Goal: Task Accomplishment & Management: Manage account settings

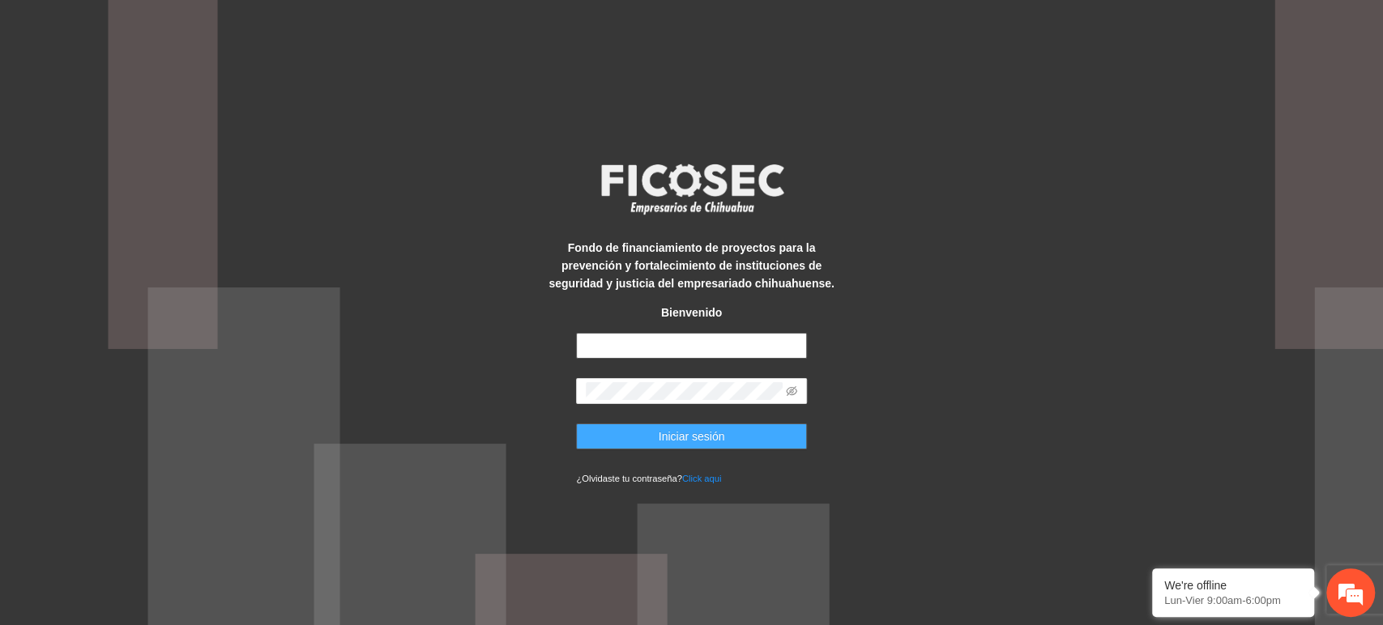
type input "**********"
click at [656, 429] on button "Iniciar sesión" at bounding box center [691, 437] width 231 height 26
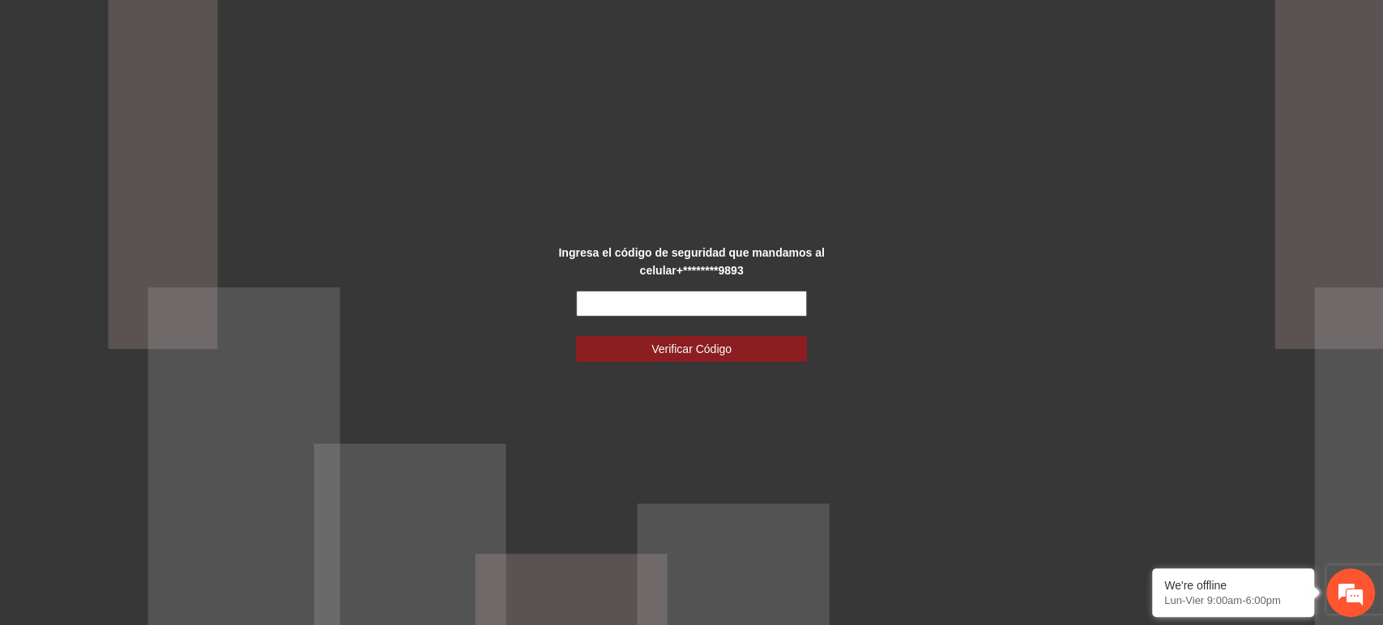
click at [638, 296] on input "text" at bounding box center [691, 304] width 231 height 26
type input "******"
click at [576, 336] on button "Verificar Código" at bounding box center [691, 349] width 231 height 26
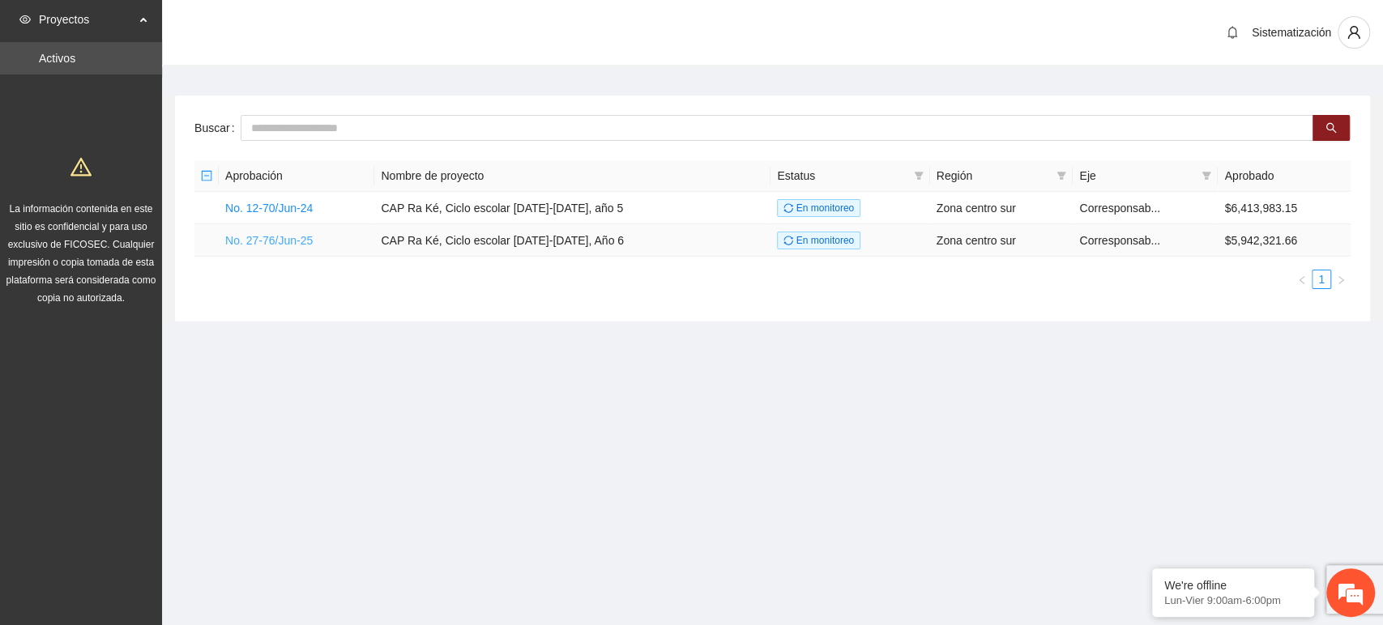
click at [272, 238] on link "No. 27-76/Jun-25" at bounding box center [268, 240] width 87 height 13
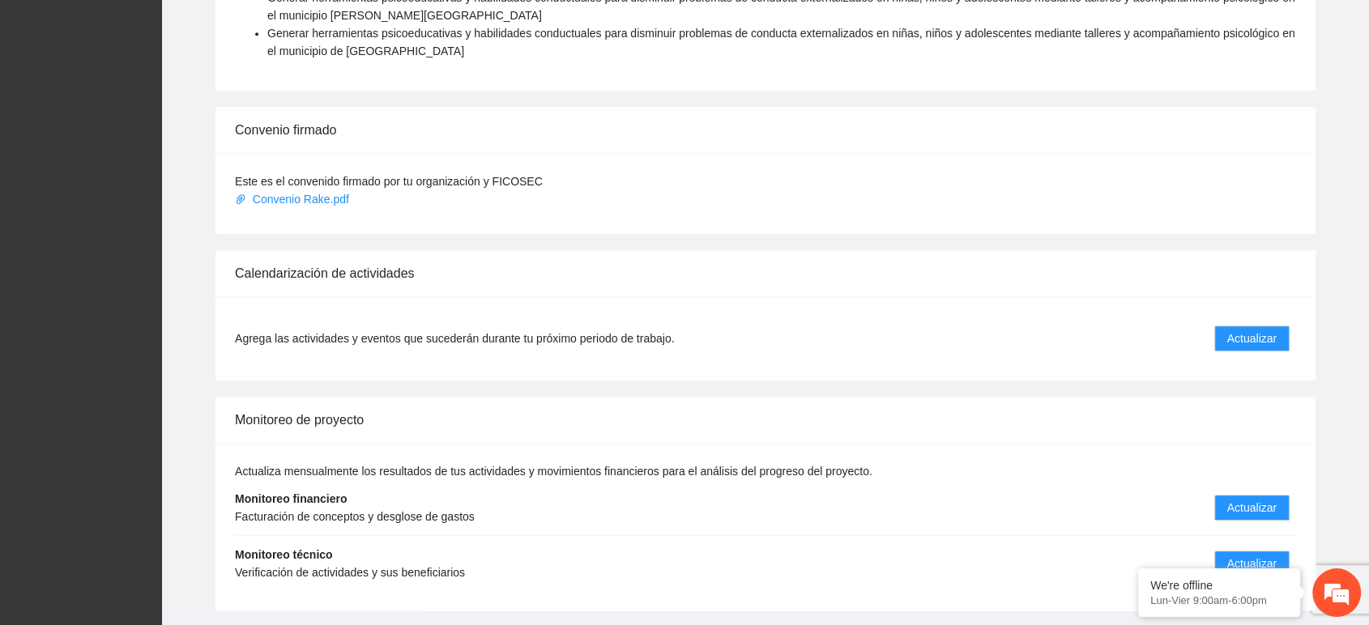
scroll to position [1368, 0]
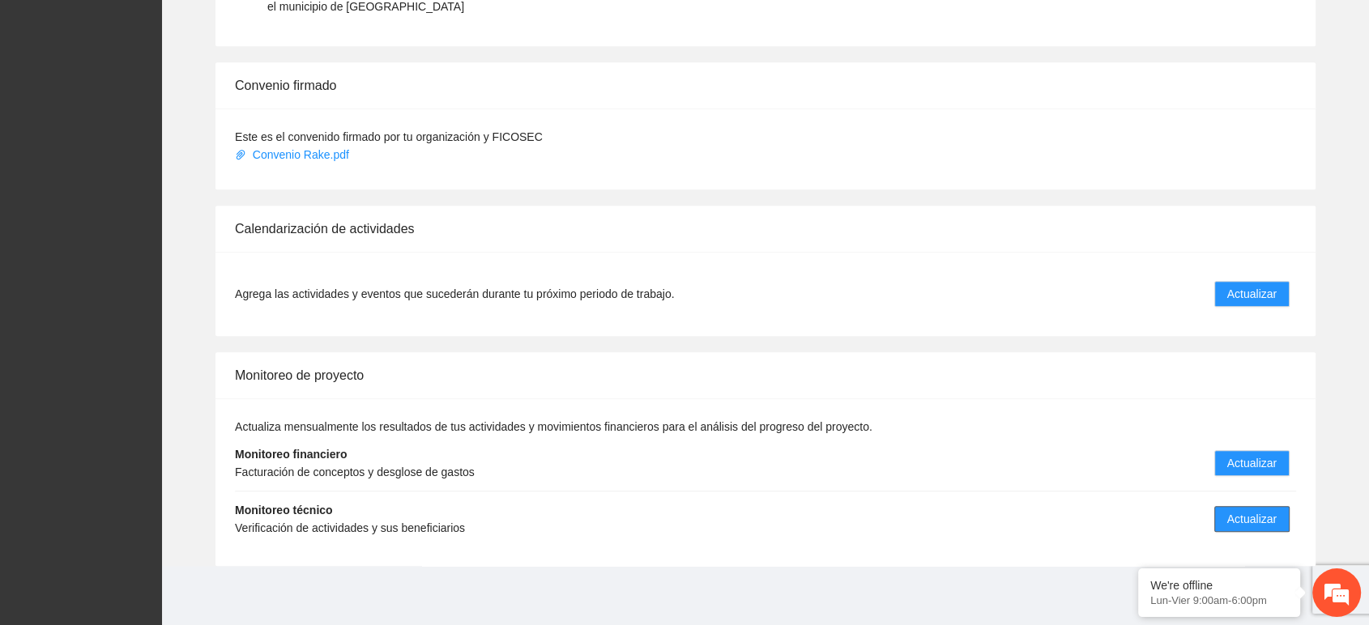
click at [1238, 521] on span "Actualizar" at bounding box center [1251, 519] width 49 height 18
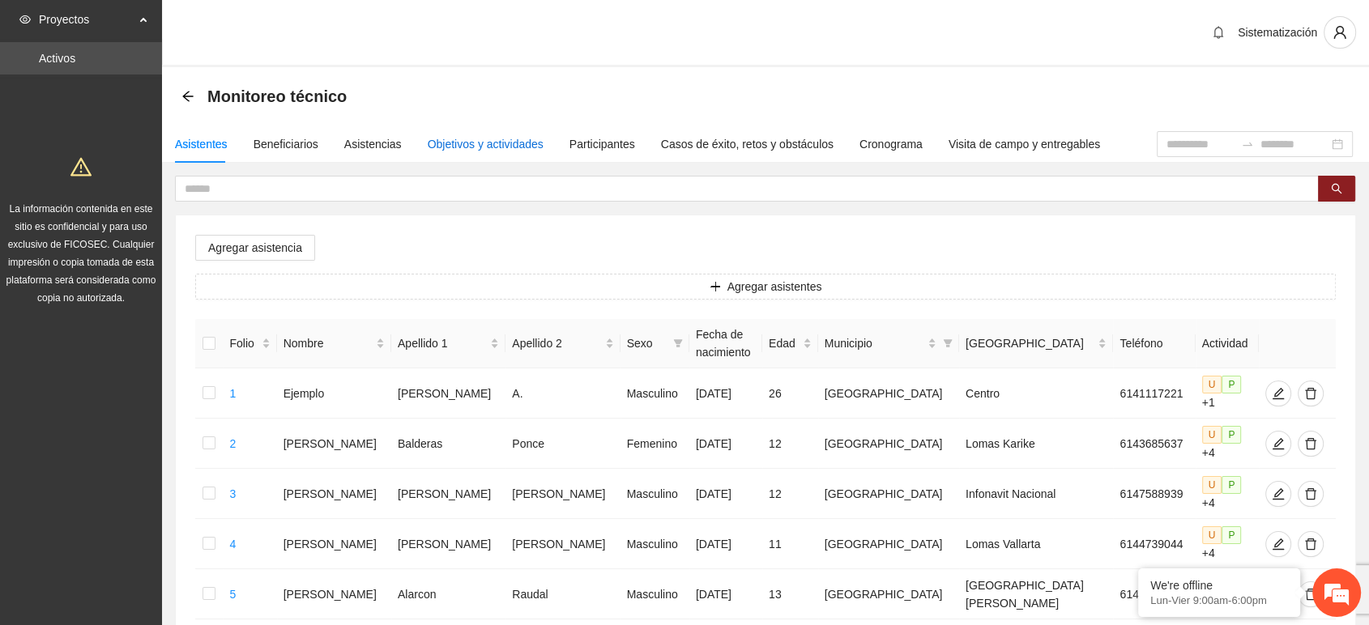
click at [477, 147] on div "Objetivos y actividades" at bounding box center [486, 144] width 116 height 18
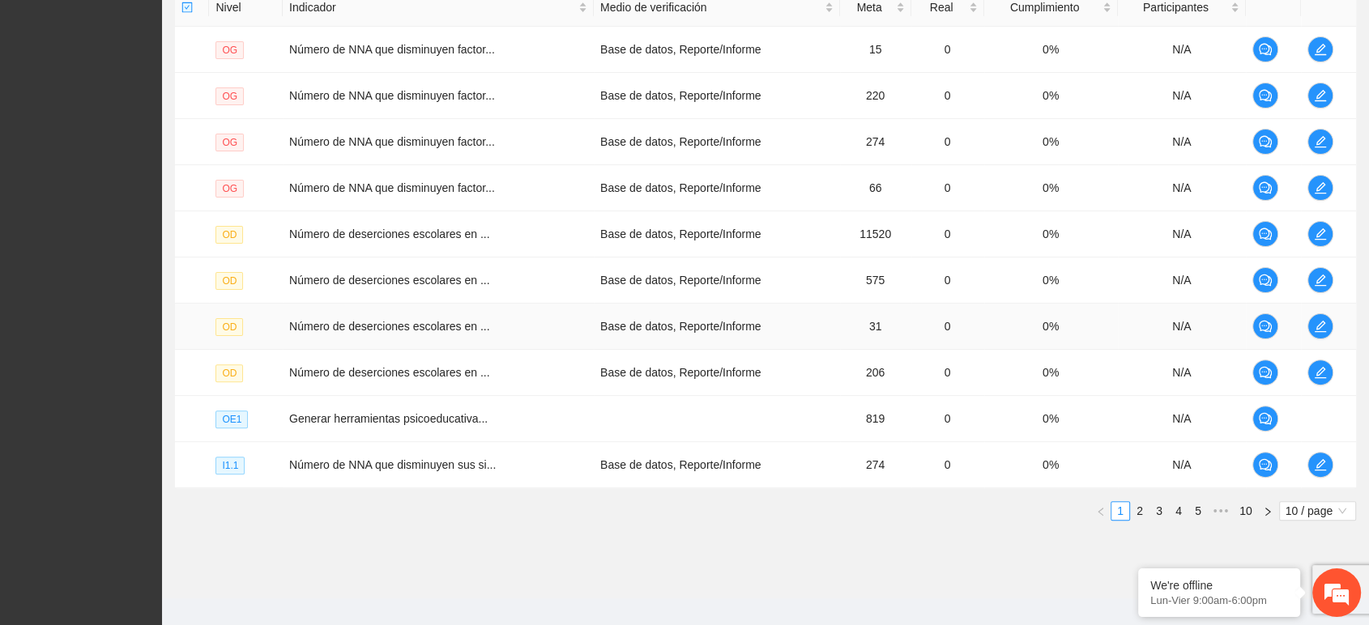
scroll to position [431, 0]
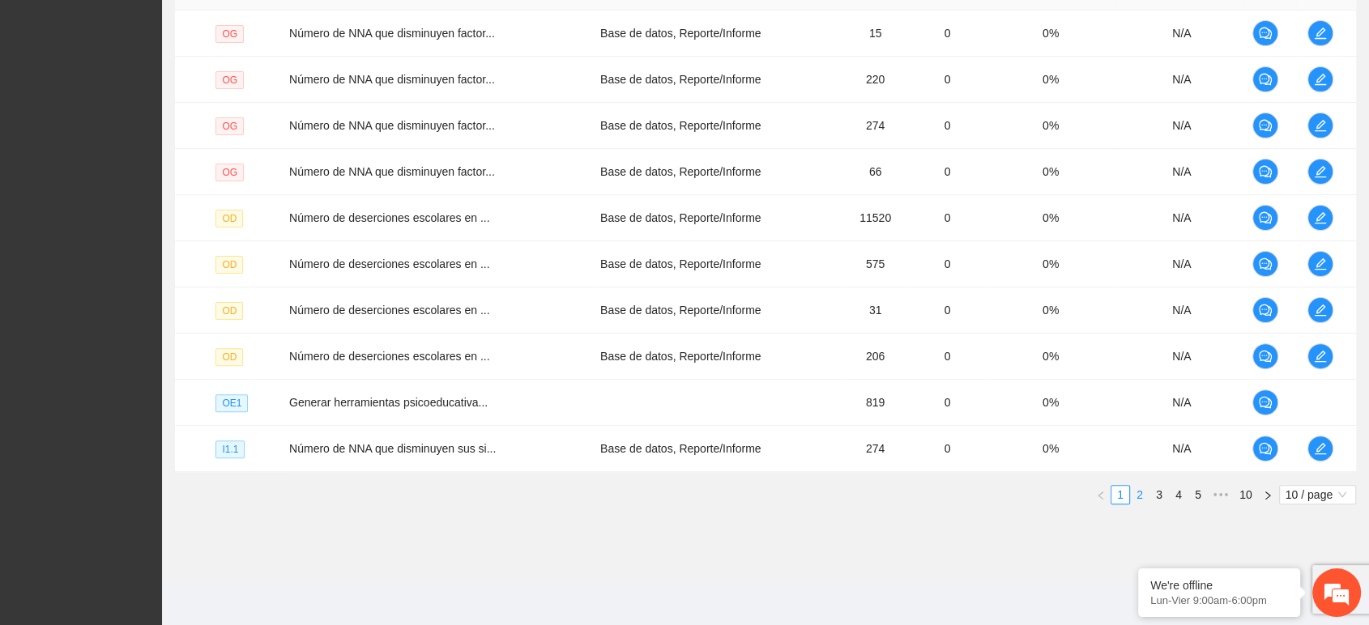
click at [1143, 491] on link "2" at bounding box center [1140, 495] width 18 height 18
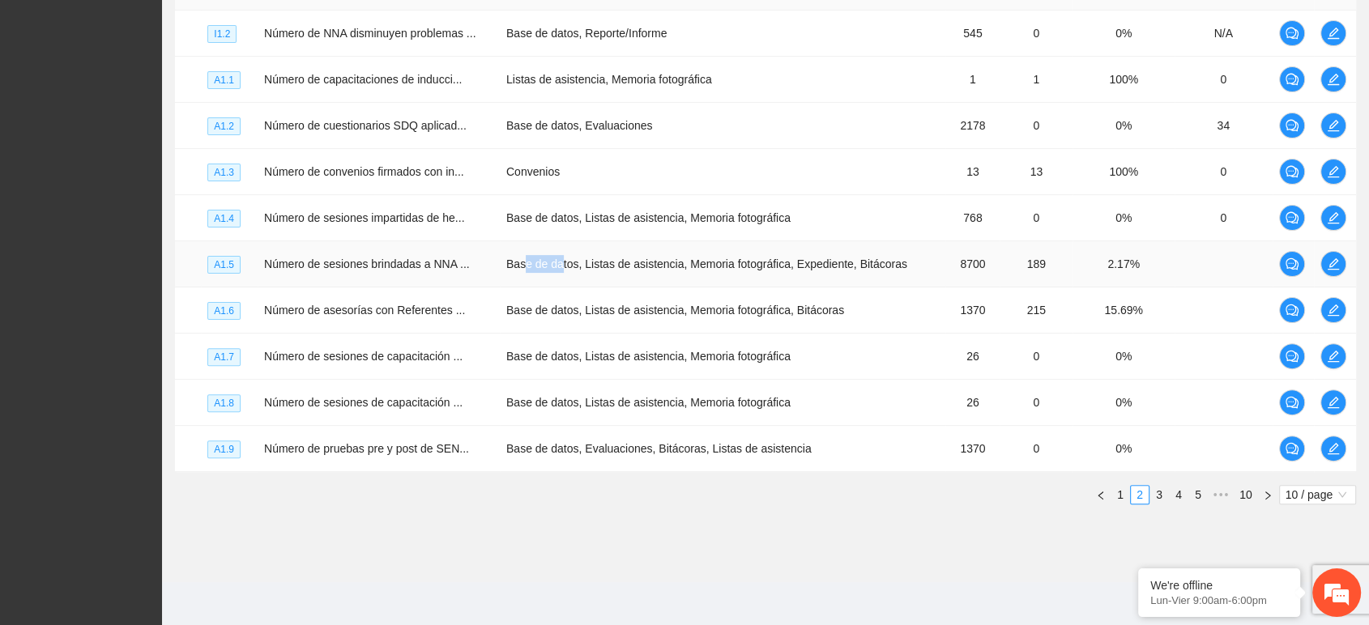
drag, startPoint x: 526, startPoint y: 263, endPoint x: 558, endPoint y: 263, distance: 32.4
click at [558, 263] on td "Base de datos, Listas de asistencia, Memoria fotográfica, Expediente, Bitácoras" at bounding box center [722, 264] width 445 height 46
drag, startPoint x: 490, startPoint y: 266, endPoint x: 910, endPoint y: 272, distance: 420.4
click at [910, 272] on tr "A1.5 Número de sesiones brindadas a NNA ... Base de datos, Listas de asistencia…" at bounding box center [765, 264] width 1181 height 46
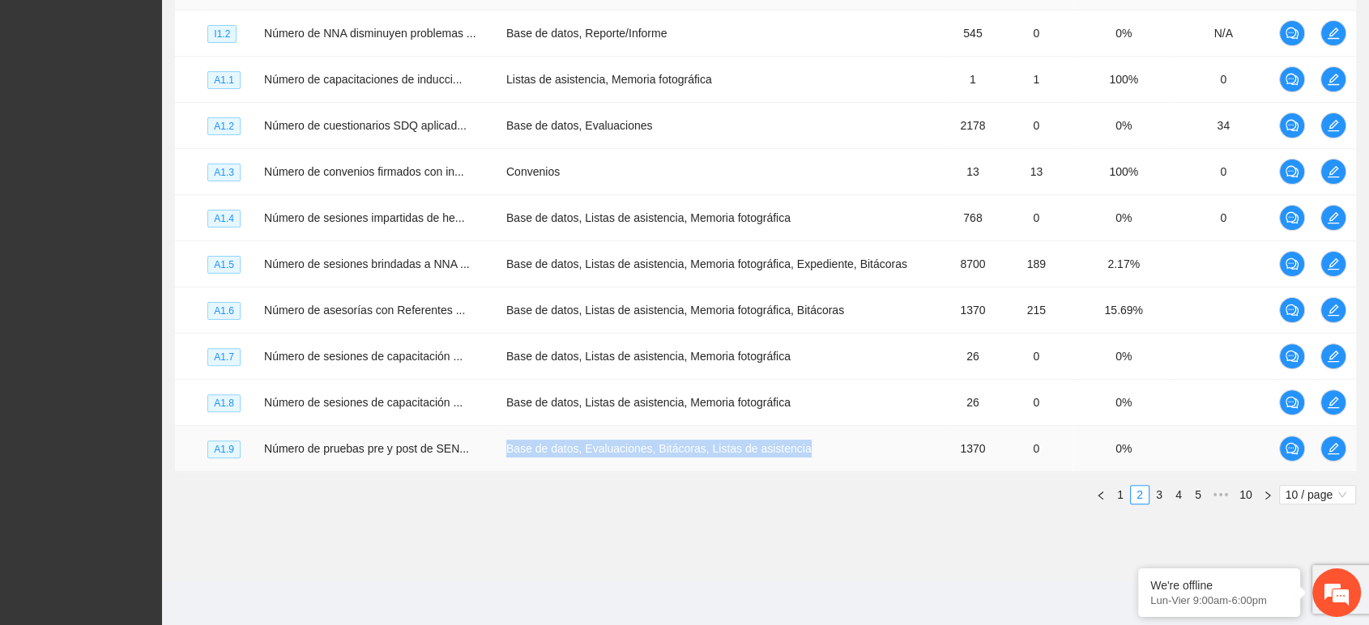
drag, startPoint x: 501, startPoint y: 450, endPoint x: 810, endPoint y: 458, distance: 308.7
click at [810, 458] on td "Base de datos, Evaluaciones, Bitácoras, Listas de asistencia" at bounding box center [722, 449] width 445 height 46
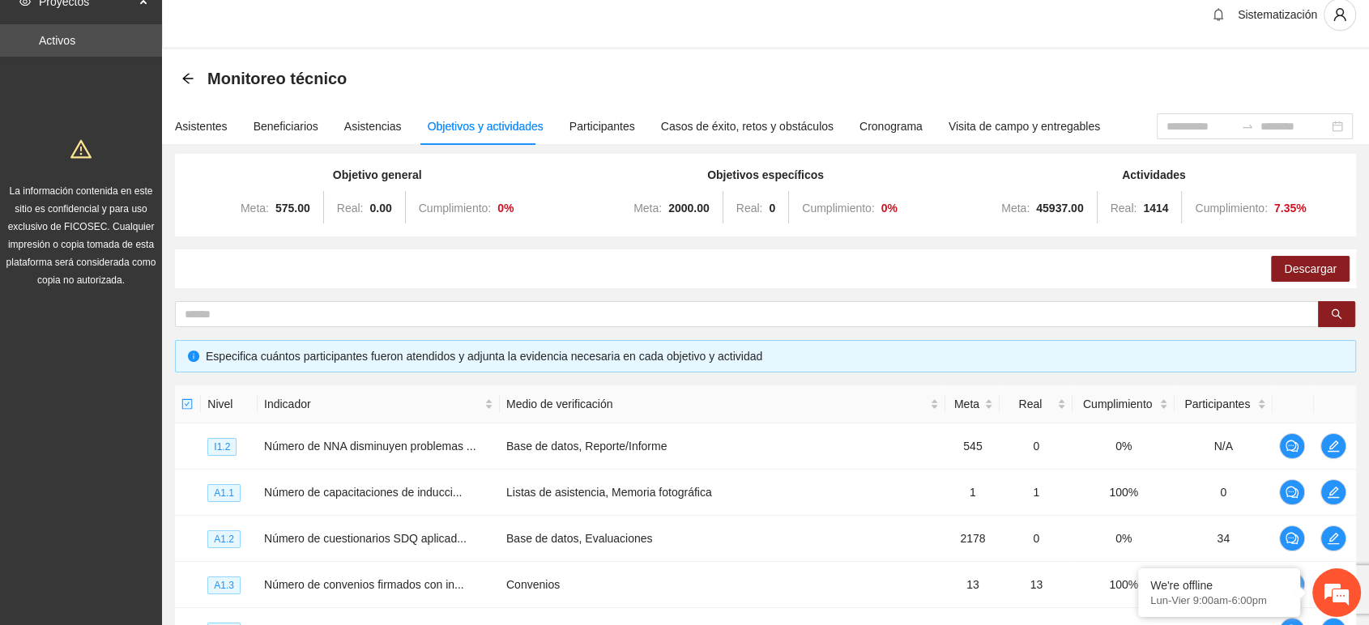
scroll to position [0, 0]
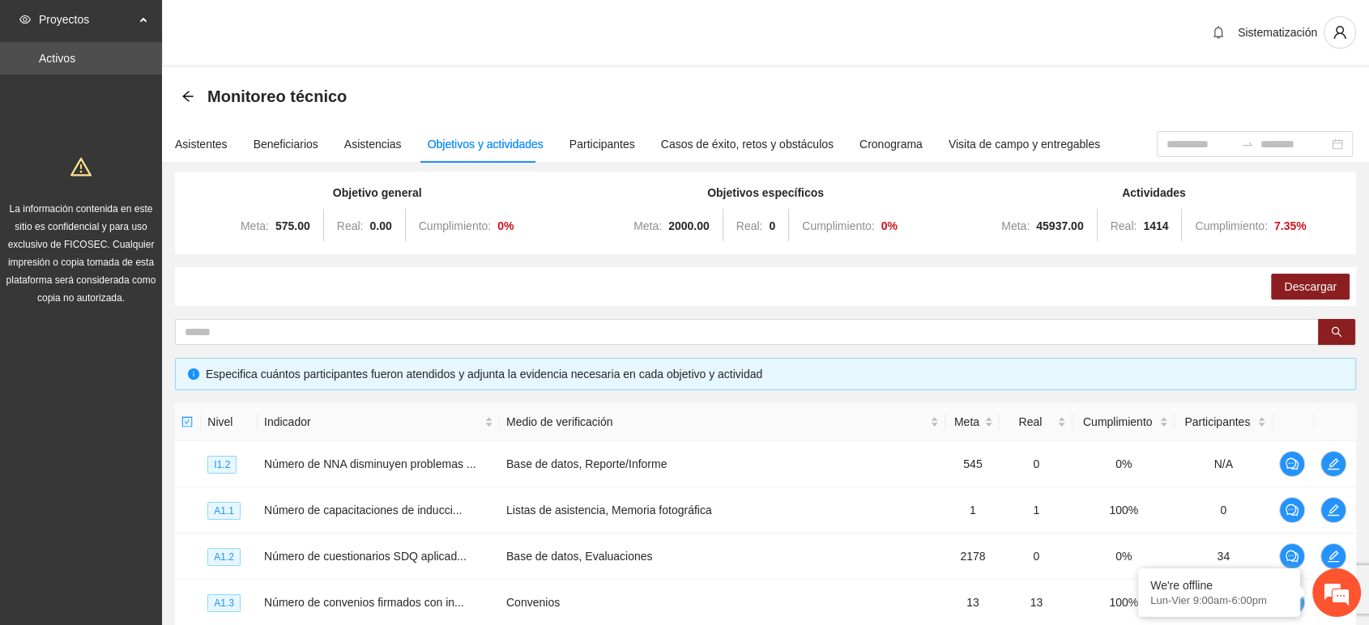
click at [194, 104] on div "Monitoreo técnico" at bounding box center [268, 96] width 175 height 26
click at [191, 101] on icon "arrow-left" at bounding box center [187, 96] width 13 height 13
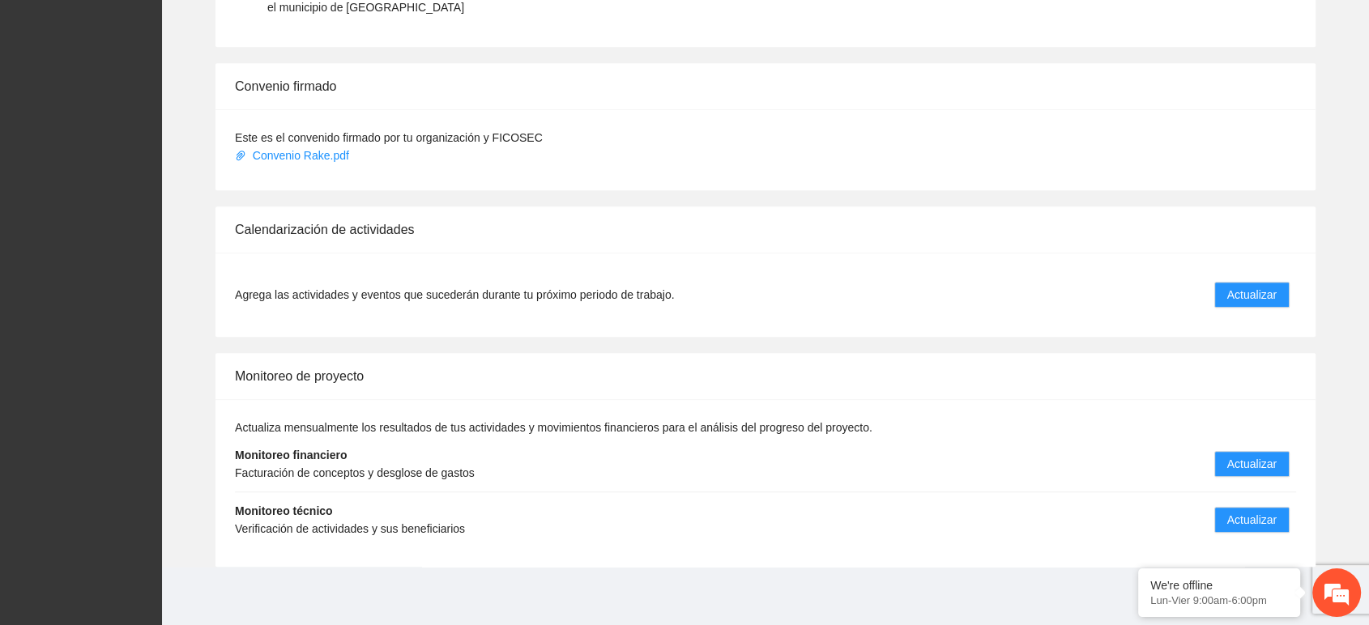
scroll to position [1368, 0]
click at [1240, 288] on span "Actualizar" at bounding box center [1251, 294] width 49 height 18
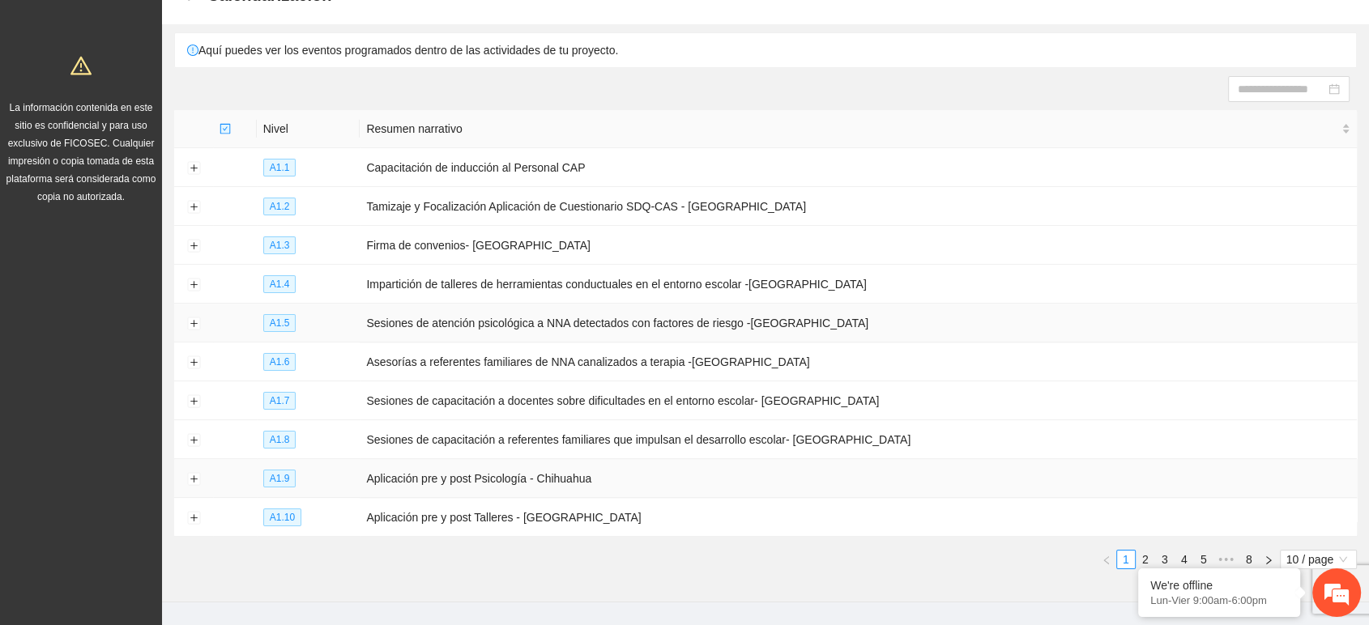
scroll to position [133, 0]
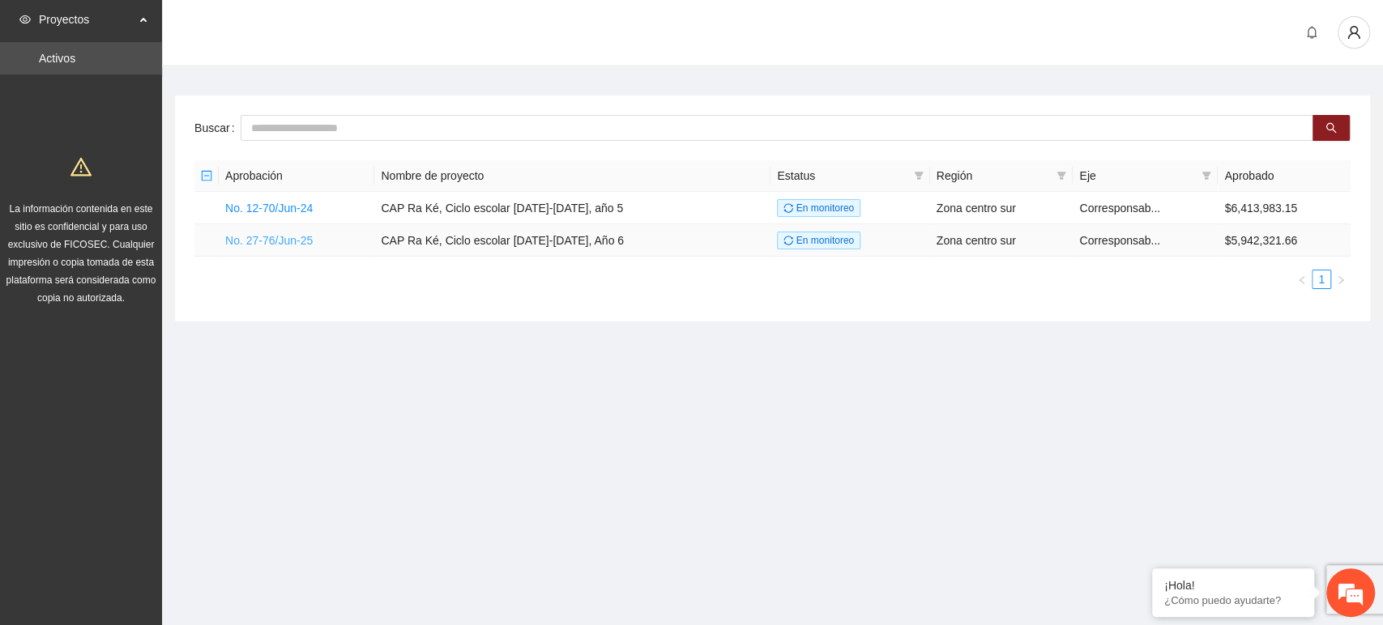
click at [296, 238] on link "No. 27-76/Jun-25" at bounding box center [268, 240] width 87 height 13
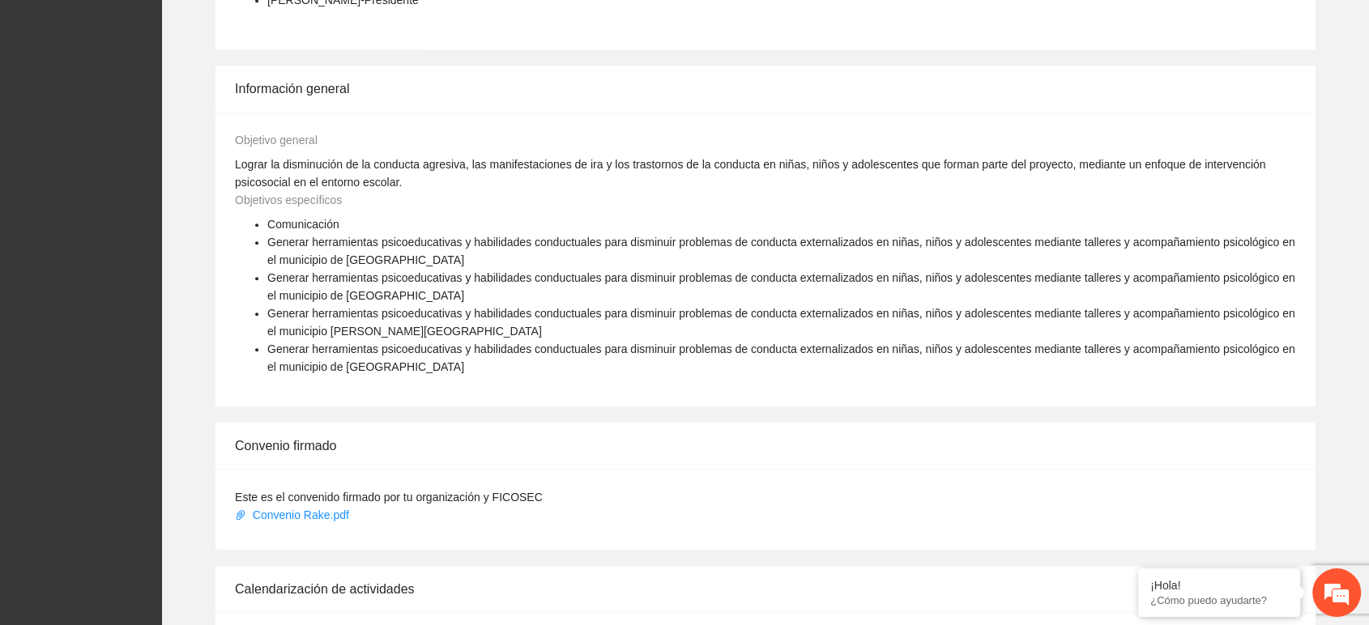
scroll to position [1368, 0]
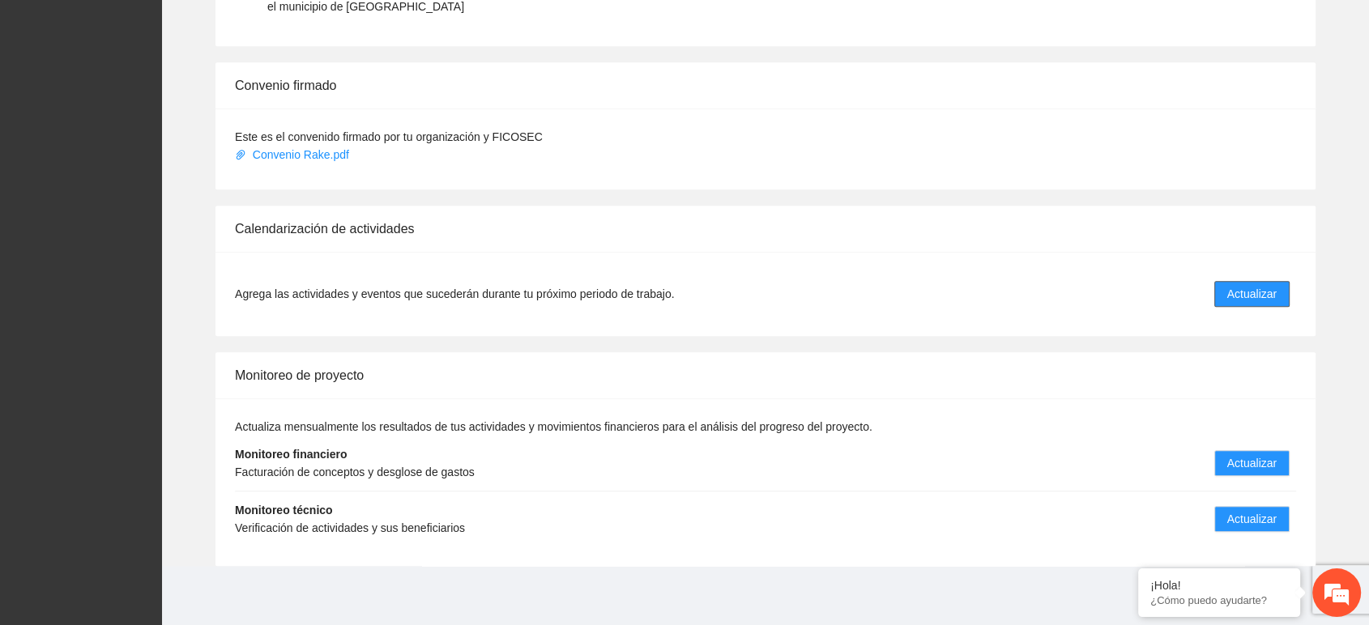
click at [1245, 288] on span "Actualizar" at bounding box center [1251, 294] width 49 height 18
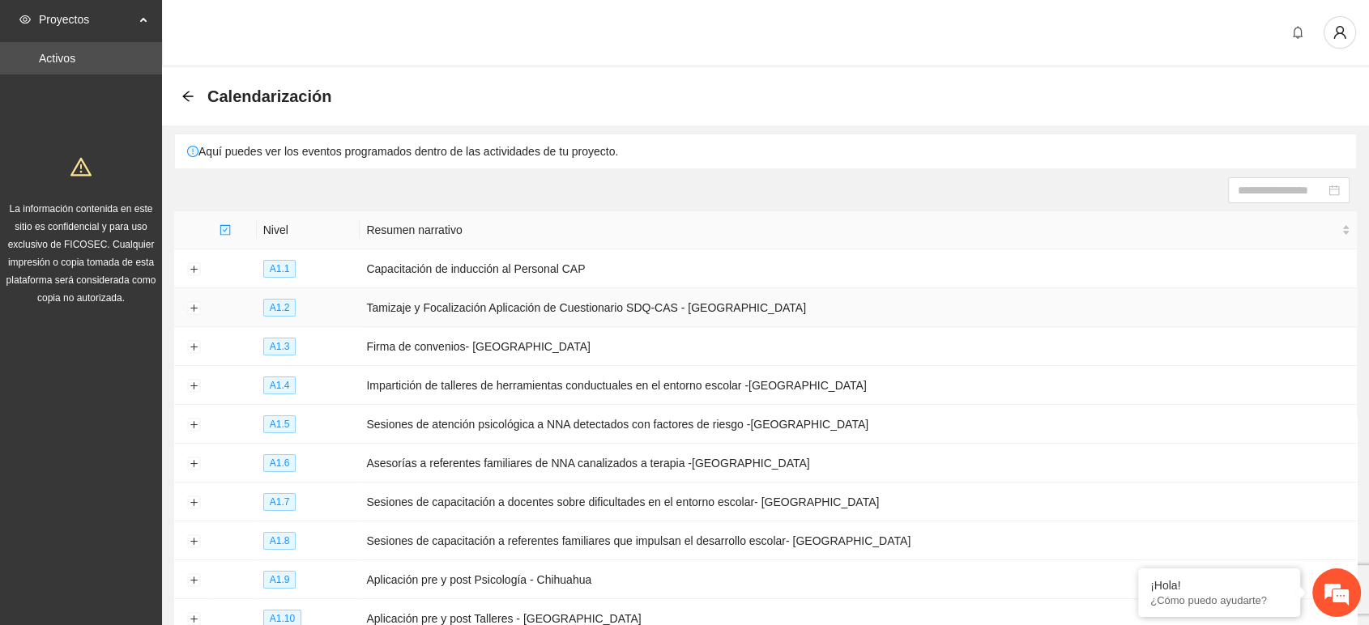
scroll to position [133, 0]
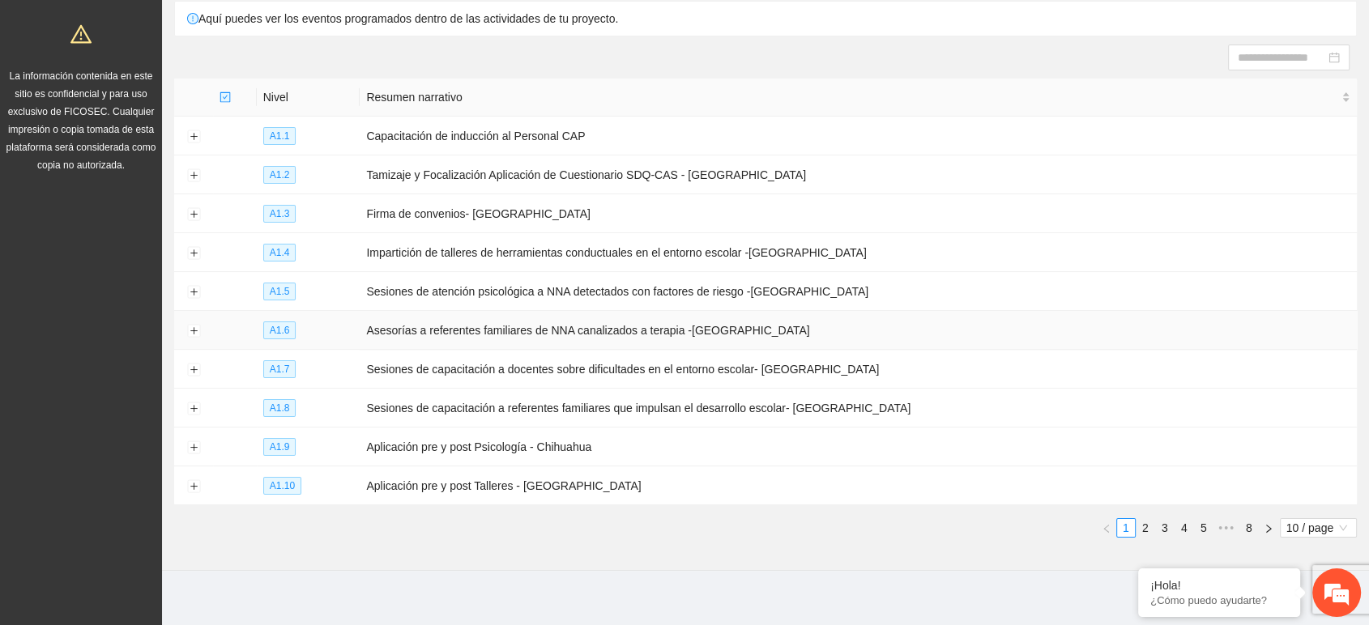
click at [183, 327] on td at bounding box center [193, 330] width 39 height 39
click at [193, 330] on button "Expand row" at bounding box center [193, 331] width 13 height 13
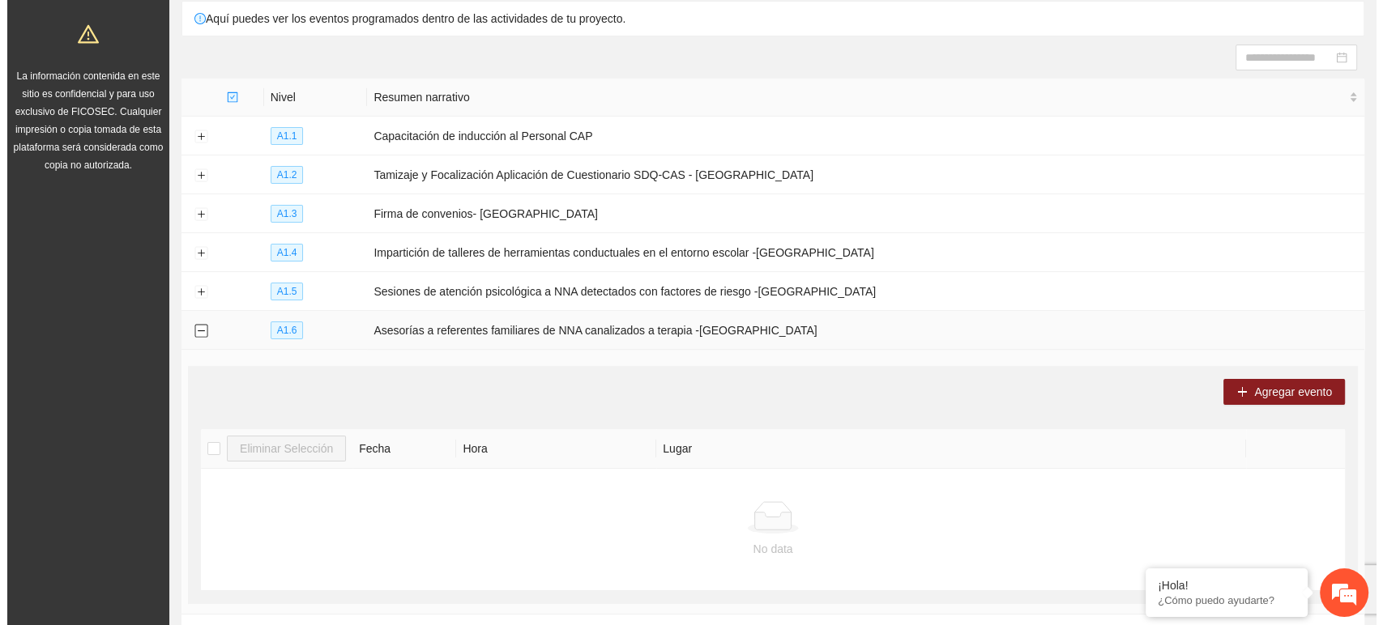
scroll to position [313, 0]
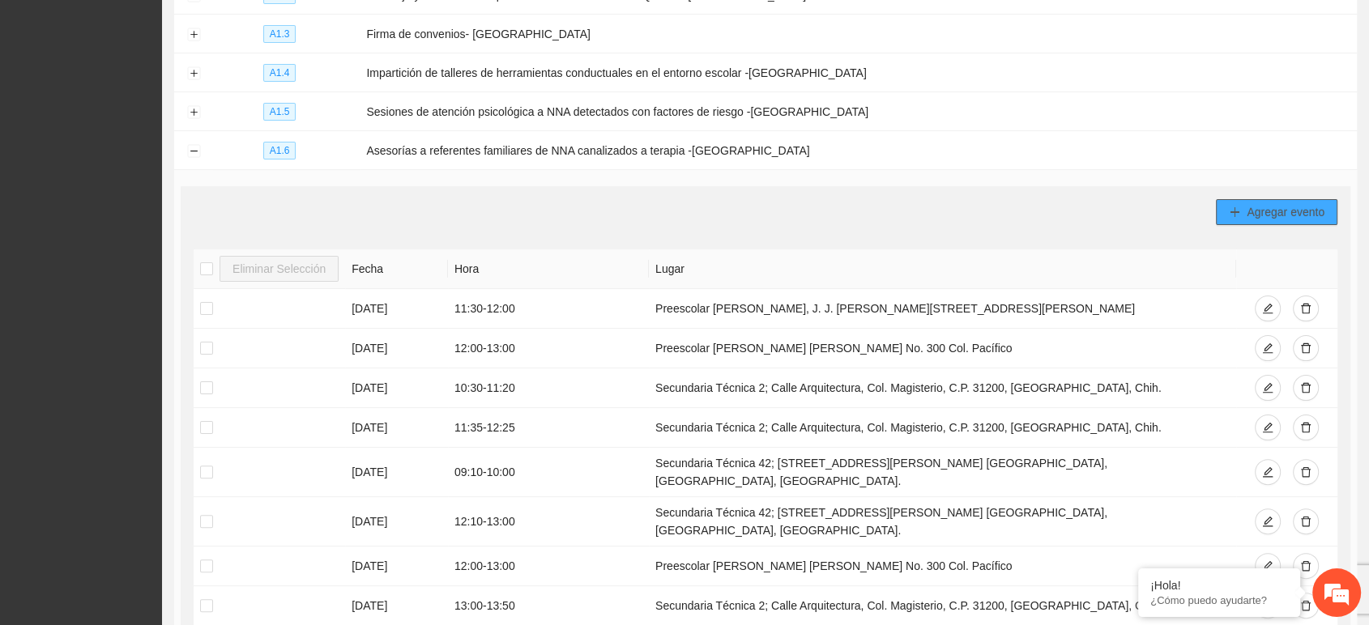
click at [1243, 208] on button "Agregar evento" at bounding box center [1276, 212] width 121 height 26
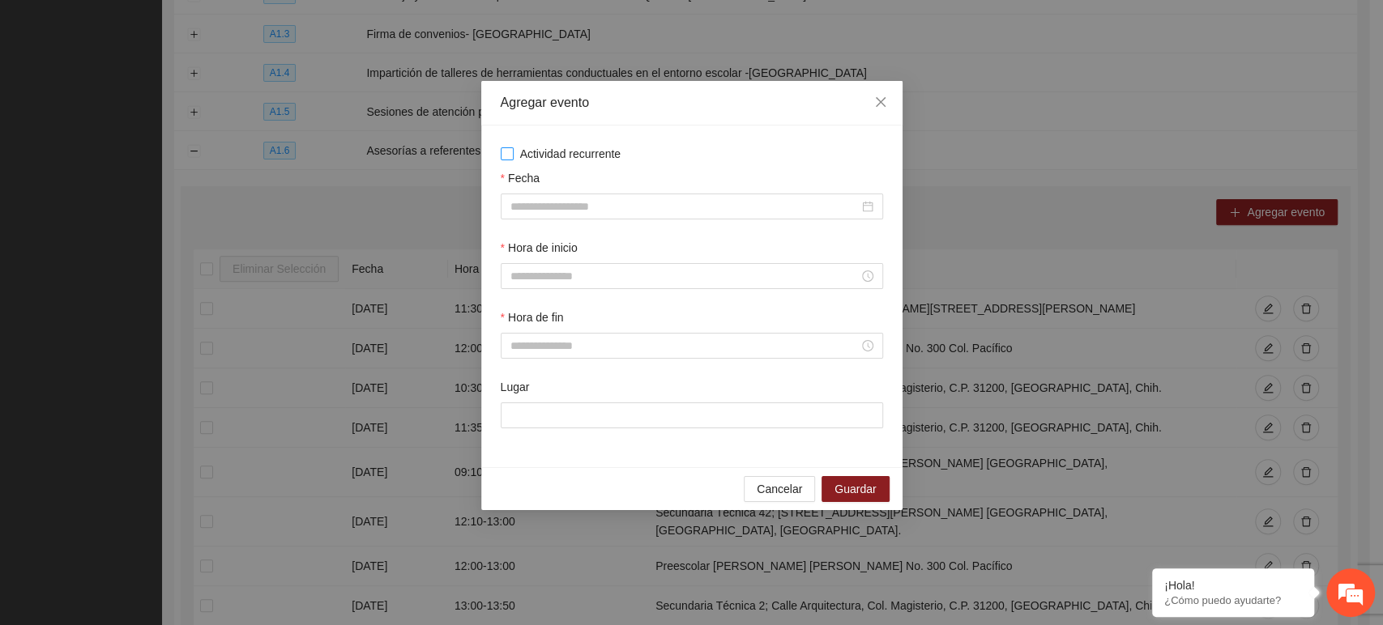
click at [564, 160] on span "Actividad recurrente" at bounding box center [571, 154] width 114 height 18
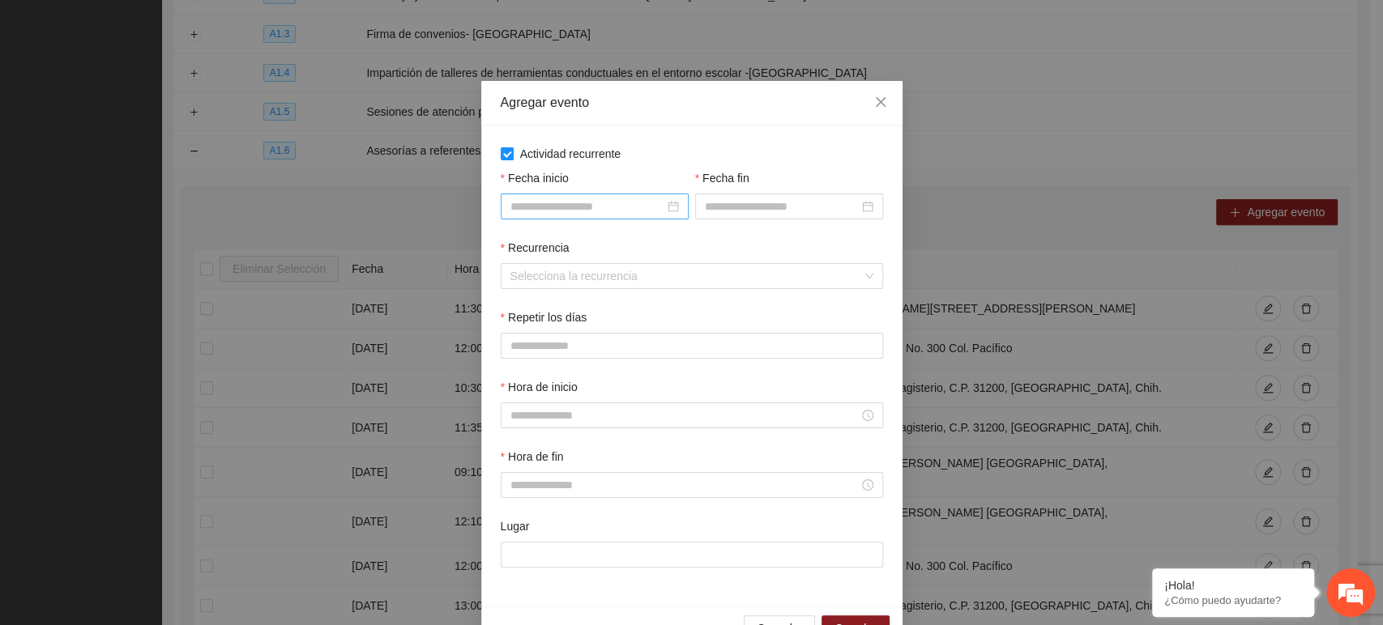
click at [551, 207] on input "Fecha inicio" at bounding box center [587, 207] width 154 height 18
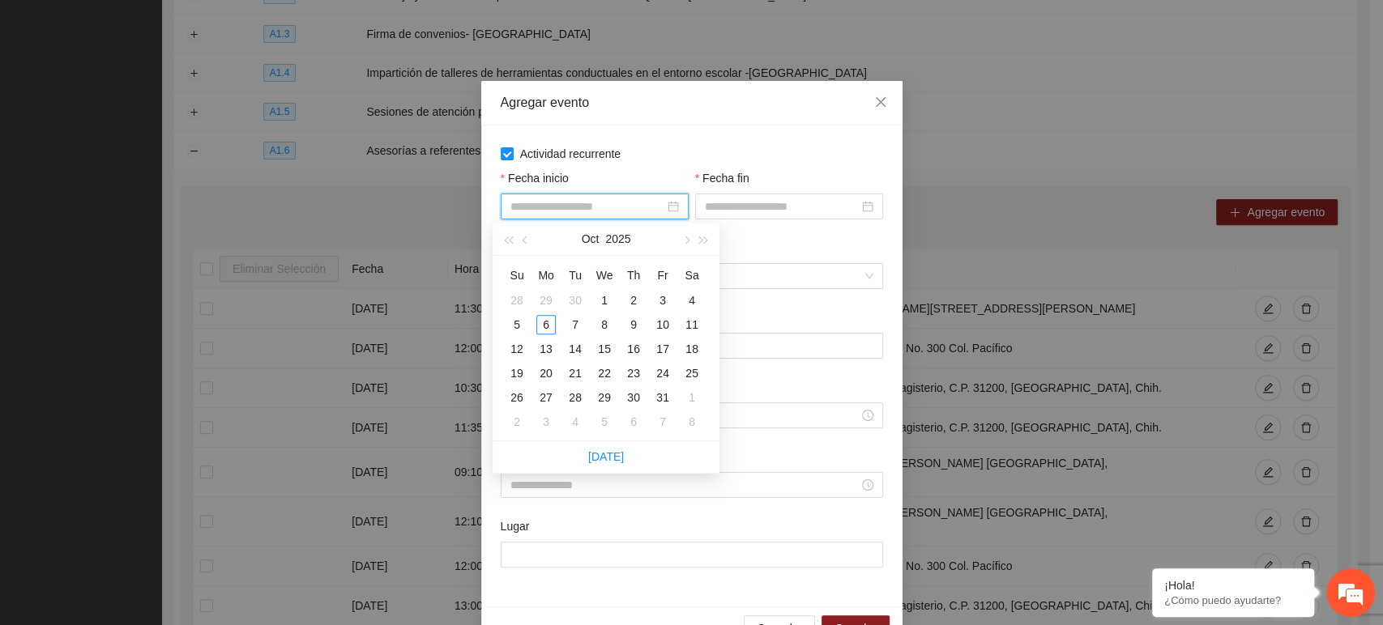
click at [614, 202] on input "Fecha inicio" at bounding box center [587, 207] width 154 height 18
type input "**********"
click at [548, 322] on div "6" at bounding box center [545, 324] width 19 height 19
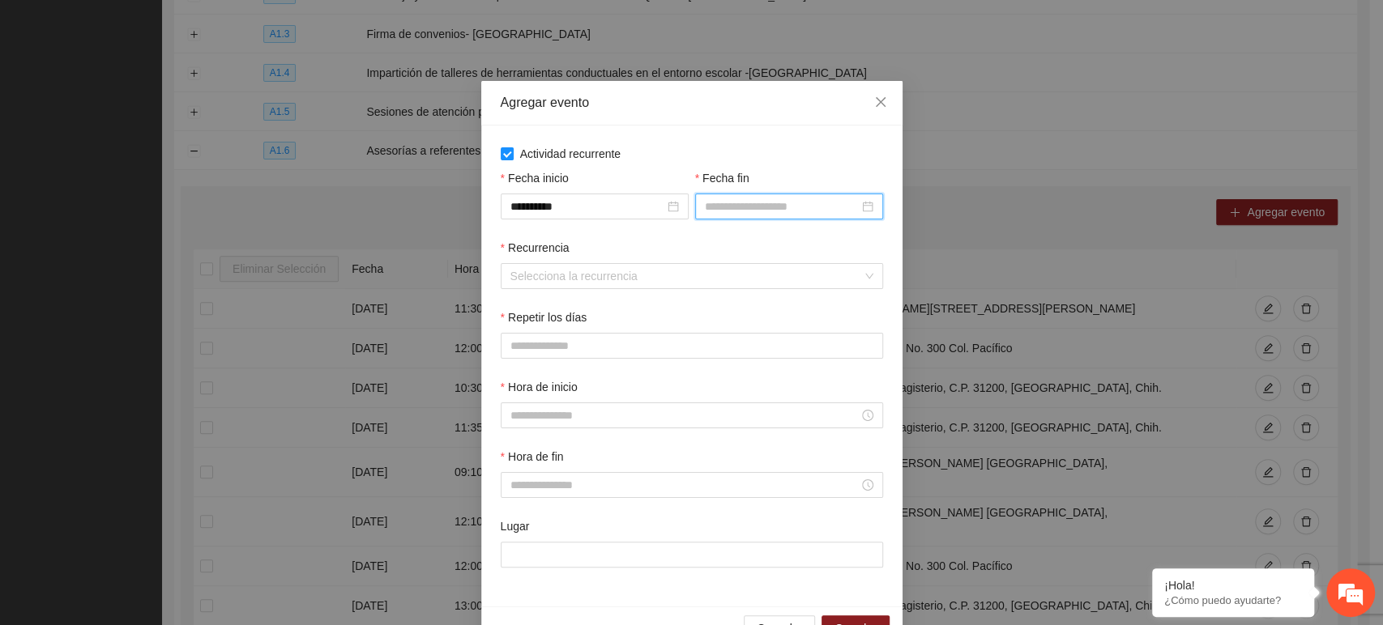
click at [729, 215] on input "Fecha fin" at bounding box center [782, 207] width 154 height 18
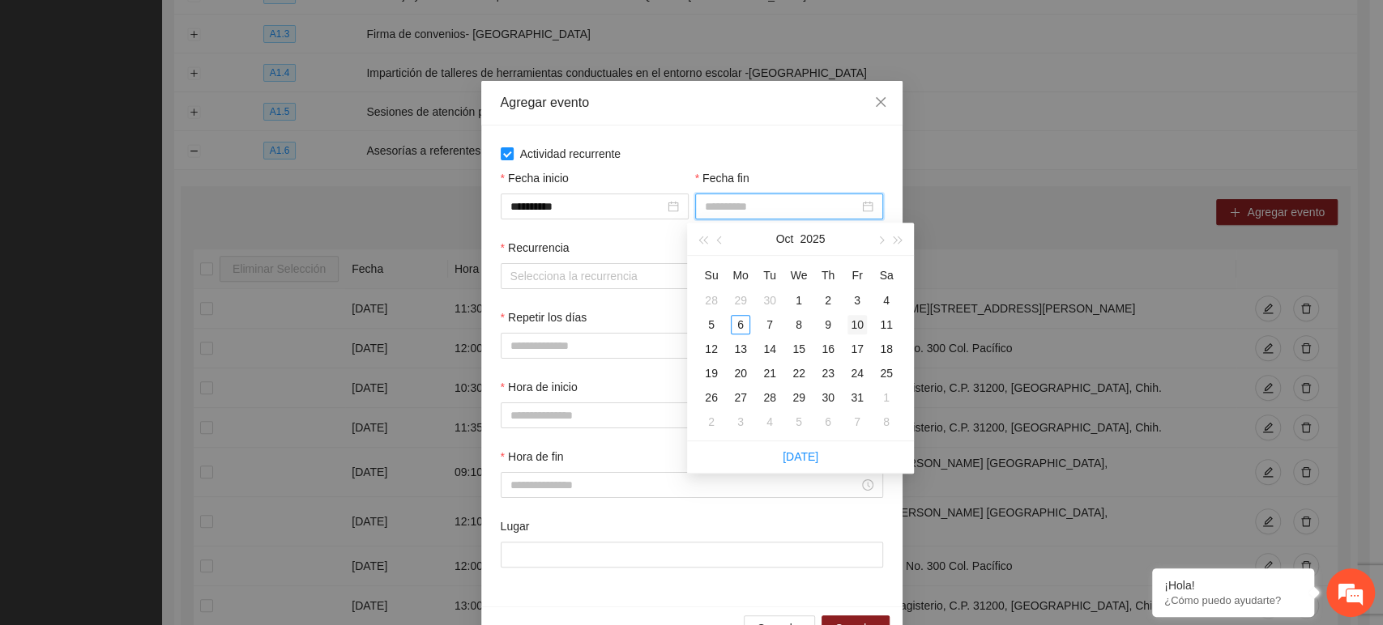
type input "**********"
drag, startPoint x: 855, startPoint y: 322, endPoint x: 823, endPoint y: 311, distance: 34.3
click at [856, 322] on div "10" at bounding box center [856, 324] width 19 height 19
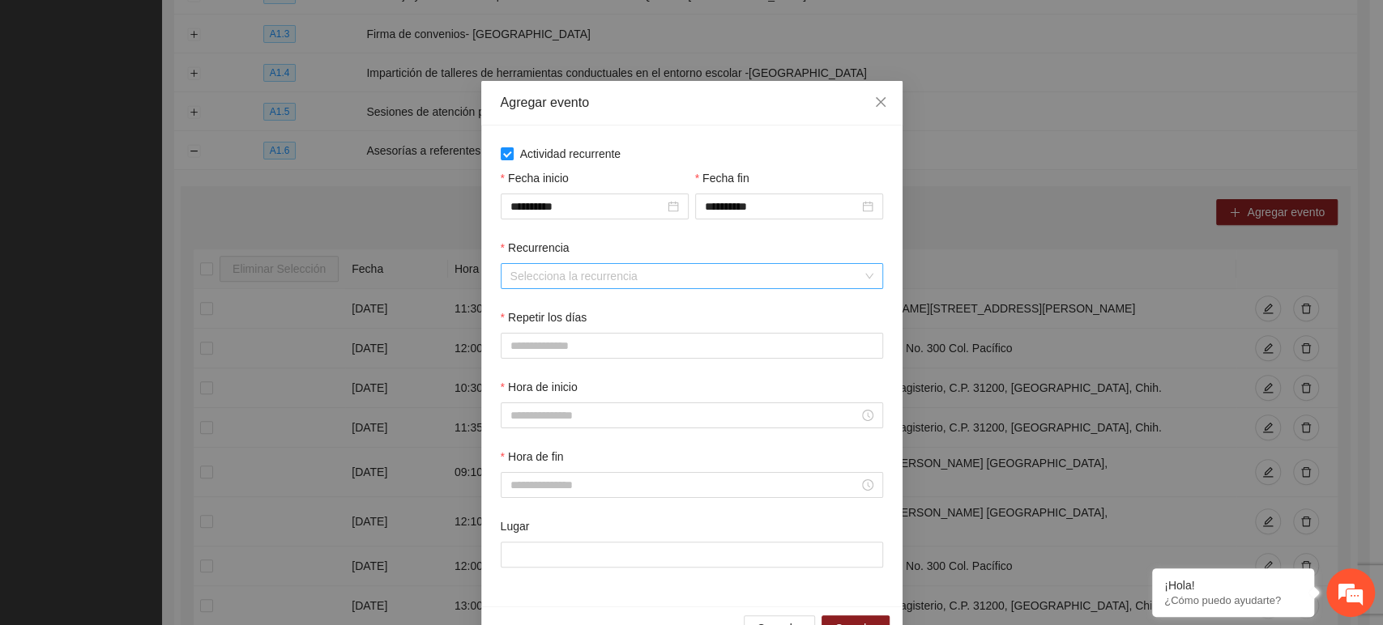
click at [570, 274] on input "Recurrencia" at bounding box center [686, 276] width 352 height 24
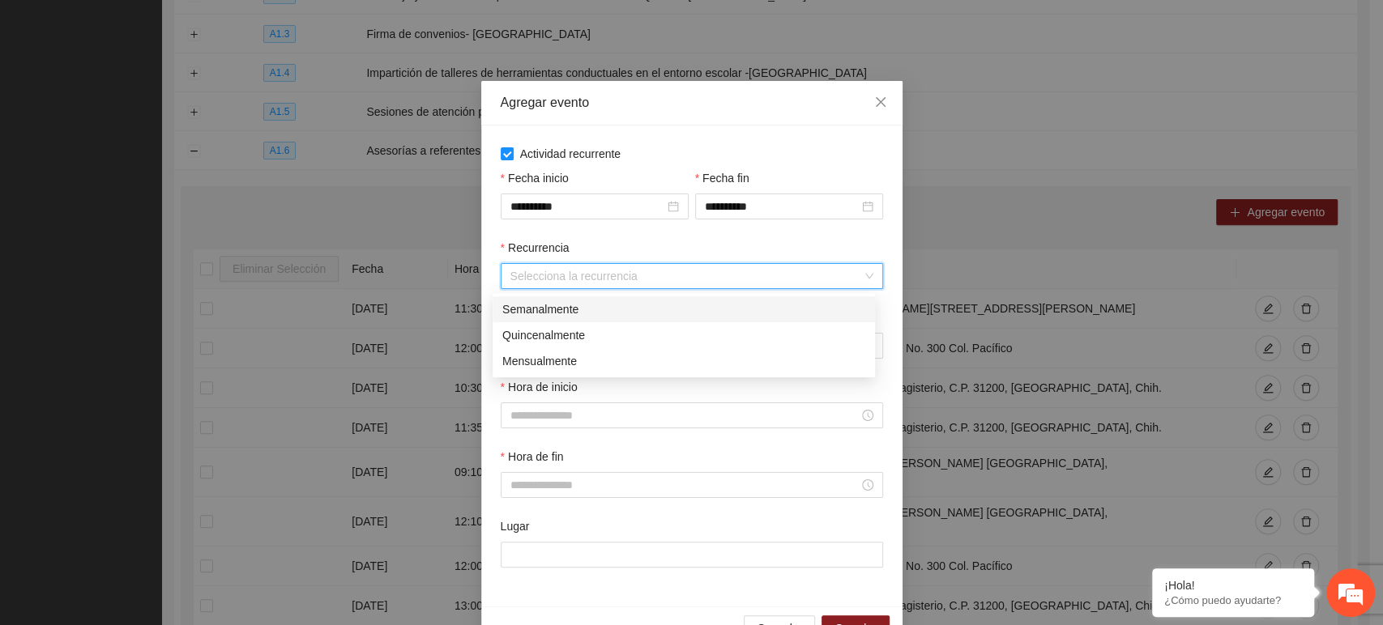
click at [542, 313] on div "Semanalmente" at bounding box center [683, 309] width 363 height 18
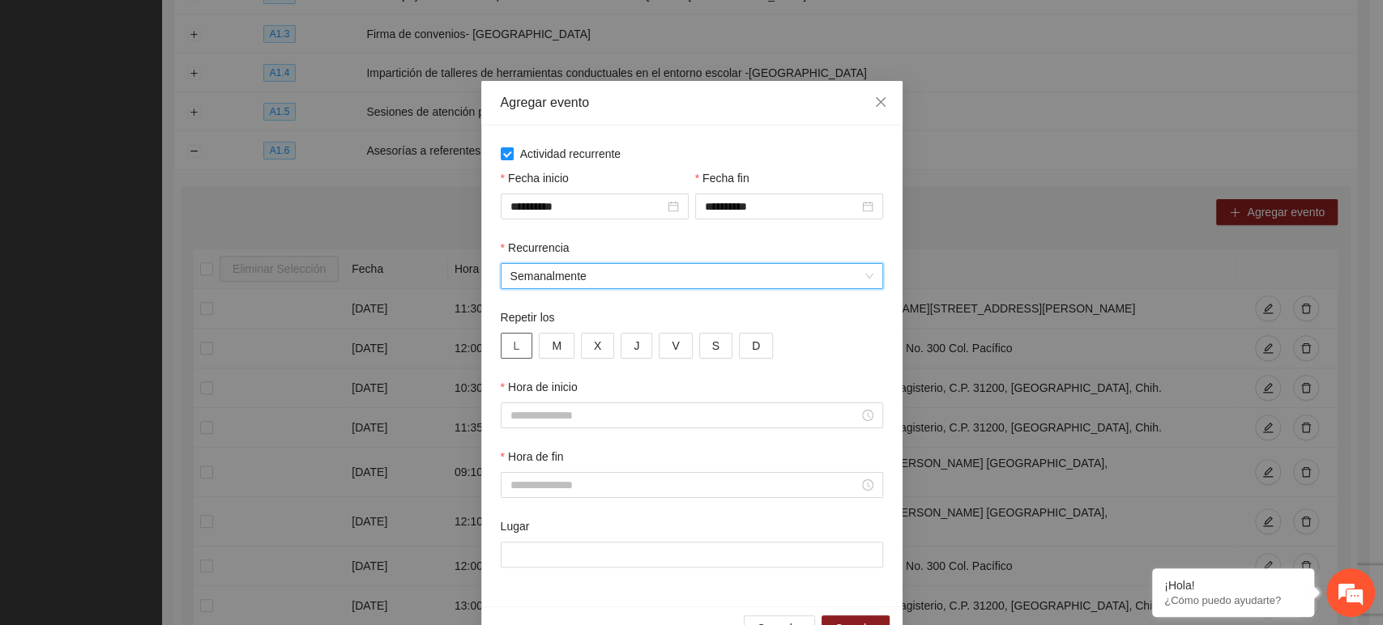
drag, startPoint x: 519, startPoint y: 334, endPoint x: 530, endPoint y: 342, distance: 13.3
click at [519, 335] on button "L" at bounding box center [517, 346] width 32 height 26
click at [552, 343] on span "M" at bounding box center [557, 346] width 10 height 18
click at [581, 351] on button "X" at bounding box center [597, 346] width 33 height 26
click at [631, 354] on button "J" at bounding box center [636, 346] width 32 height 26
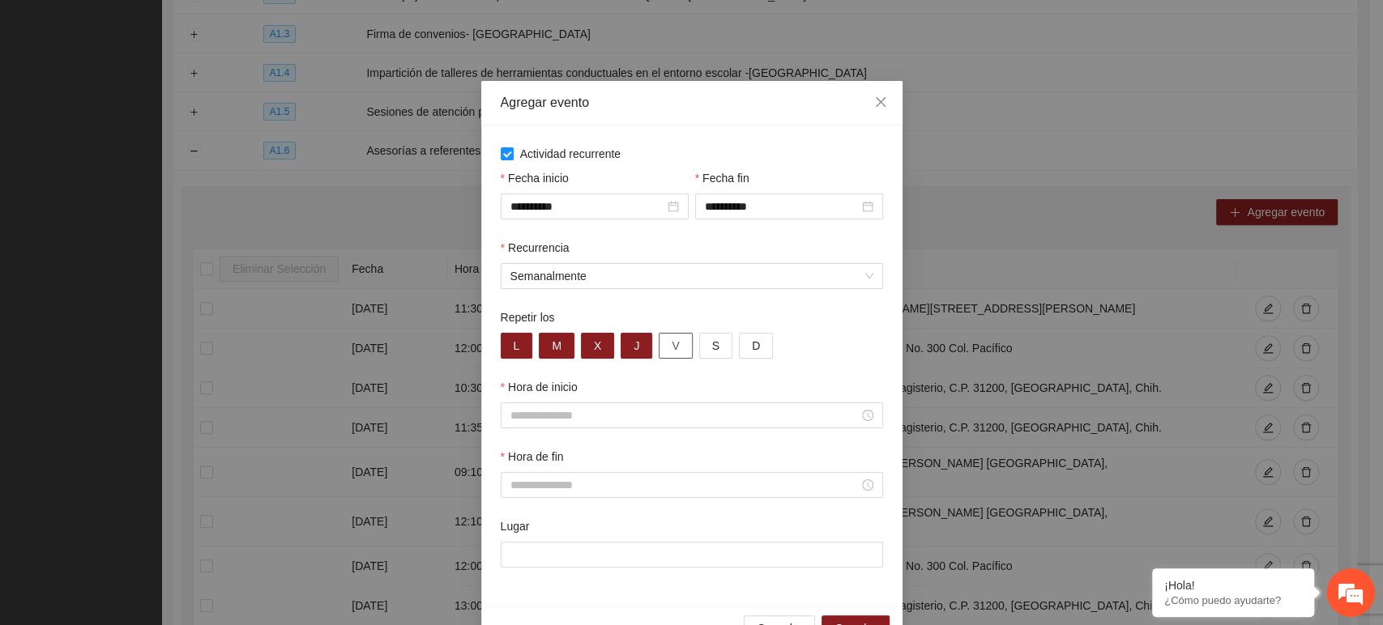
click at [671, 351] on span "V" at bounding box center [674, 346] width 7 height 18
click at [531, 428] on div at bounding box center [692, 416] width 382 height 26
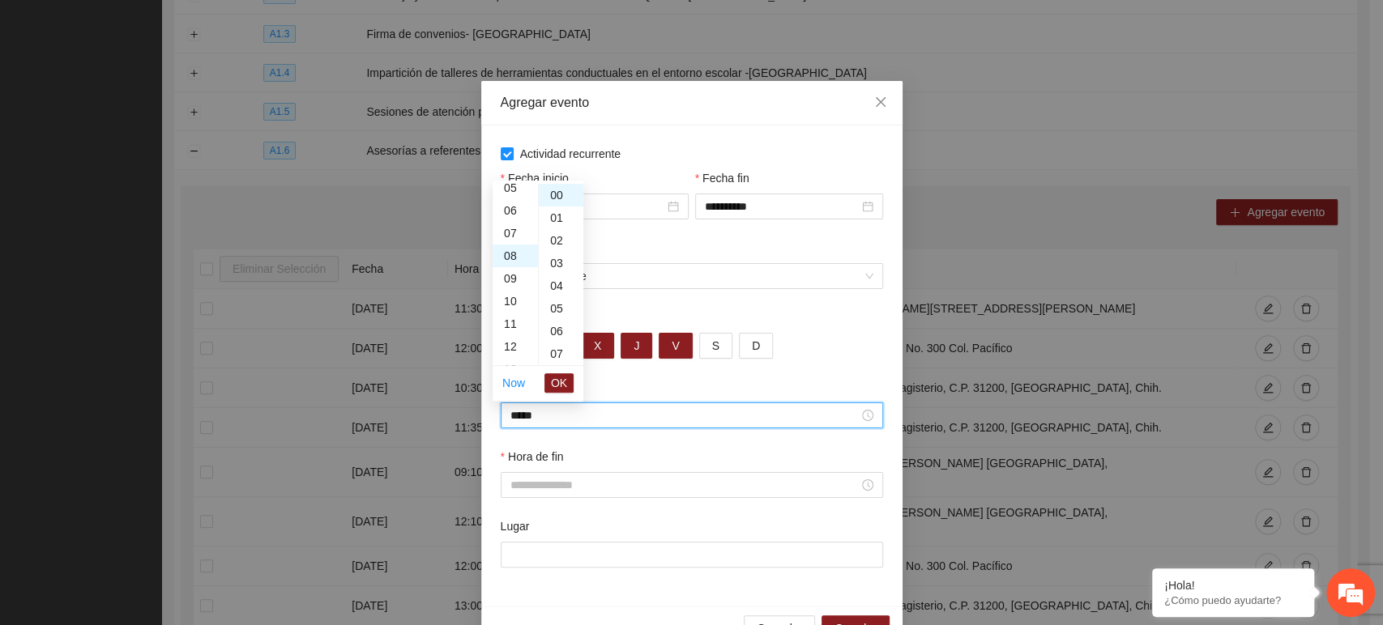
scroll to position [181, 0]
type input "*****"
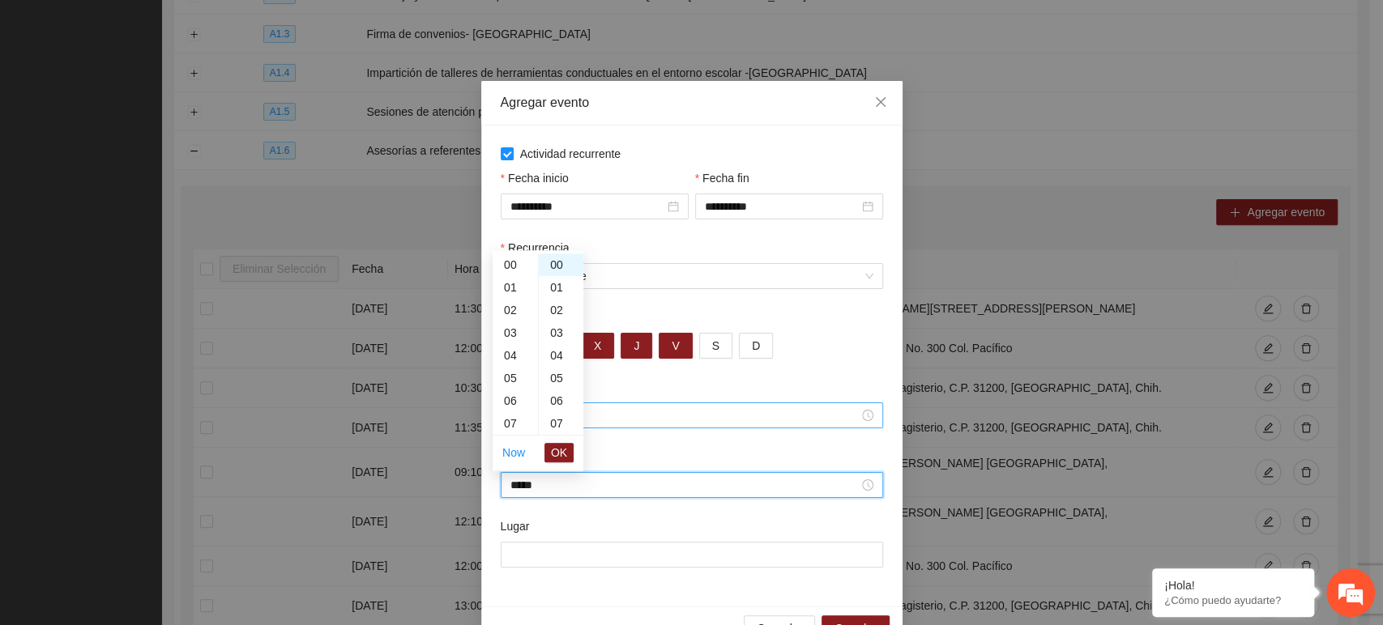
scroll to position [204, 0]
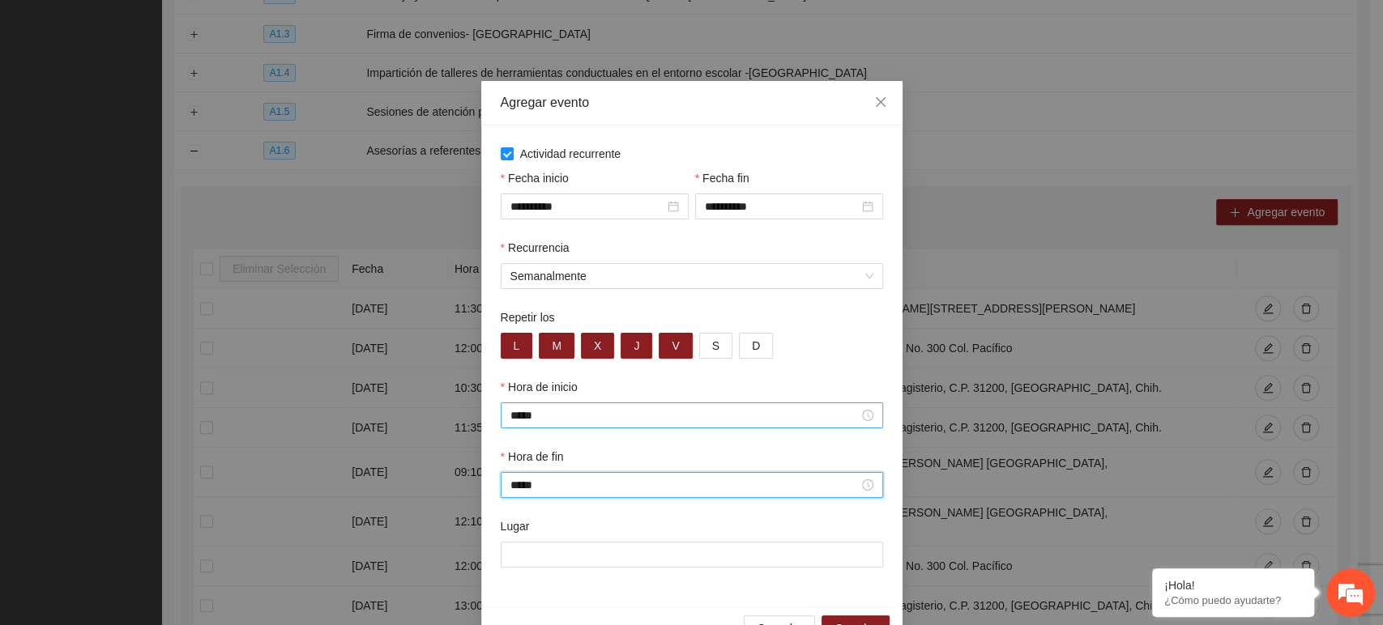
type input "*****"
paste input "**********"
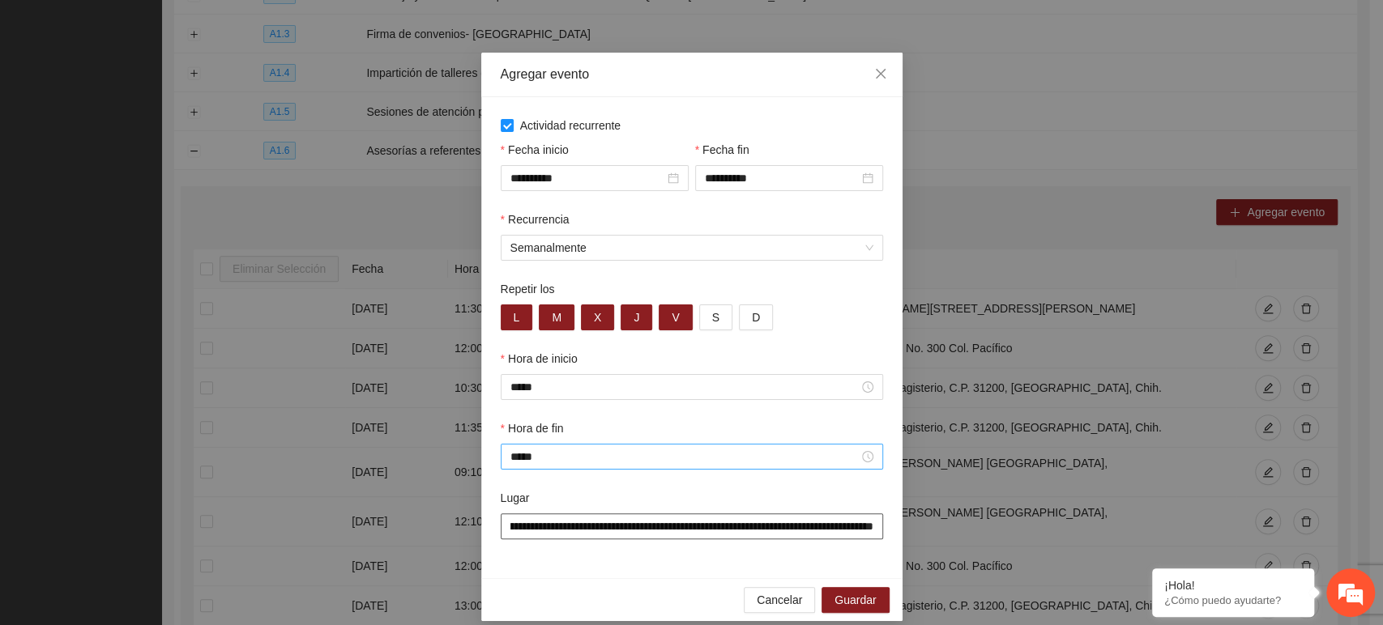
scroll to position [45, 0]
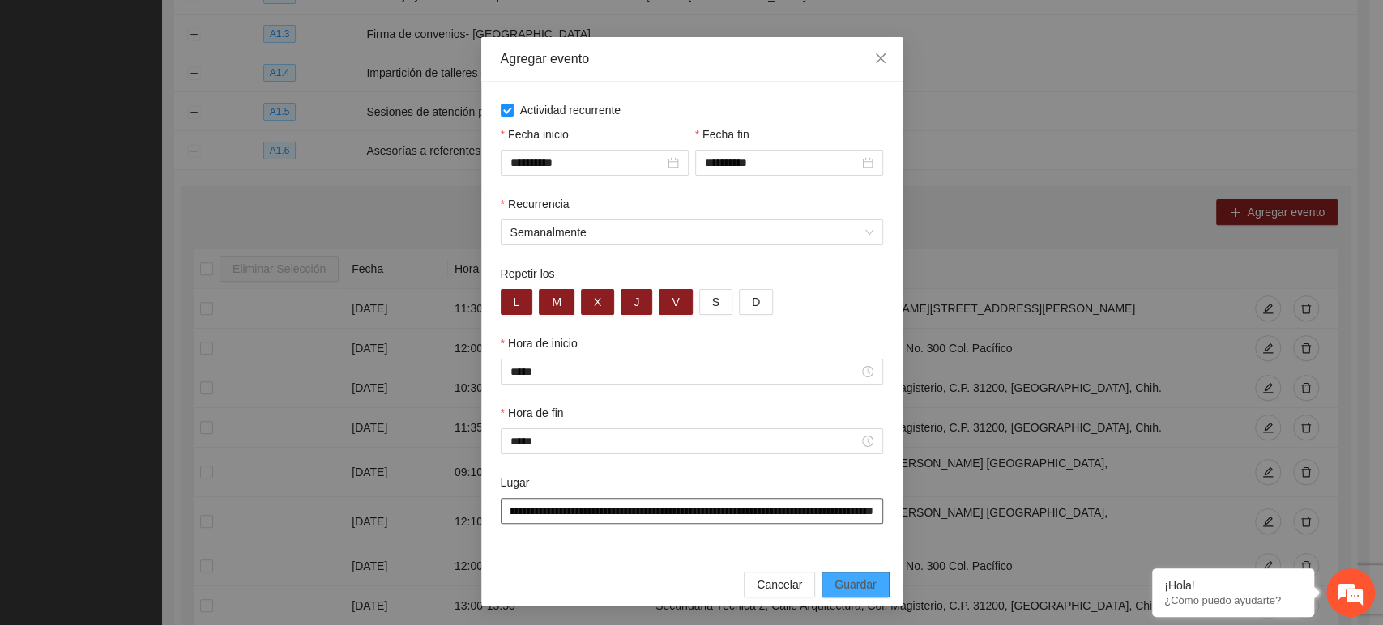
type input "**********"
click at [842, 576] on span "Guardar" at bounding box center [854, 585] width 41 height 18
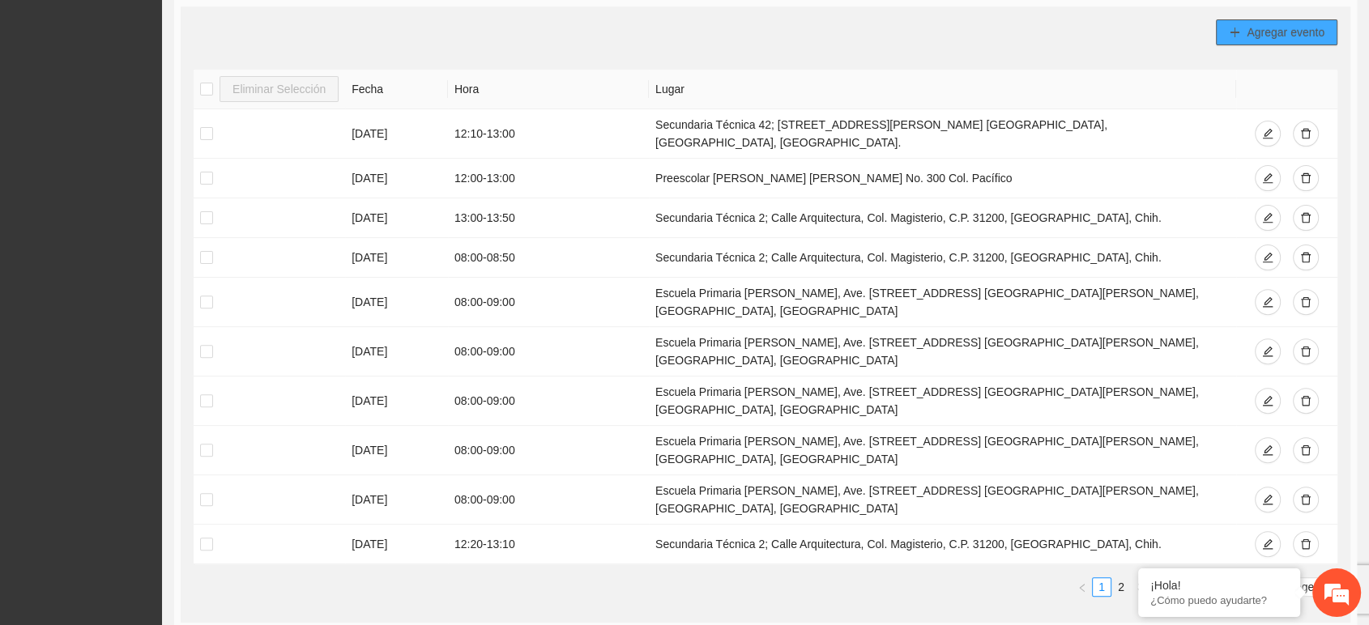
scroll to position [313, 0]
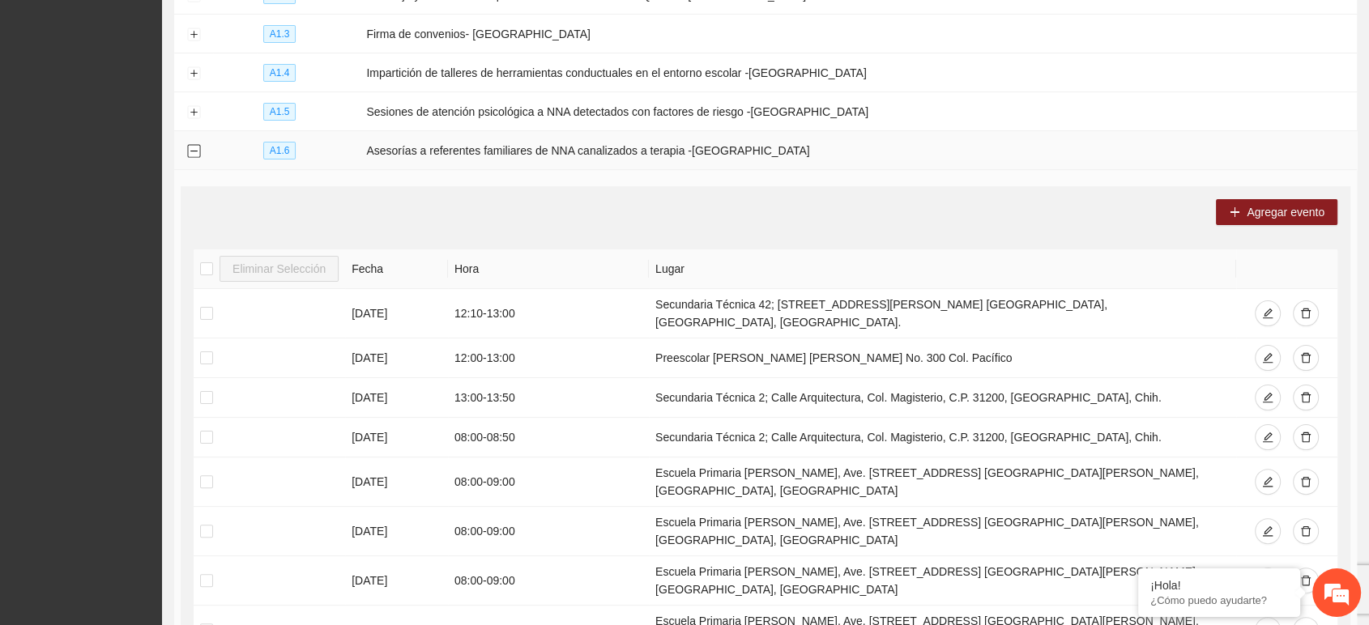
click at [201, 138] on td at bounding box center [193, 150] width 39 height 39
click at [189, 146] on button "Collapse row" at bounding box center [193, 151] width 13 height 13
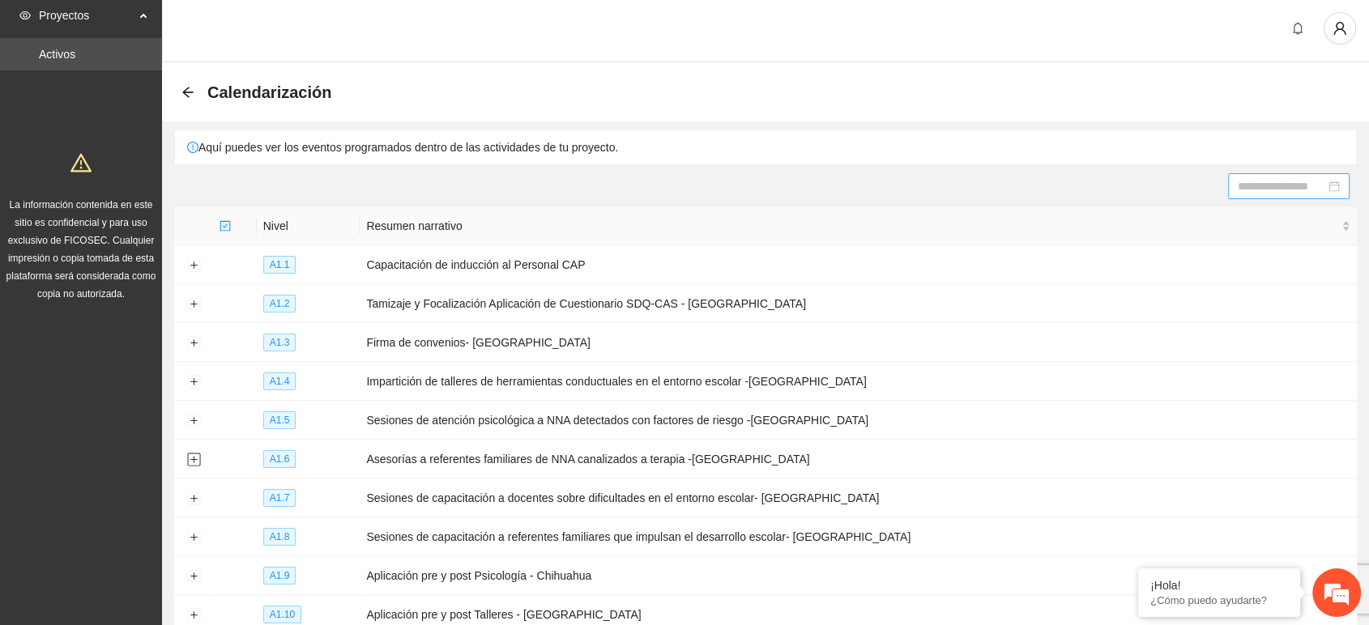
scroll to position [0, 0]
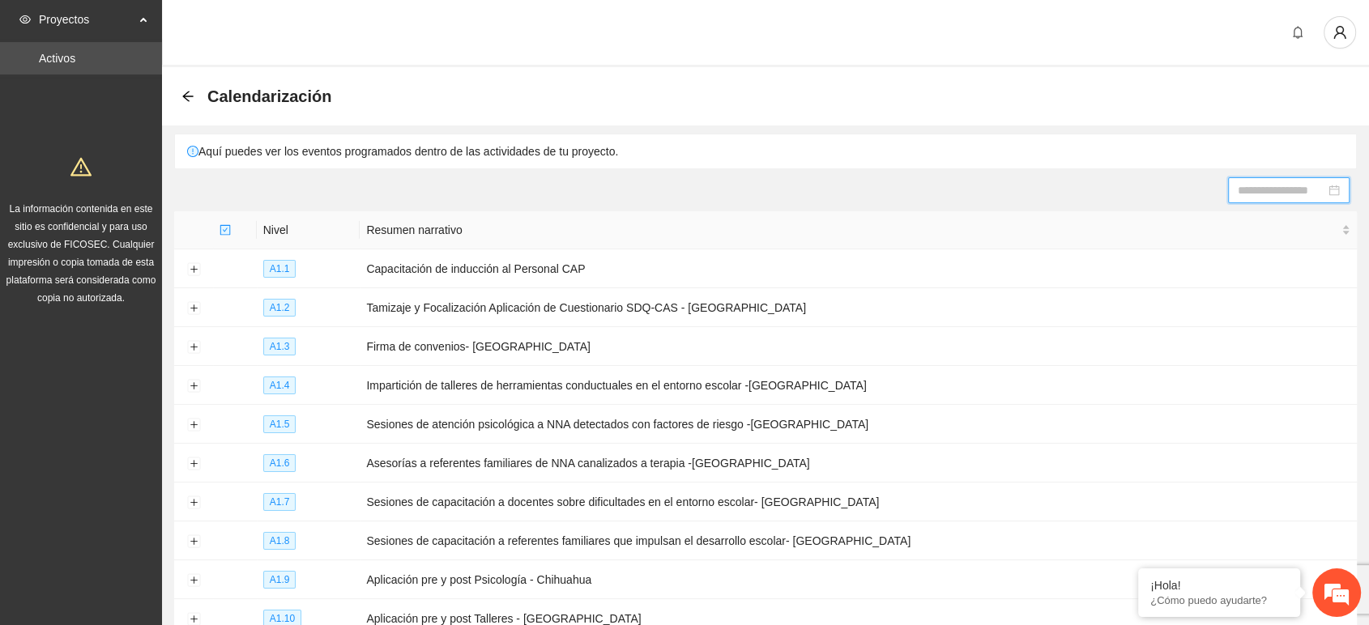
click at [1281, 194] on input at bounding box center [1281, 190] width 87 height 18
click at [703, 190] on div at bounding box center [765, 190] width 1168 height 26
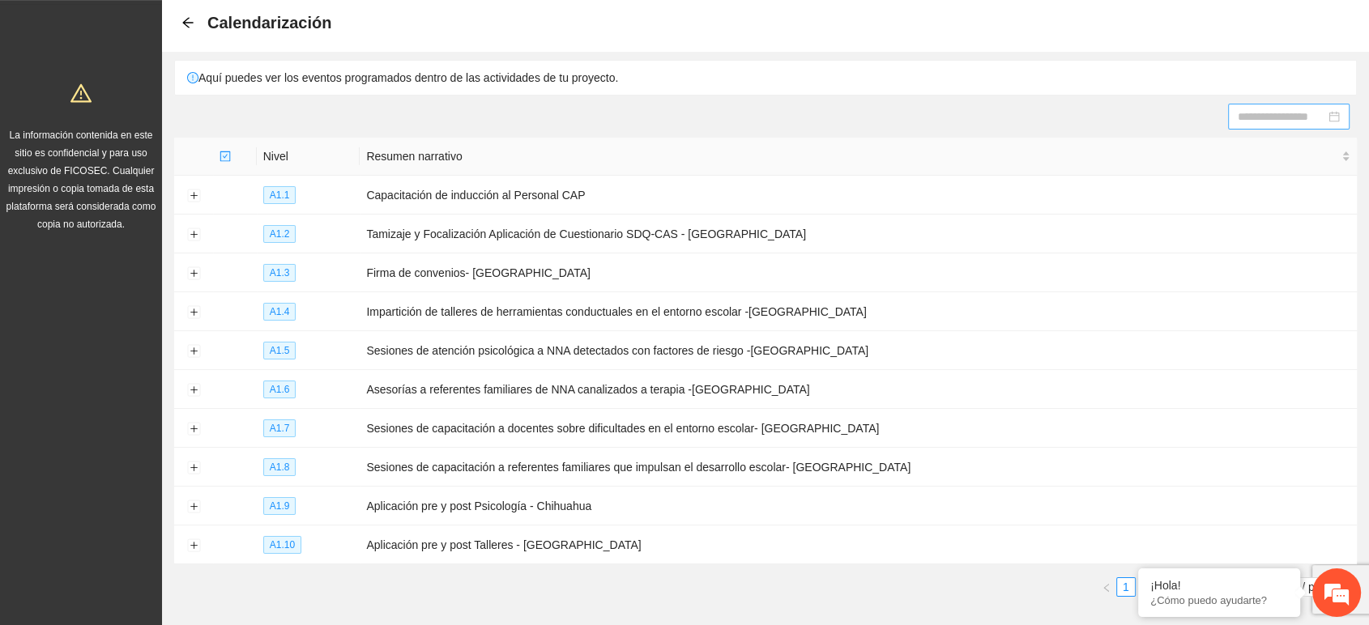
scroll to position [43, 0]
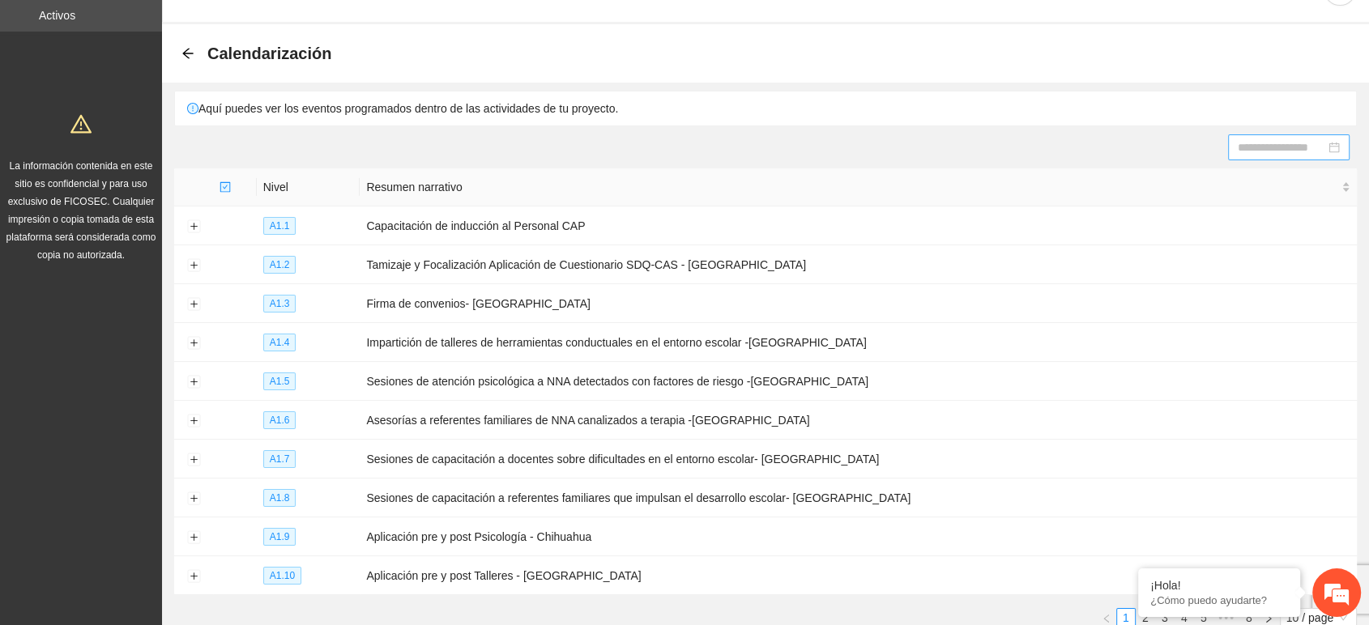
click at [1307, 146] on input at bounding box center [1281, 147] width 87 height 18
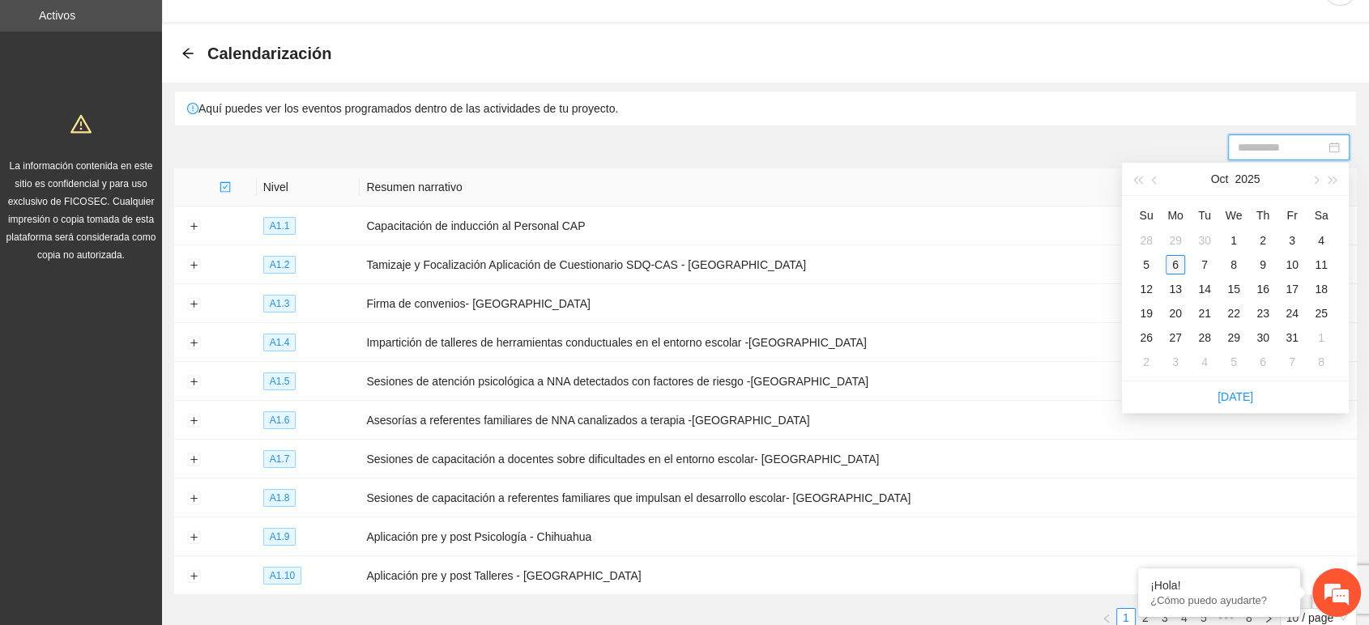
type input "**********"
click at [1172, 267] on div "6" at bounding box center [1175, 264] width 19 height 19
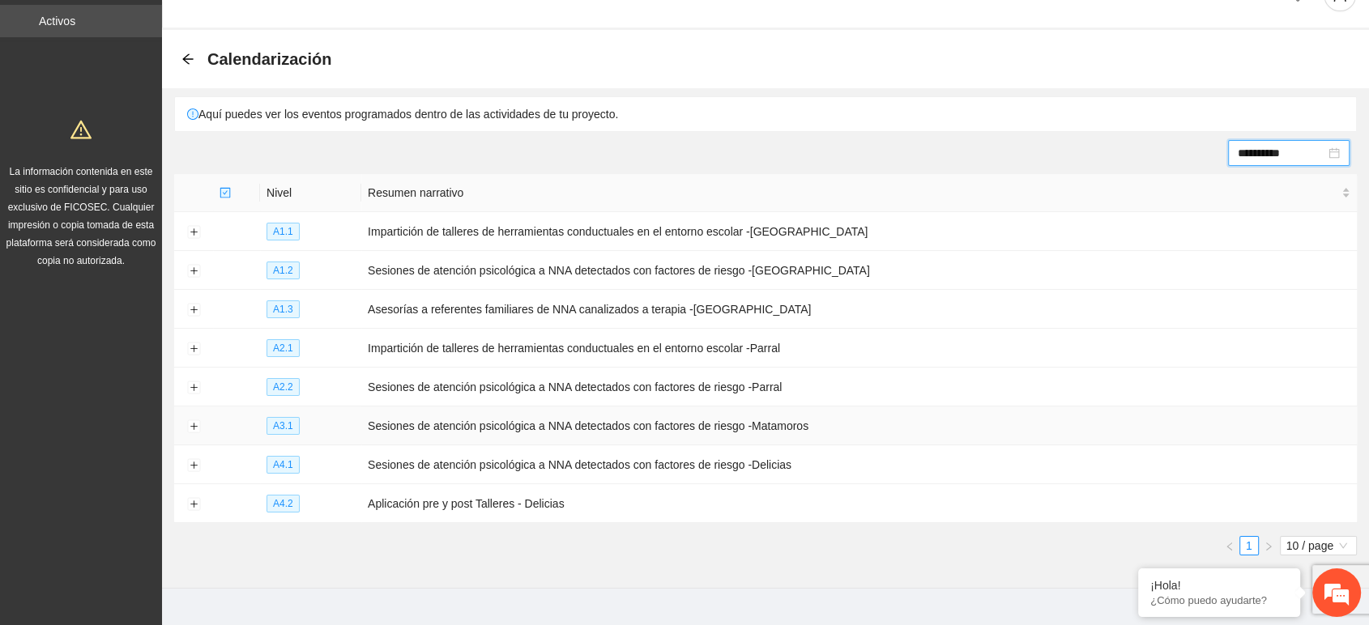
scroll to position [58, 0]
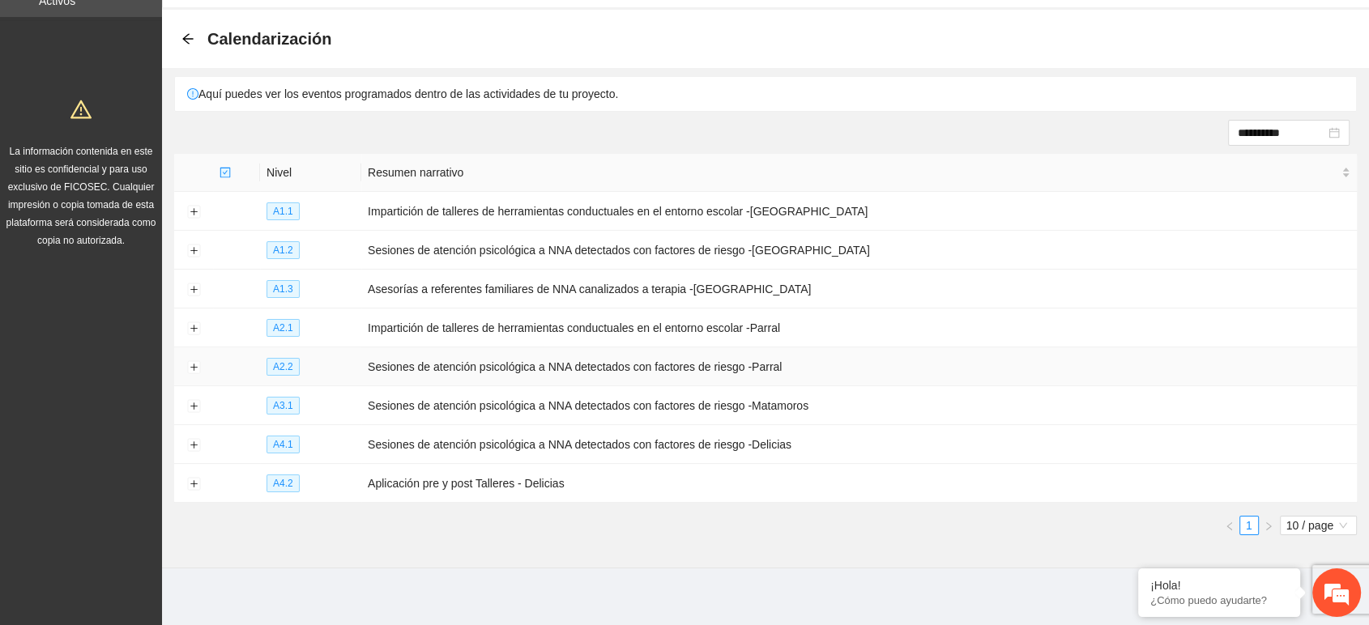
click at [185, 364] on td at bounding box center [193, 366] width 39 height 39
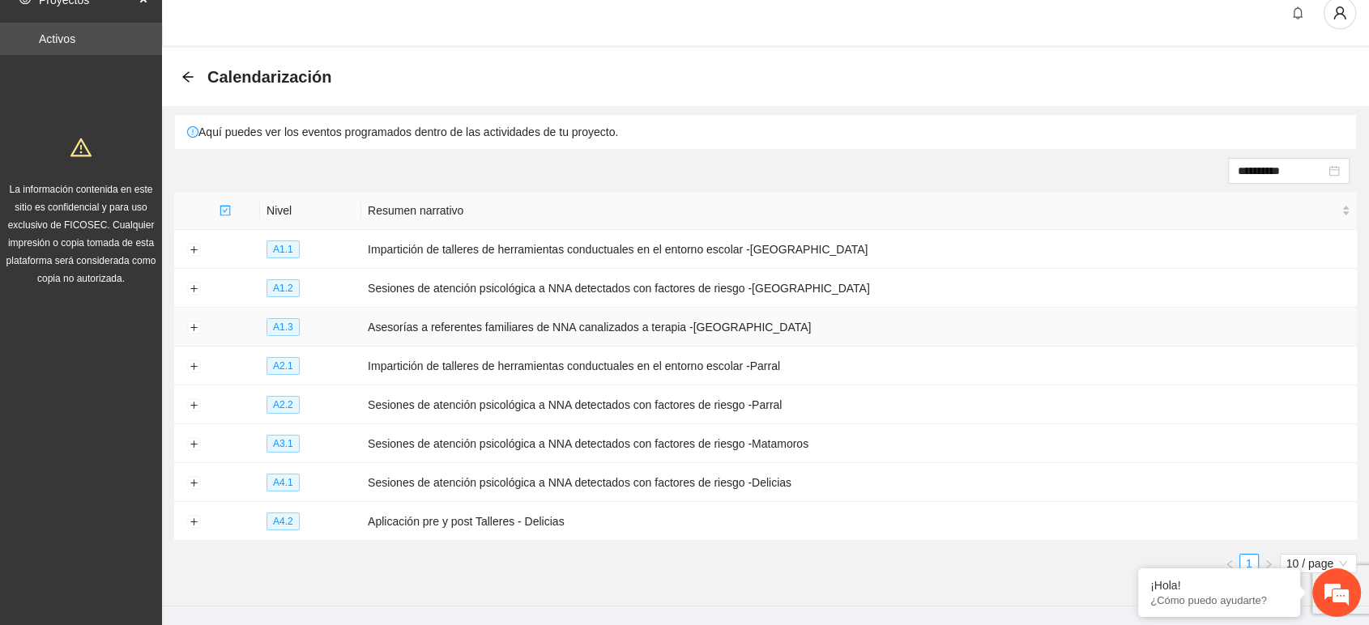
scroll to position [0, 0]
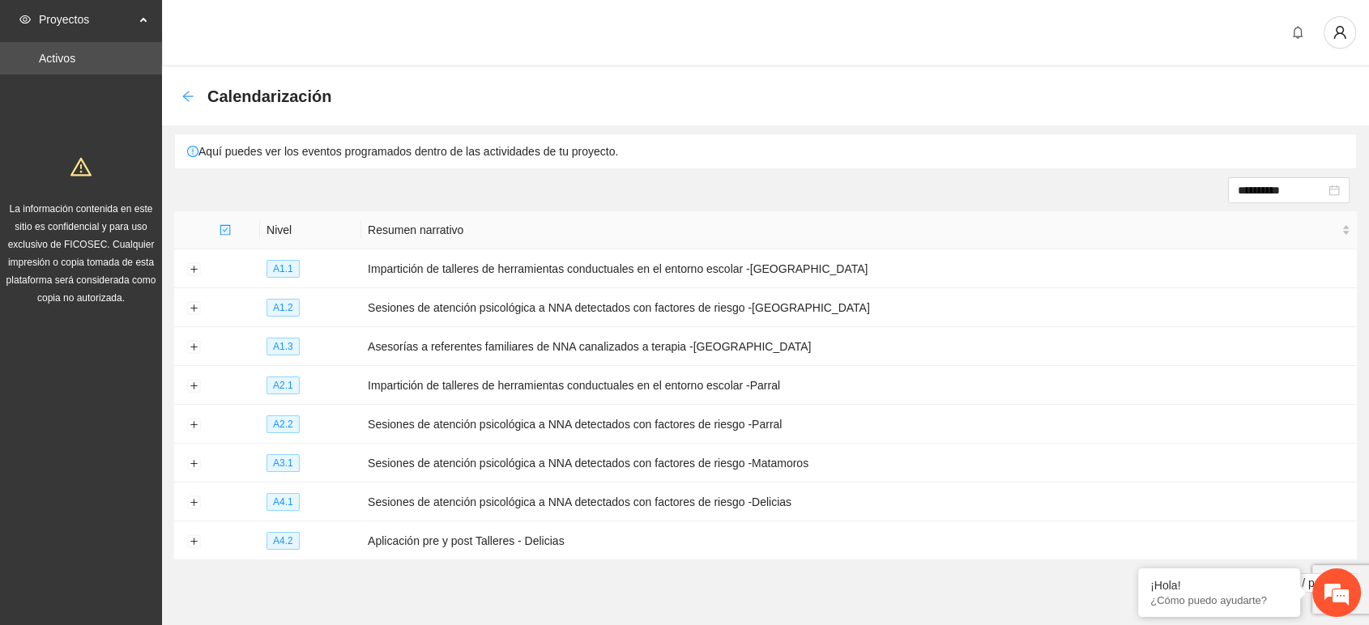
click at [188, 92] on icon "arrow-left" at bounding box center [187, 96] width 13 height 13
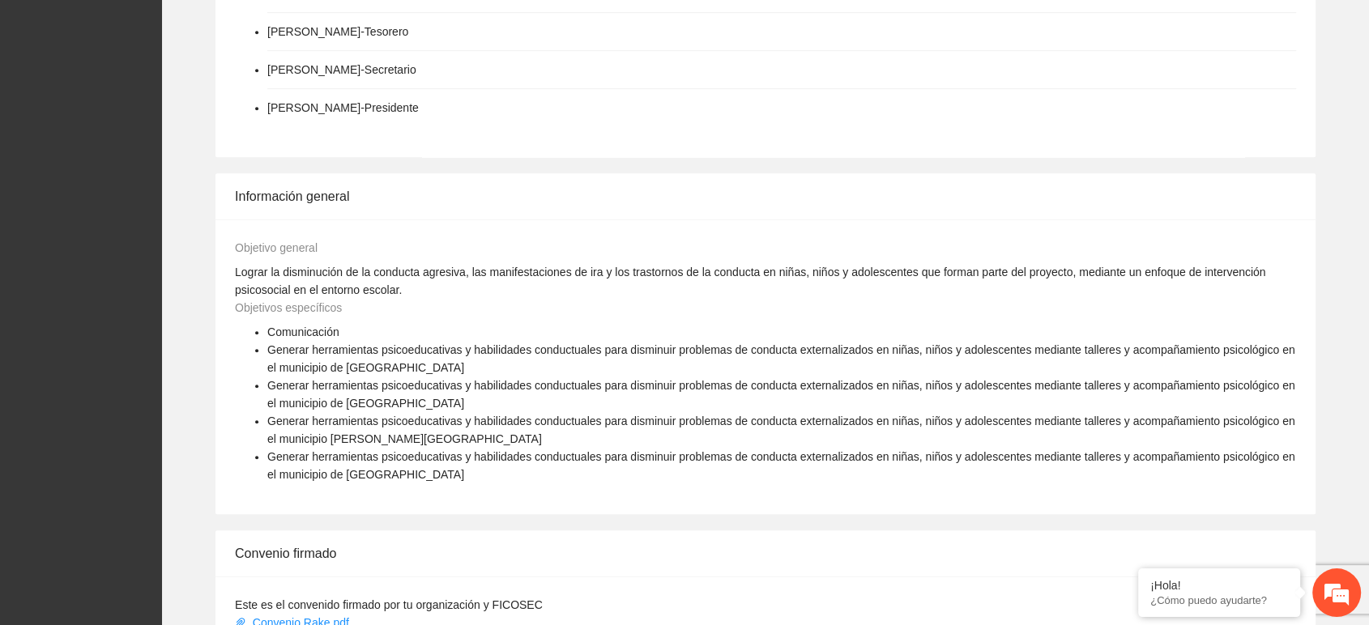
scroll to position [1368, 0]
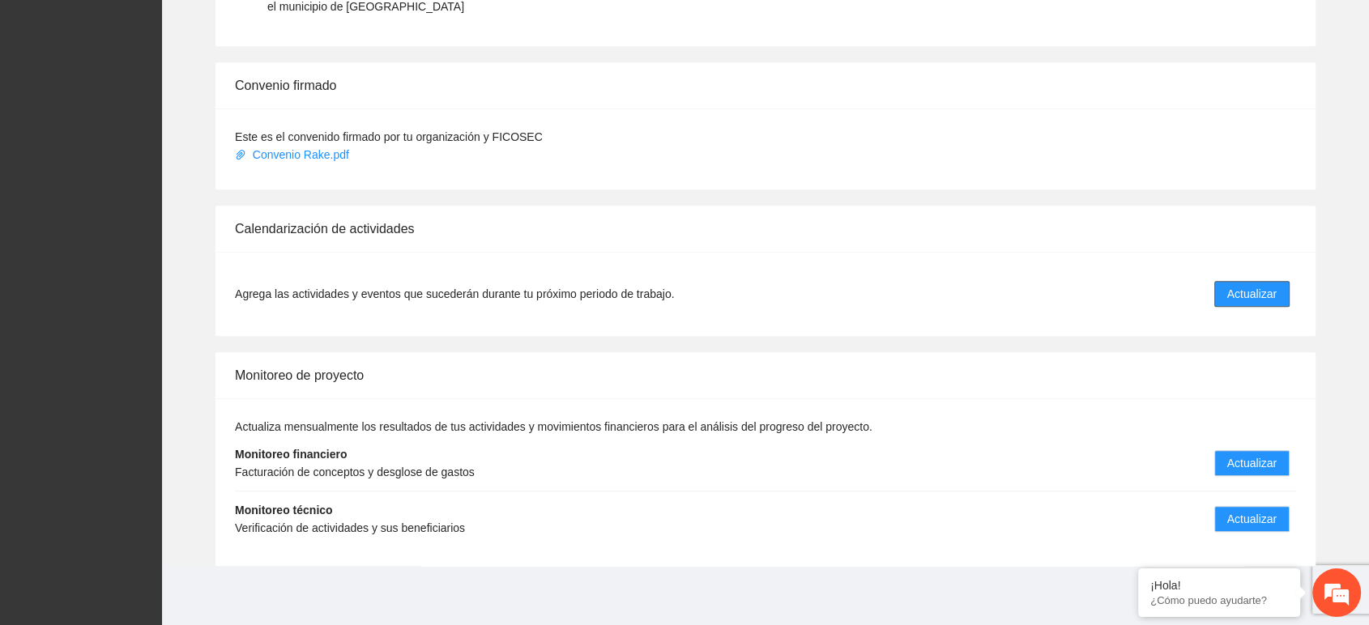
click at [1238, 292] on span "Actualizar" at bounding box center [1251, 294] width 49 height 18
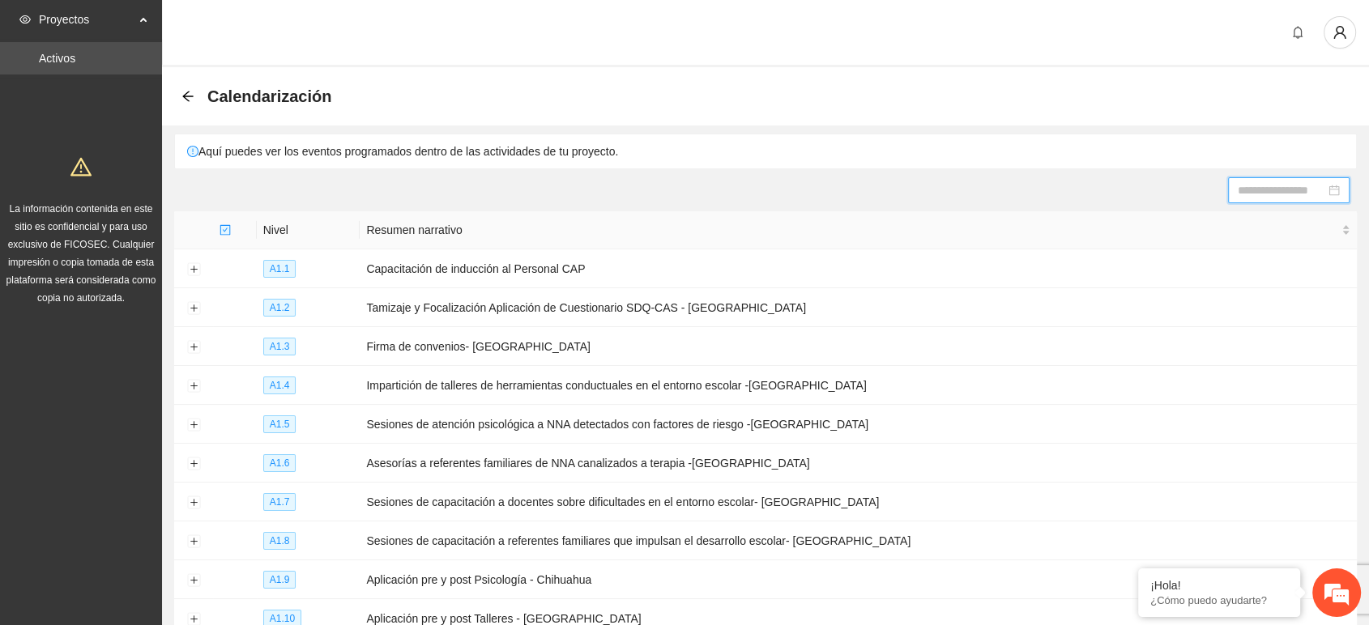
click at [1290, 184] on input at bounding box center [1281, 190] width 87 height 18
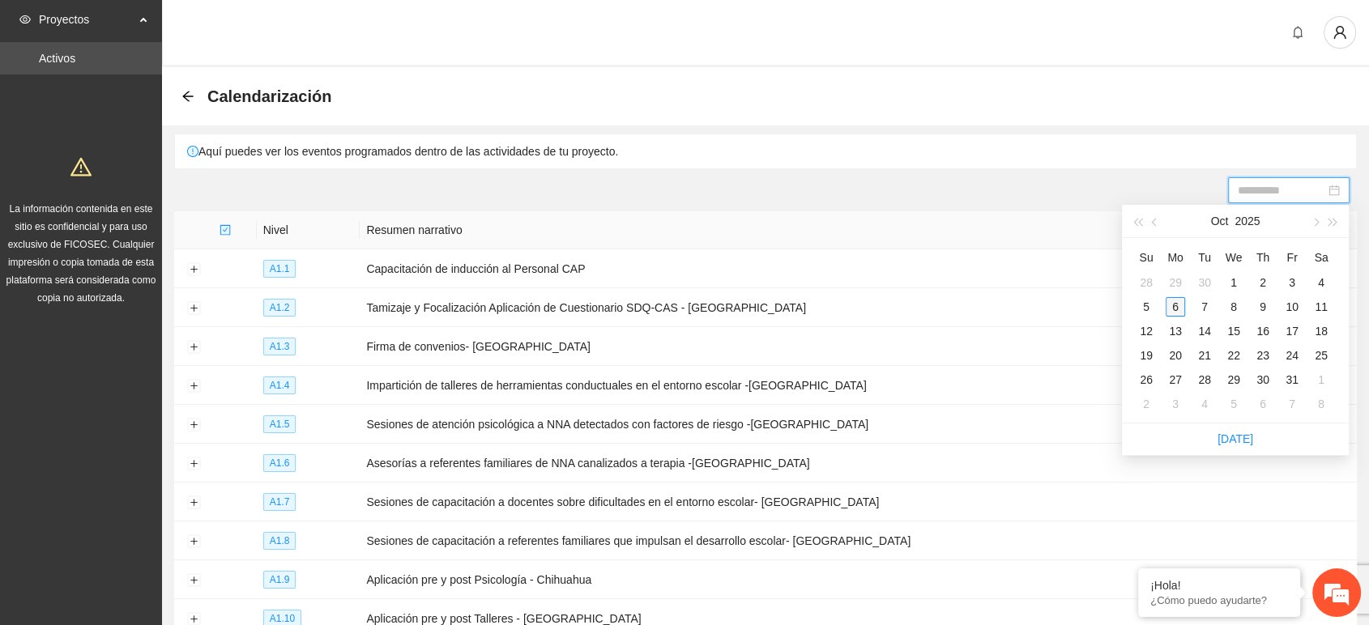
type input "**********"
click at [1173, 305] on div "6" at bounding box center [1175, 306] width 19 height 19
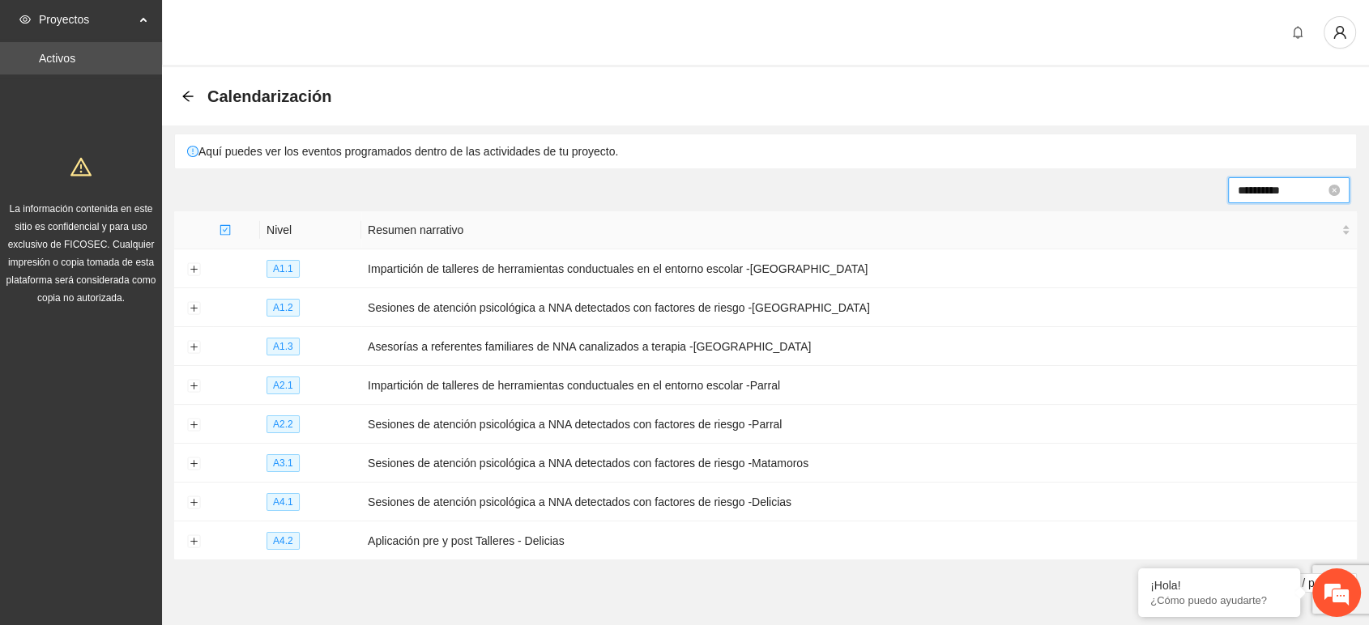
click at [1254, 187] on input "**********" at bounding box center [1281, 190] width 87 height 18
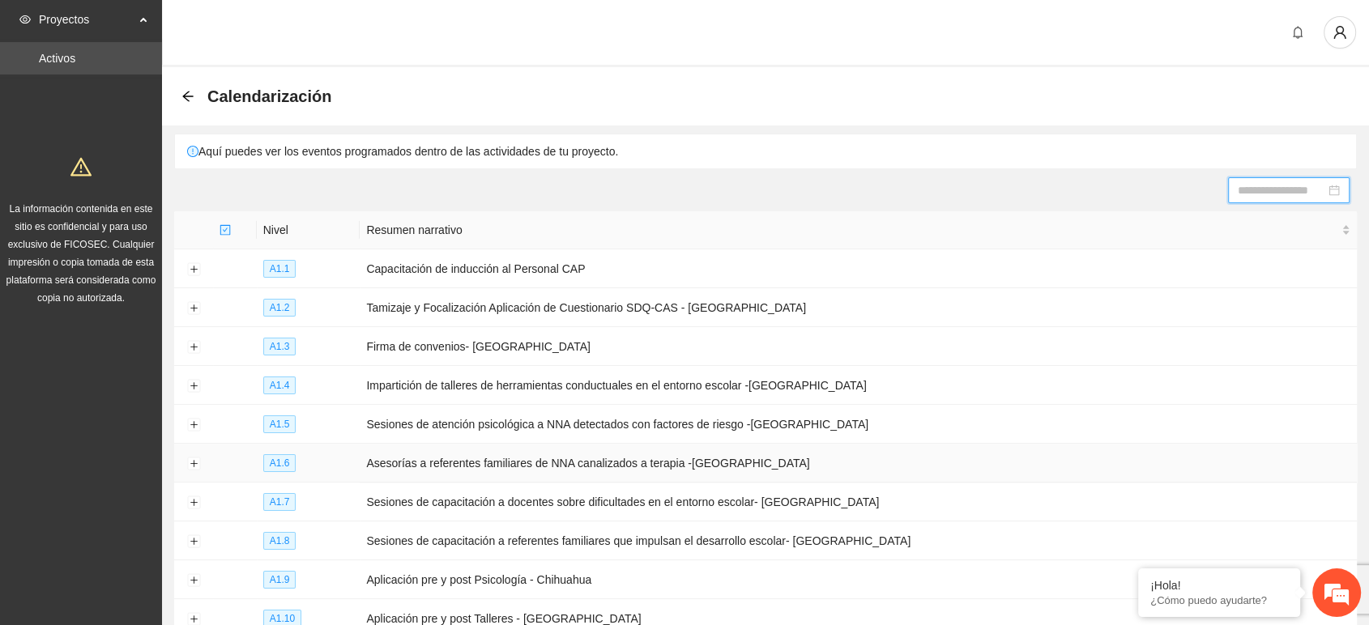
scroll to position [90, 0]
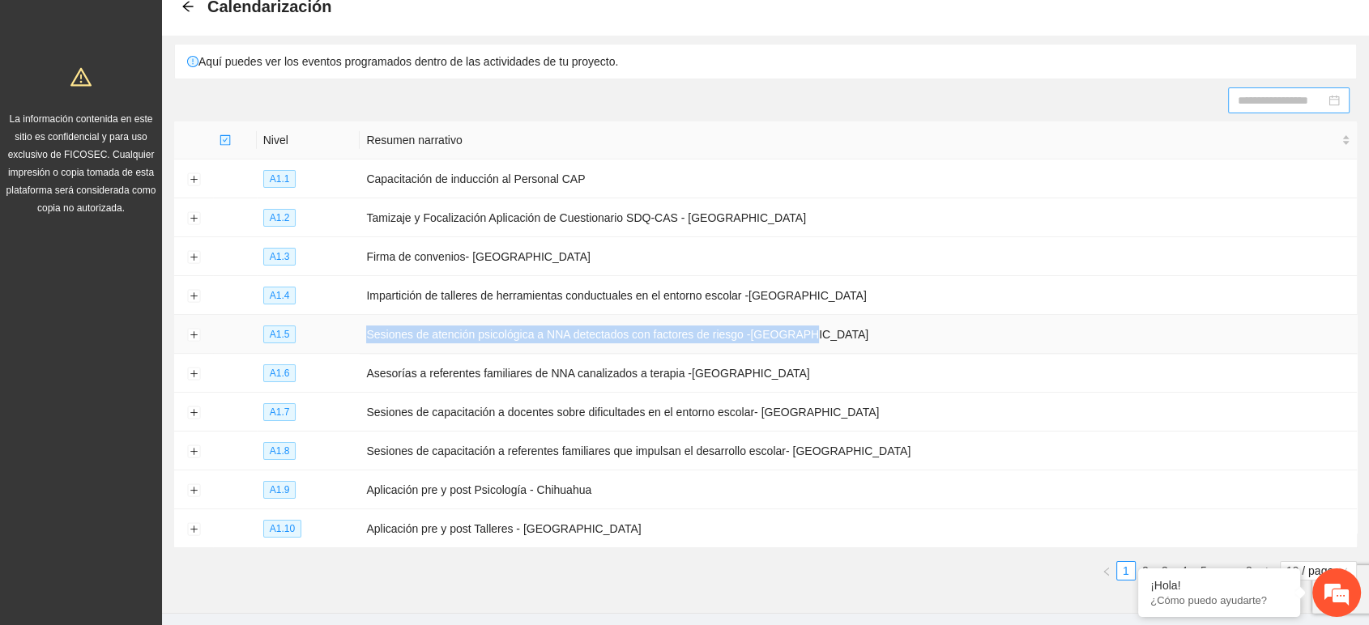
drag, startPoint x: 380, startPoint y: 328, endPoint x: 856, endPoint y: 317, distance: 476.4
click at [856, 317] on tr "A1.5 Sesiones de atención psicológica a NNA detectados con factores de riesgo -…" at bounding box center [765, 334] width 1183 height 39
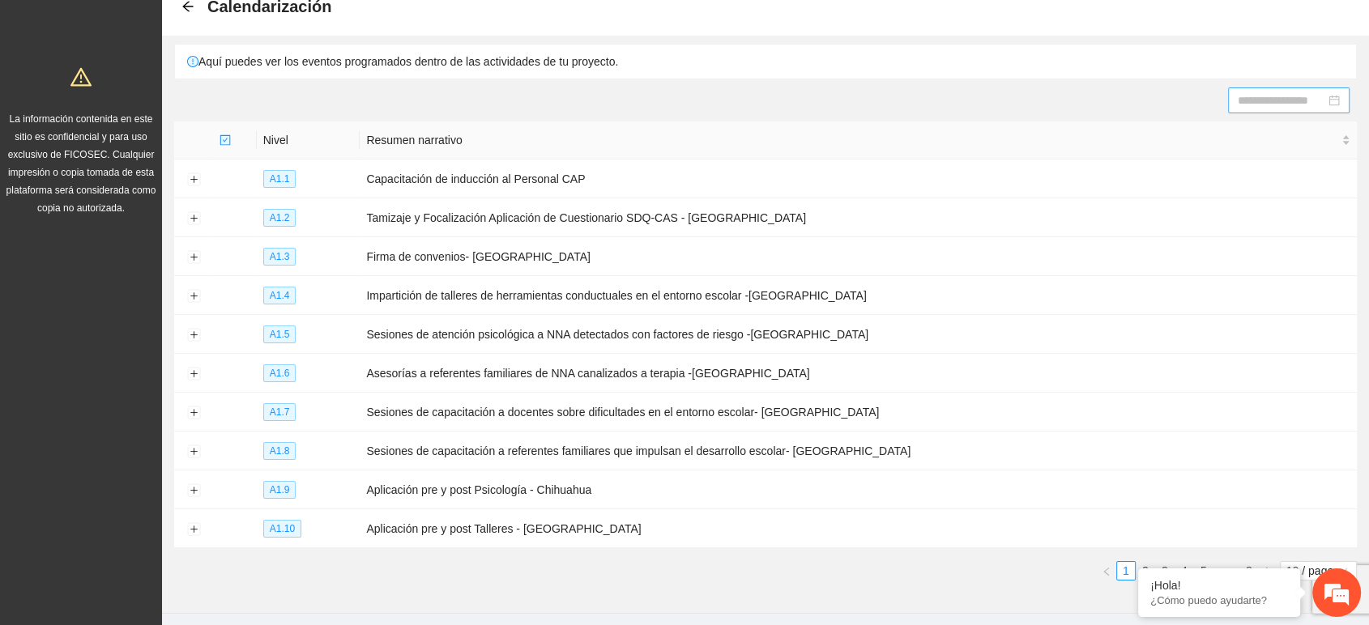
click at [1270, 100] on input at bounding box center [1281, 101] width 87 height 18
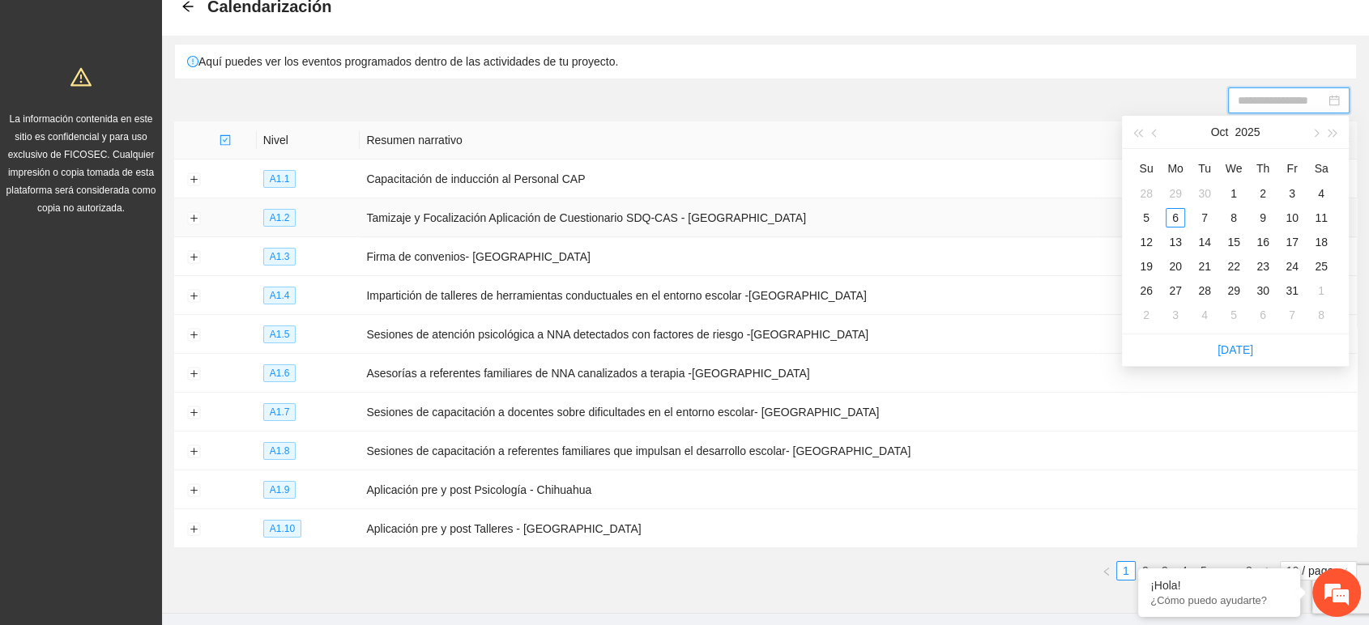
type input "**********"
click at [1174, 219] on div "6" at bounding box center [1175, 217] width 19 height 19
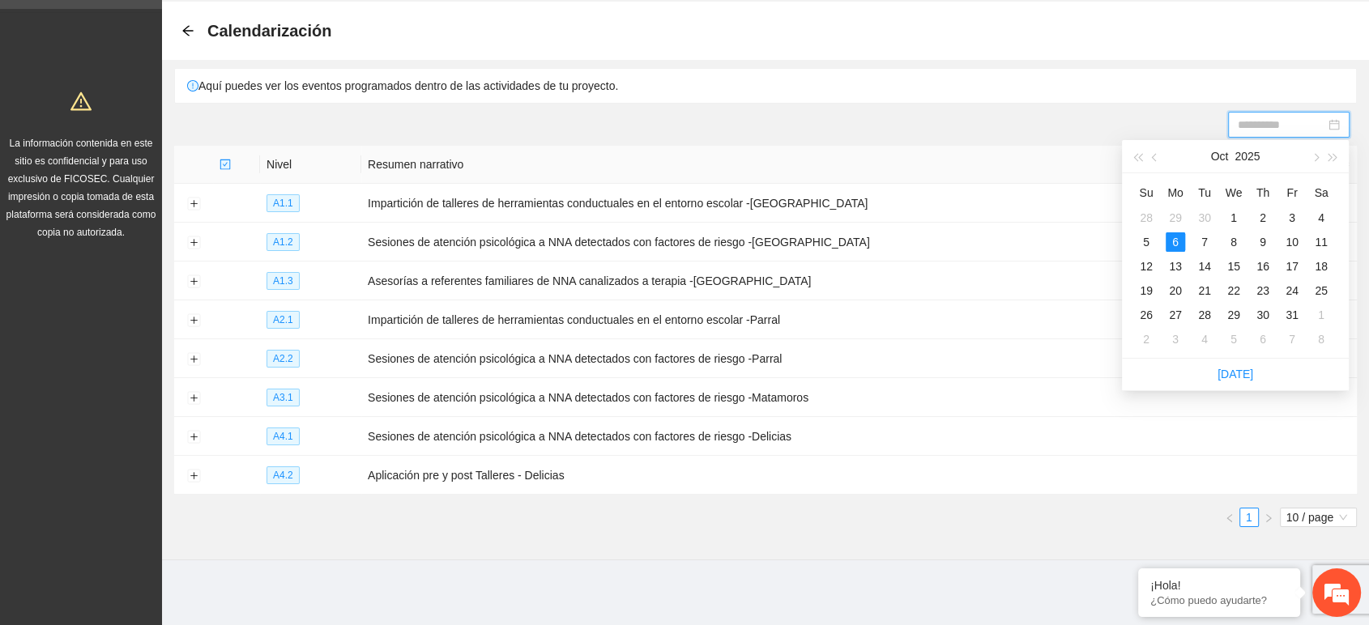
scroll to position [58, 0]
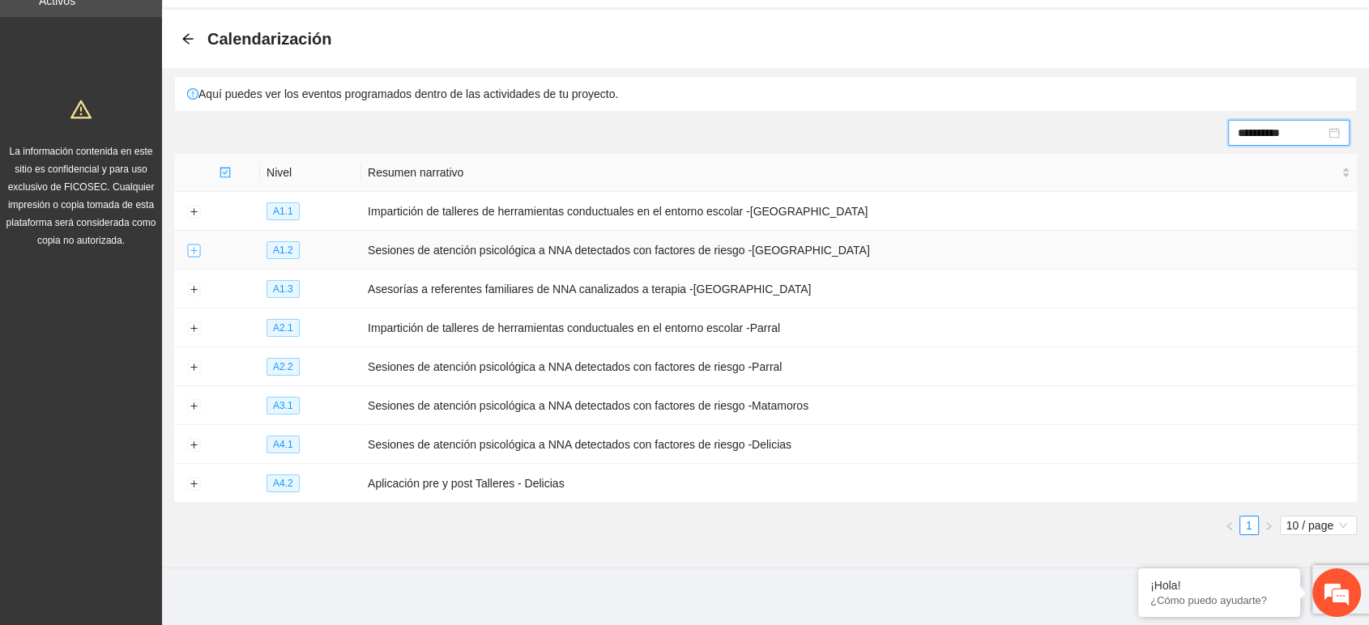
click at [190, 249] on button "Expand row" at bounding box center [193, 251] width 13 height 13
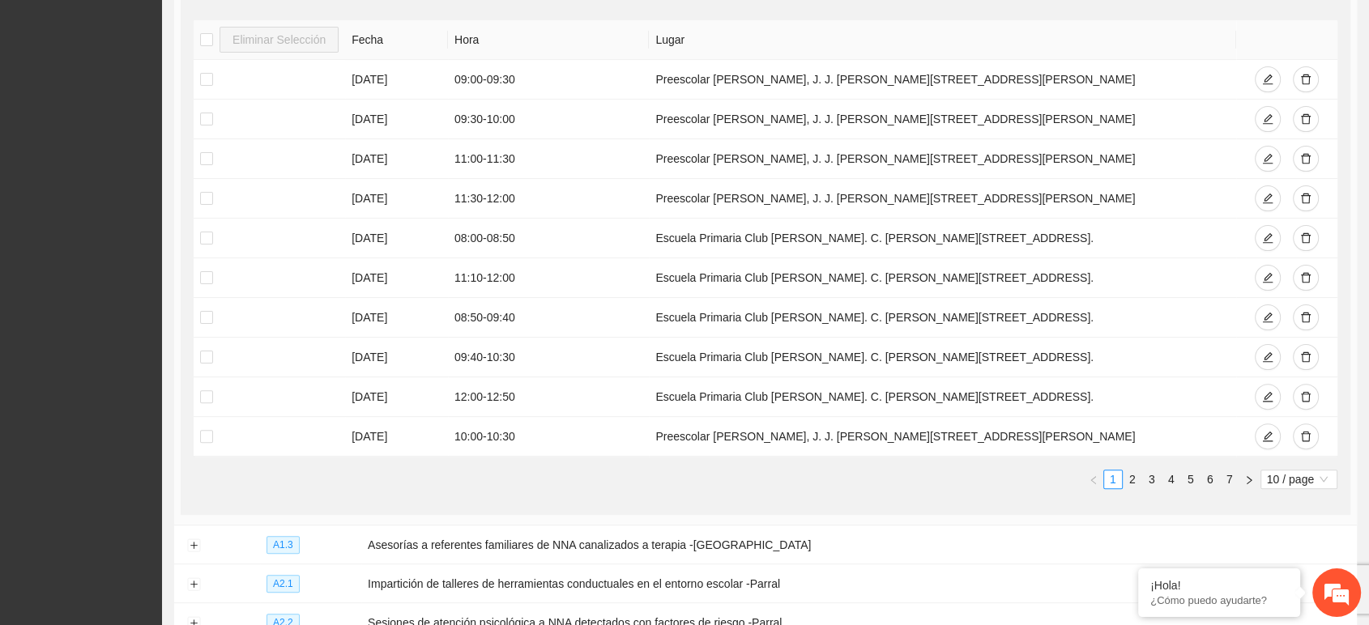
scroll to position [417, 0]
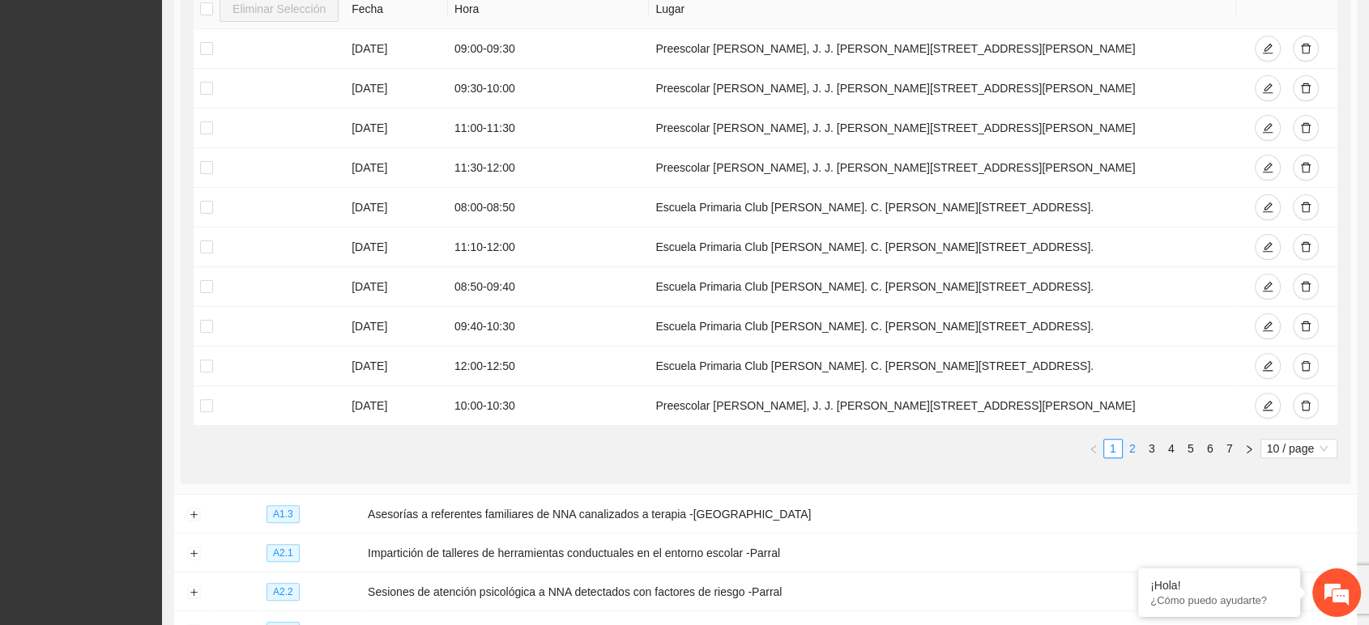
click at [1132, 441] on link "2" at bounding box center [1132, 449] width 18 height 18
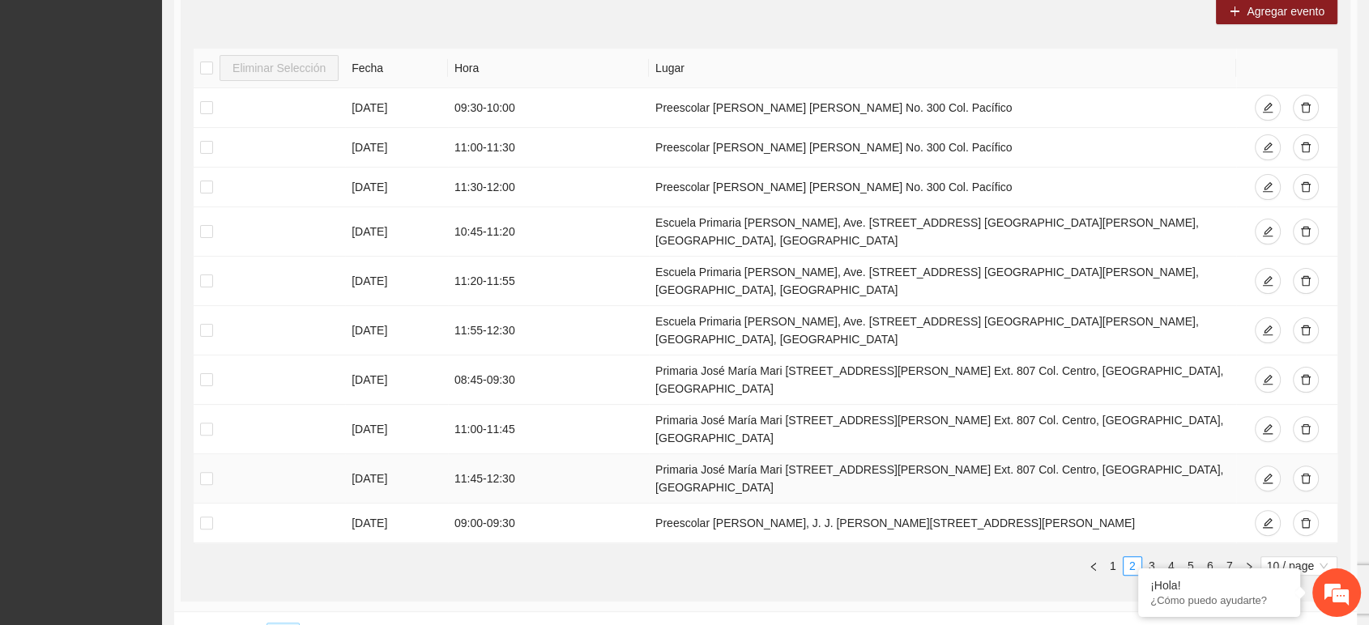
scroll to position [327, 0]
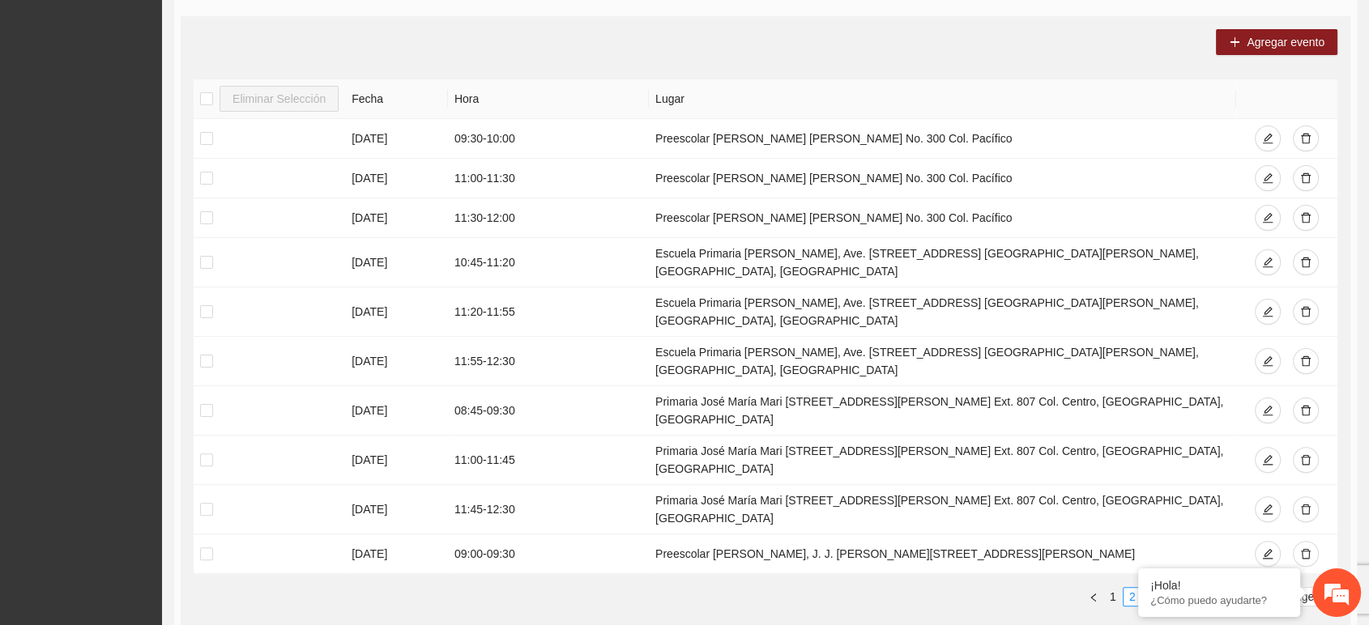
click at [1148, 588] on link "3" at bounding box center [1152, 597] width 18 height 18
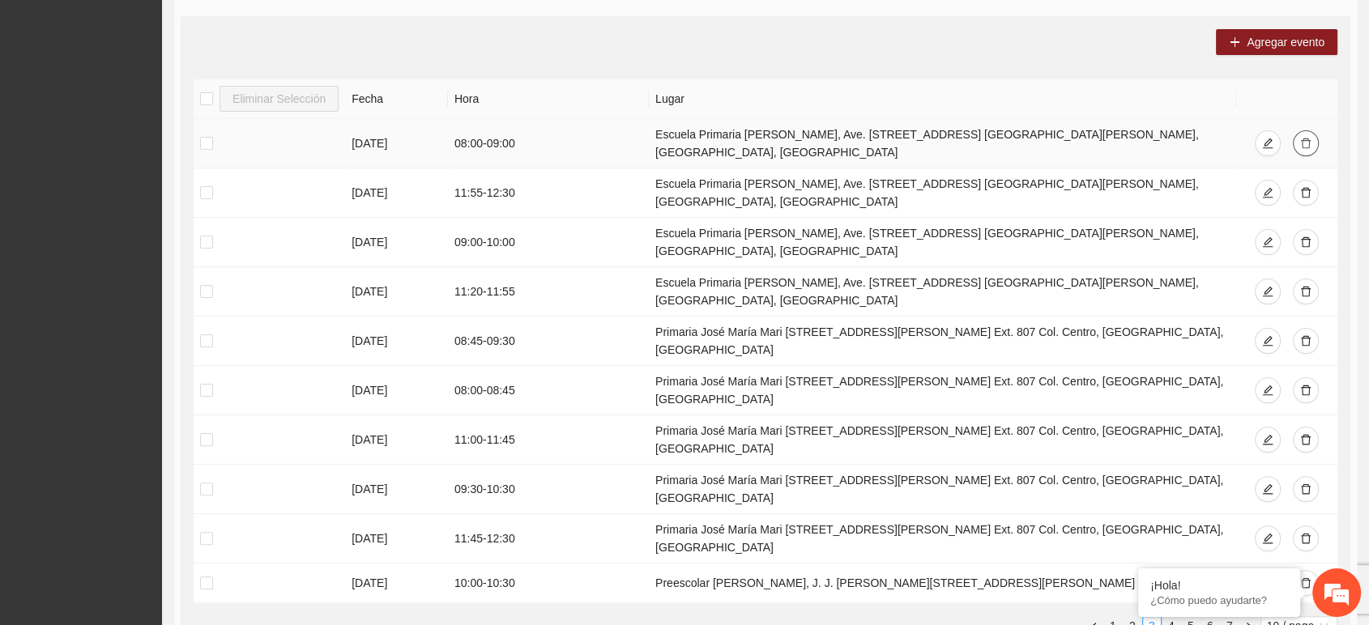
click at [1301, 138] on icon "delete" at bounding box center [1305, 143] width 11 height 11
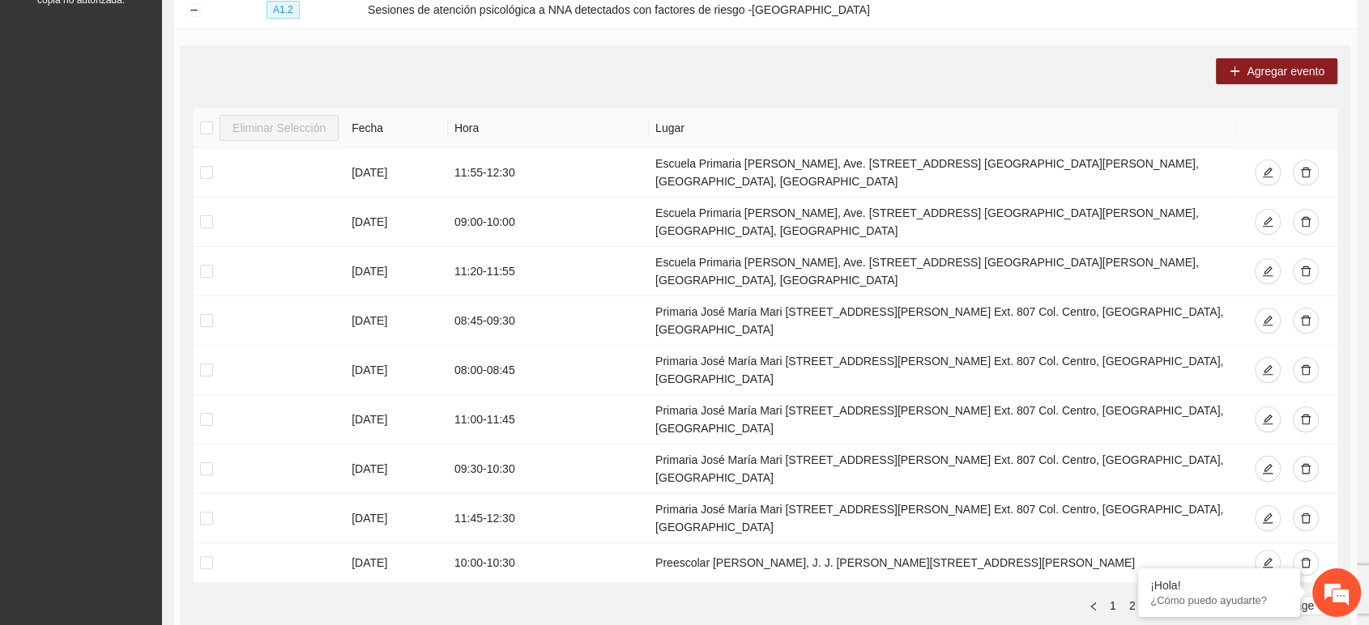
scroll to position [58, 0]
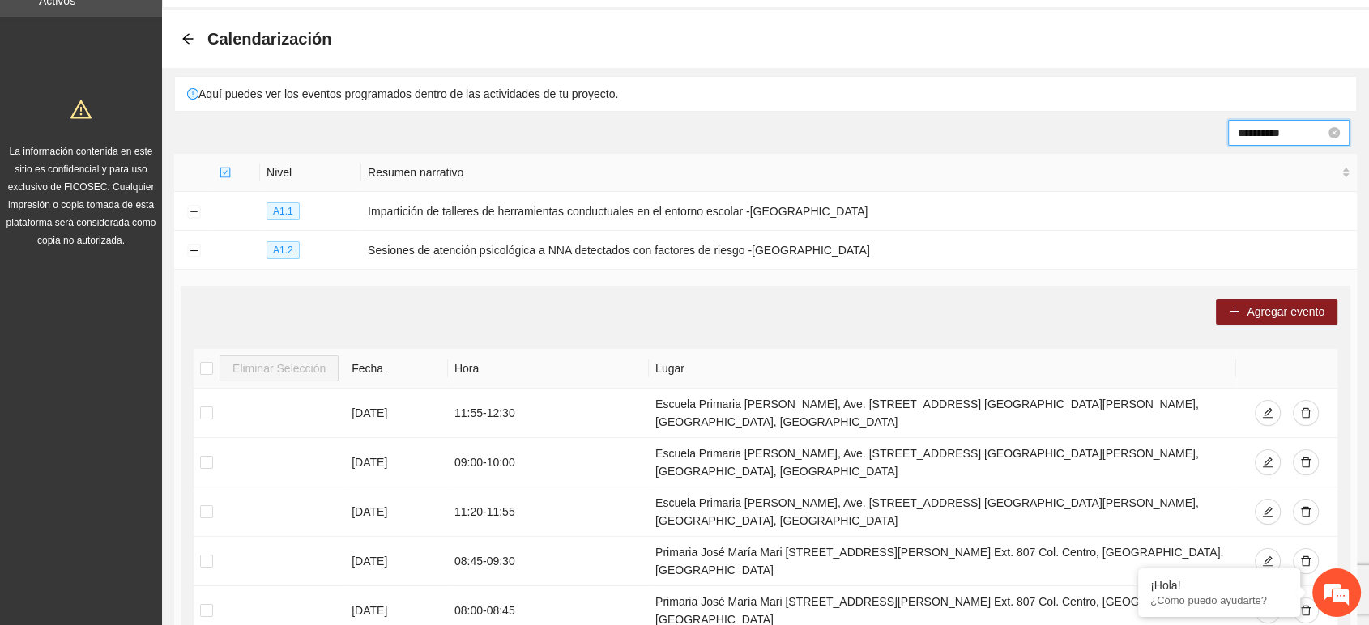
click at [1272, 130] on input "**********" at bounding box center [1281, 133] width 87 height 18
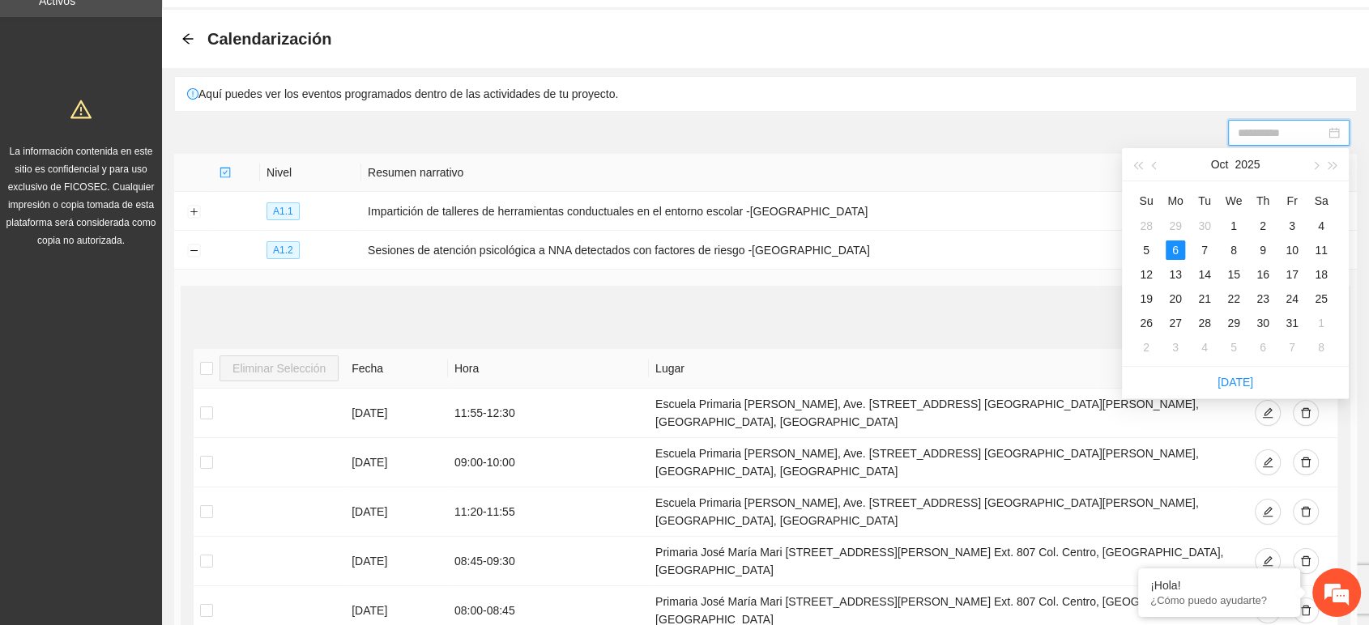
click at [1209, 245] on div "7" at bounding box center [1204, 250] width 19 height 19
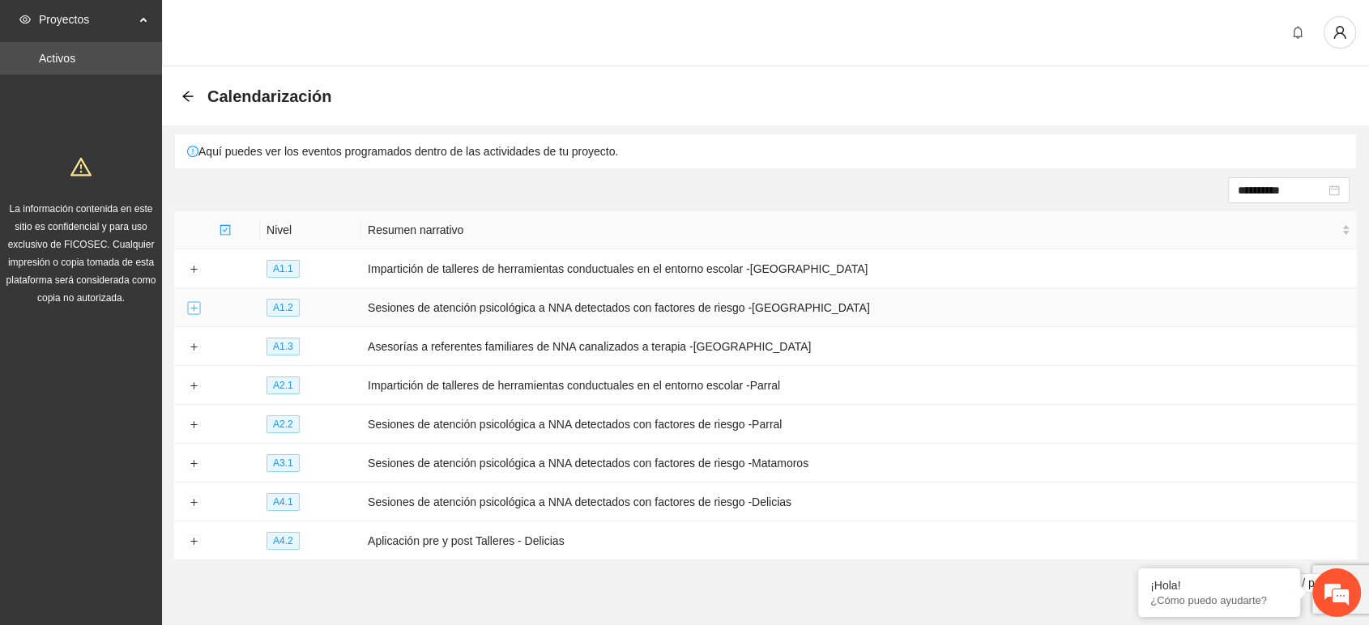
click at [190, 305] on button "Expand row" at bounding box center [193, 308] width 13 height 13
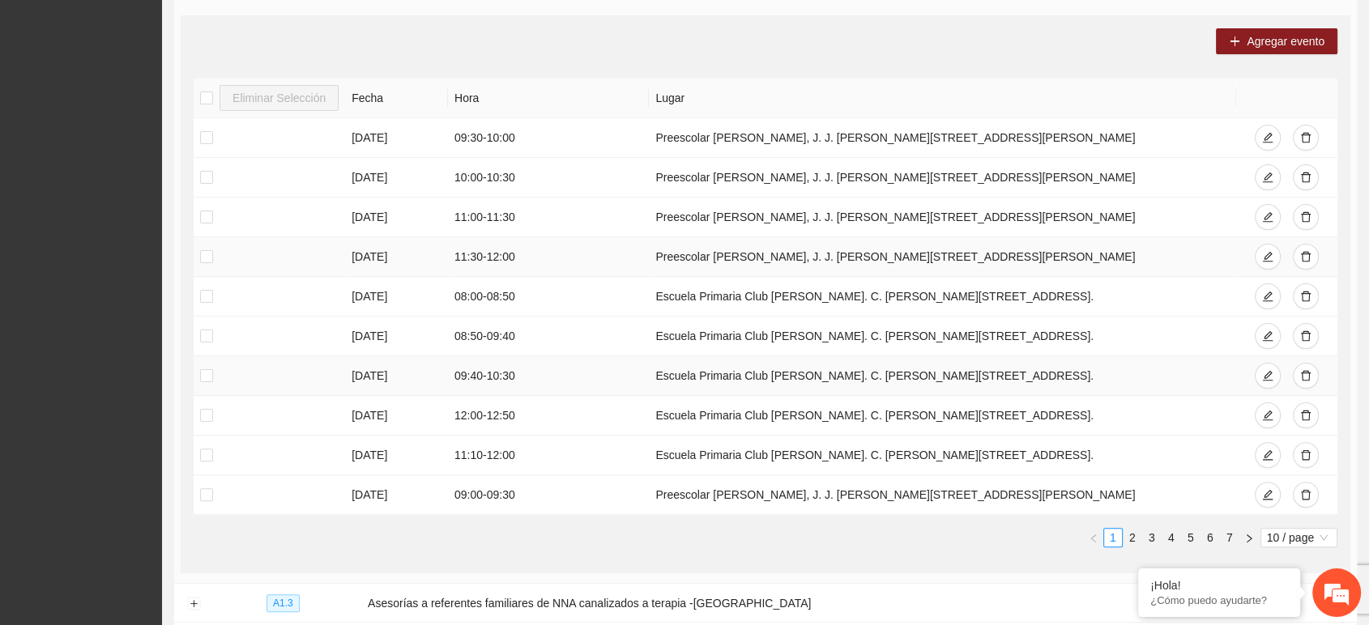
scroll to position [360, 0]
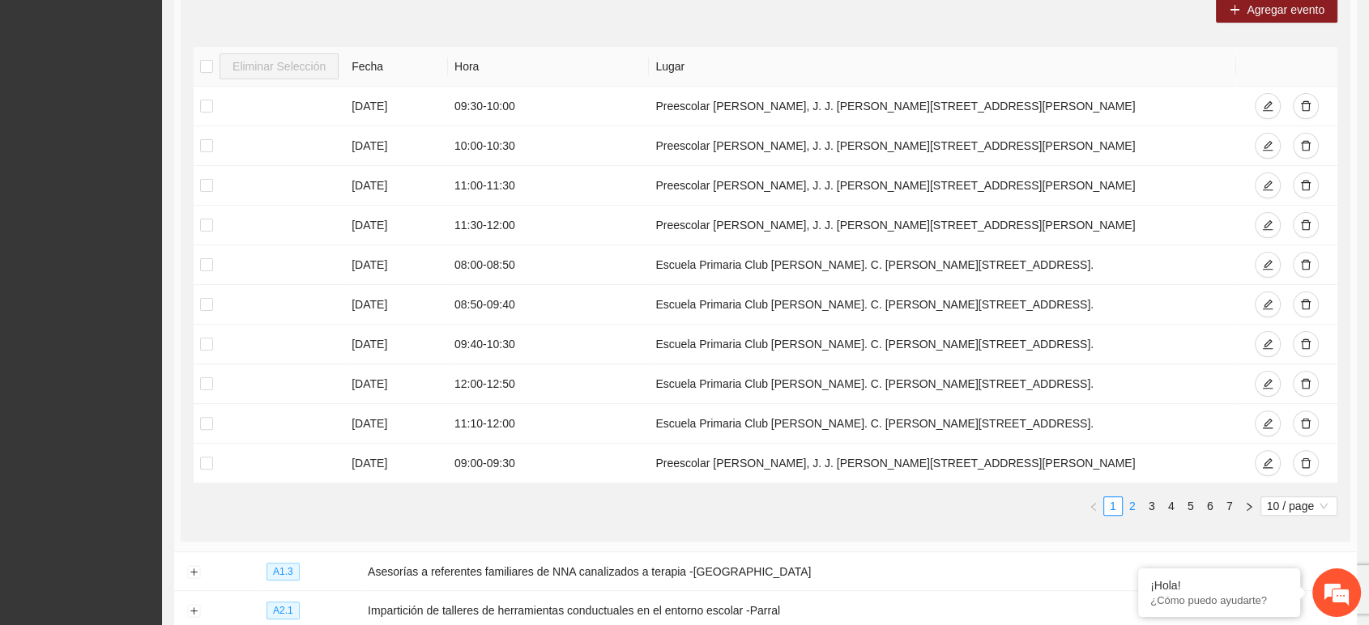
click at [1127, 502] on link "2" at bounding box center [1132, 506] width 18 height 18
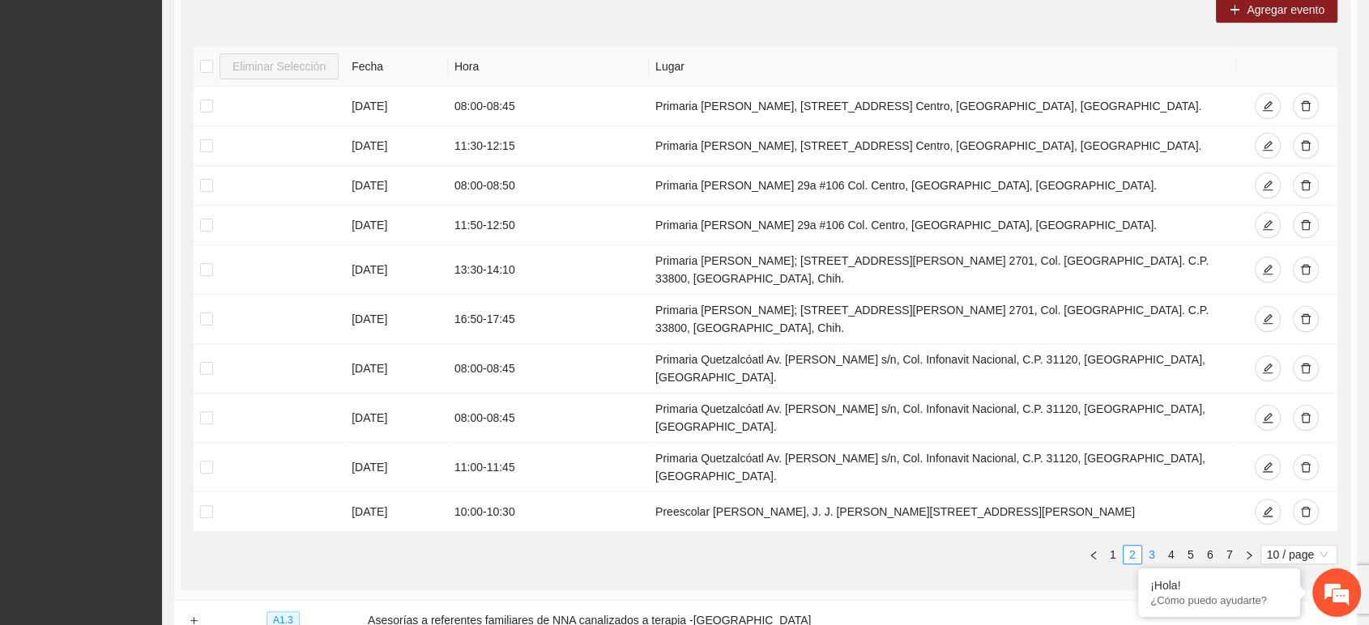
click at [1150, 546] on link "3" at bounding box center [1152, 555] width 18 height 18
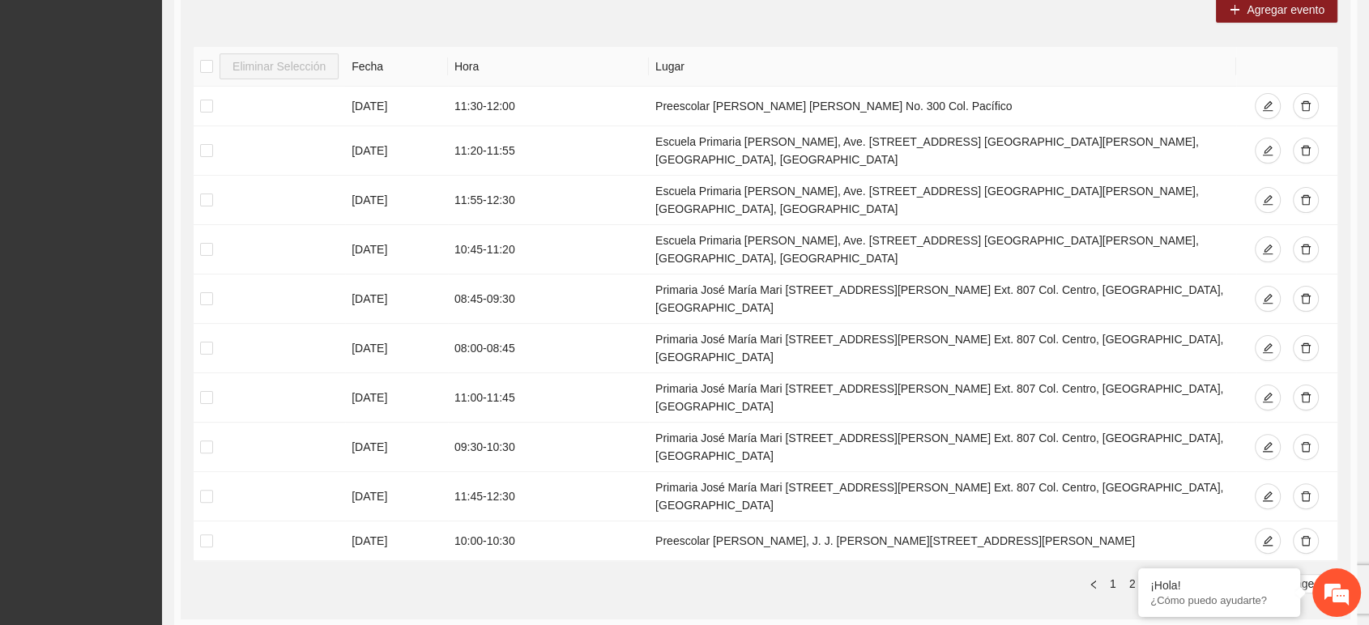
click at [1172, 575] on link "4" at bounding box center [1171, 584] width 18 height 18
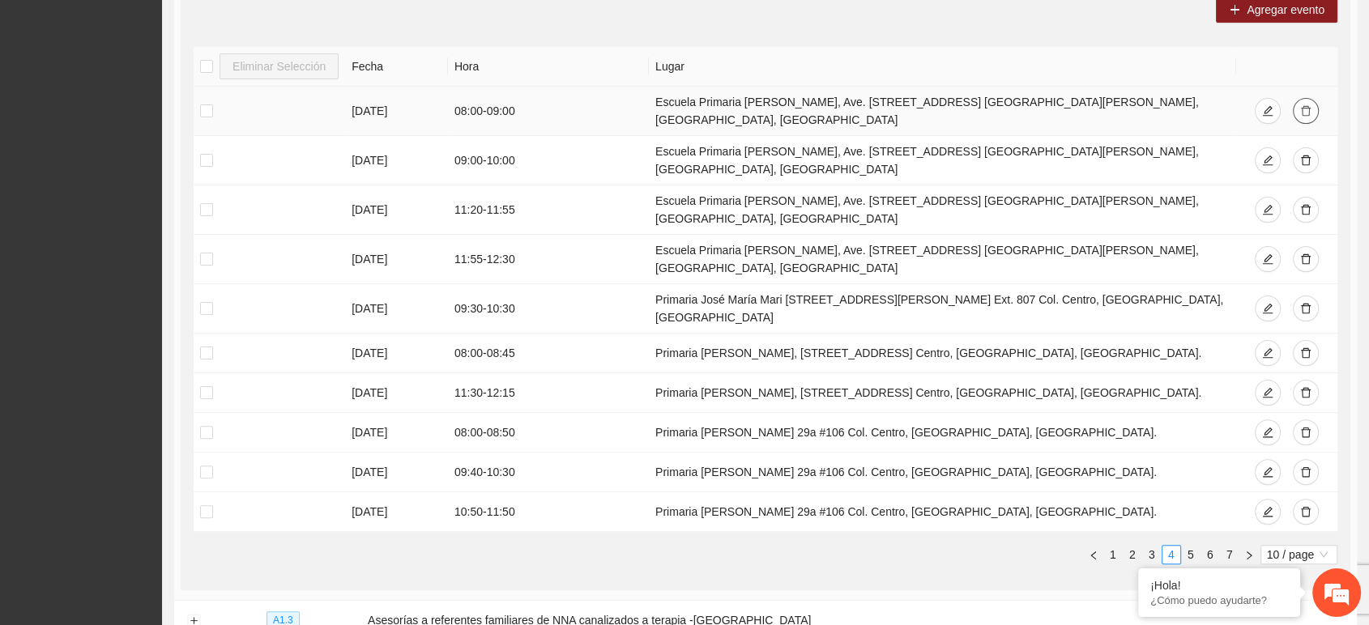
click at [1306, 105] on icon "delete" at bounding box center [1305, 110] width 11 height 11
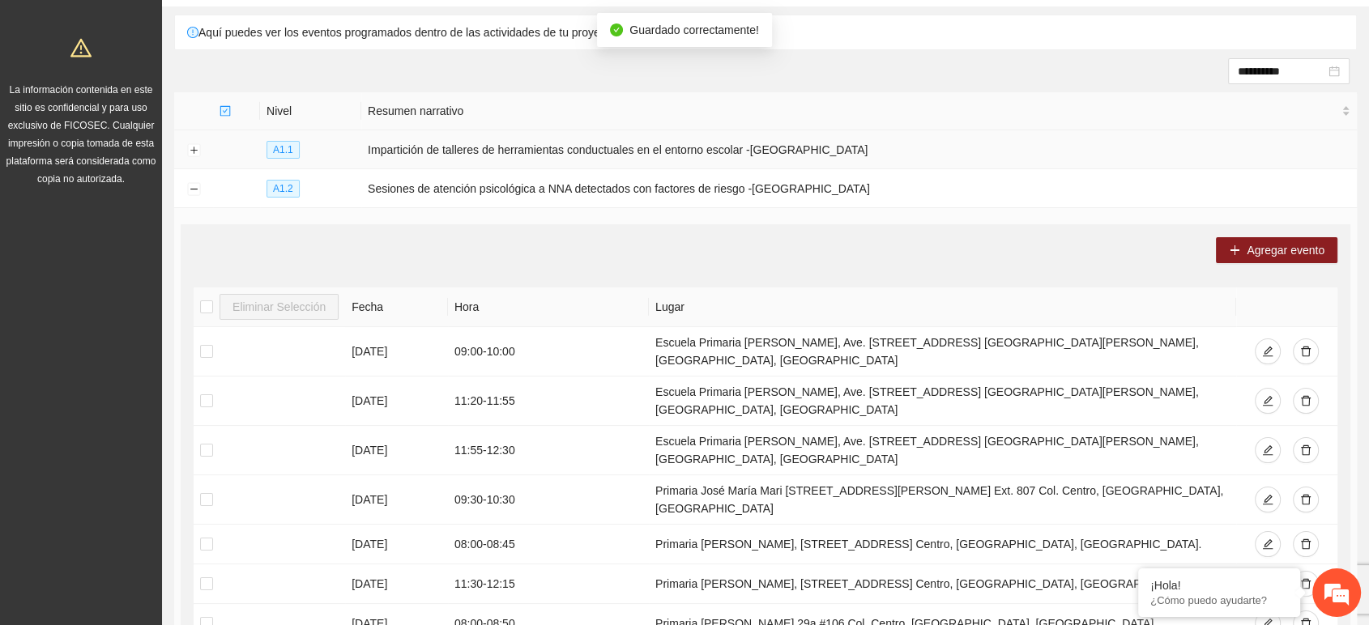
scroll to position [0, 0]
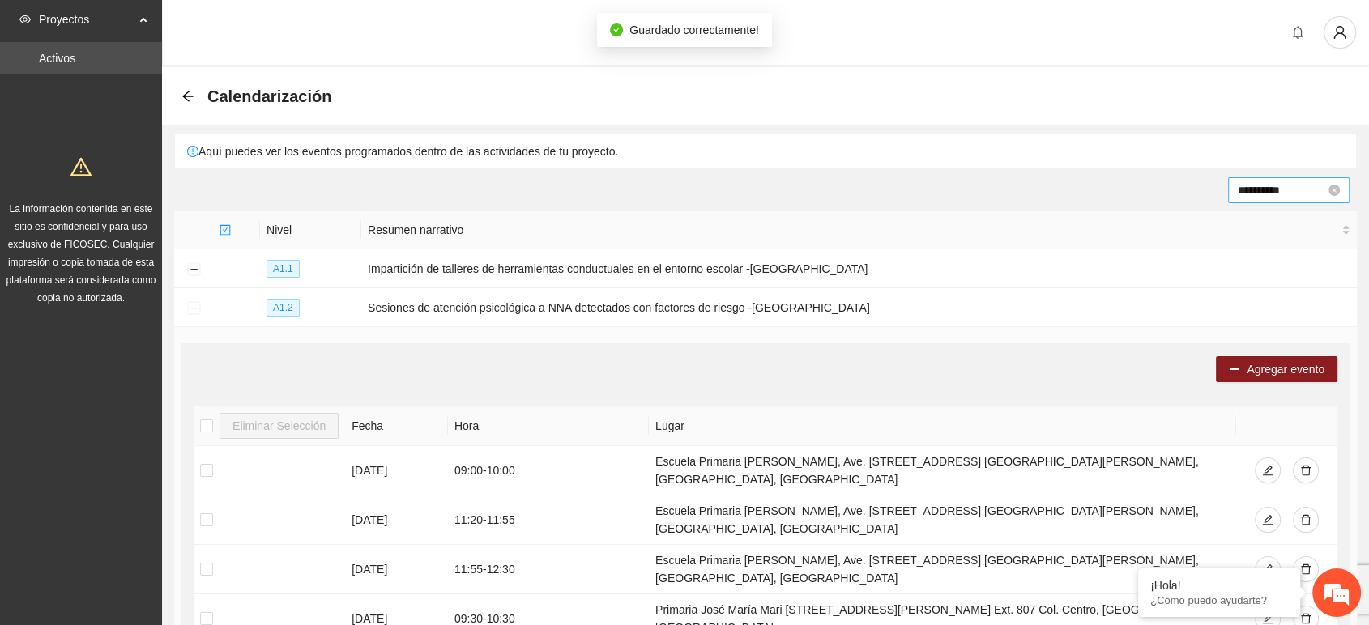
click at [1301, 196] on input "**********" at bounding box center [1281, 190] width 87 height 18
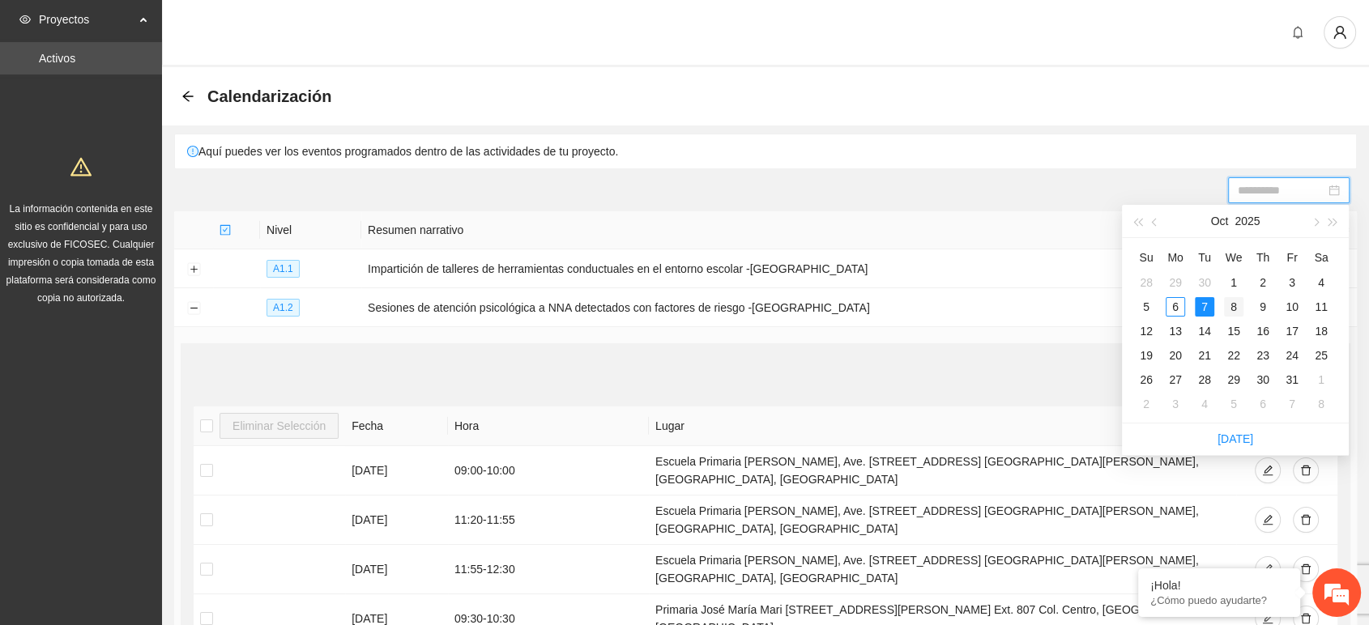
click at [1233, 300] on div "8" at bounding box center [1233, 306] width 19 height 19
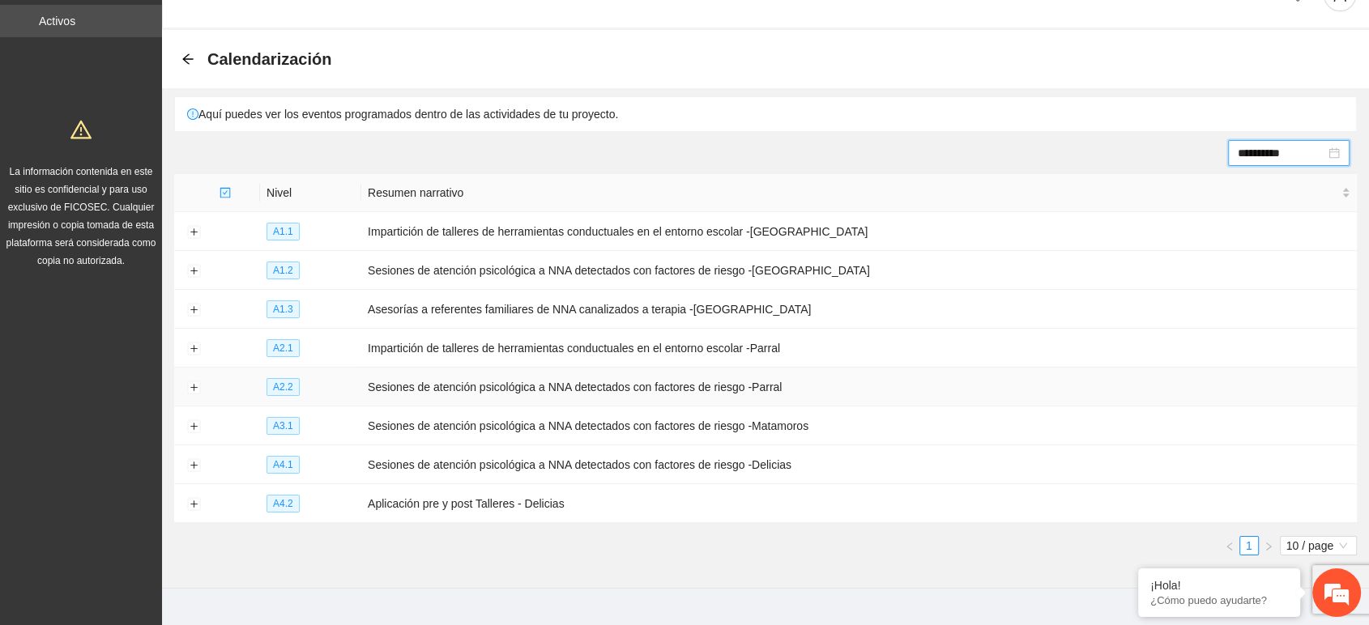
scroll to position [58, 0]
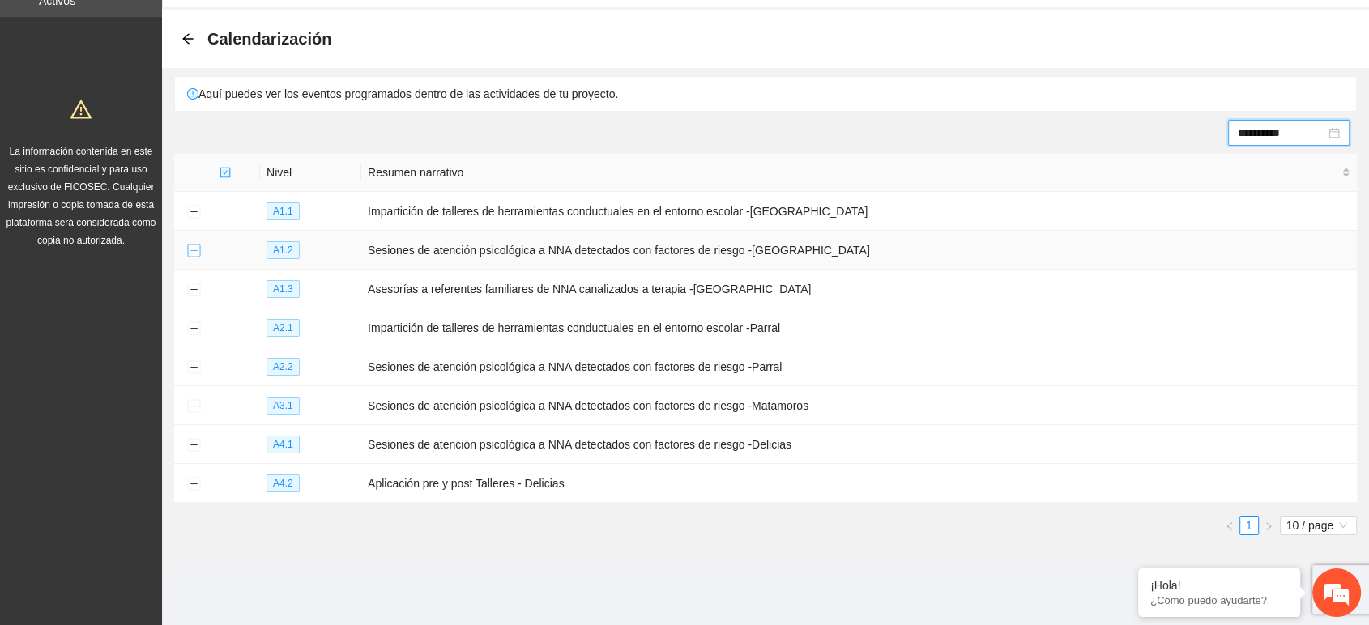
click at [194, 245] on button "Expand row" at bounding box center [193, 251] width 13 height 13
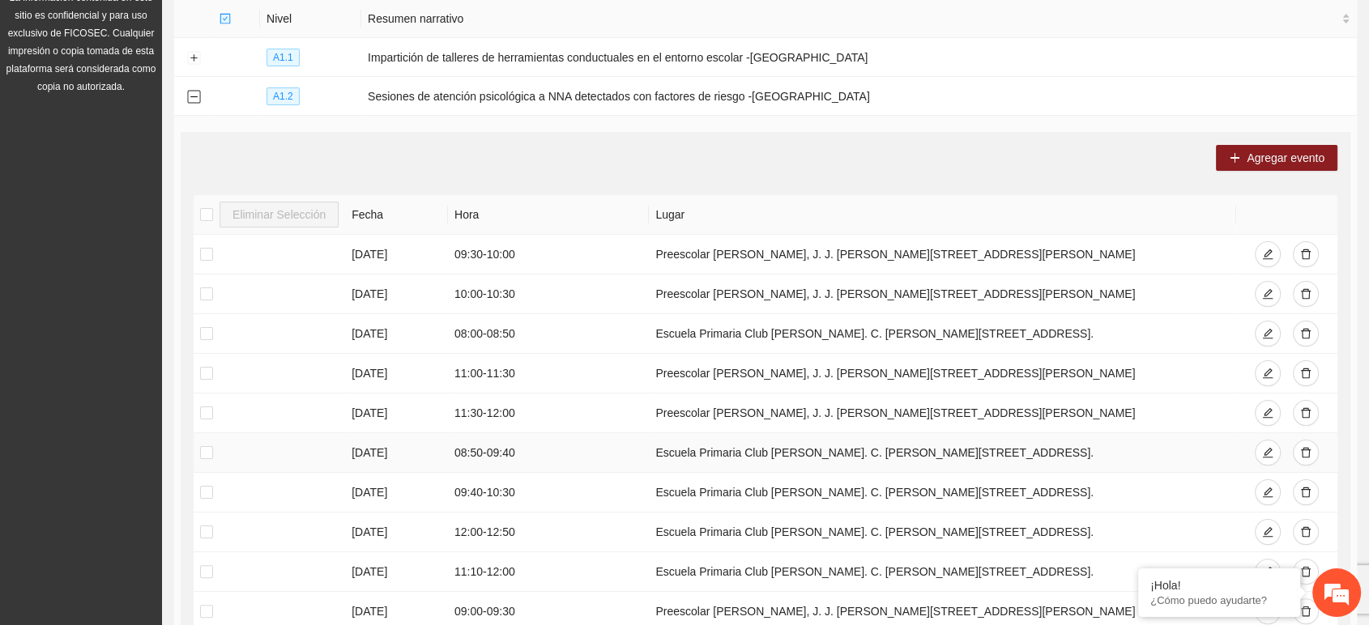
scroll to position [327, 0]
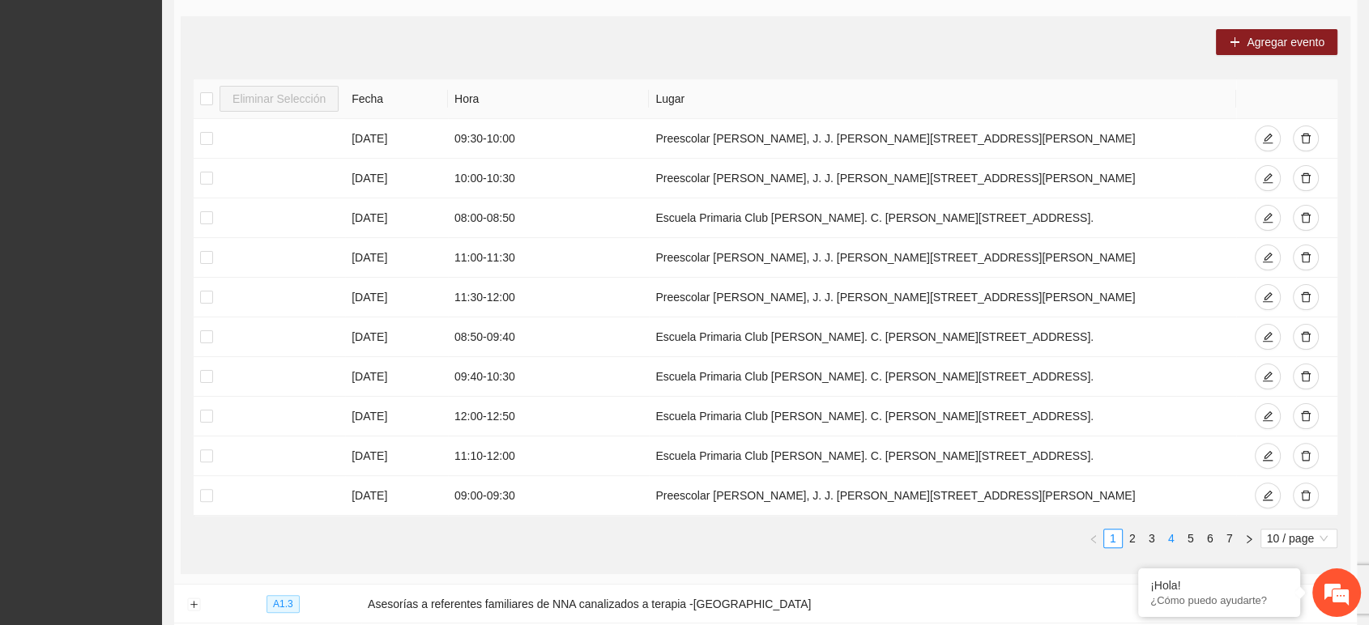
click at [1169, 530] on link "4" at bounding box center [1171, 539] width 18 height 18
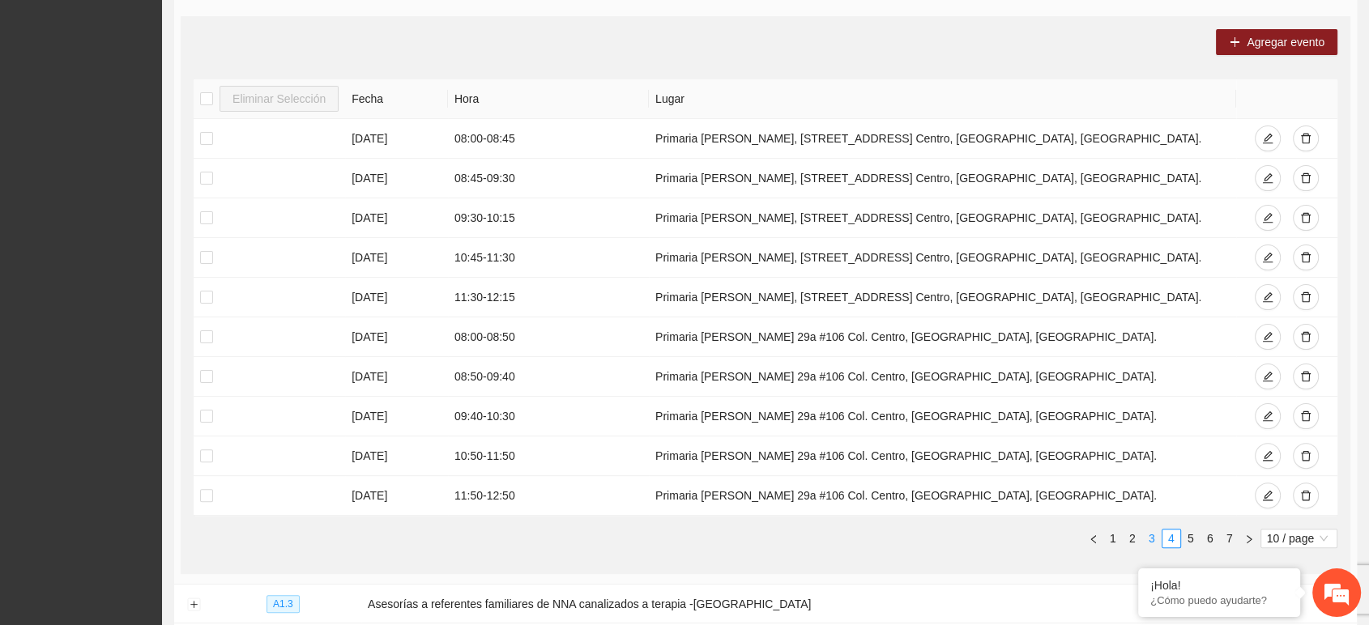
click at [1143, 533] on link "3" at bounding box center [1152, 539] width 18 height 18
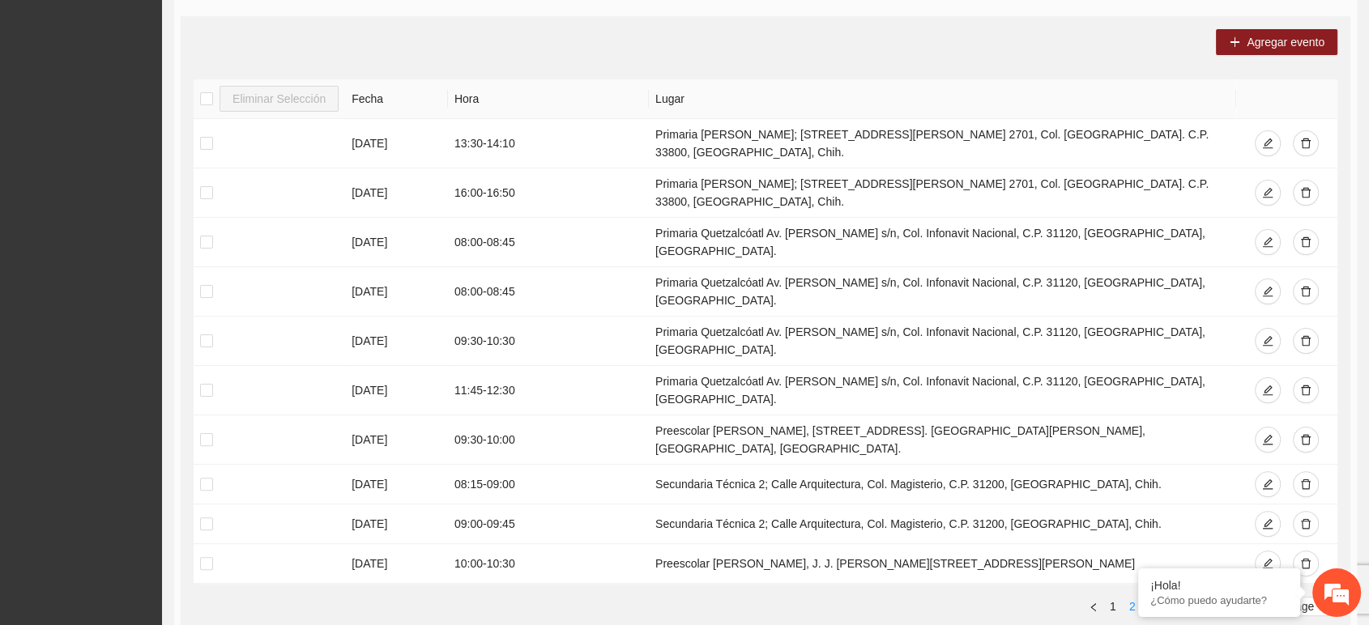
click at [1135, 598] on link "2" at bounding box center [1132, 607] width 18 height 18
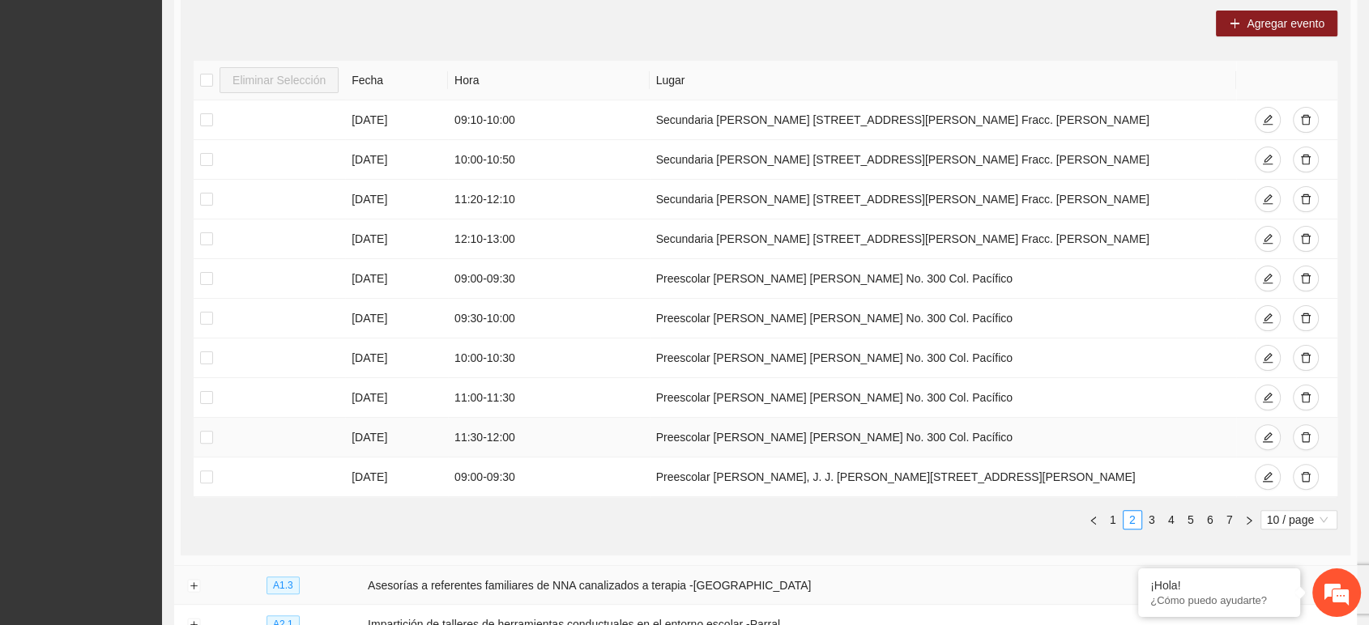
scroll to position [417, 0]
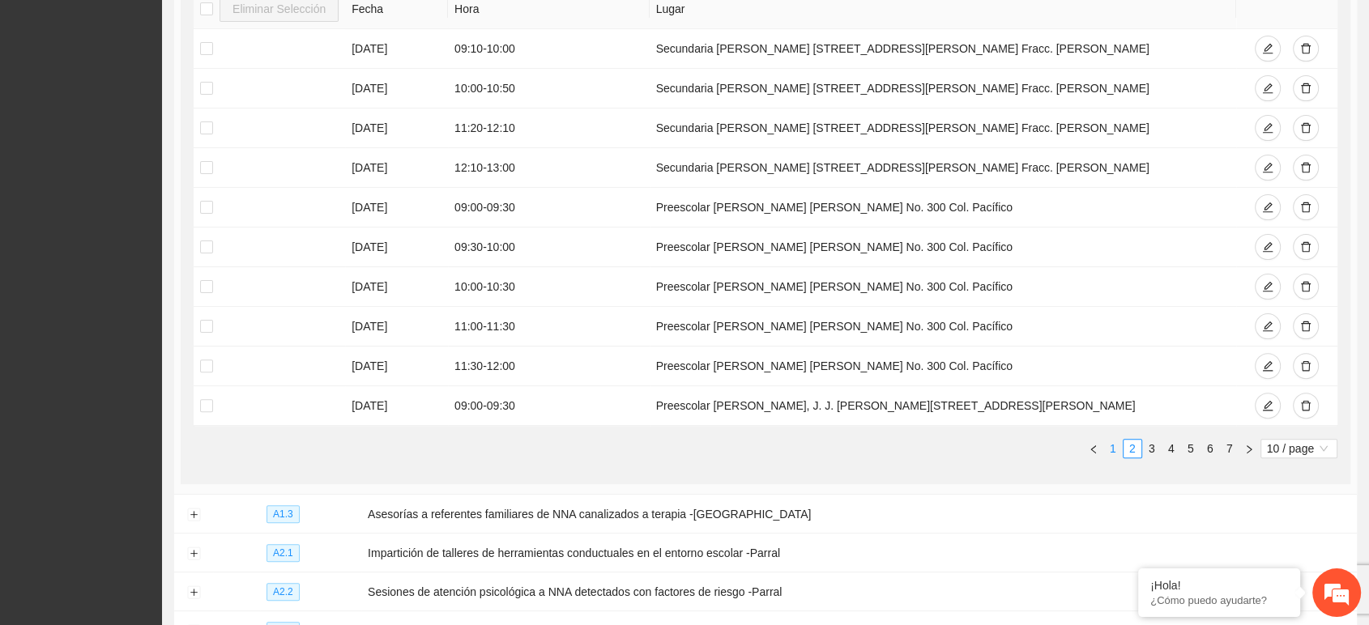
click at [1115, 450] on link "1" at bounding box center [1113, 449] width 18 height 18
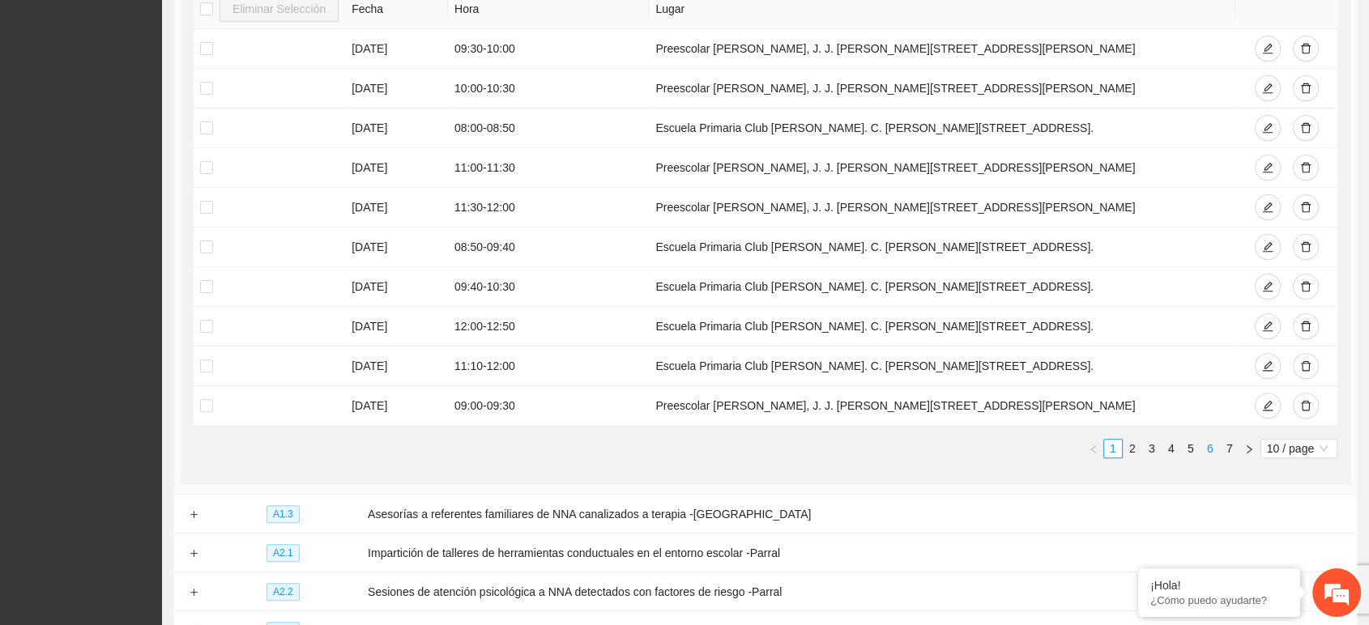
click at [1206, 450] on link "6" at bounding box center [1210, 449] width 18 height 18
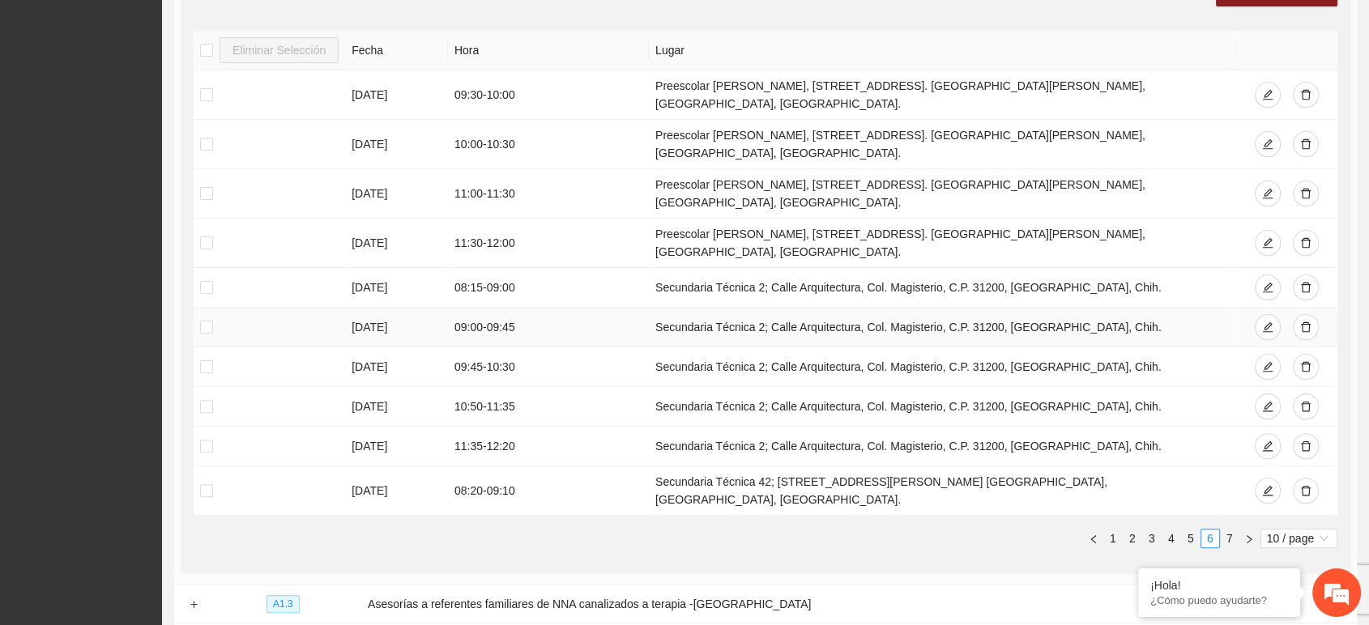
scroll to position [377, 0]
click at [1227, 529] on link "7" at bounding box center [1230, 538] width 18 height 18
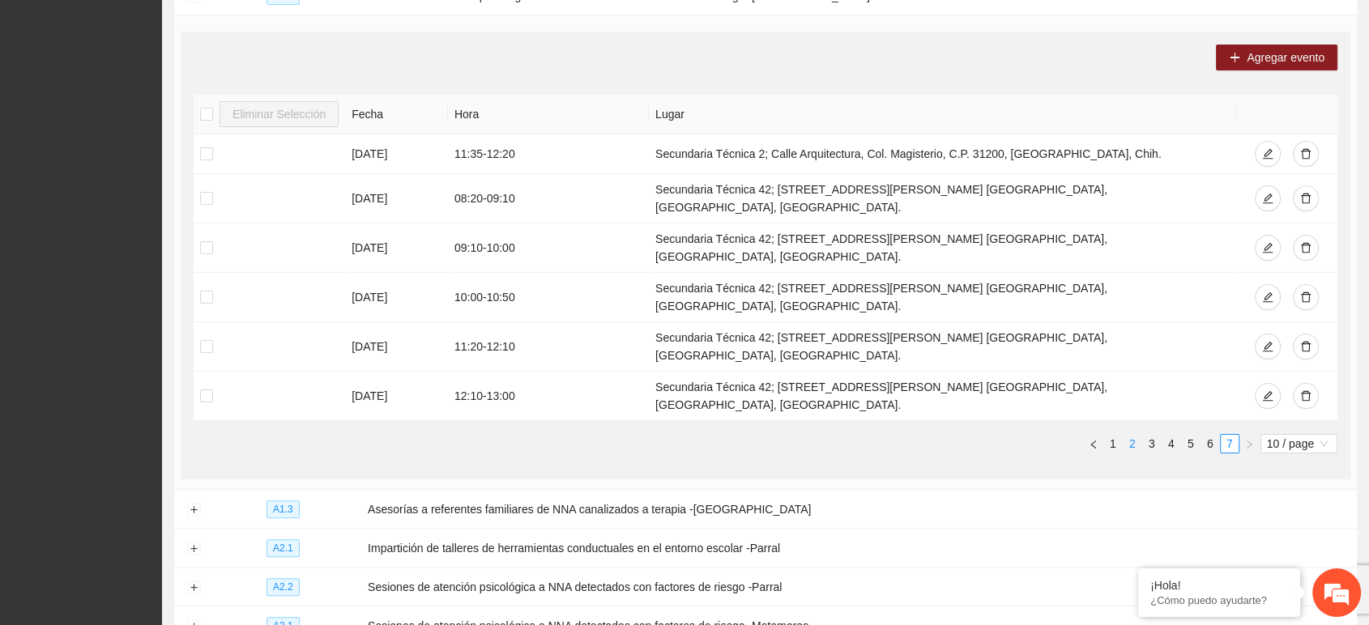
scroll to position [308, 0]
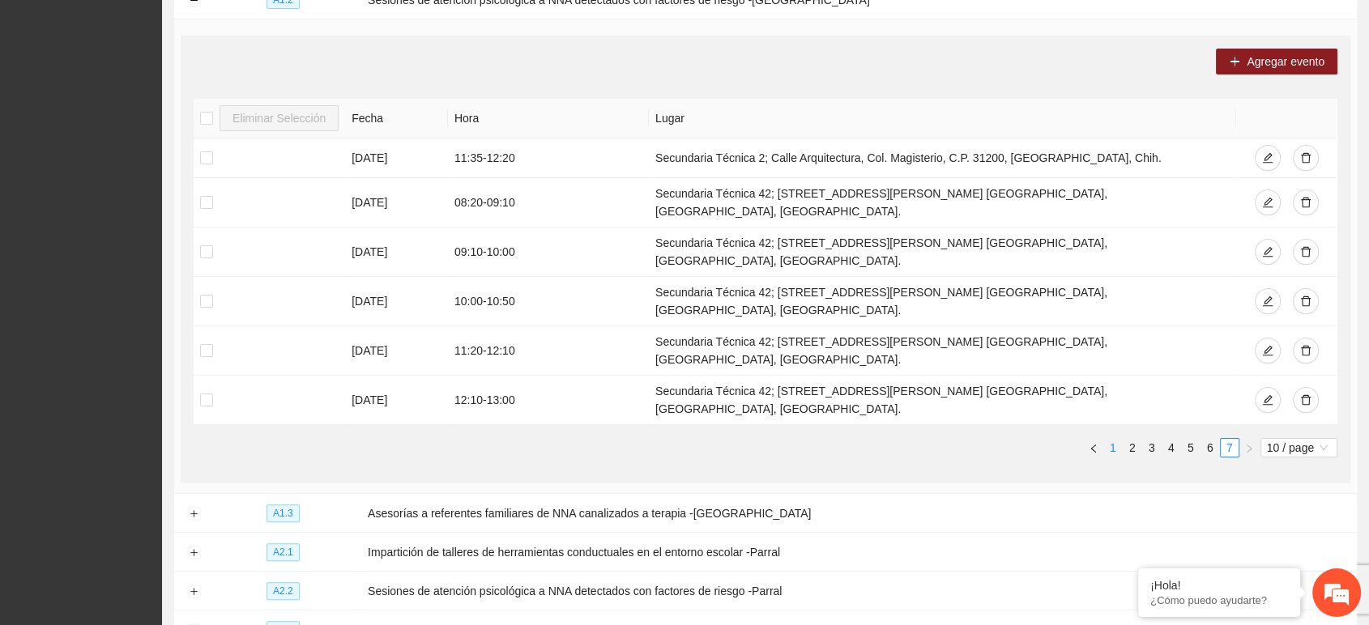
click at [1112, 439] on link "1" at bounding box center [1113, 448] width 18 height 18
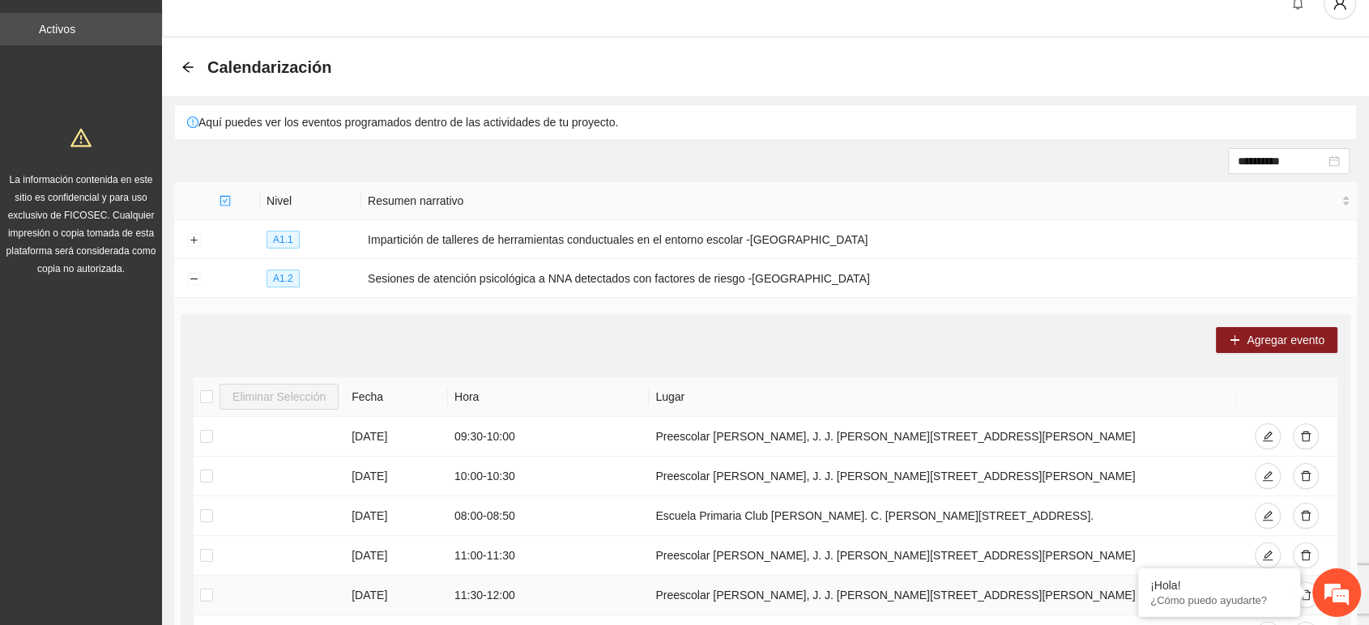
scroll to position [0, 0]
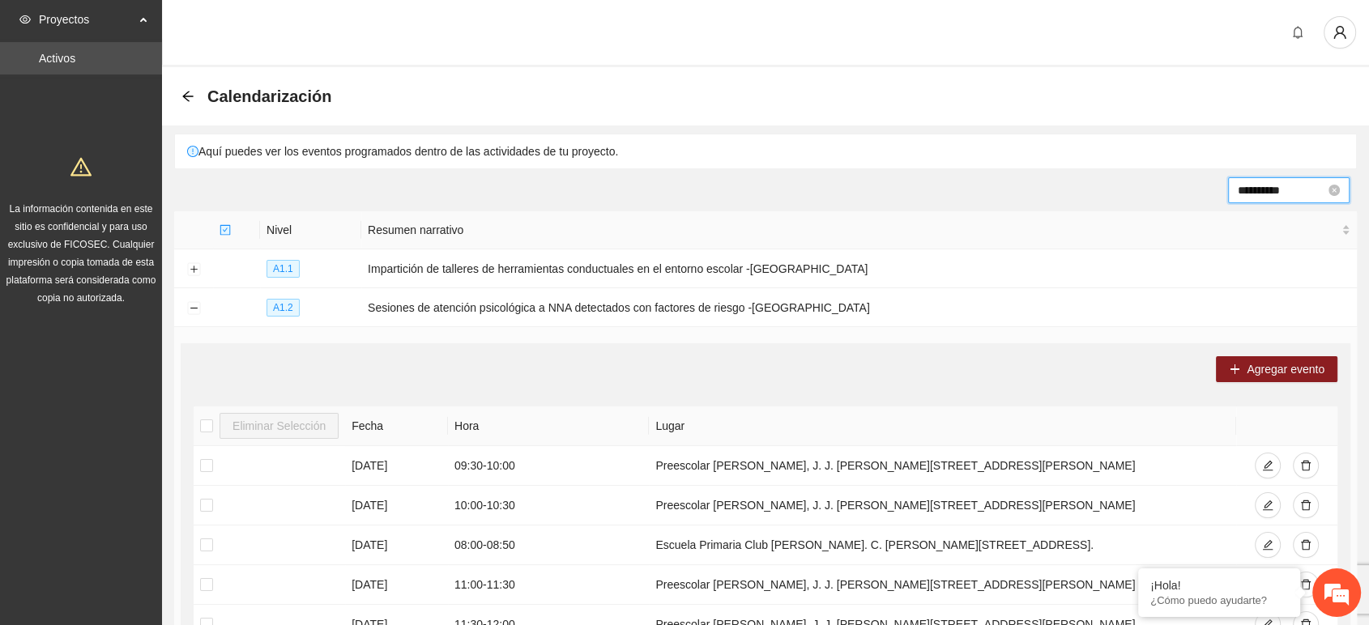
click at [1261, 184] on input "**********" at bounding box center [1281, 190] width 87 height 18
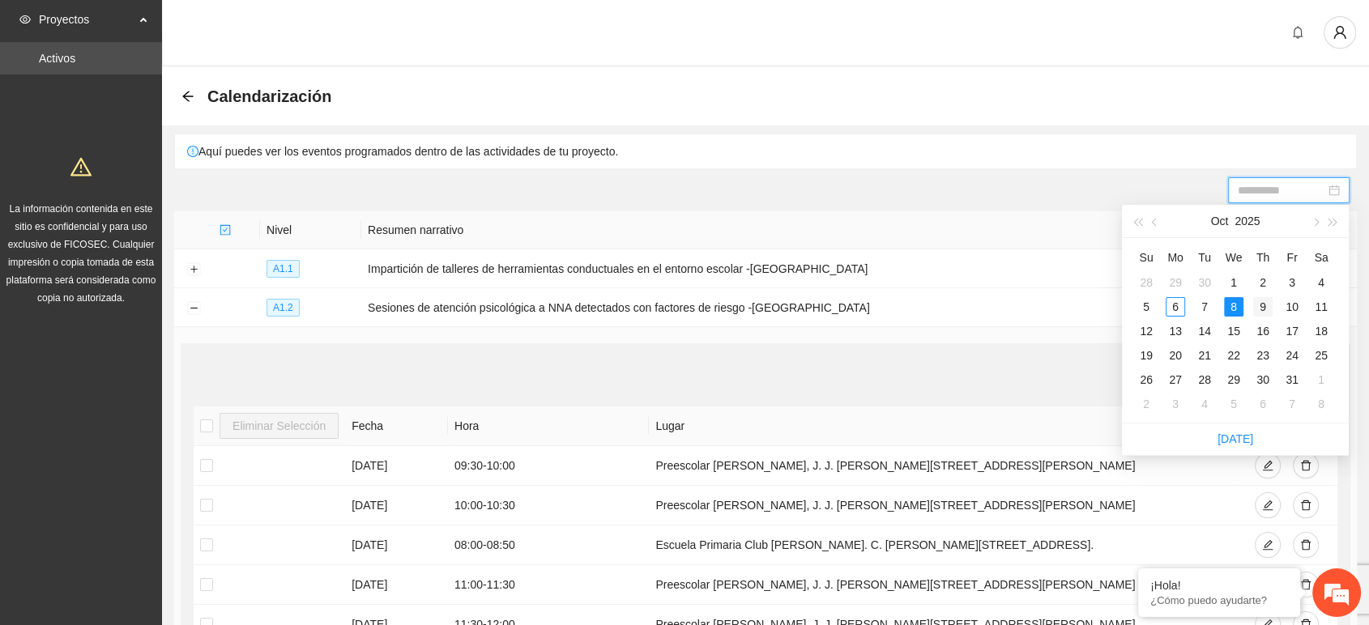
click at [1261, 311] on div "9" at bounding box center [1262, 306] width 19 height 19
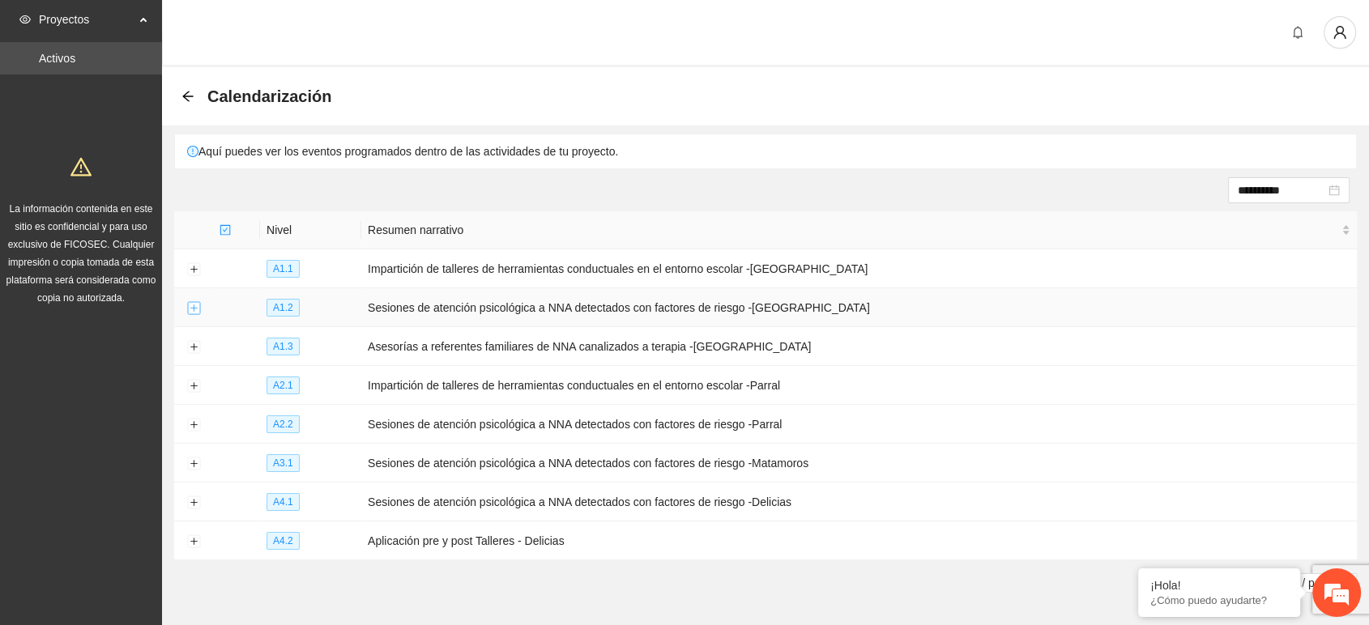
click at [193, 303] on button "Expand row" at bounding box center [193, 308] width 13 height 13
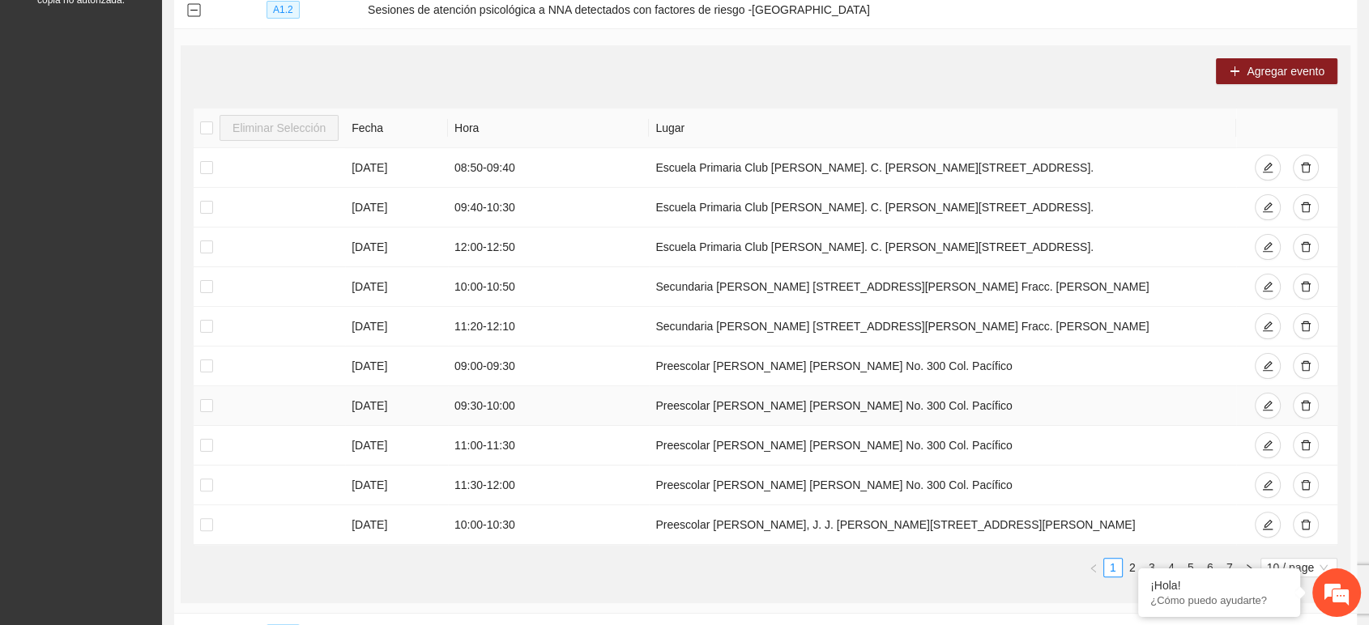
scroll to position [333, 0]
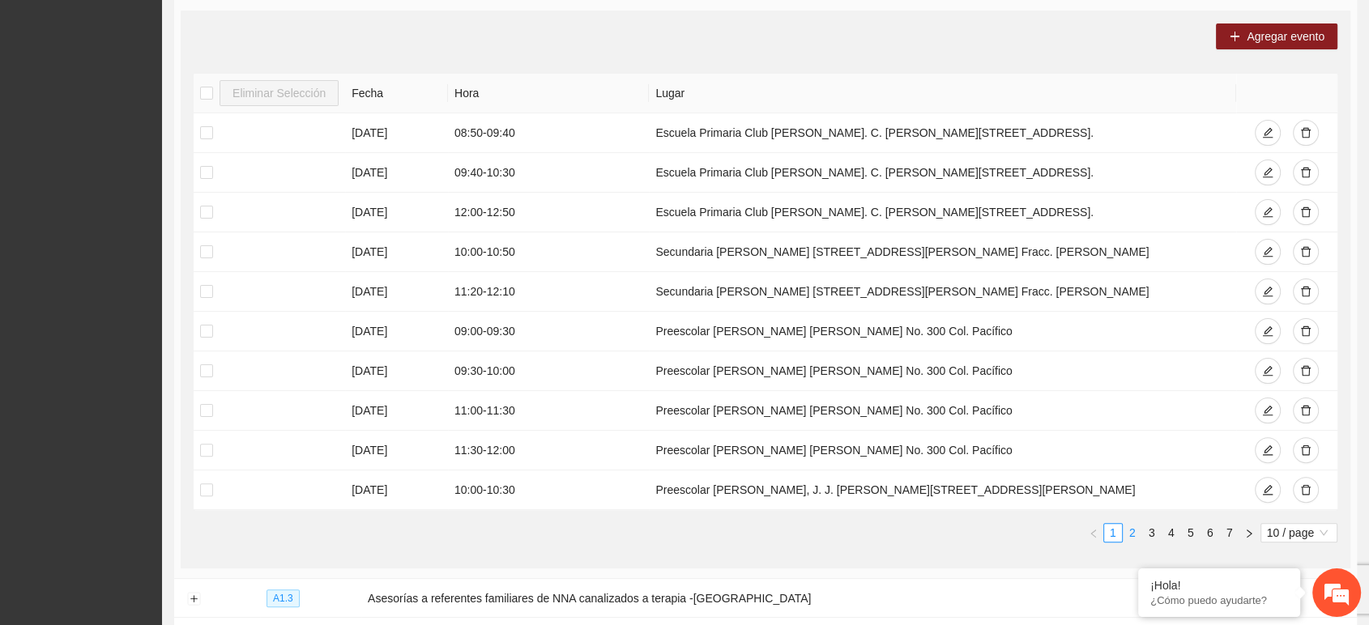
click at [1131, 527] on link "2" at bounding box center [1132, 533] width 18 height 18
click at [1152, 530] on link "3" at bounding box center [1152, 533] width 18 height 18
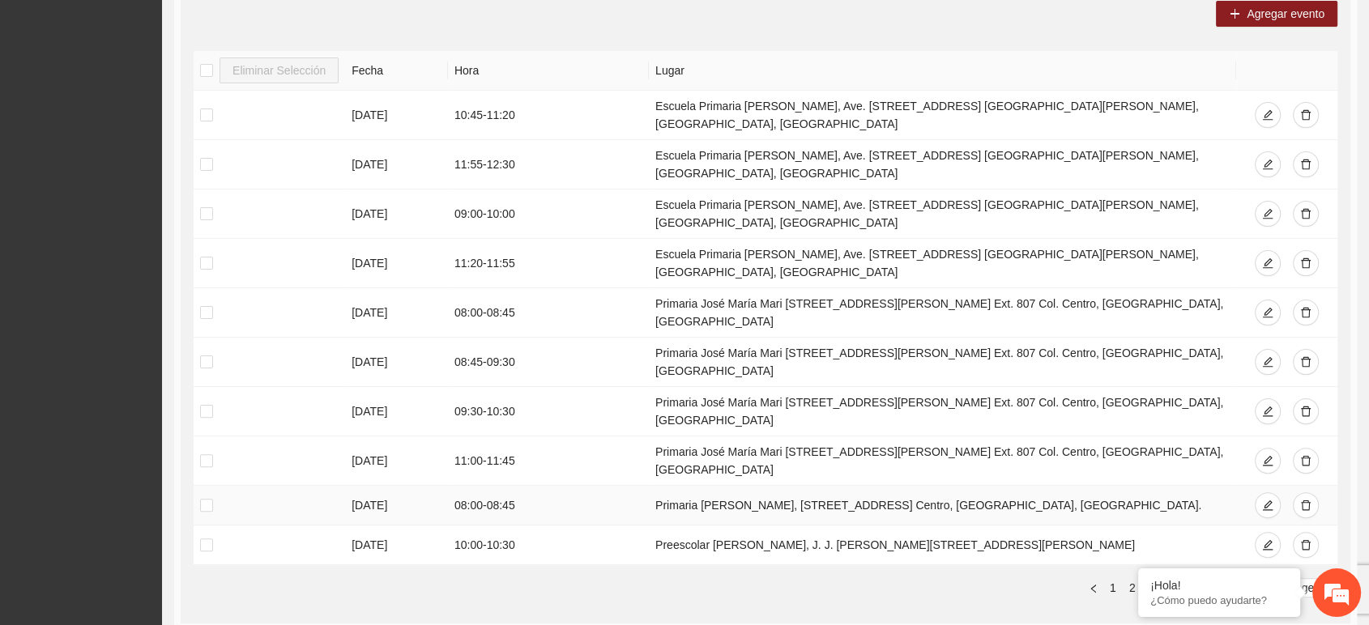
scroll to position [356, 0]
click at [1162, 578] on link "4" at bounding box center [1171, 587] width 18 height 18
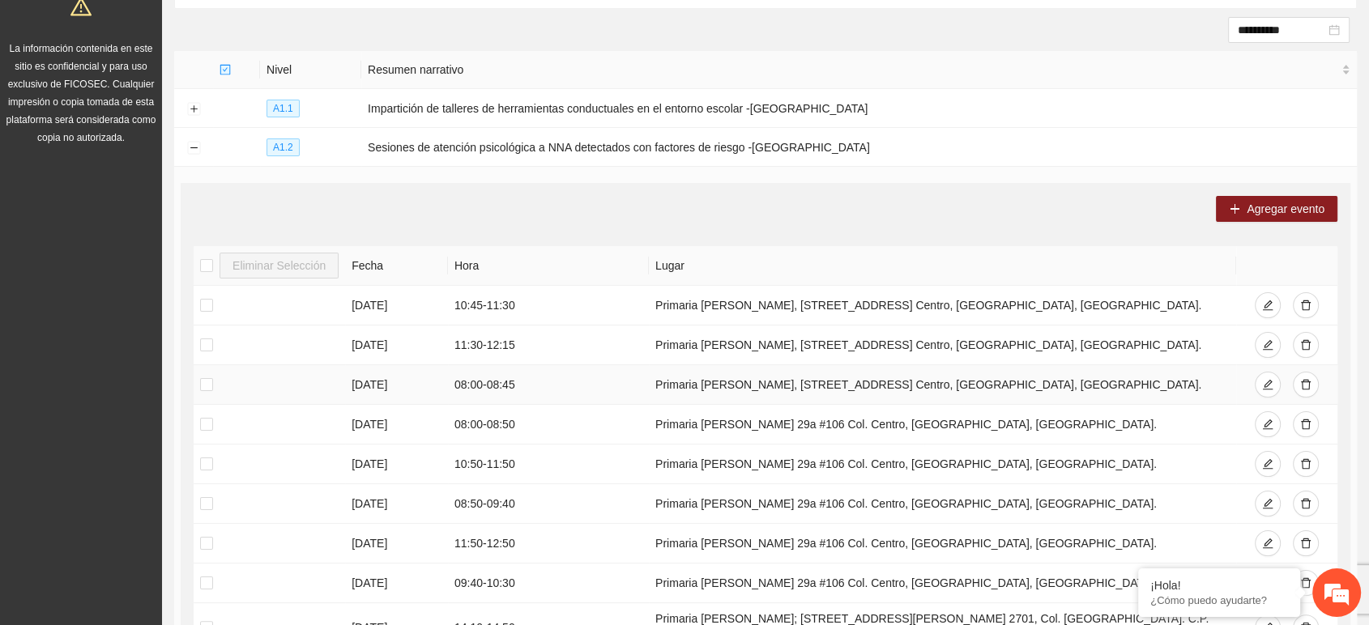
scroll to position [0, 0]
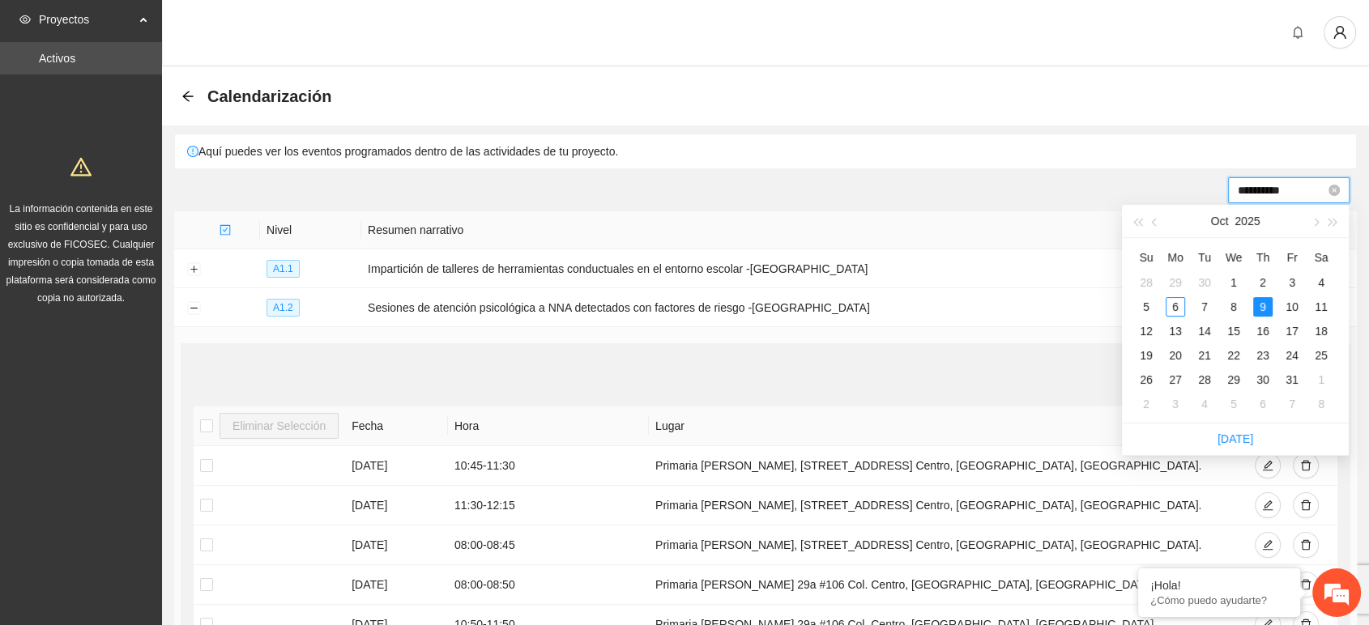
click at [1254, 191] on input "**********" at bounding box center [1281, 190] width 87 height 18
type input "**********"
click at [1281, 306] on td "10" at bounding box center [1291, 307] width 29 height 24
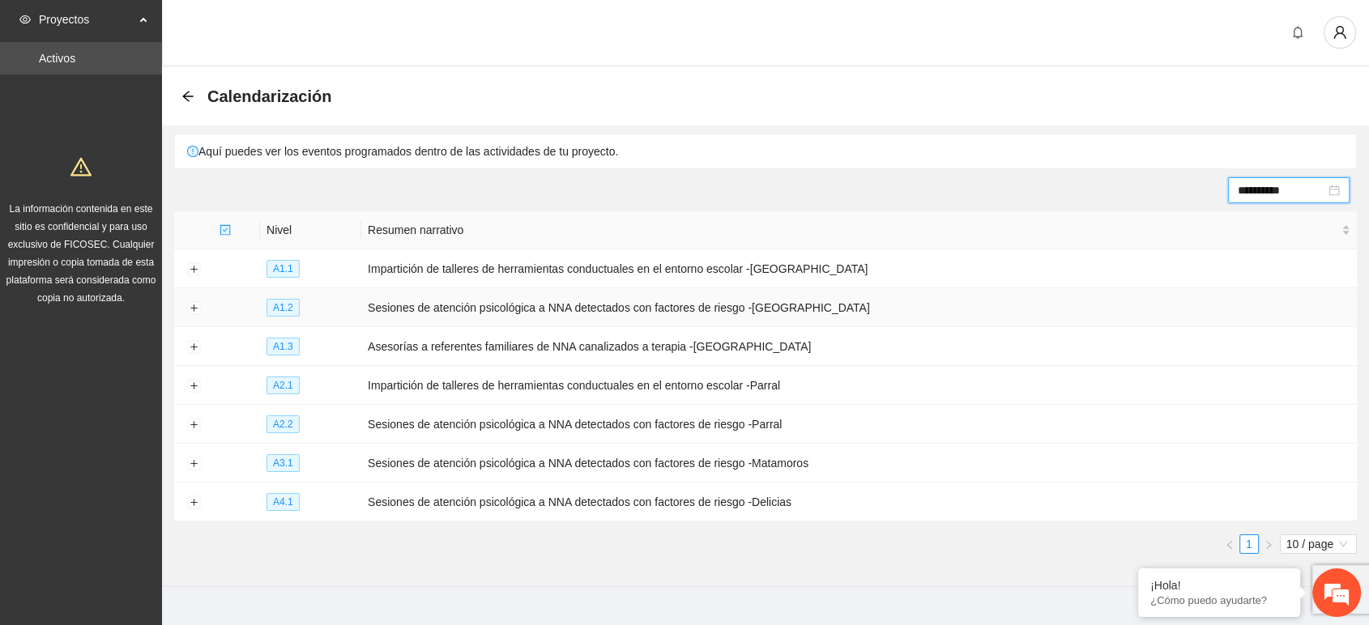
scroll to position [19, 0]
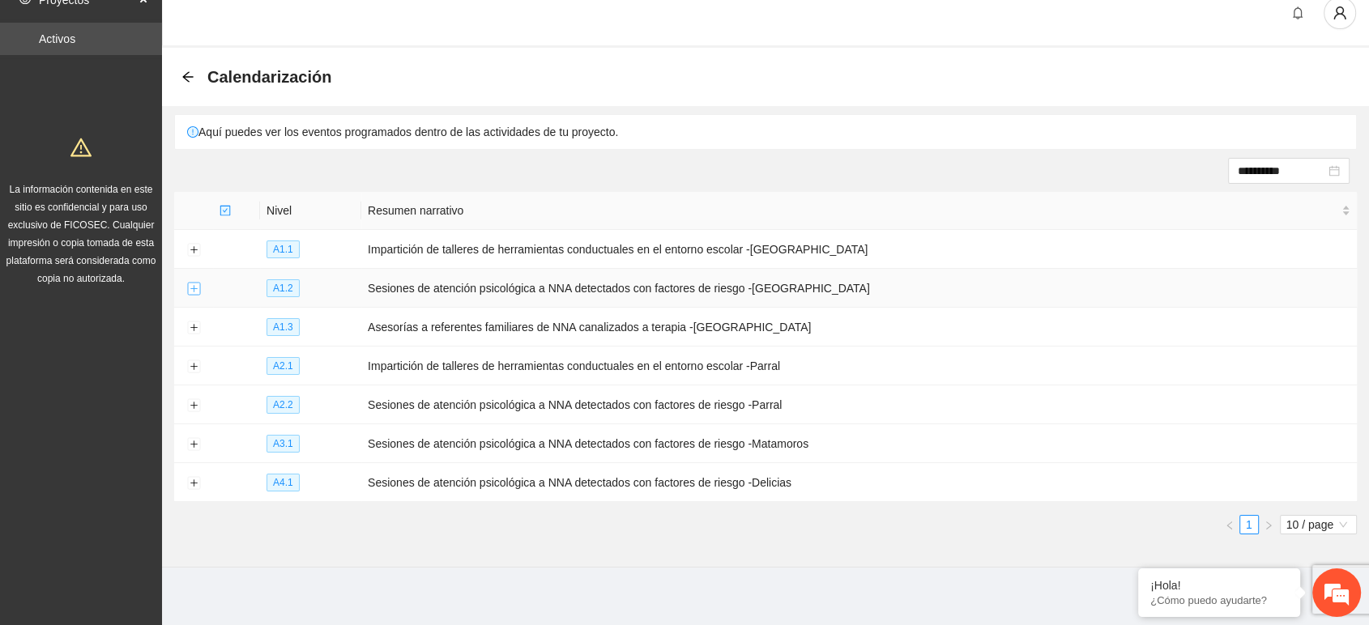
click at [191, 289] on button "Expand row" at bounding box center [193, 289] width 13 height 13
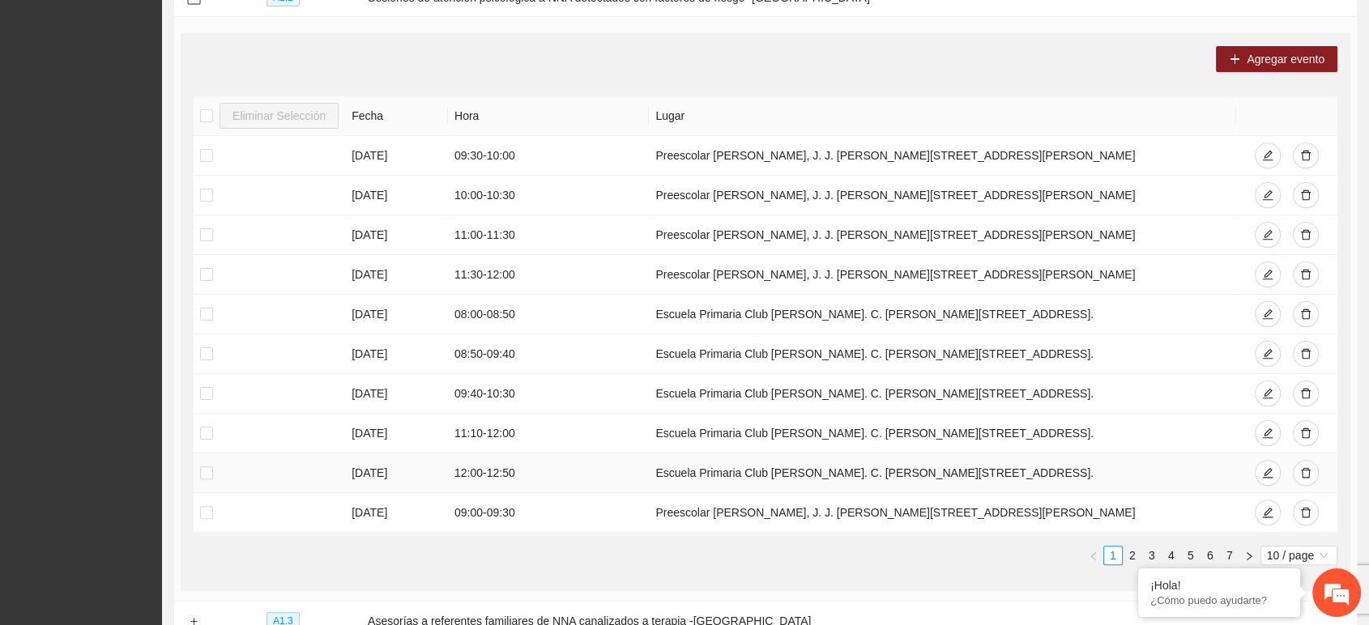
scroll to position [346, 0]
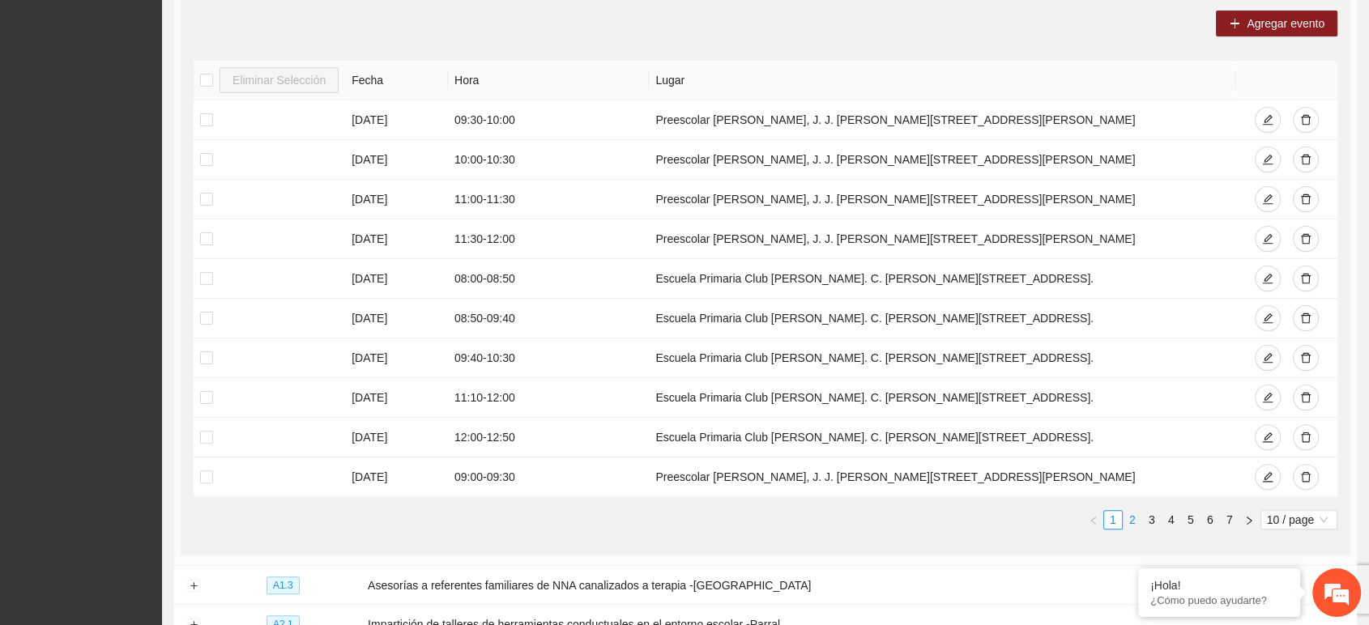
click at [1134, 517] on link "2" at bounding box center [1132, 520] width 18 height 18
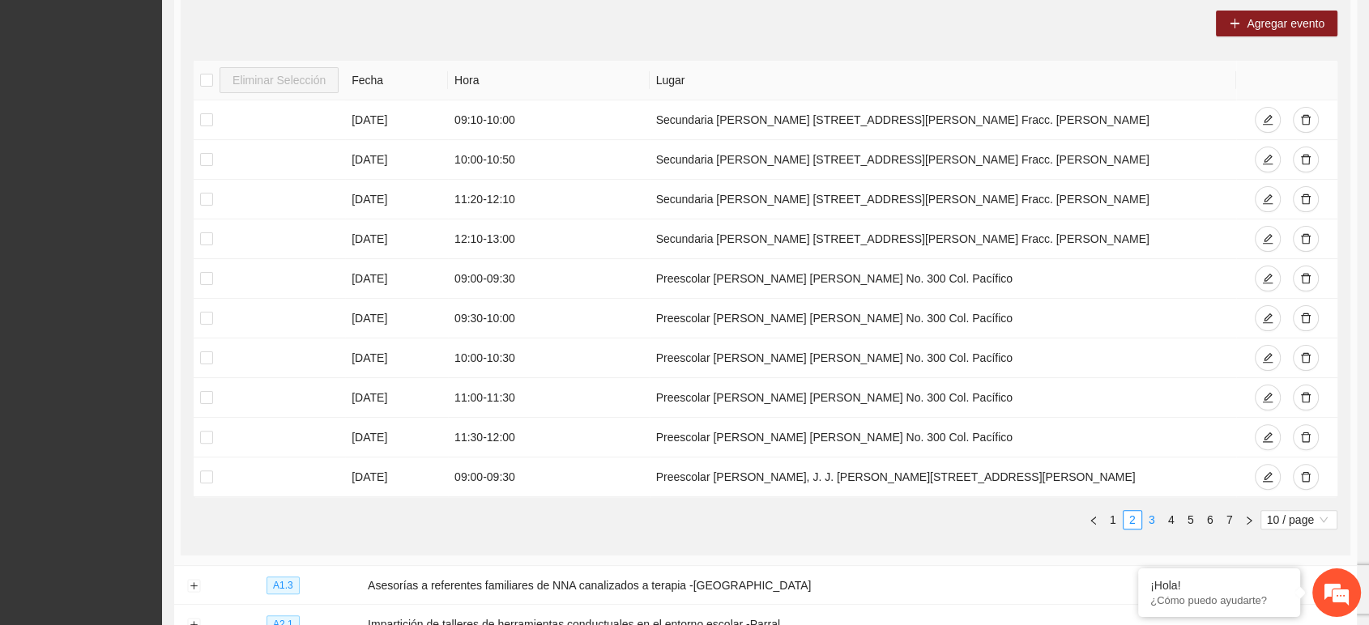
click at [1150, 516] on link "3" at bounding box center [1152, 520] width 18 height 18
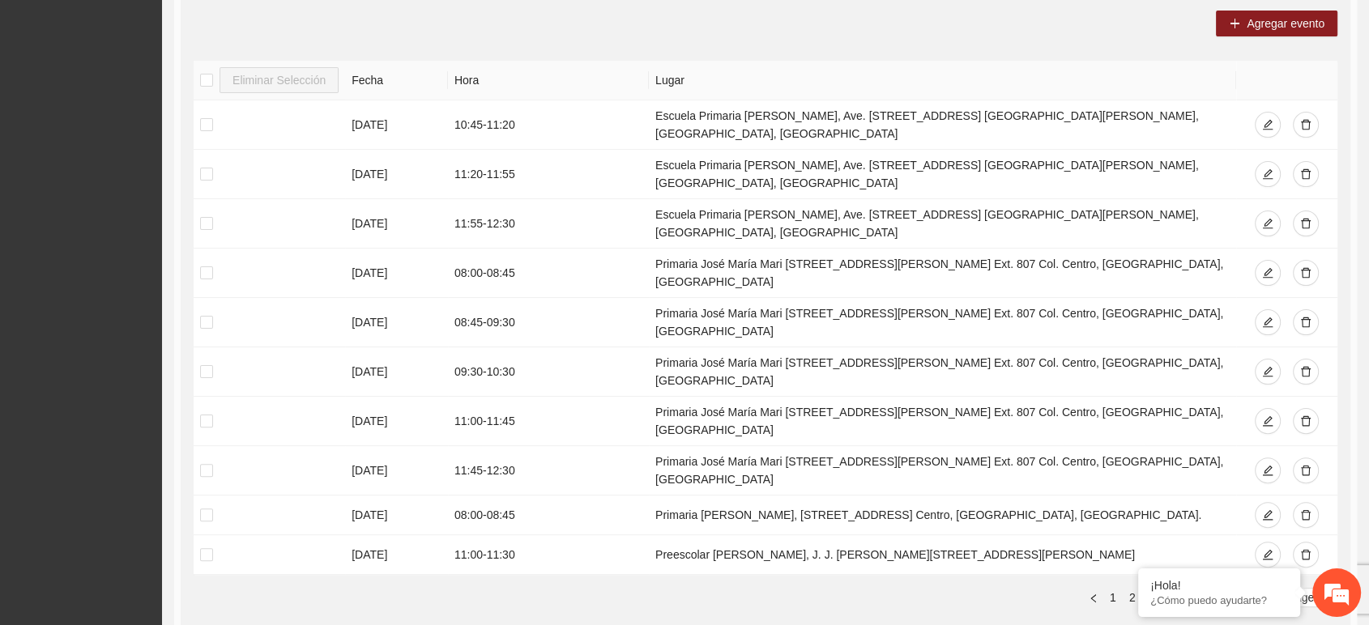
click at [1170, 589] on link "4" at bounding box center [1171, 598] width 18 height 18
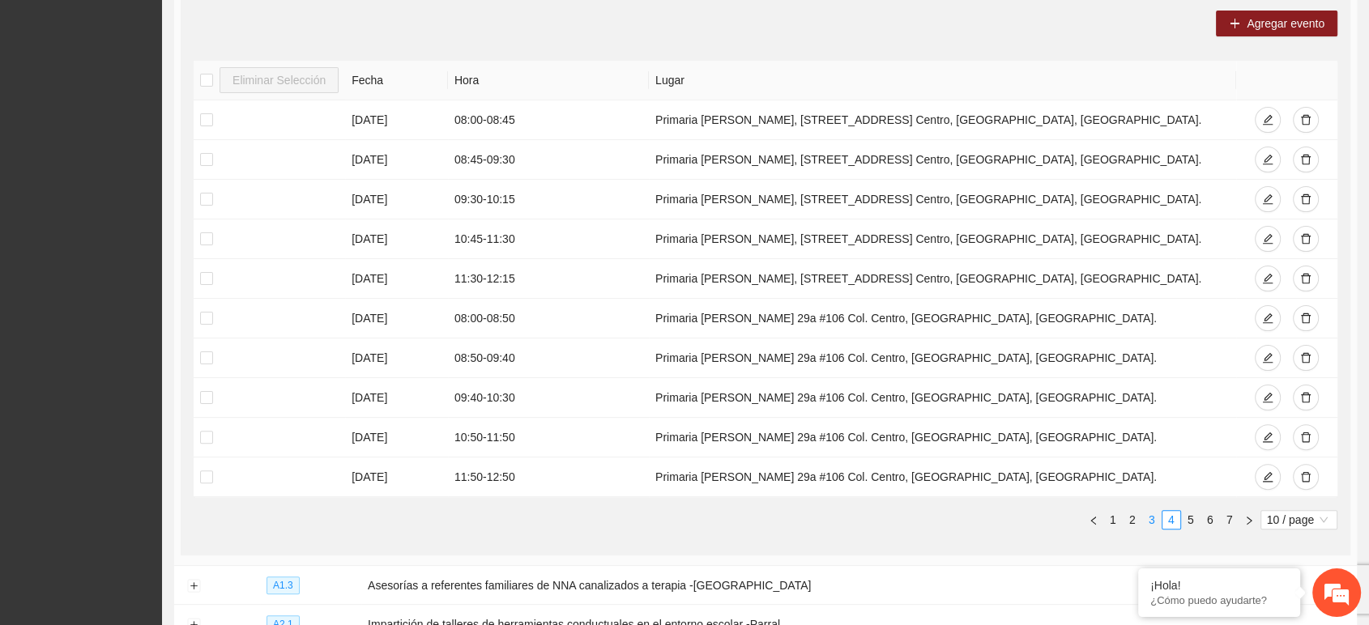
click at [1150, 515] on link "3" at bounding box center [1152, 520] width 18 height 18
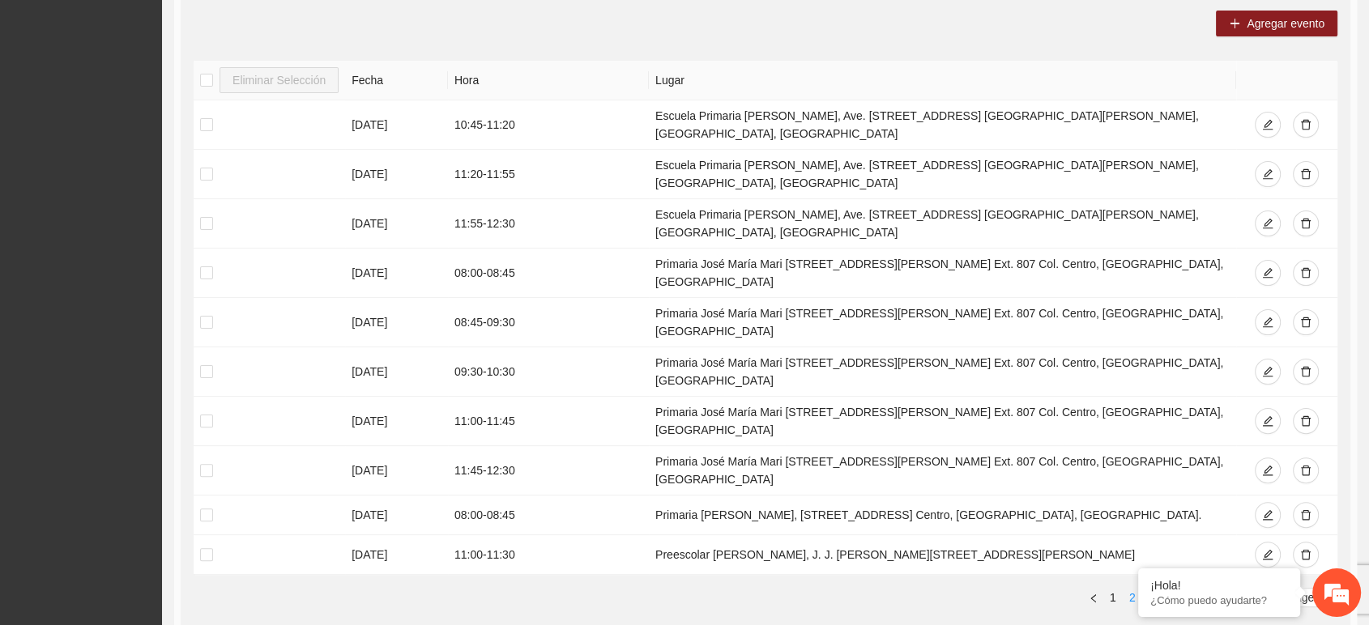
click at [1132, 589] on link "2" at bounding box center [1132, 598] width 18 height 18
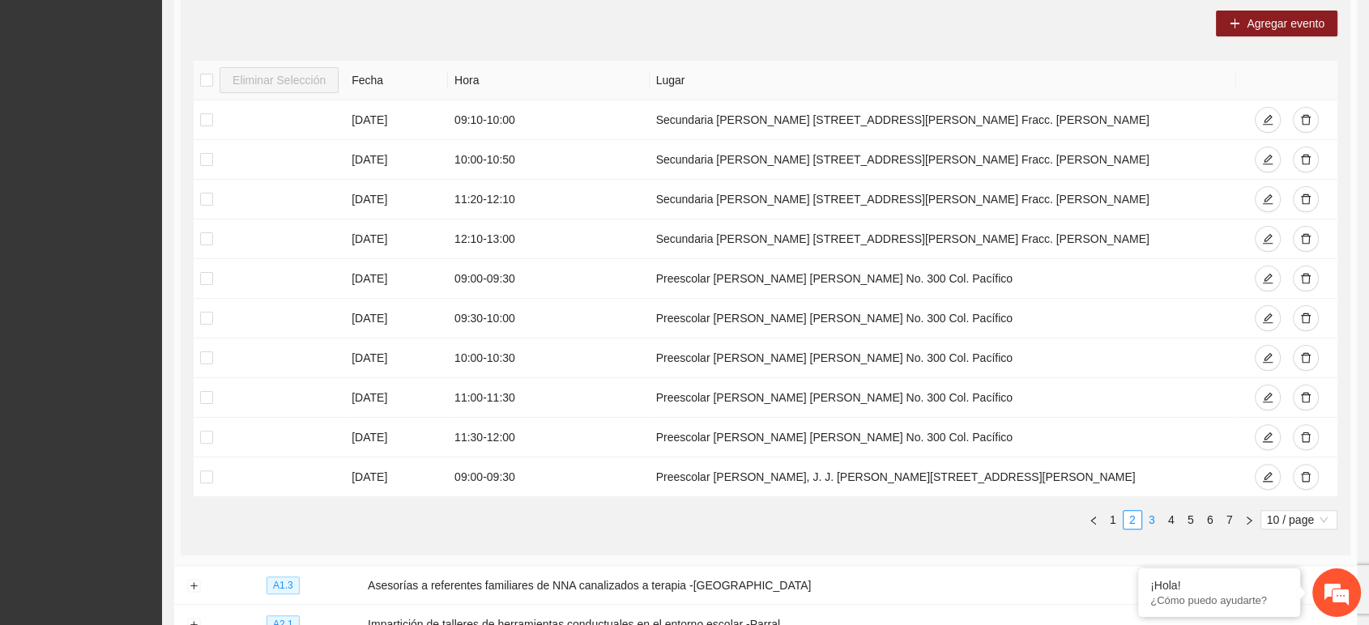
click at [1148, 522] on link "3" at bounding box center [1152, 520] width 18 height 18
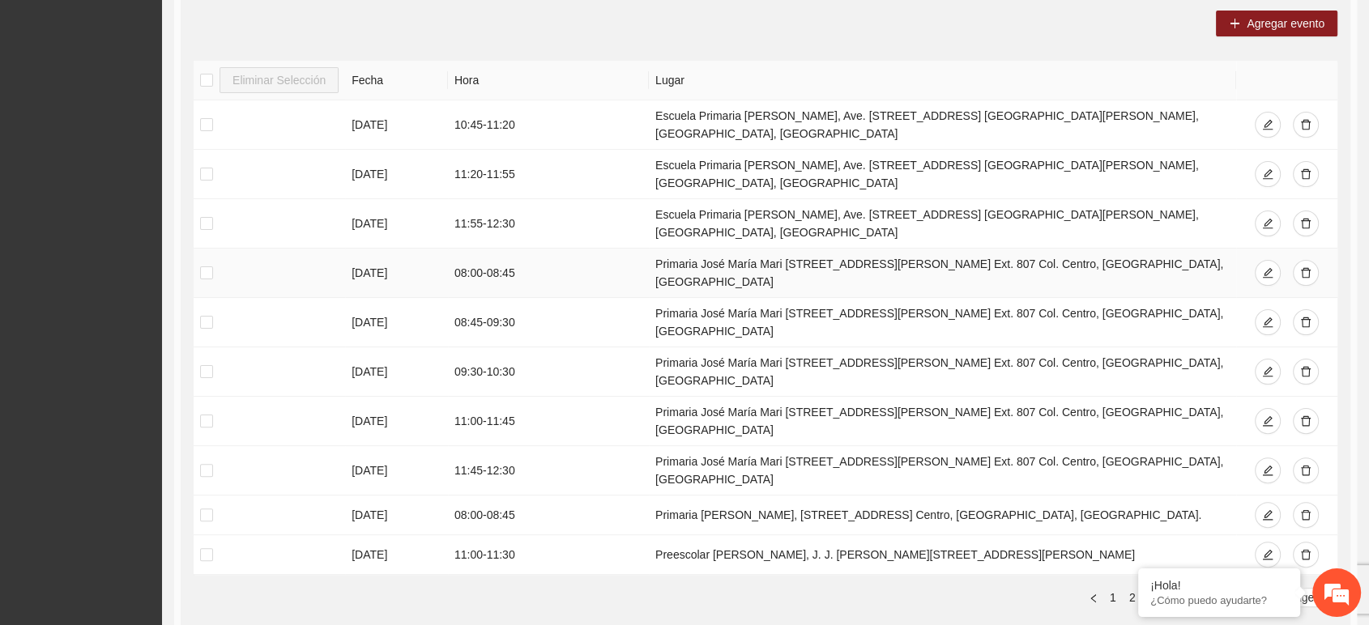
scroll to position [339, 0]
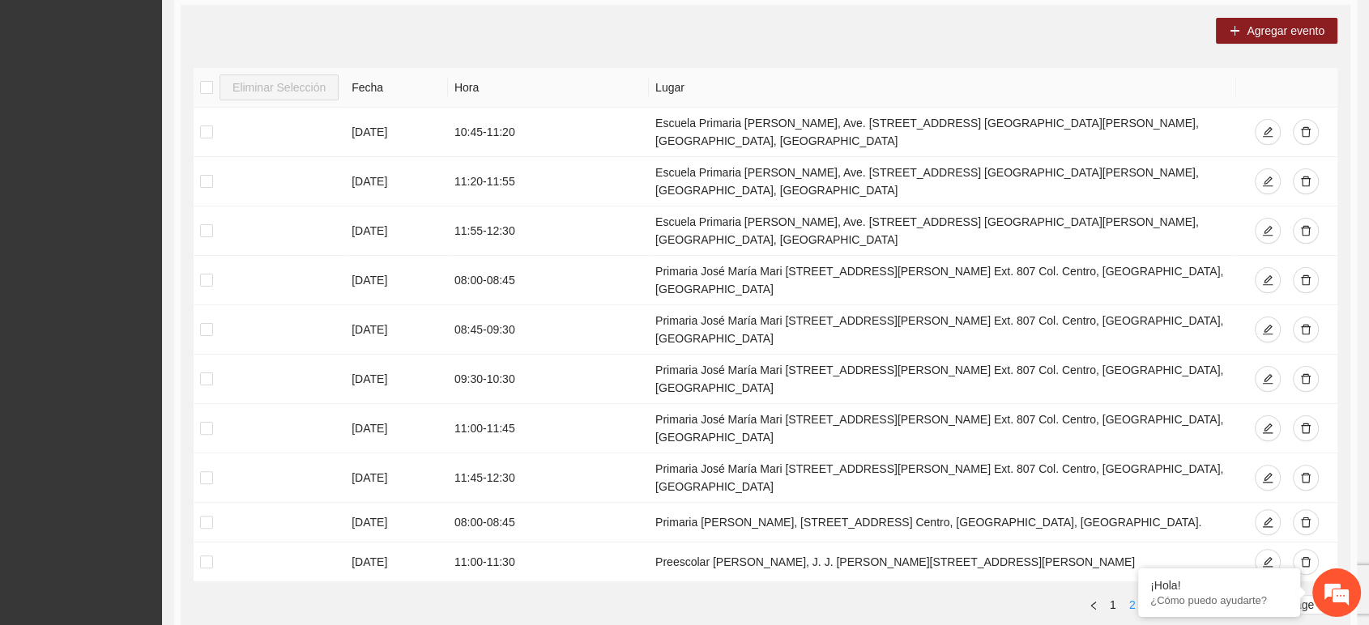
click at [1123, 596] on link "2" at bounding box center [1132, 605] width 18 height 18
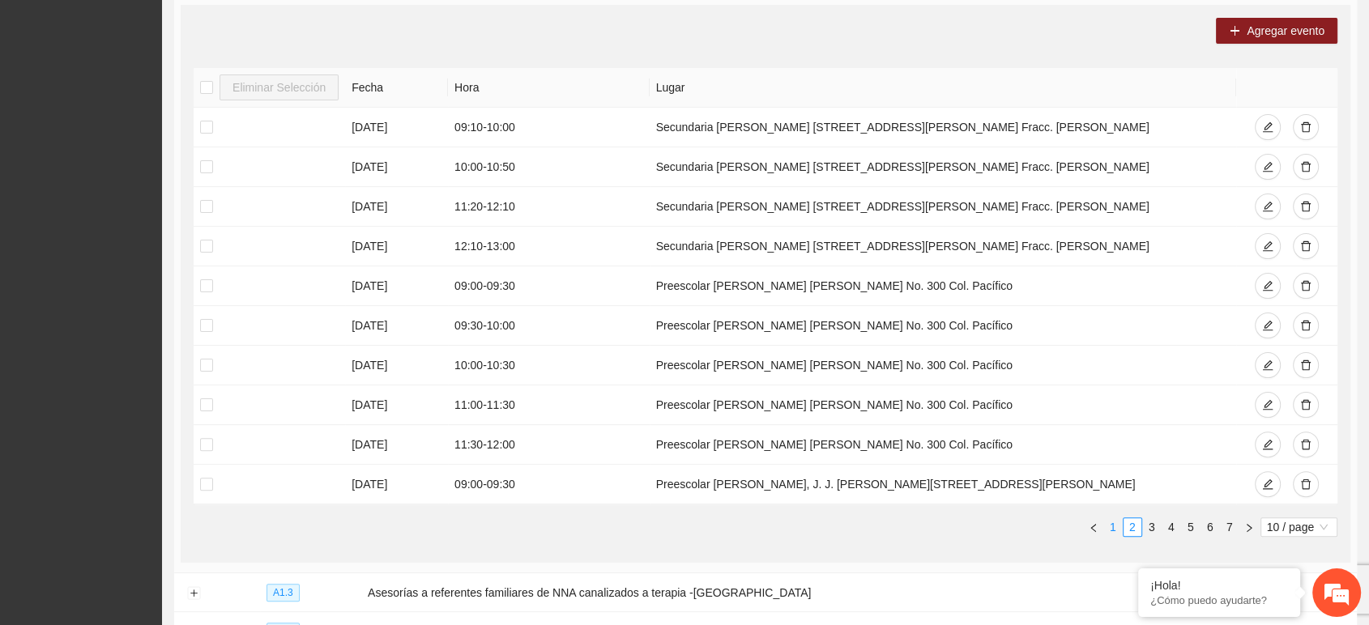
click at [1110, 527] on link "1" at bounding box center [1113, 527] width 18 height 18
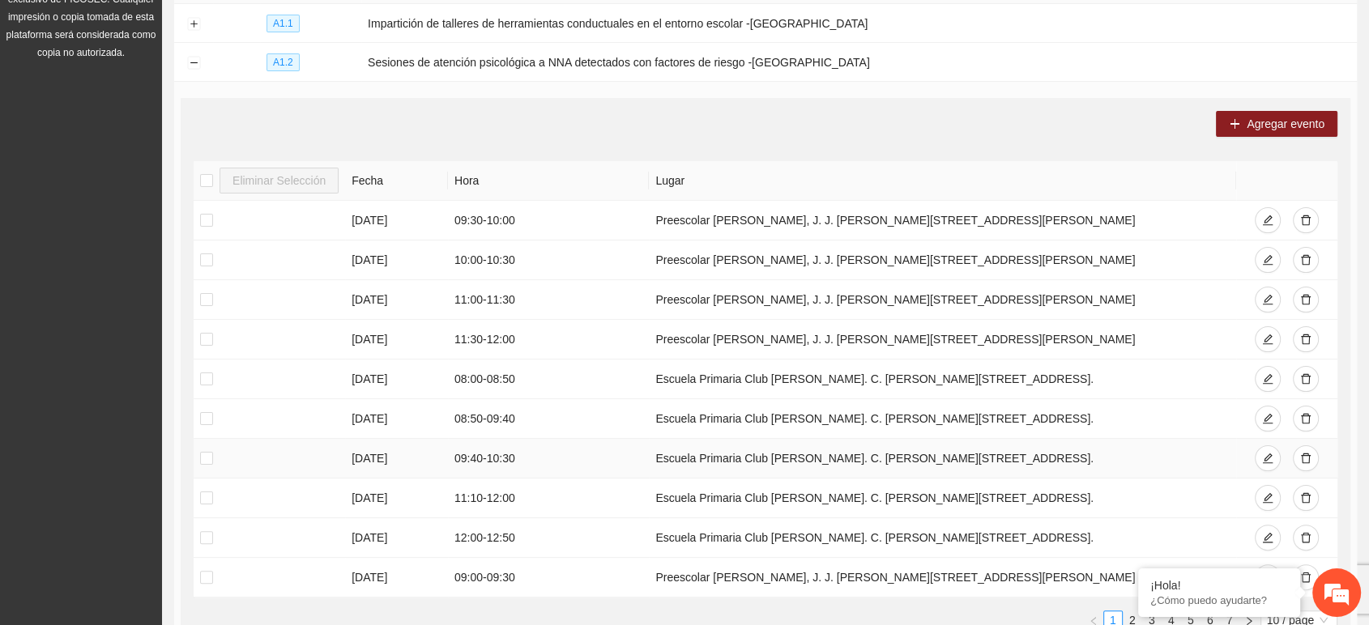
scroll to position [239, 0]
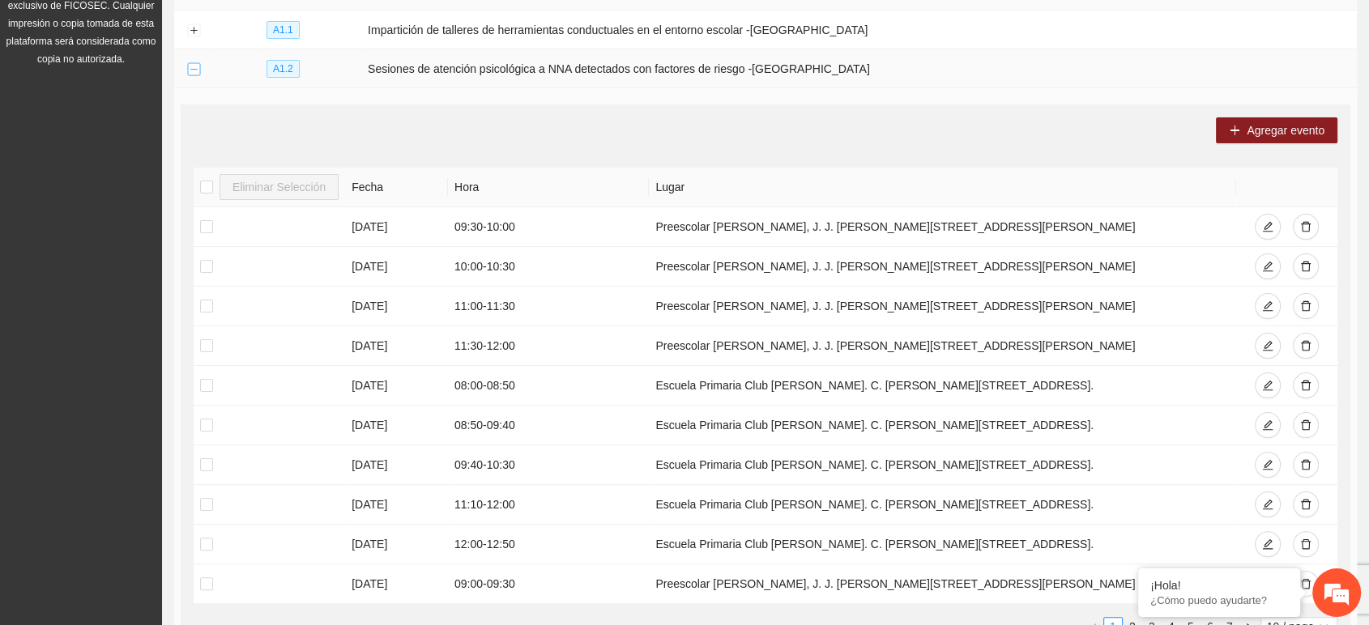
click at [196, 70] on button "Collapse row" at bounding box center [193, 69] width 13 height 13
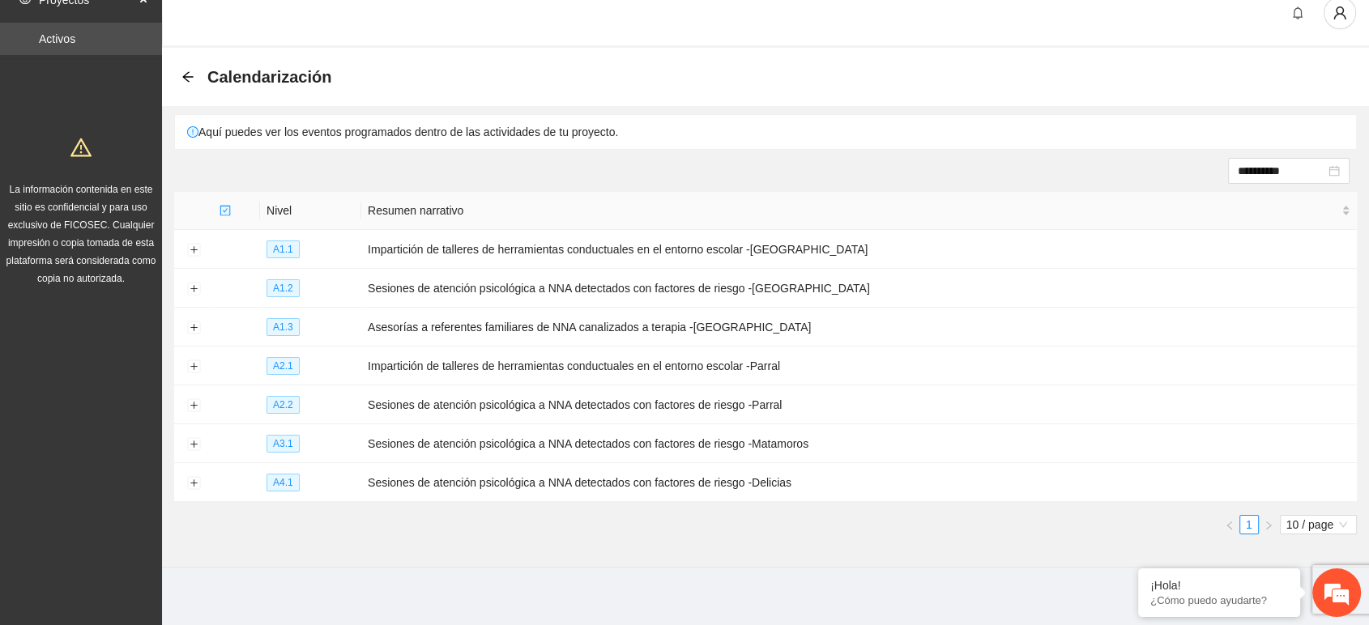
click at [20, 542] on div "Proyectos Activos La información contenida en este sitio es confidencial y para…" at bounding box center [81, 307] width 162 height 652
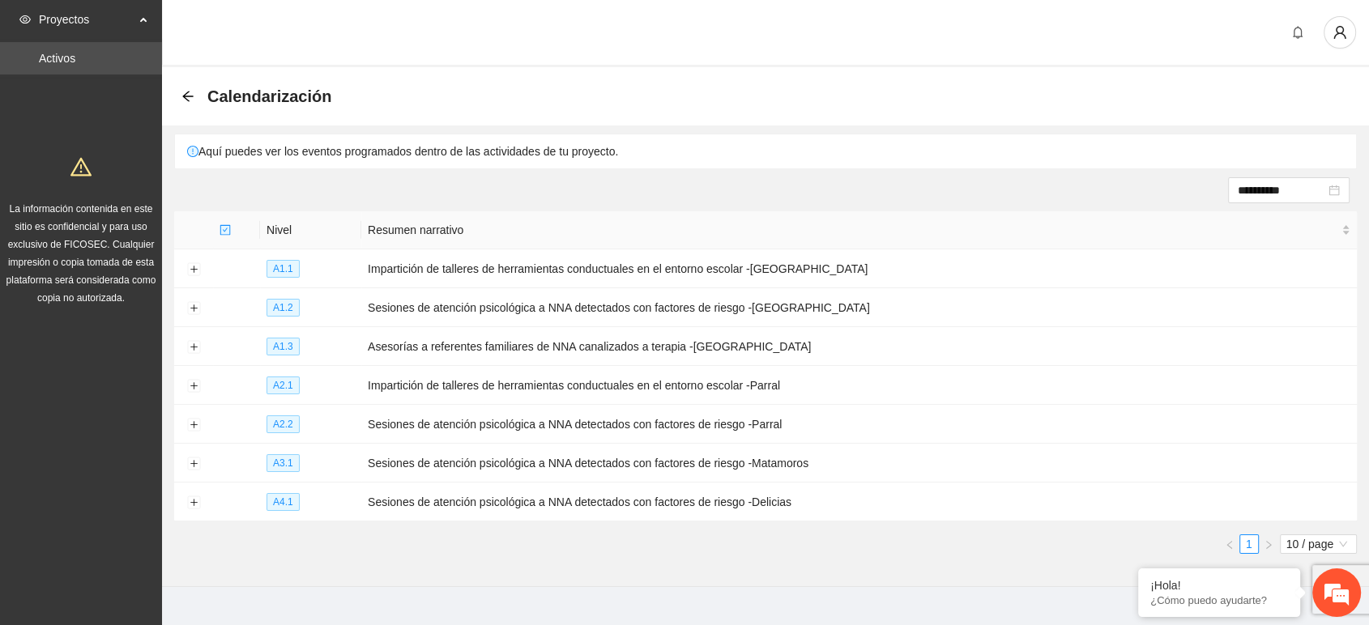
click at [205, 87] on div "Calendarización" at bounding box center [261, 96] width 160 height 26
click at [188, 93] on icon "arrow-left" at bounding box center [187, 96] width 13 height 13
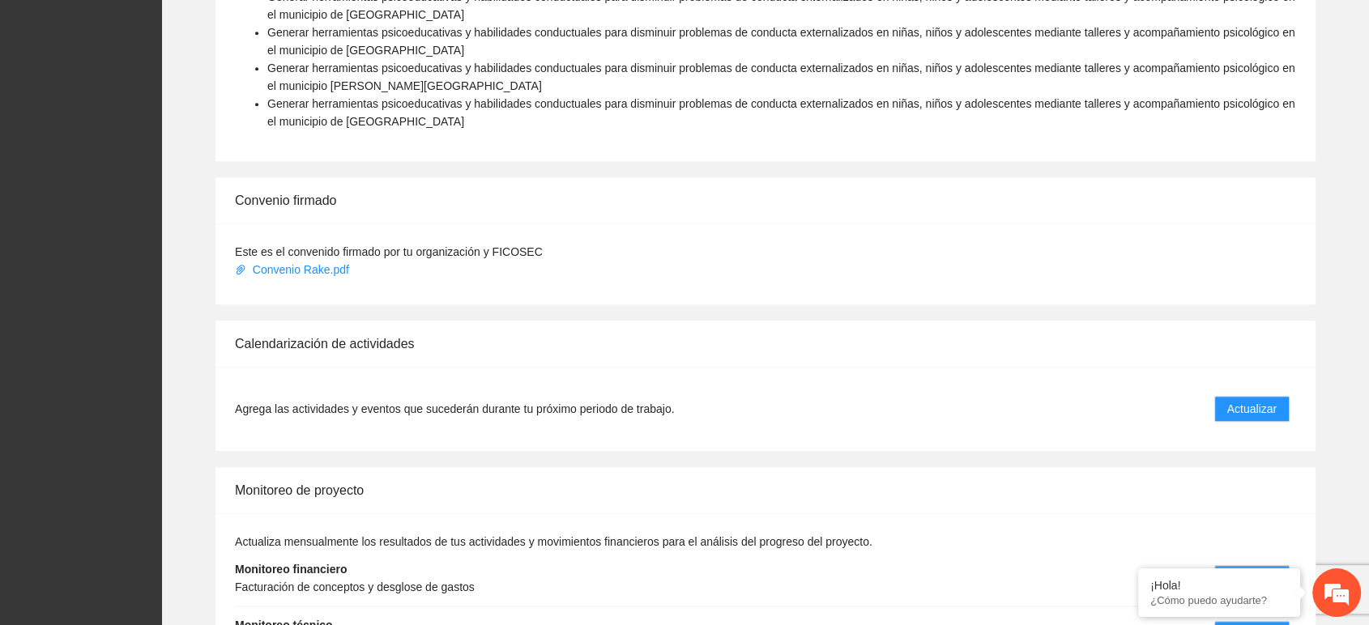
scroll to position [1368, 0]
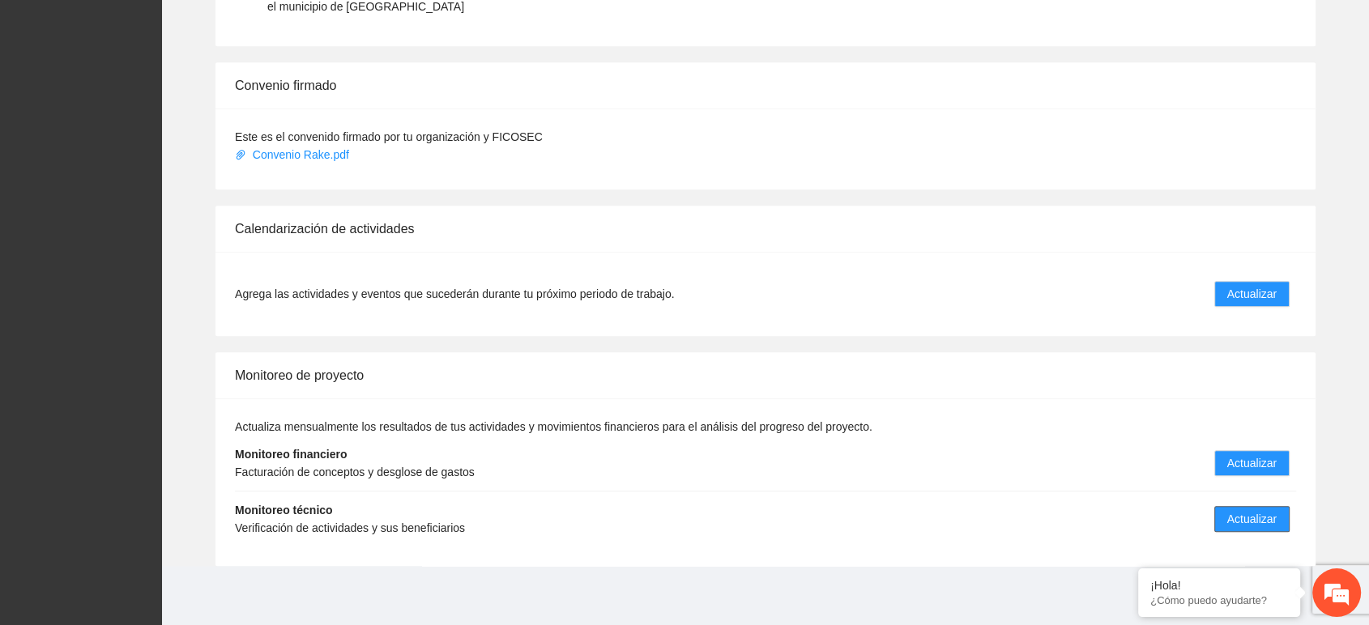
click at [1234, 515] on span "Actualizar" at bounding box center [1251, 519] width 49 height 18
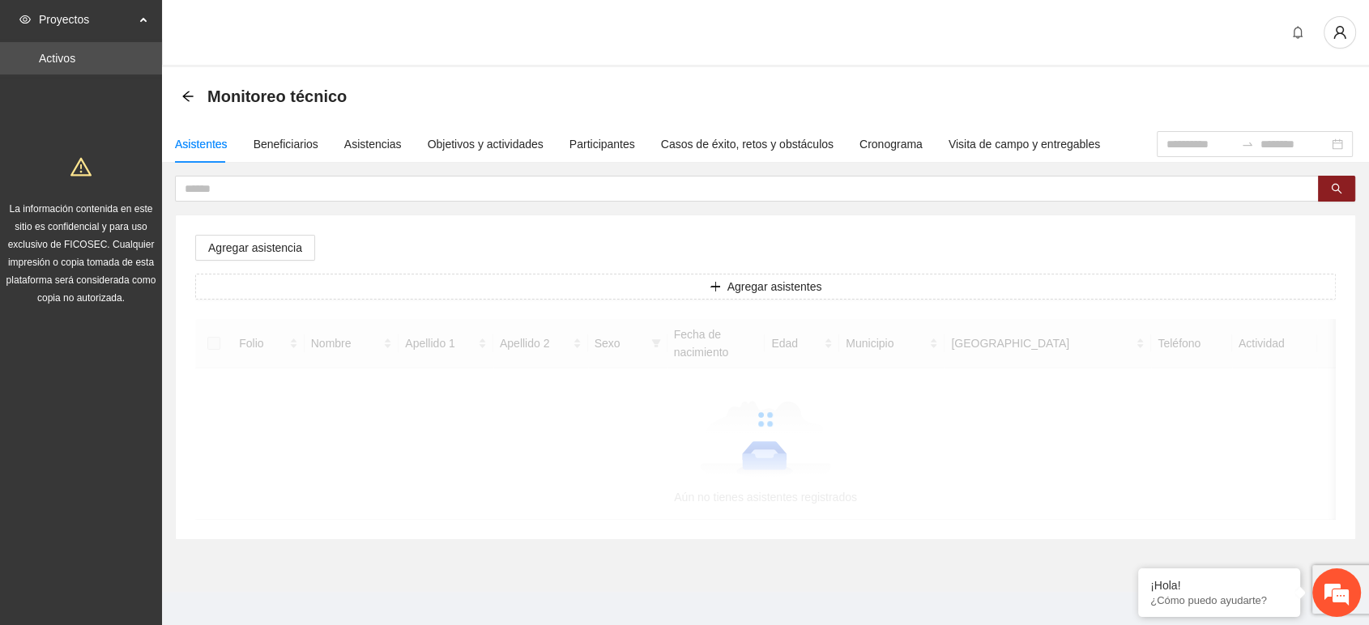
scroll to position [11, 0]
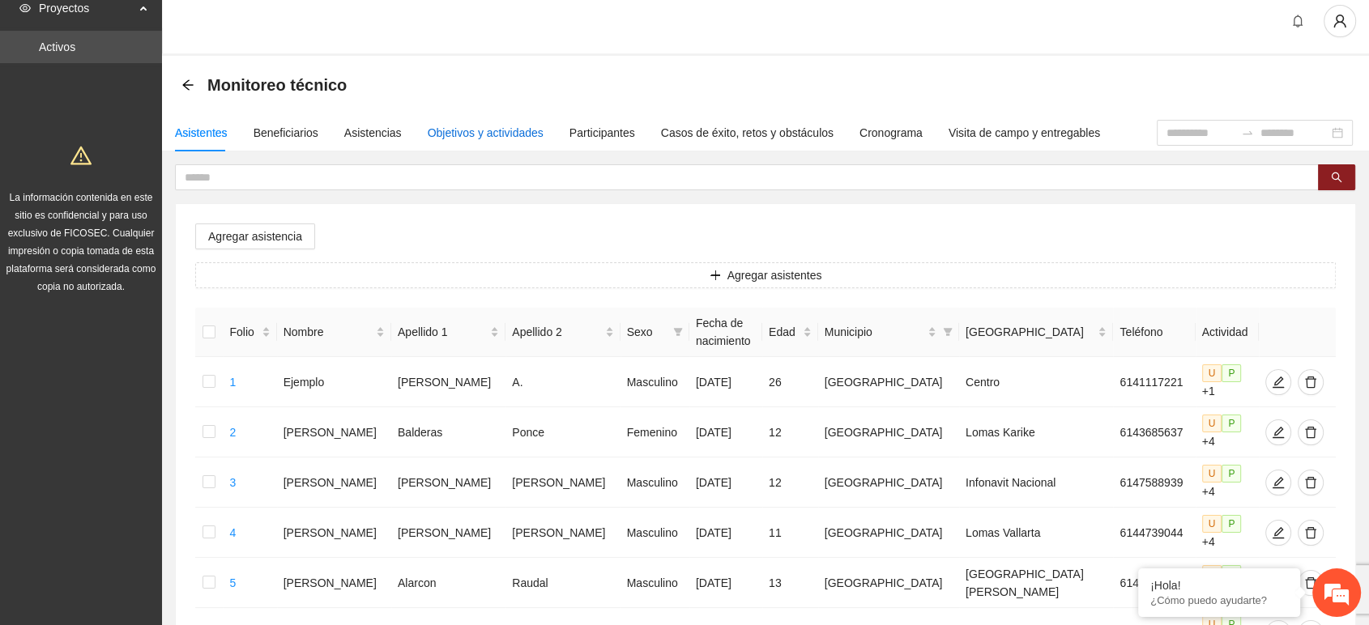
click at [487, 127] on div "Objetivos y actividades" at bounding box center [486, 133] width 116 height 18
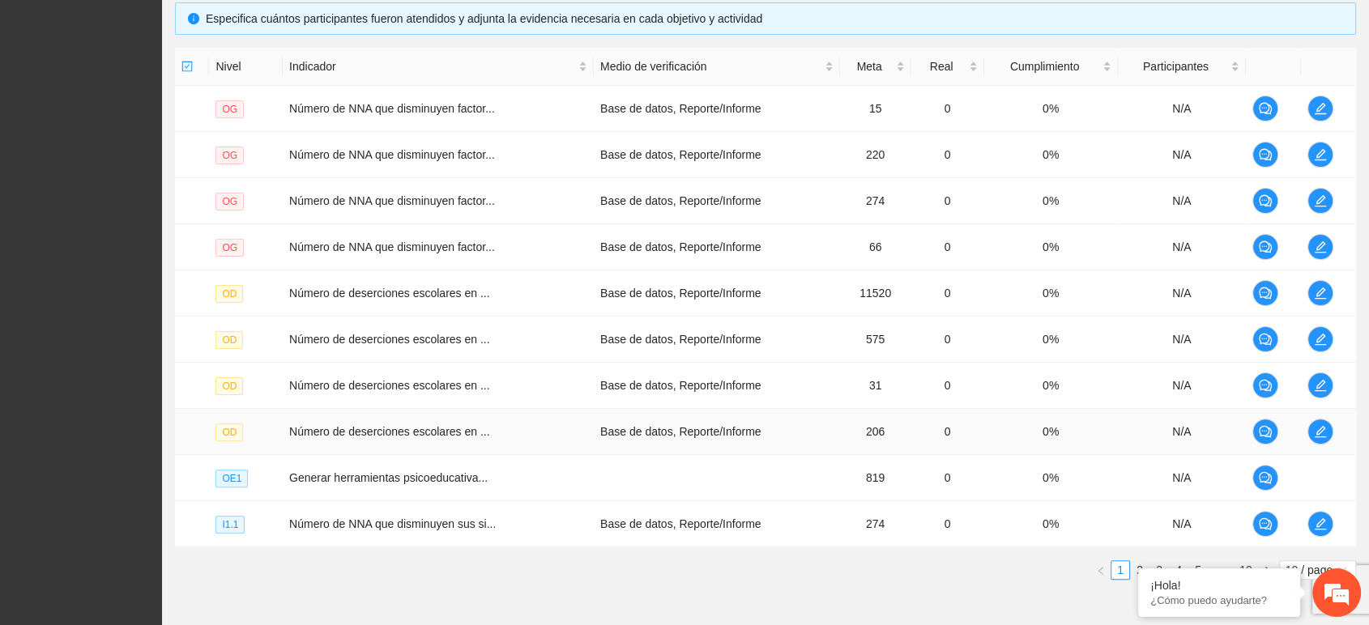
scroll to position [431, 0]
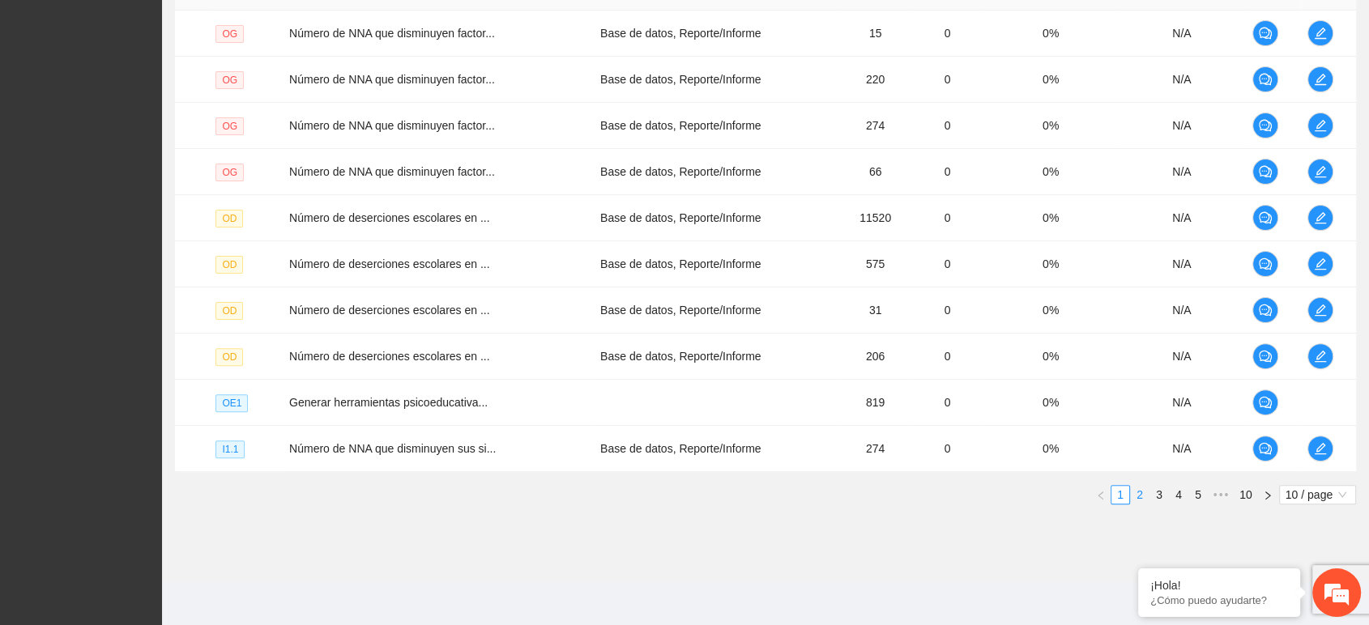
click at [1143, 493] on link "2" at bounding box center [1140, 495] width 18 height 18
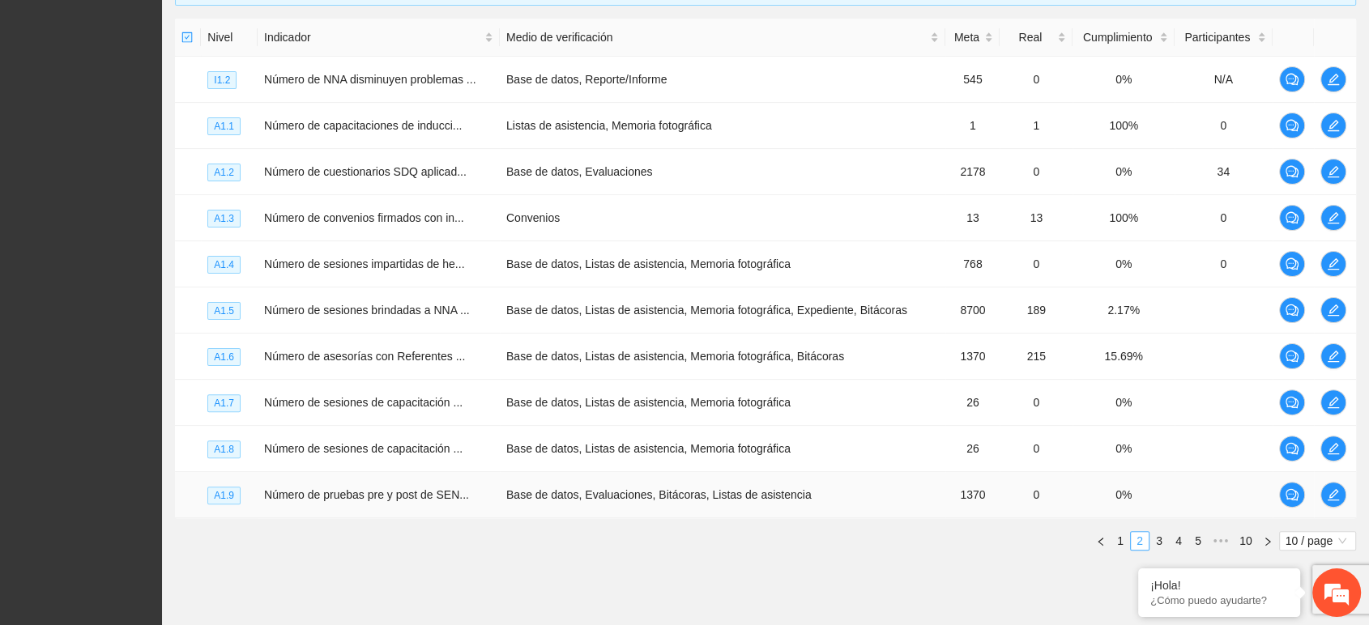
scroll to position [384, 0]
drag, startPoint x: 501, startPoint y: 492, endPoint x: 846, endPoint y: 498, distance: 345.9
click at [846, 498] on td "Base de datos, Evaluaciones, Bitácoras, Listas de asistencia" at bounding box center [722, 496] width 445 height 46
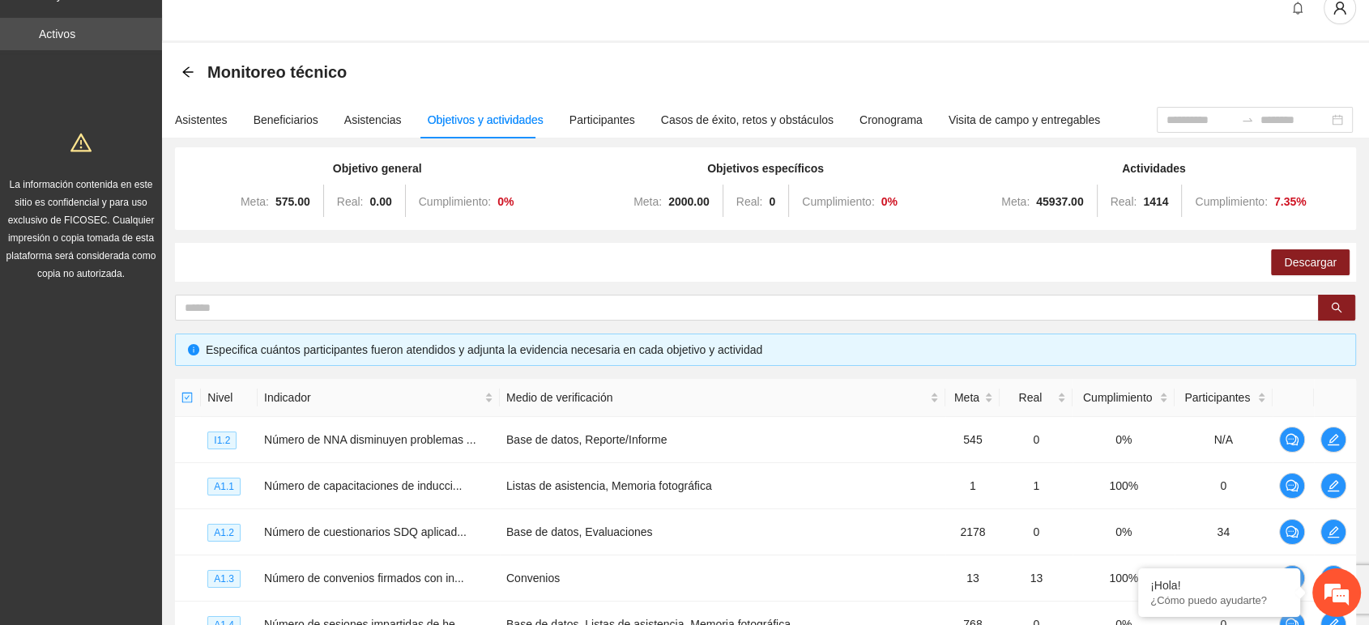
scroll to position [23, 0]
click at [195, 74] on div "Monitoreo técnico" at bounding box center [268, 73] width 175 height 26
click at [189, 71] on icon "arrow-left" at bounding box center [187, 72] width 13 height 13
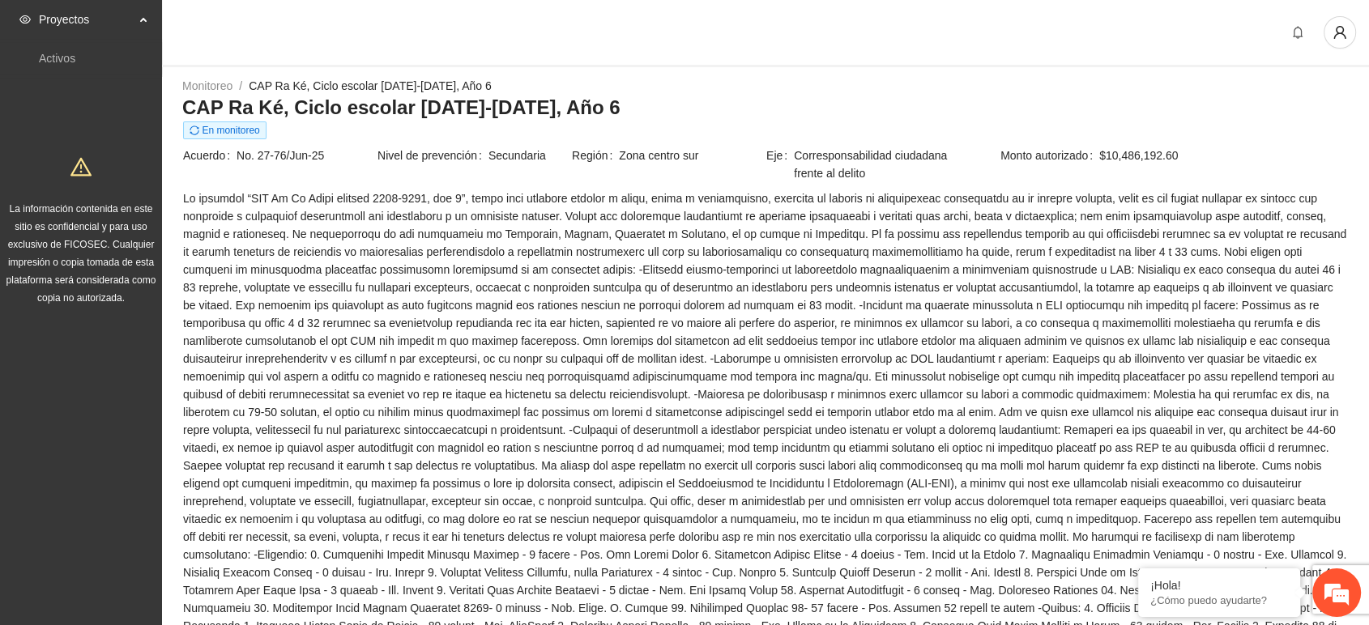
click at [83, 19] on span "Proyectos" at bounding box center [87, 19] width 96 height 32
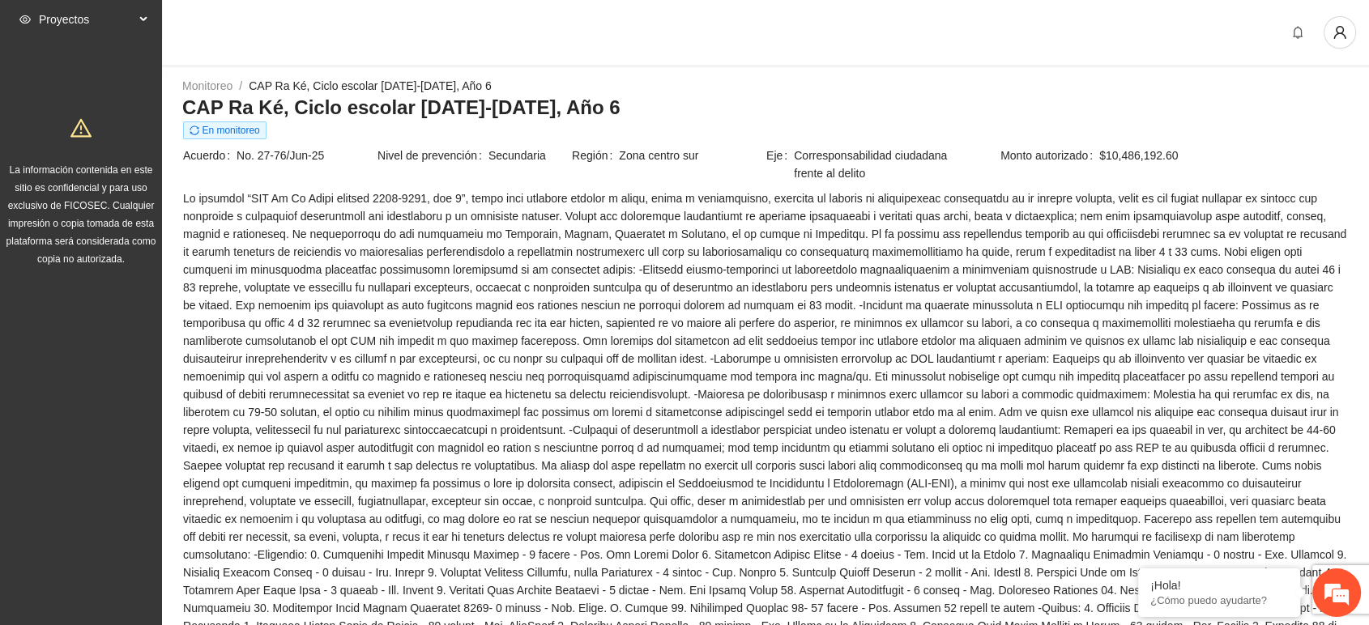
click at [144, 8] on div "Proyectos" at bounding box center [81, 19] width 162 height 32
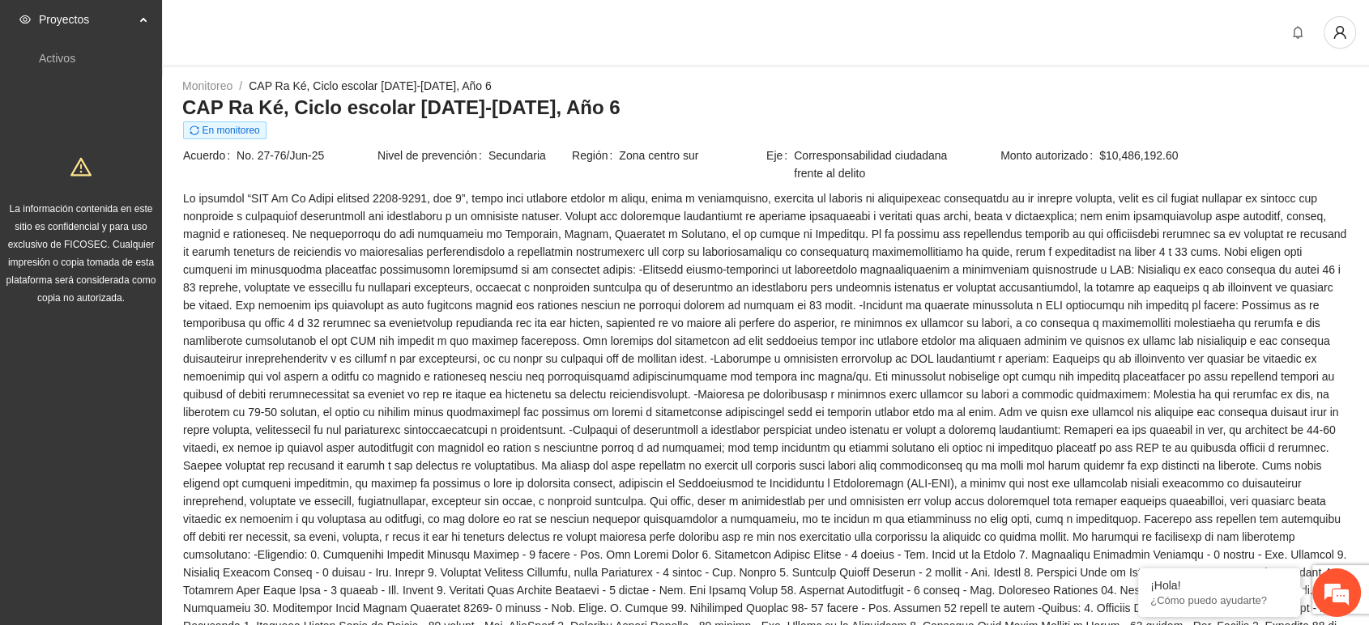
click at [52, 15] on span "Proyectos" at bounding box center [87, 19] width 96 height 32
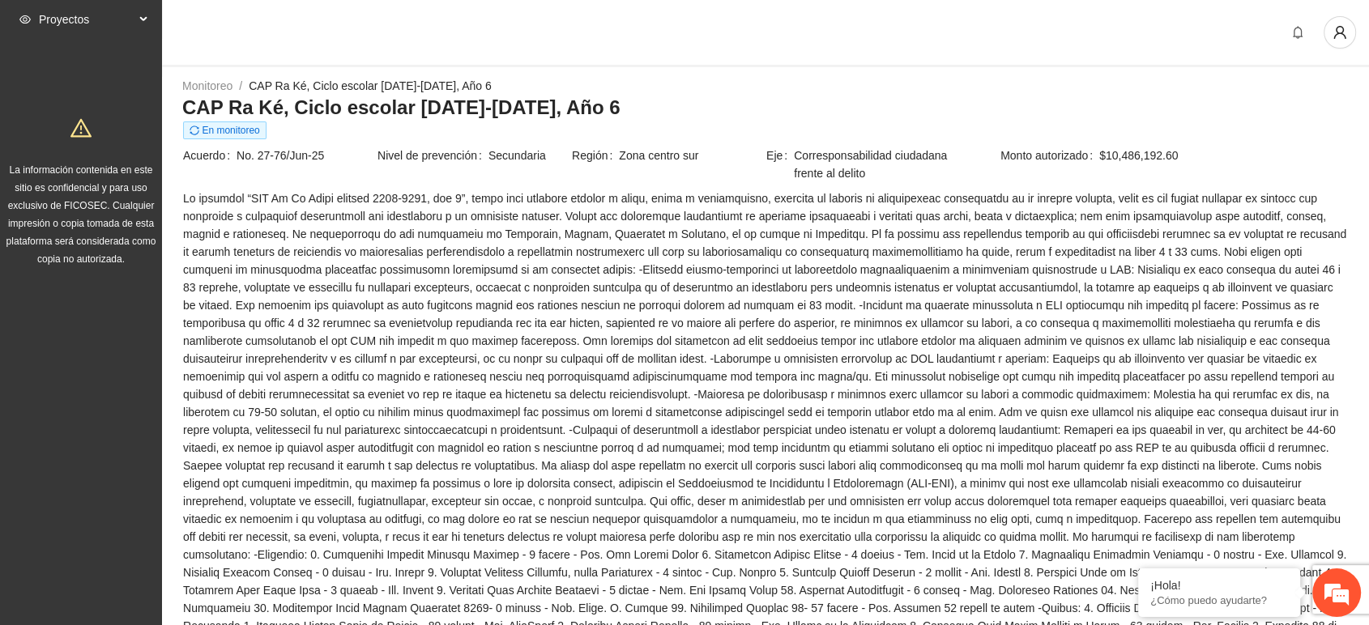
click at [22, 14] on icon "eye" at bounding box center [24, 19] width 11 height 11
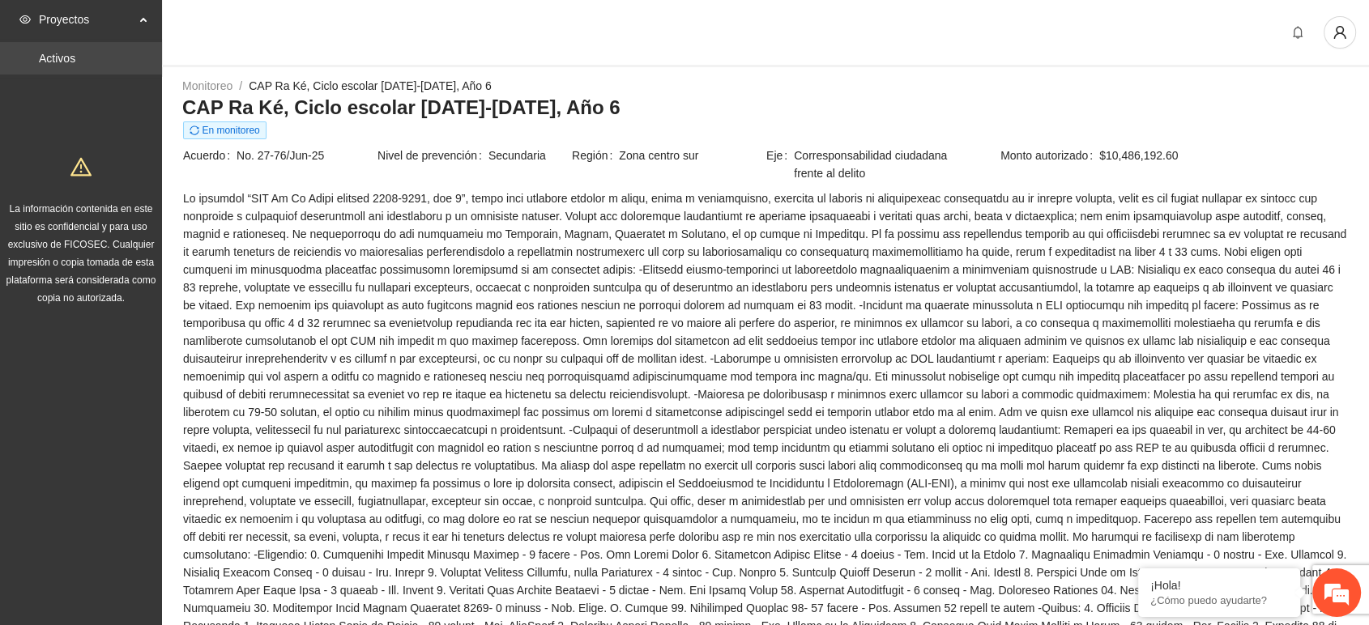
click at [57, 63] on link "Activos" at bounding box center [57, 58] width 36 height 13
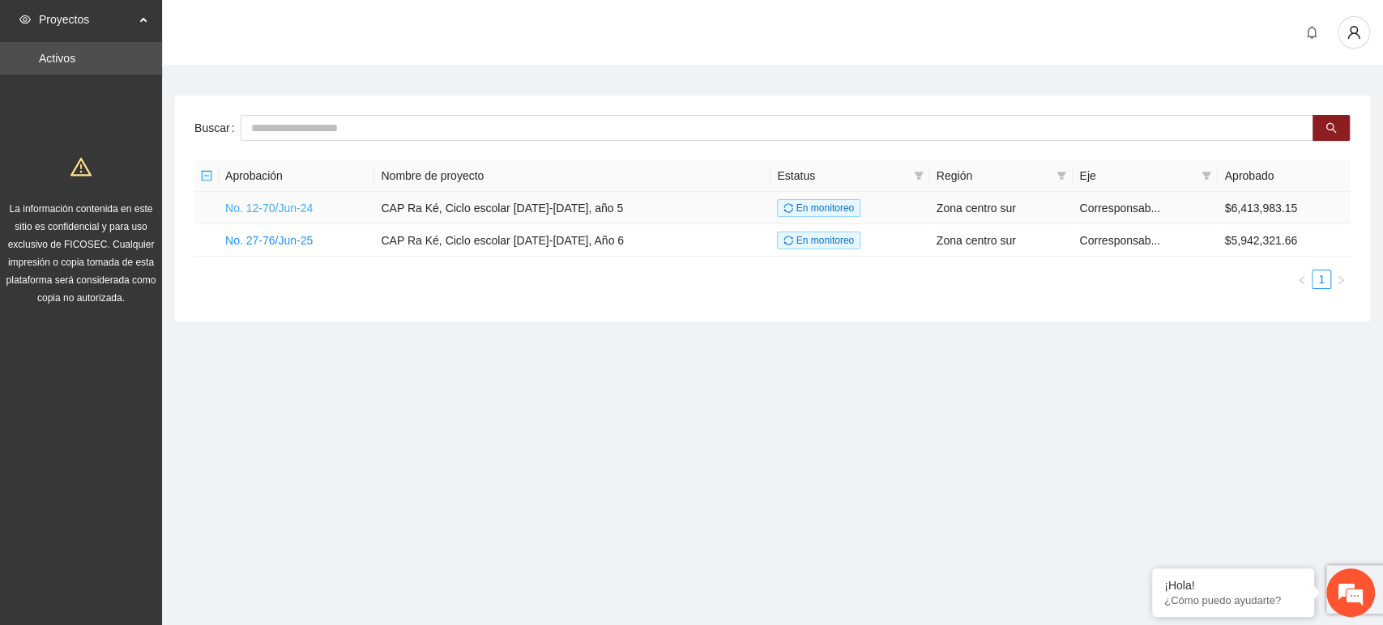
click at [296, 212] on link "No. 12-70/Jun-24" at bounding box center [268, 208] width 87 height 13
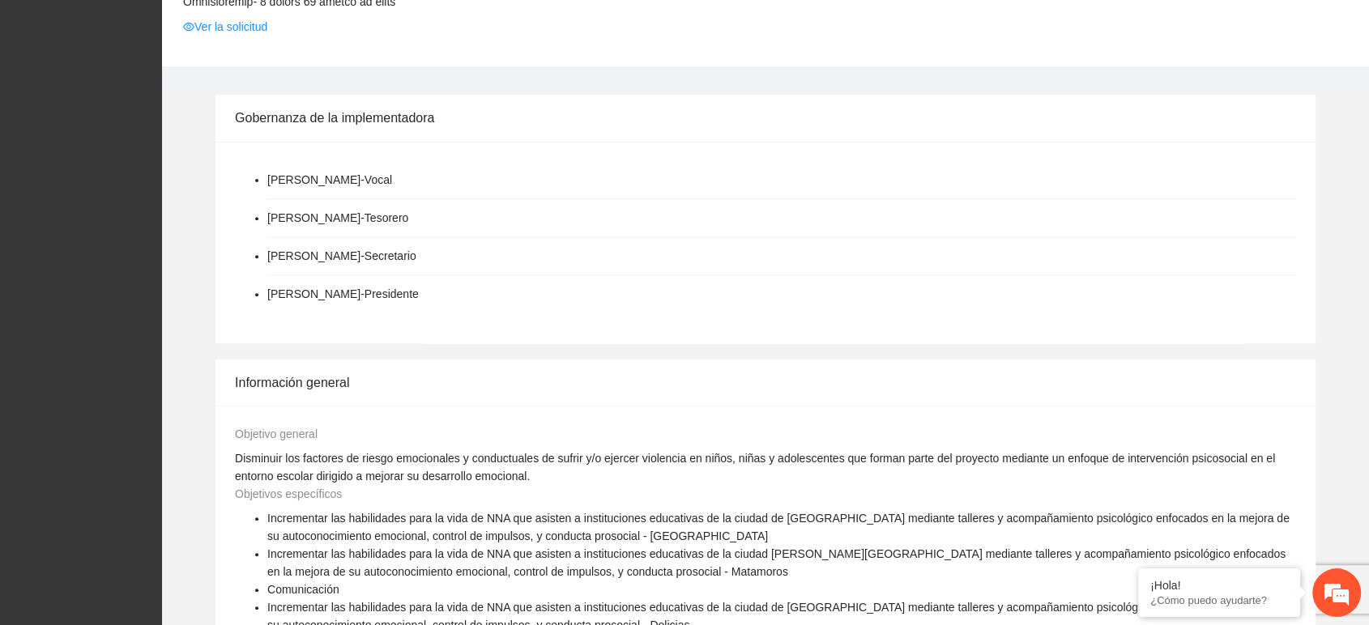
scroll to position [1208, 0]
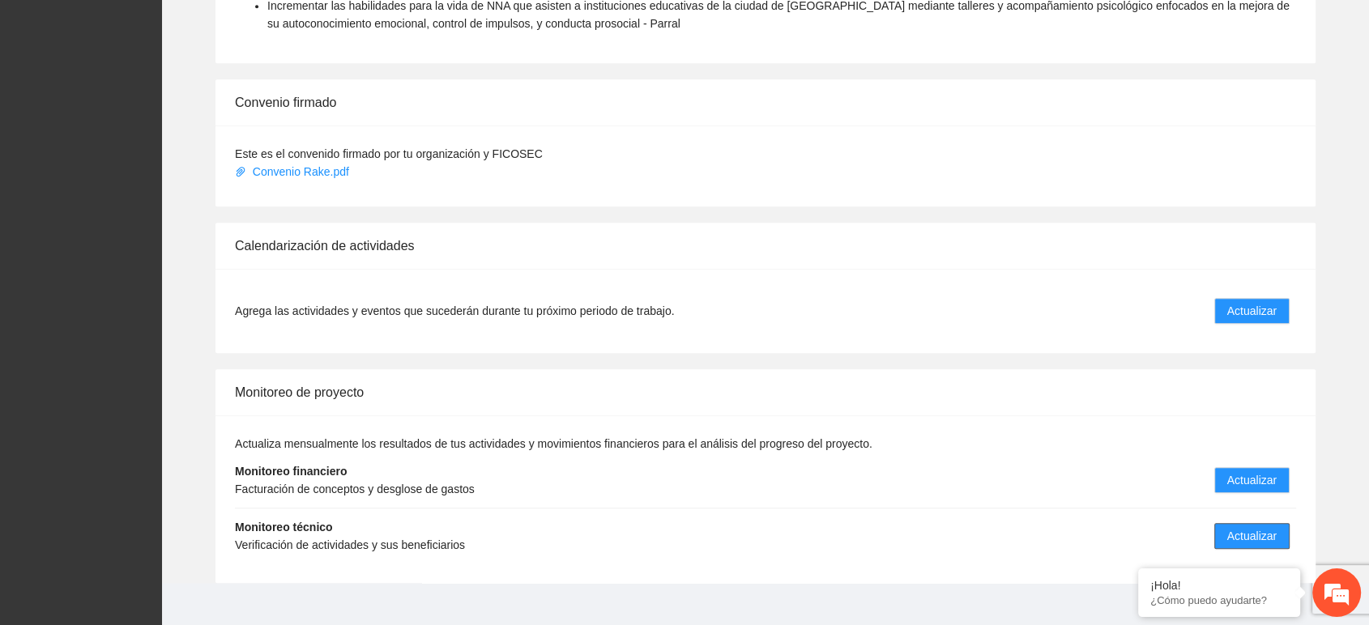
click at [1236, 527] on span "Actualizar" at bounding box center [1251, 536] width 49 height 18
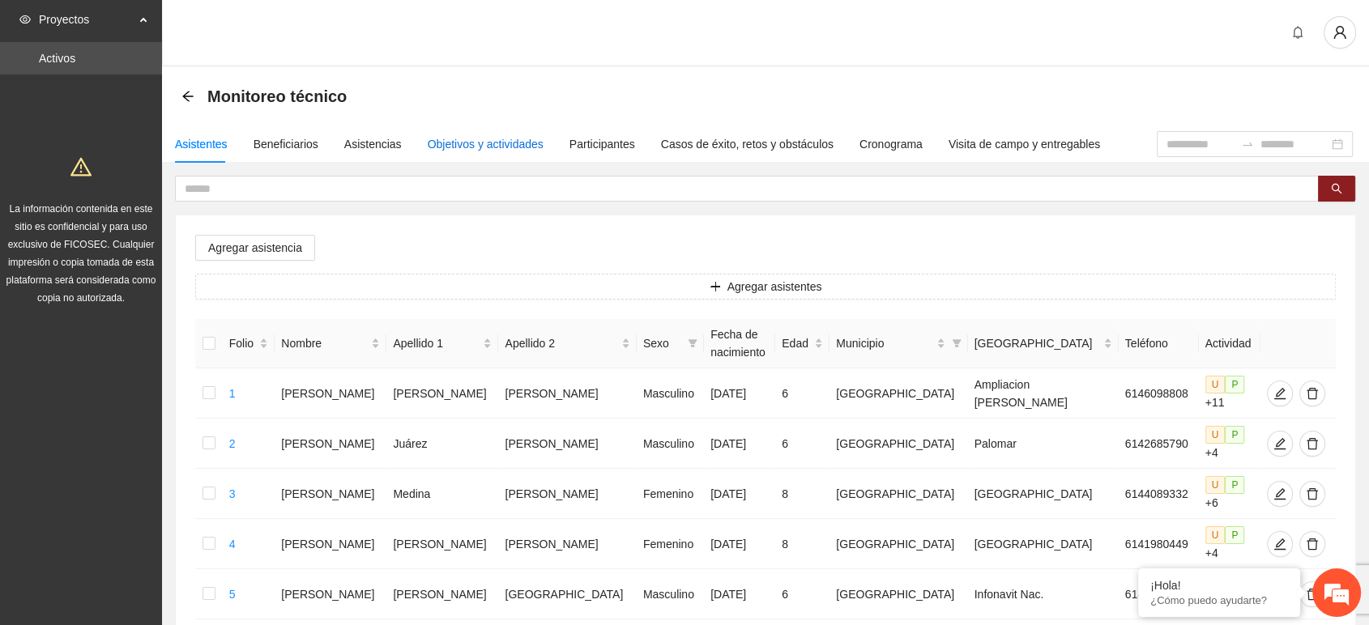
click at [459, 145] on div "Objetivos y actividades" at bounding box center [486, 144] width 116 height 18
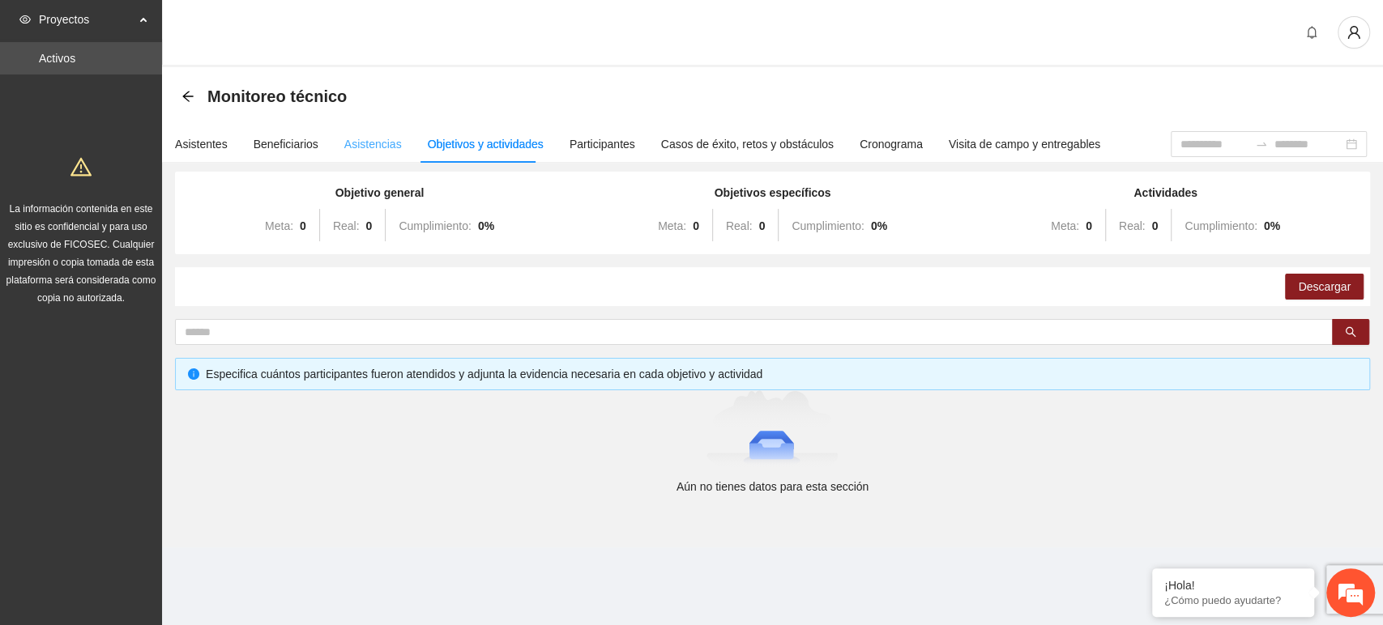
click at [359, 157] on div "Asistencias" at bounding box center [373, 144] width 58 height 37
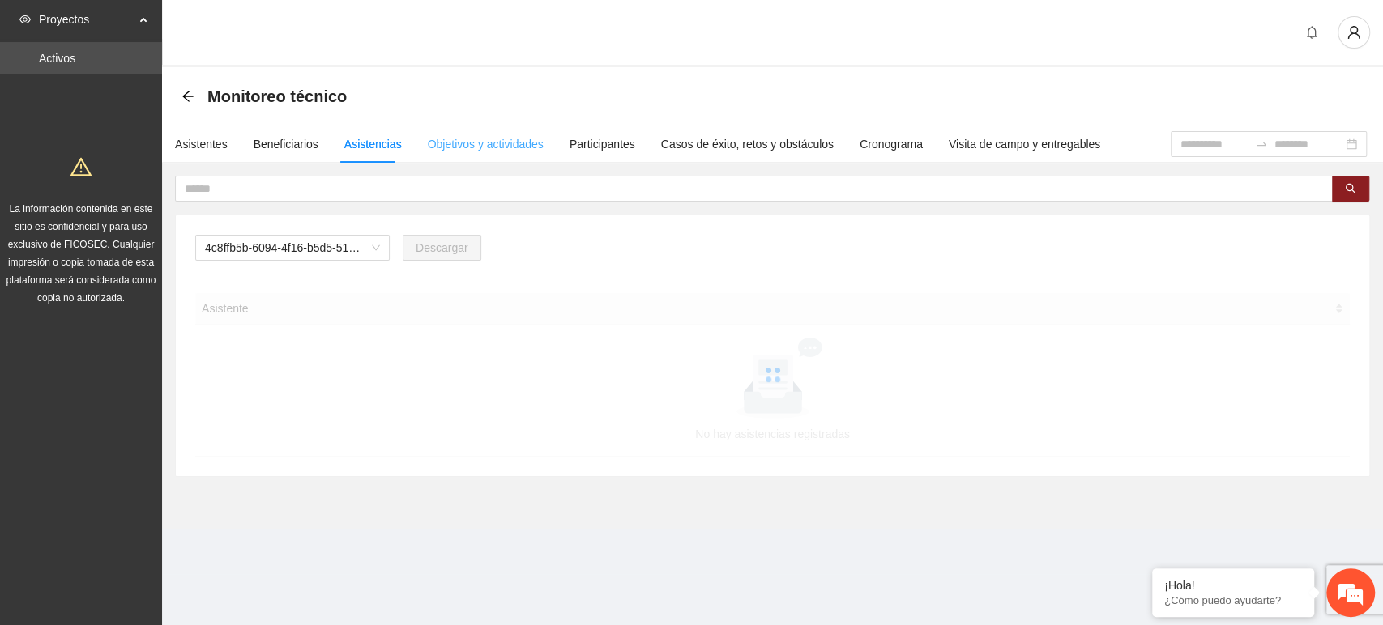
click at [454, 156] on div "Objetivos y actividades" at bounding box center [486, 144] width 116 height 37
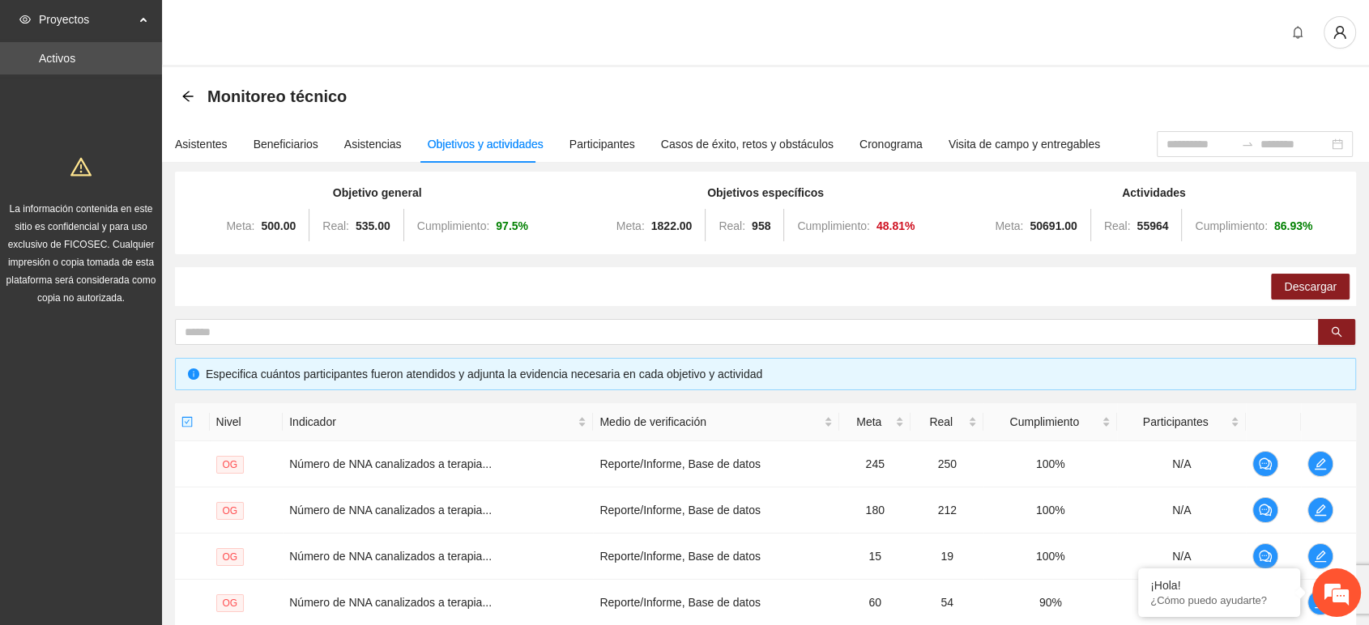
scroll to position [431, 0]
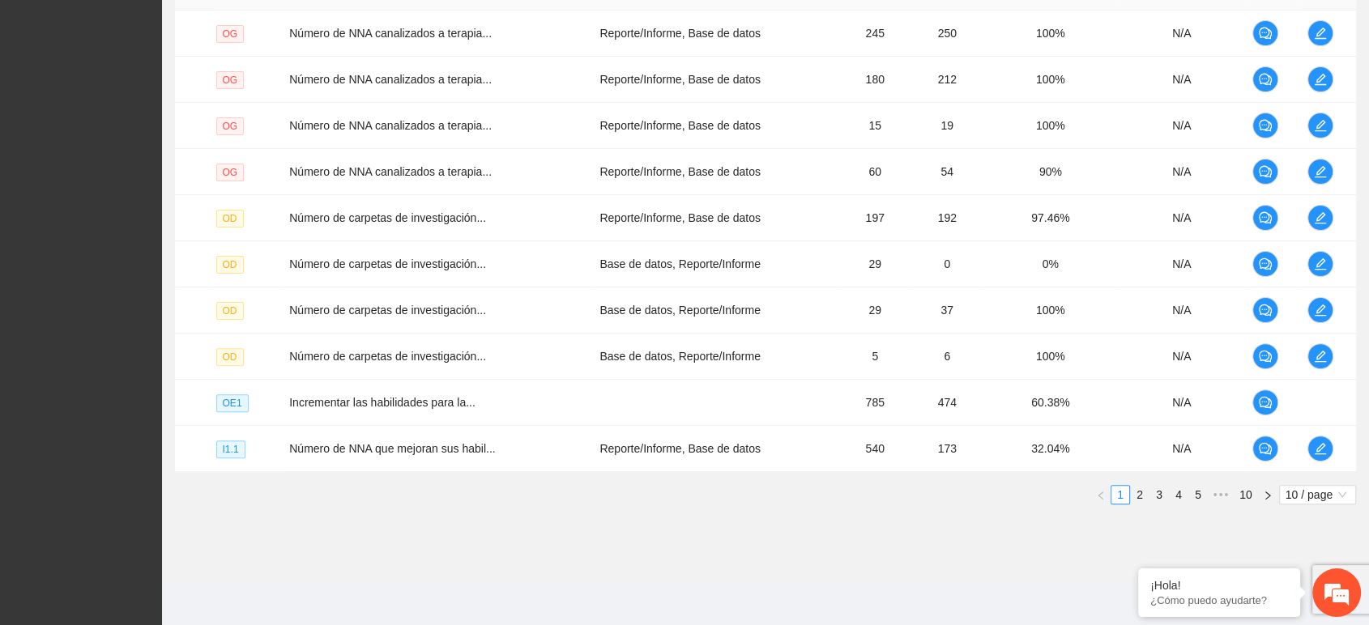
drag, startPoint x: 962, startPoint y: 548, endPoint x: 969, endPoint y: 528, distance: 21.3
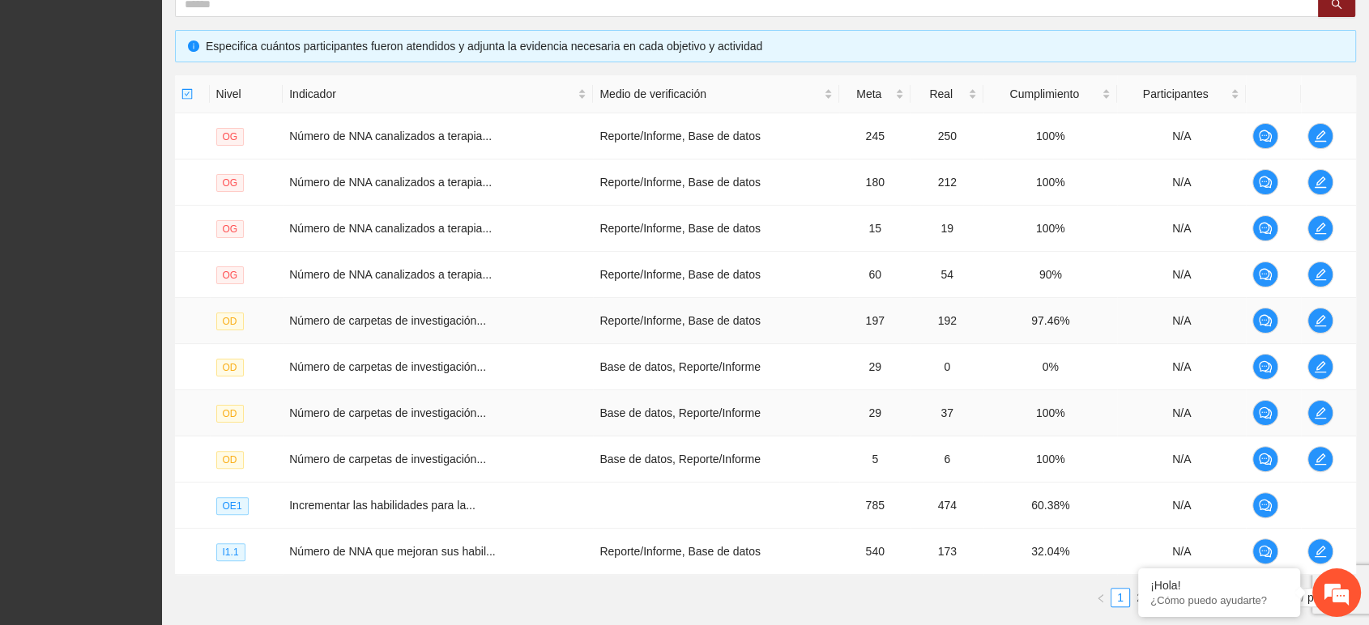
scroll to position [360, 0]
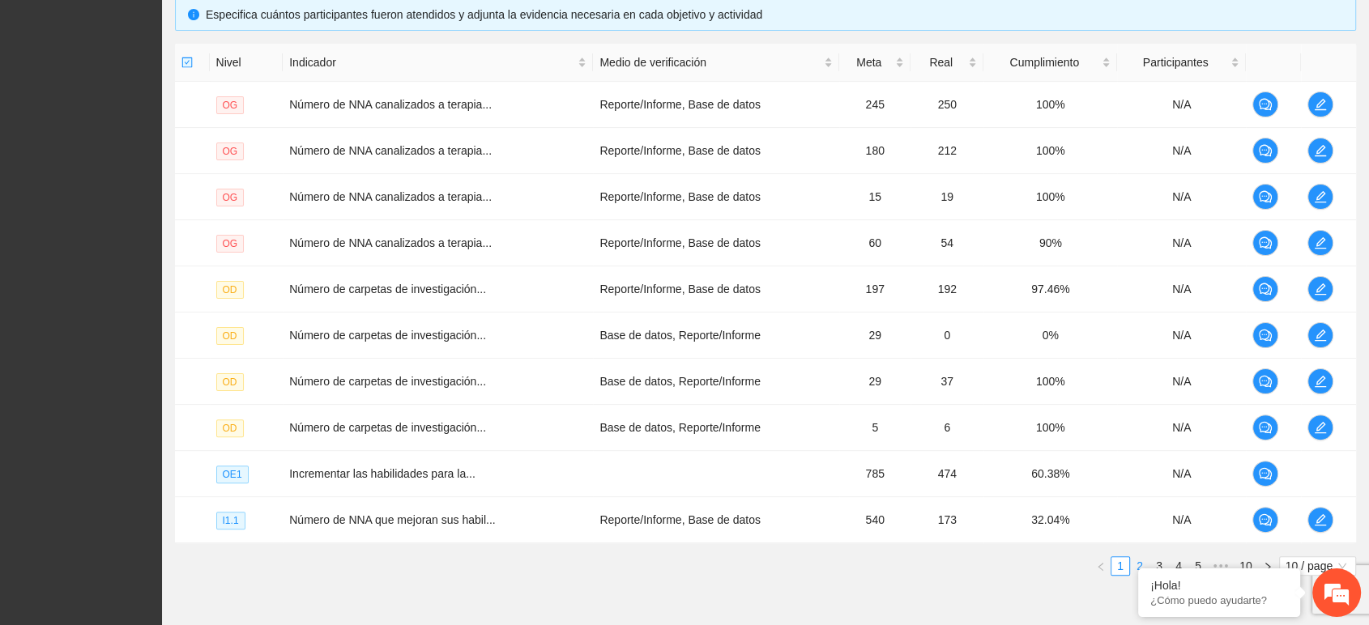
click at [1144, 559] on link "2" at bounding box center [1140, 566] width 18 height 18
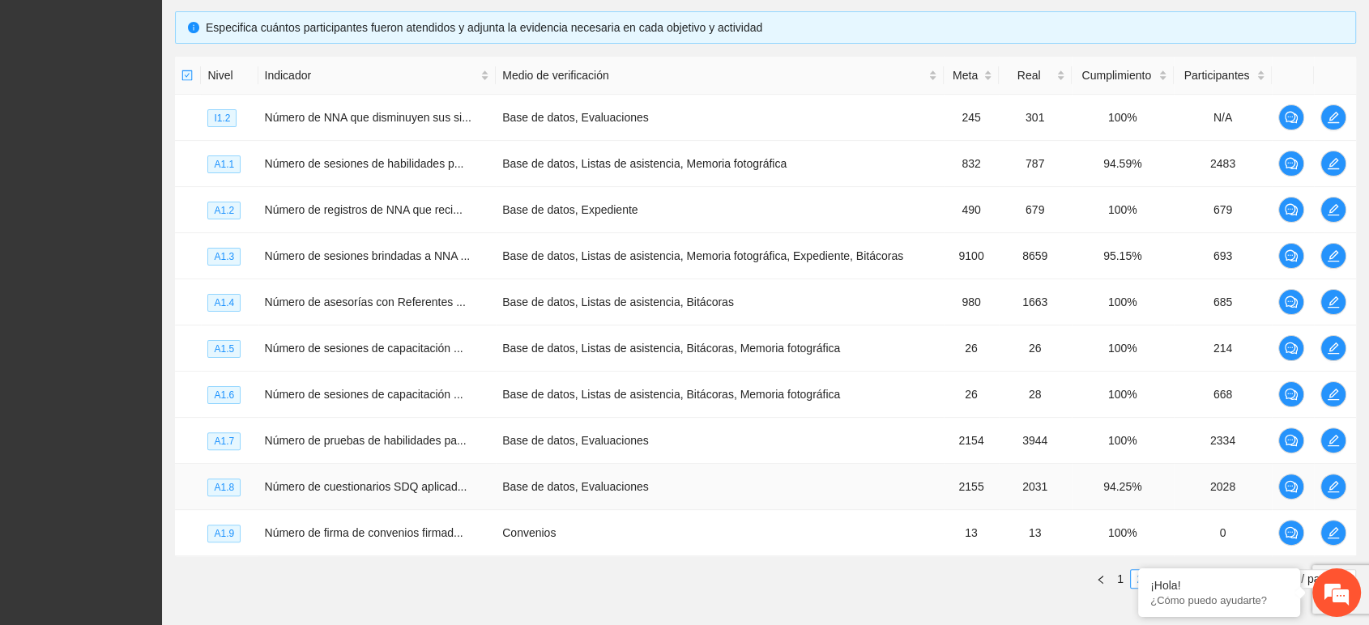
scroll to position [431, 0]
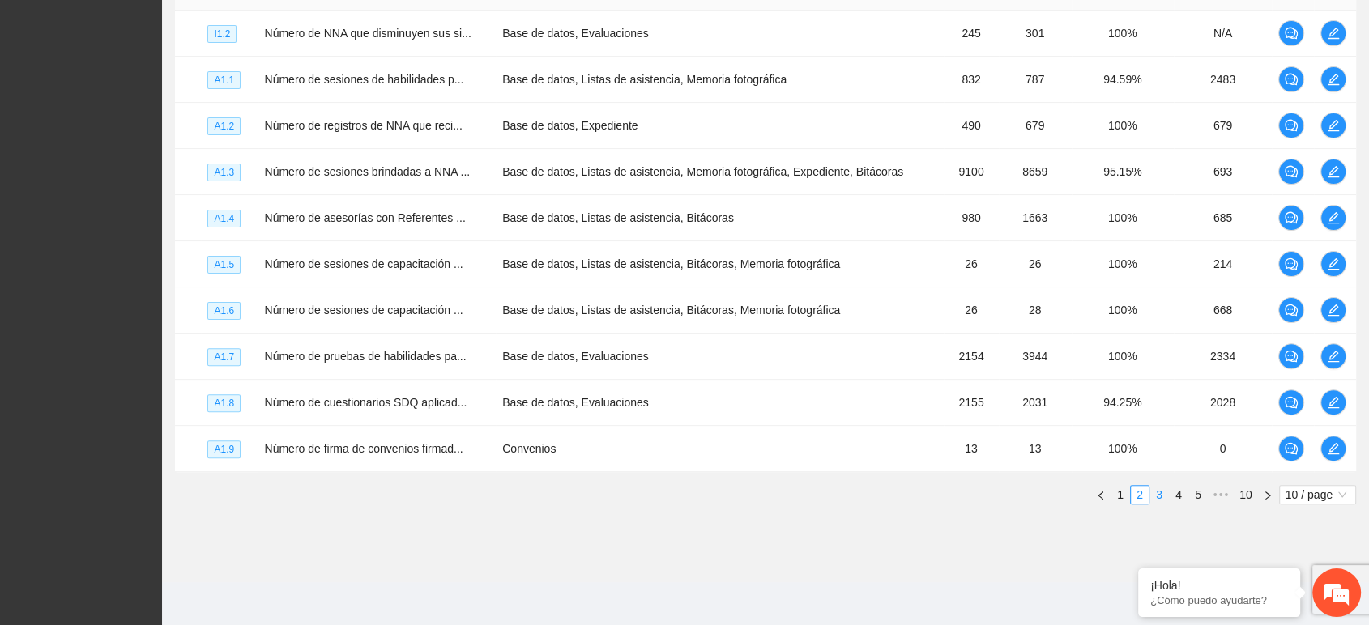
click at [1161, 490] on link "3" at bounding box center [1159, 495] width 18 height 18
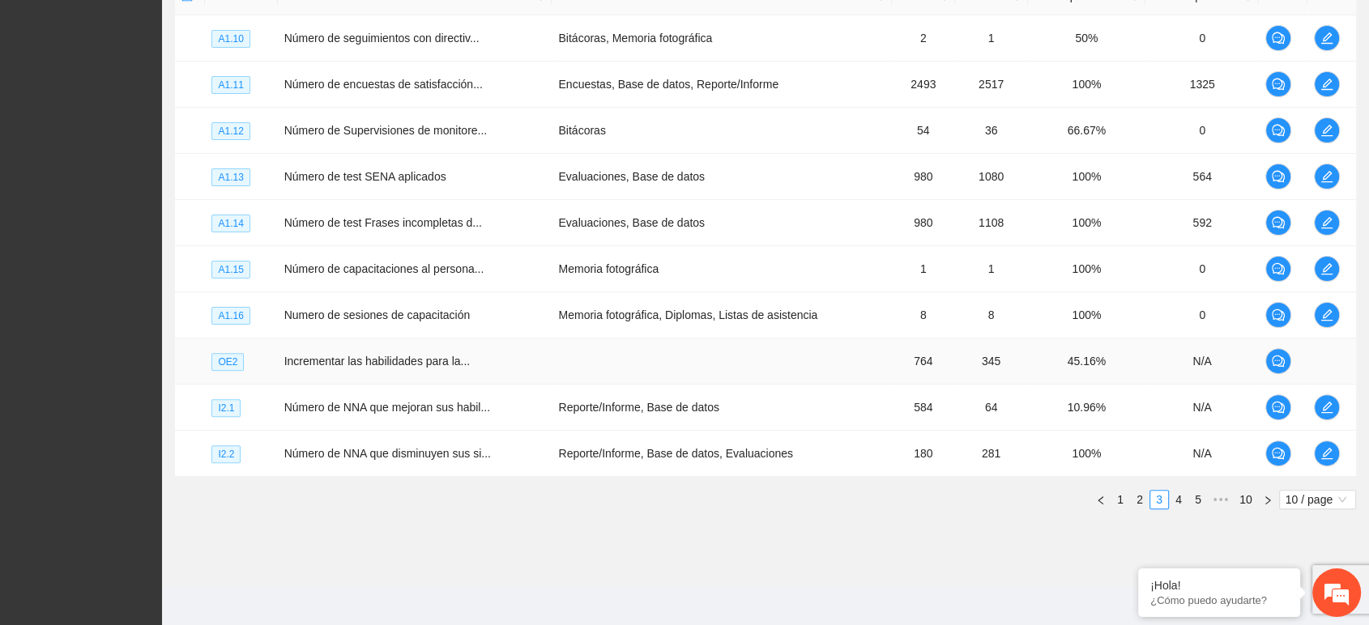
scroll to position [341, 0]
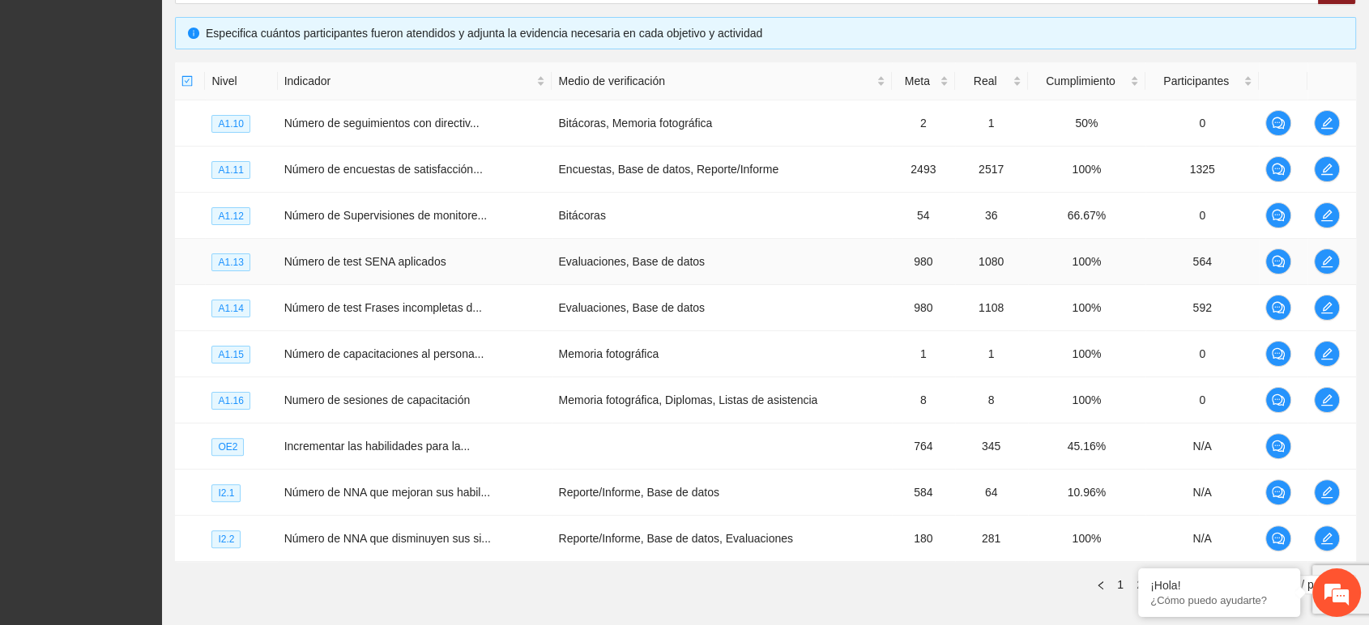
click at [602, 268] on td "Evaluaciones, Base de datos" at bounding box center [722, 262] width 340 height 46
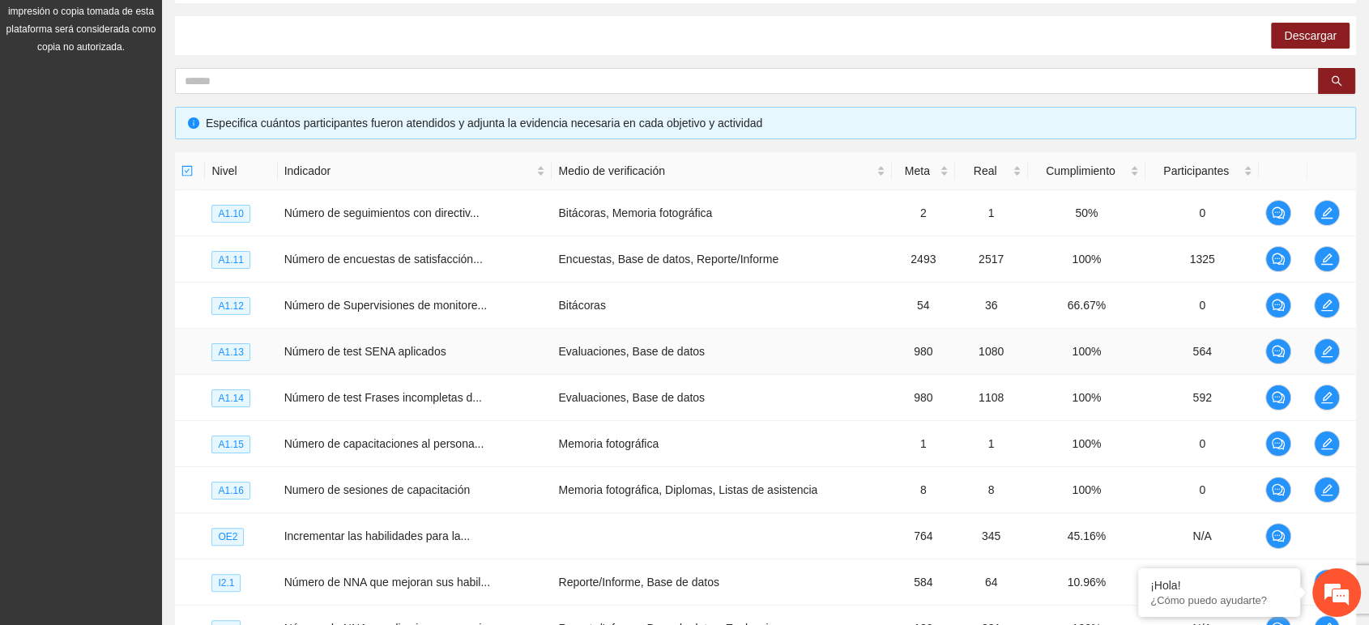
click at [499, 330] on td "Número de test SENA aplicados" at bounding box center [415, 352] width 275 height 46
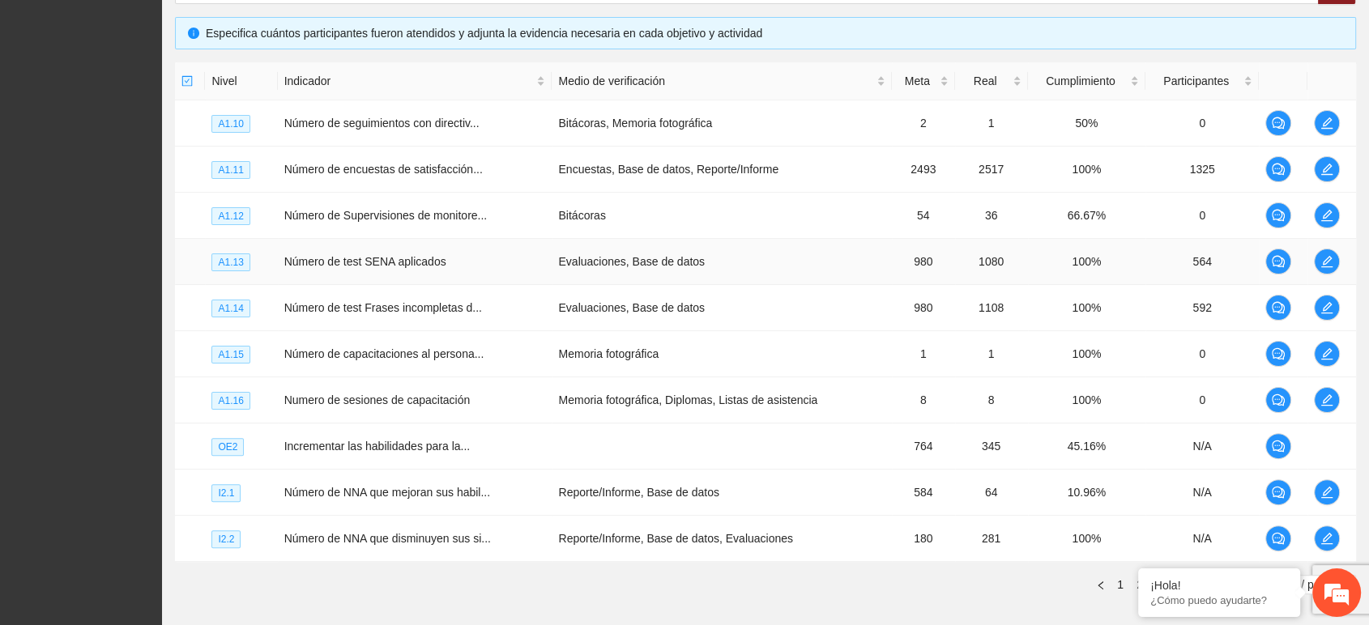
drag, startPoint x: 552, startPoint y: 265, endPoint x: 702, endPoint y: 268, distance: 149.9
click at [702, 268] on tr "A1.13 Número de test SENA aplicados Evaluaciones, Base de datos 980 1080 100% 5…" at bounding box center [765, 262] width 1181 height 46
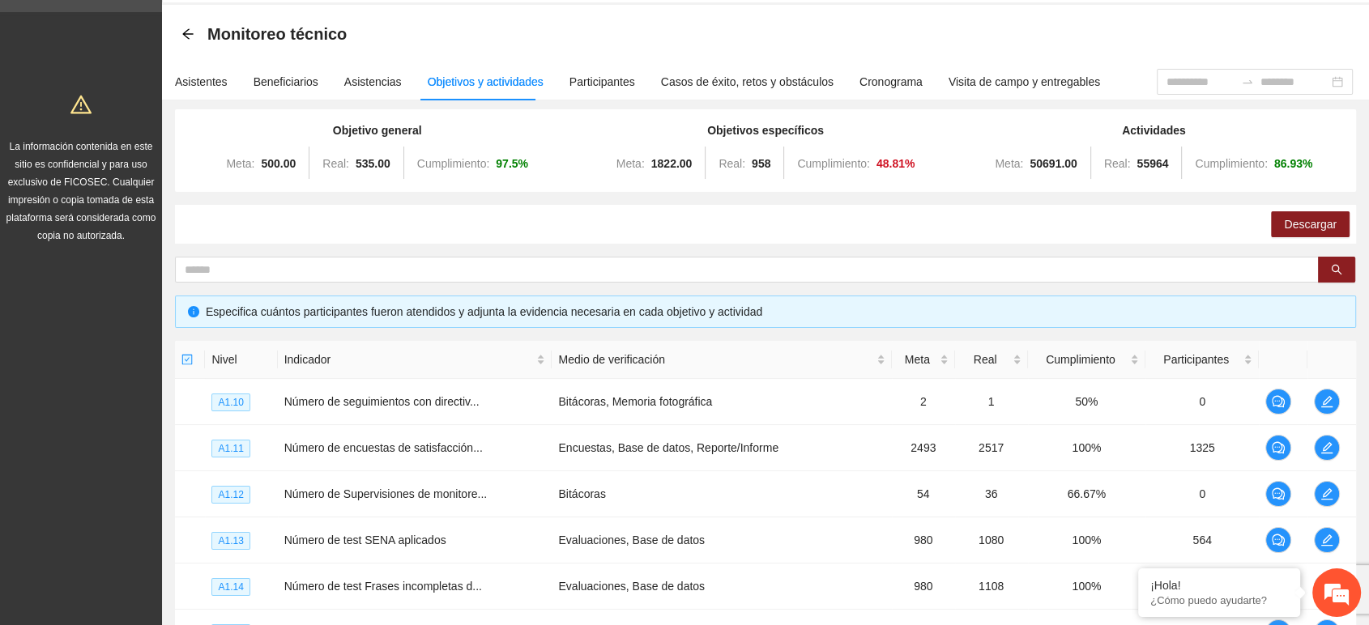
scroll to position [0, 0]
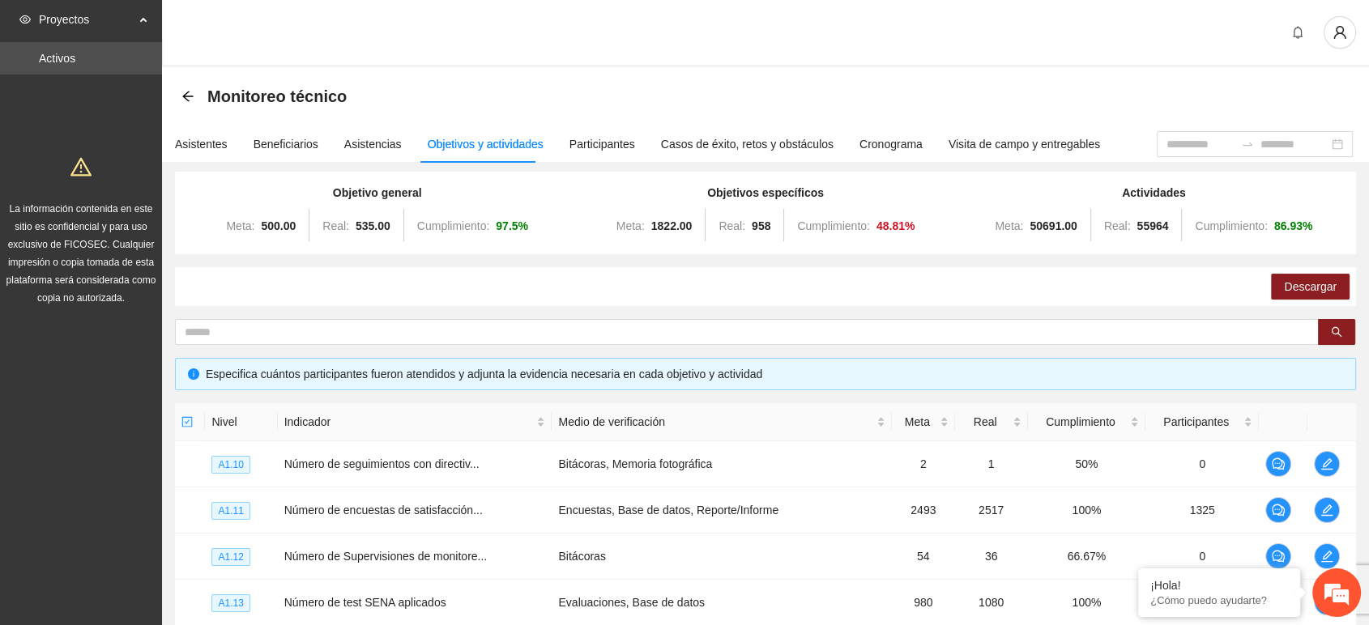
click at [80, 23] on span "Proyectos" at bounding box center [87, 19] width 96 height 32
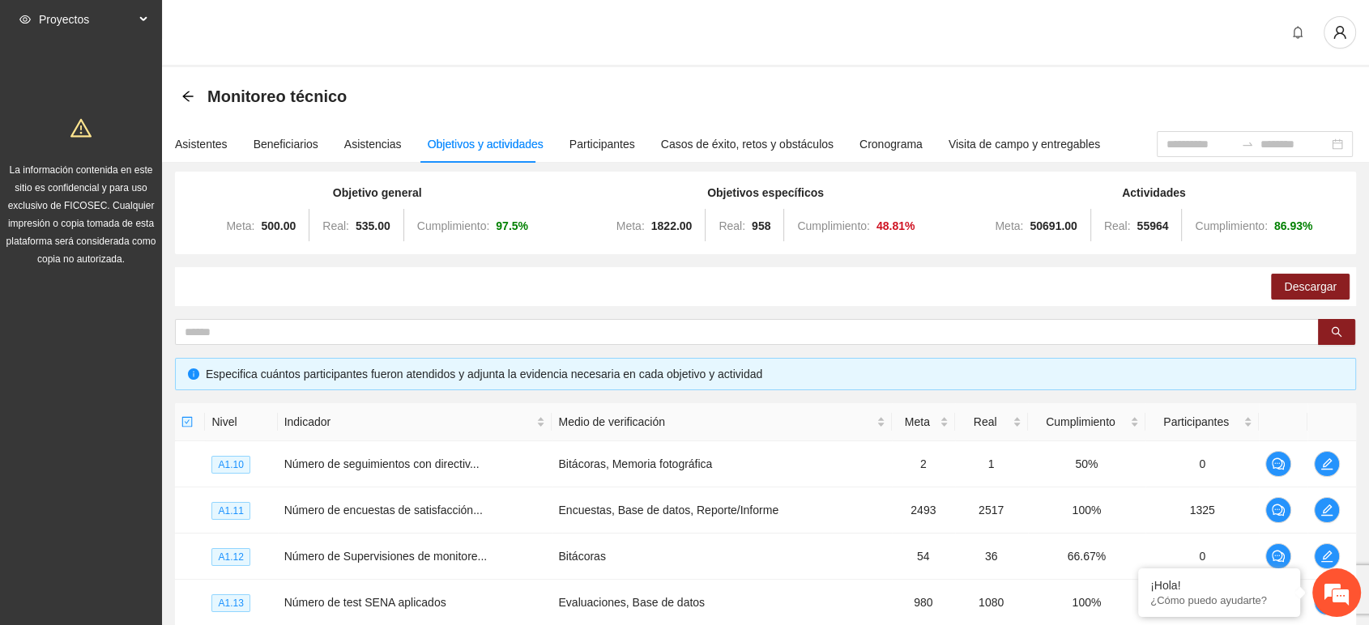
click at [49, 15] on span "Proyectos" at bounding box center [87, 19] width 96 height 32
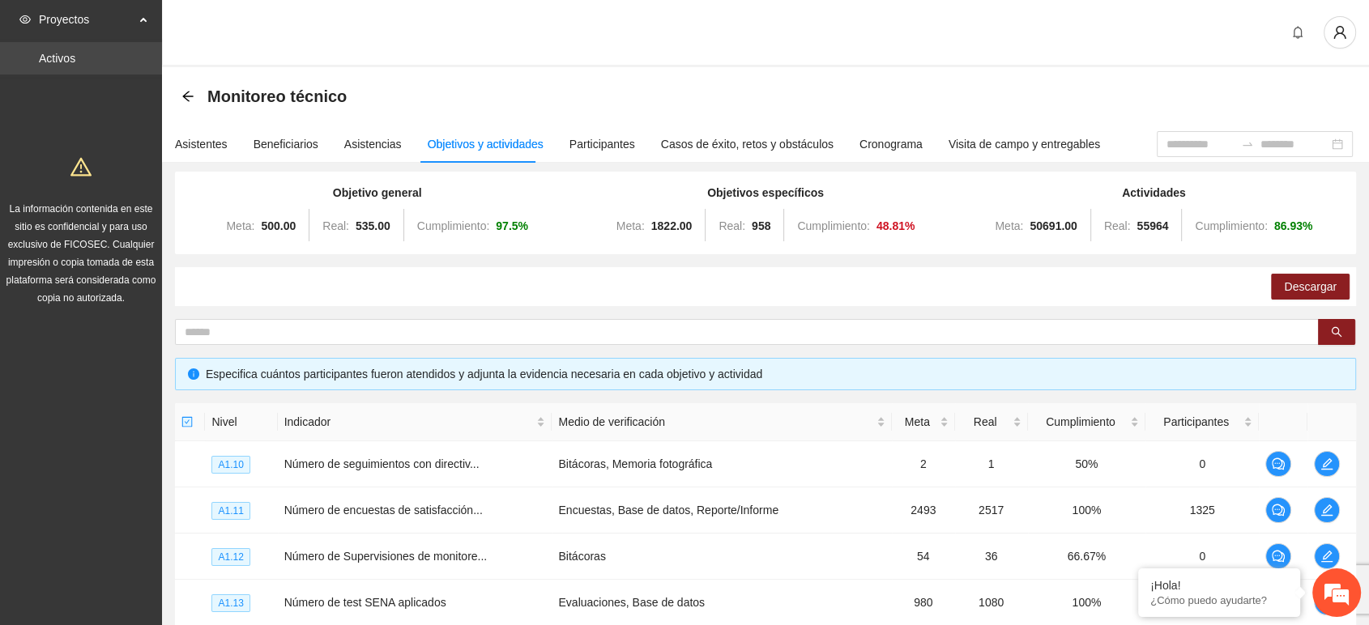
click at [63, 63] on link "Activos" at bounding box center [57, 58] width 36 height 13
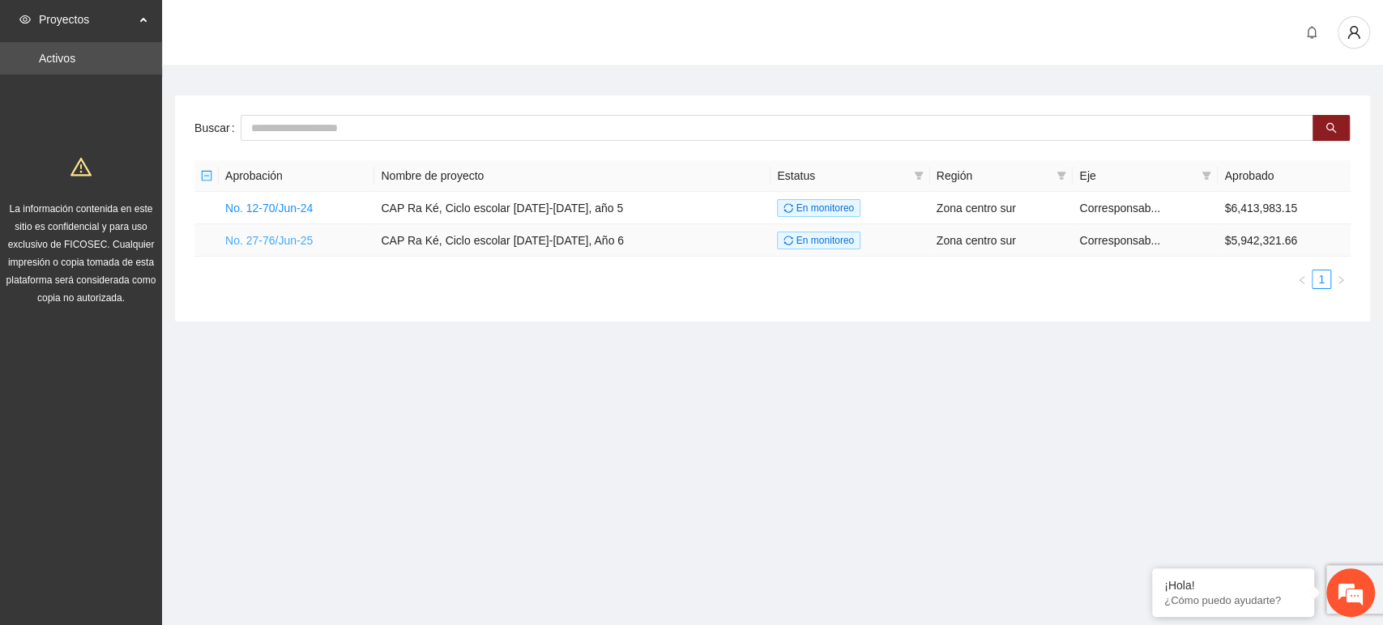
click at [288, 237] on link "No. 27-76/Jun-25" at bounding box center [268, 240] width 87 height 13
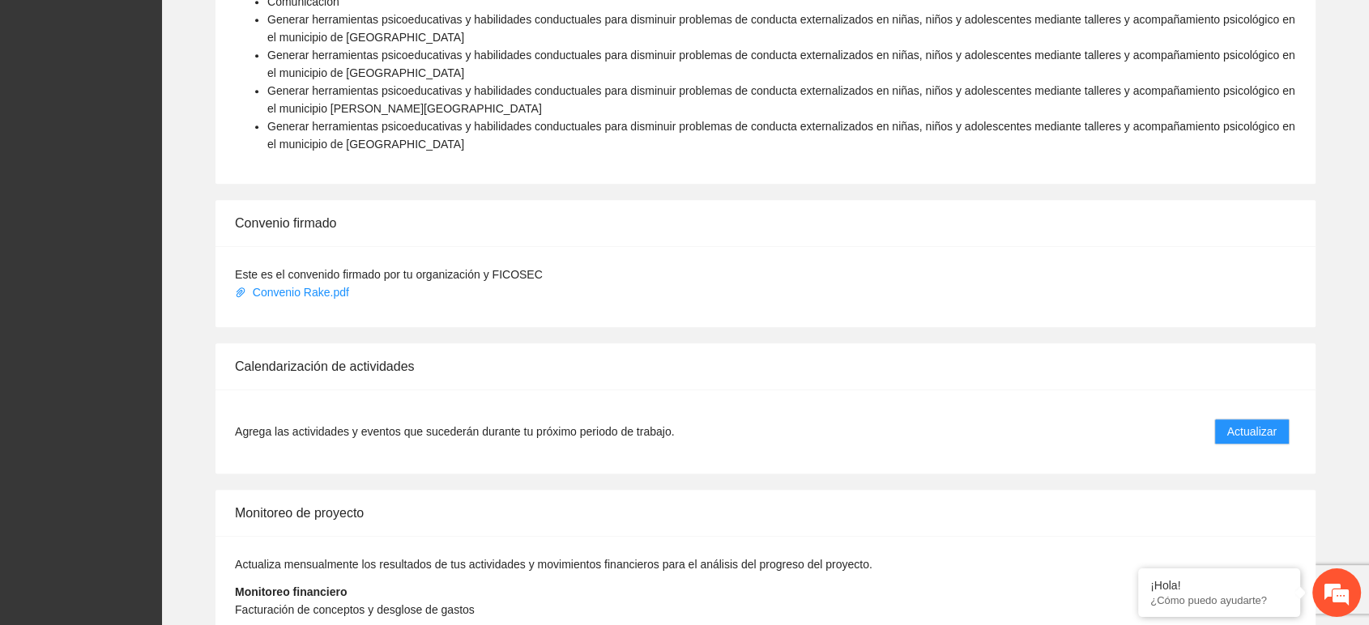
scroll to position [1368, 0]
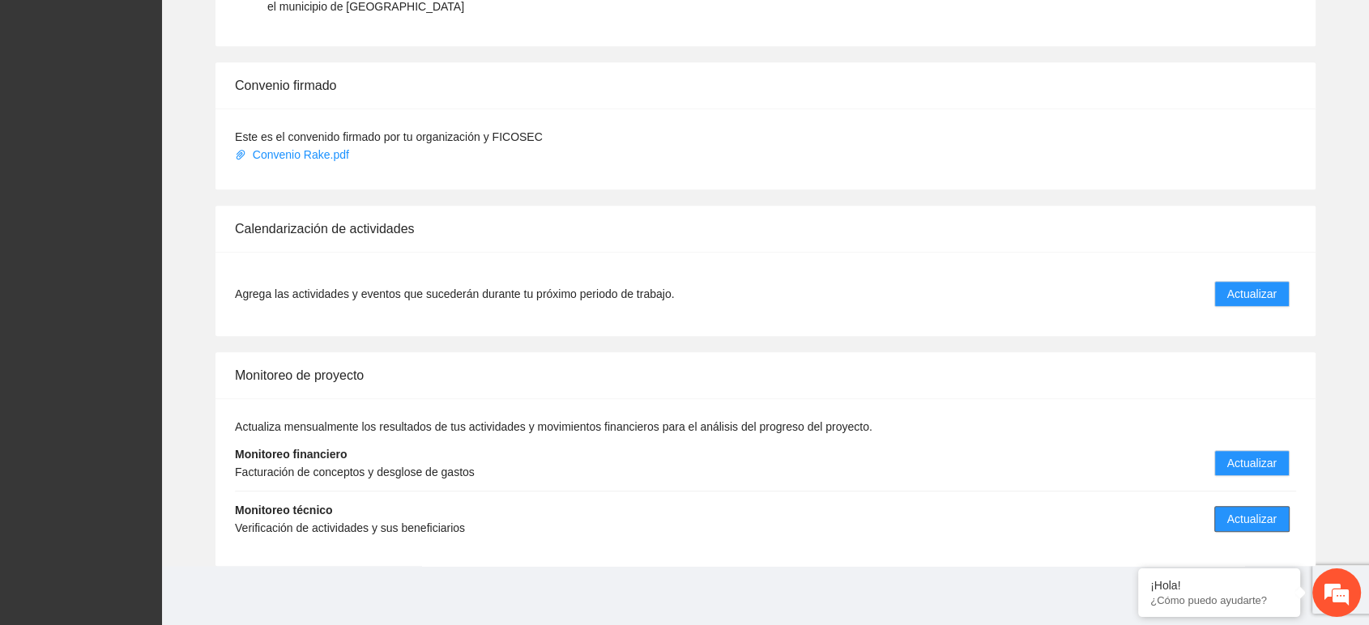
click at [1242, 511] on span "Actualizar" at bounding box center [1251, 519] width 49 height 18
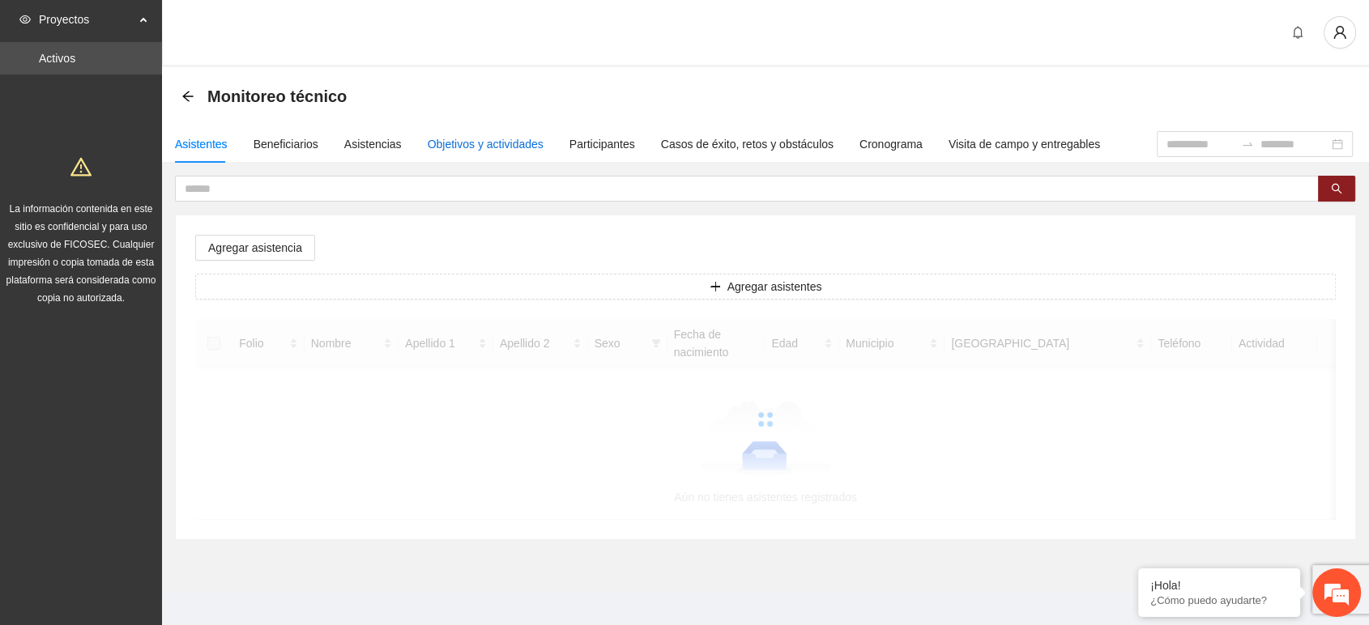
click at [481, 150] on div "Objetivos y actividades" at bounding box center [486, 144] width 116 height 18
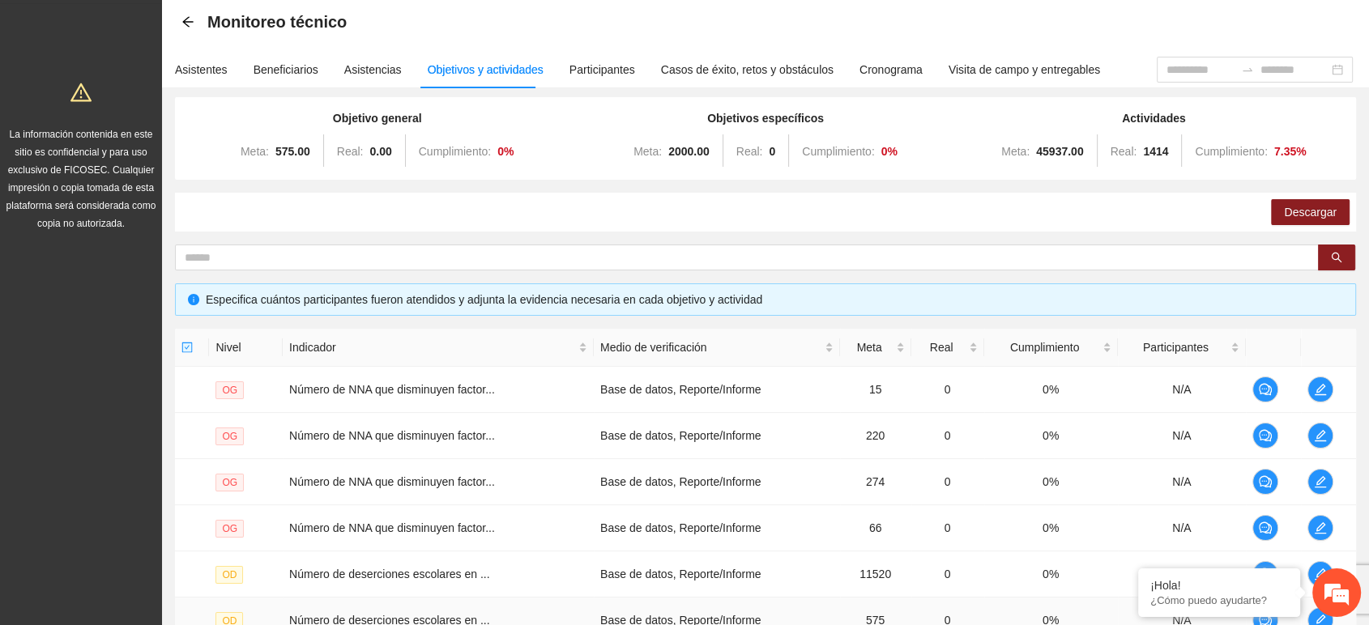
scroll to position [431, 0]
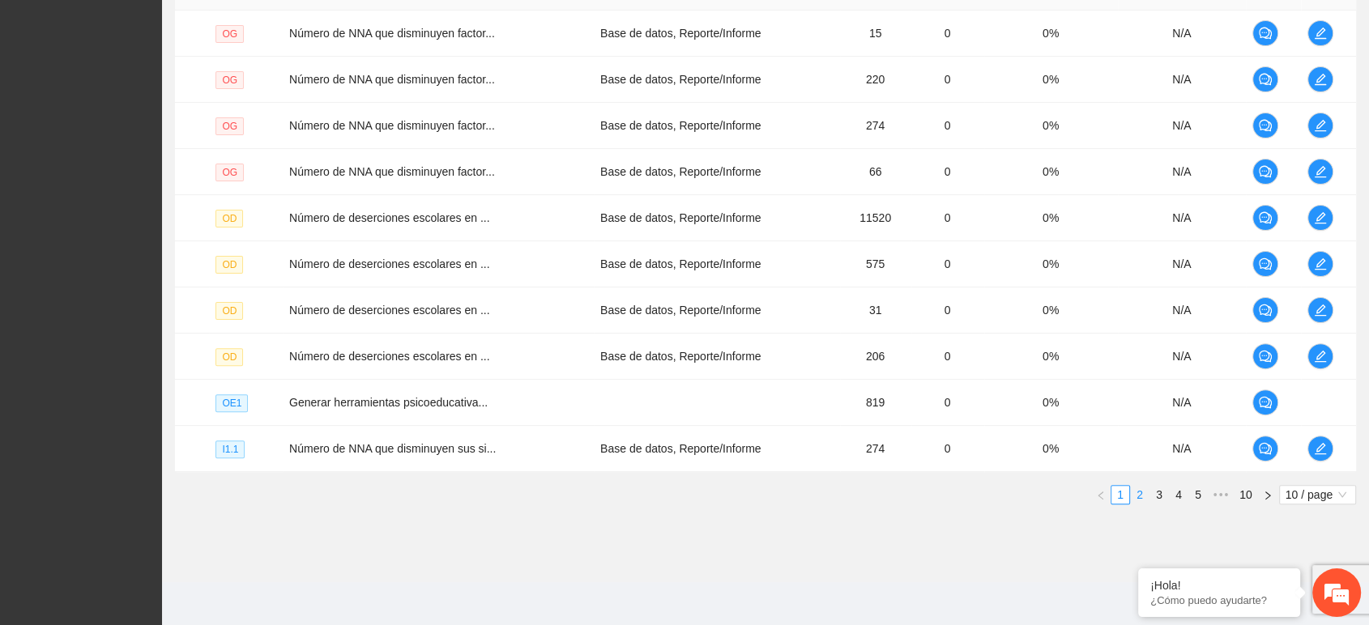
click at [1140, 490] on link "2" at bounding box center [1140, 495] width 18 height 18
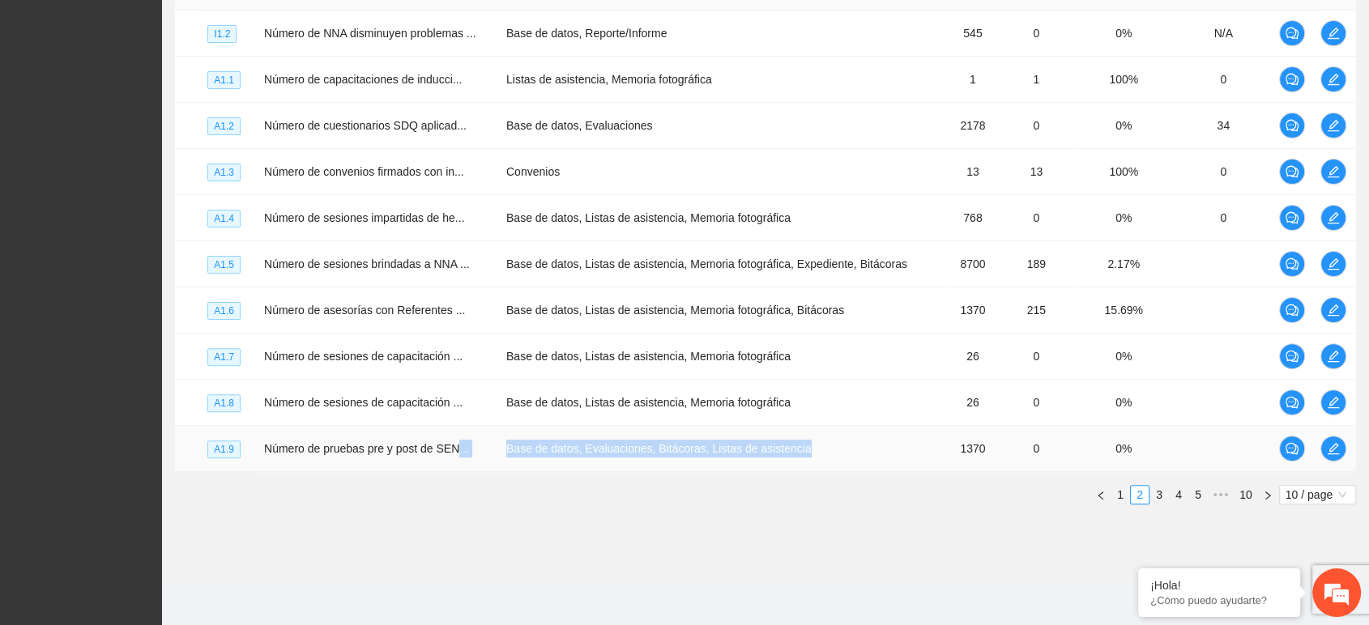
drag, startPoint x: 800, startPoint y: 449, endPoint x: 452, endPoint y: 446, distance: 348.3
click at [452, 446] on tr "A1.9 Número de pruebas pre y post de SEN... Base de datos, Evaluaciones, Bitáco…" at bounding box center [765, 449] width 1181 height 46
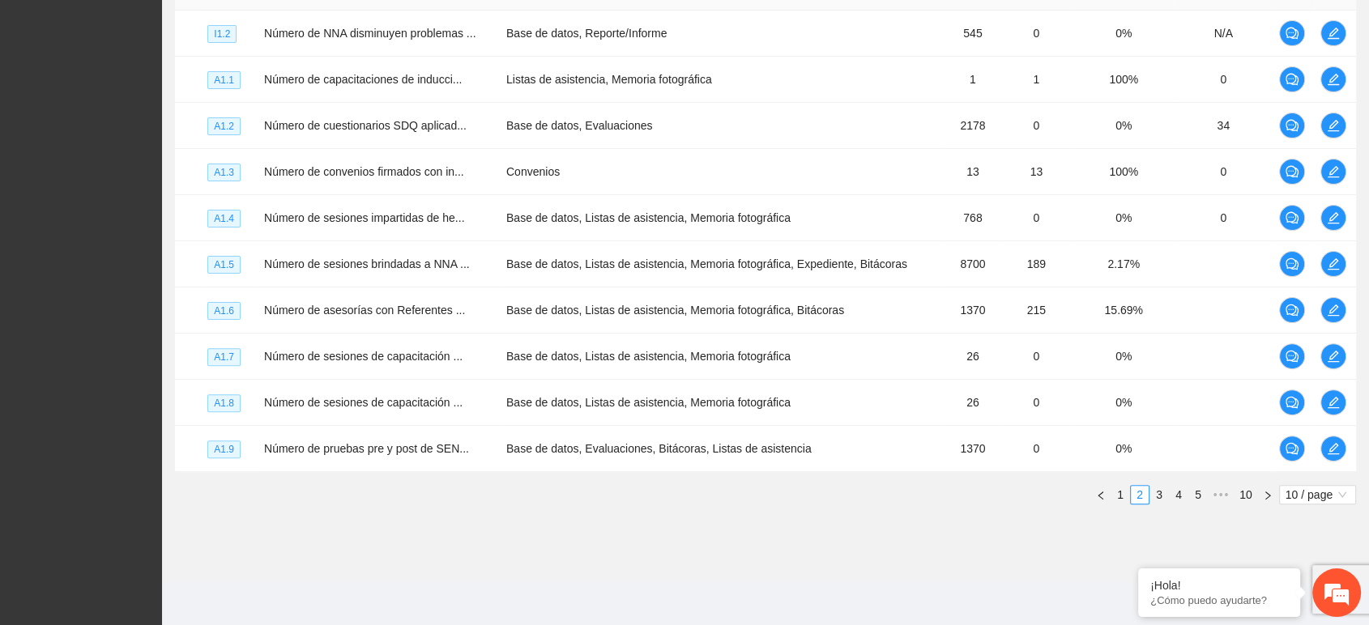
drag, startPoint x: 574, startPoint y: 543, endPoint x: 560, endPoint y: 517, distance: 30.1
click at [576, 543] on section "Monitoreo técnico Asistentes Beneficiarios Asistencias Objetivos y actividades …" at bounding box center [765, 109] width 1207 height 946
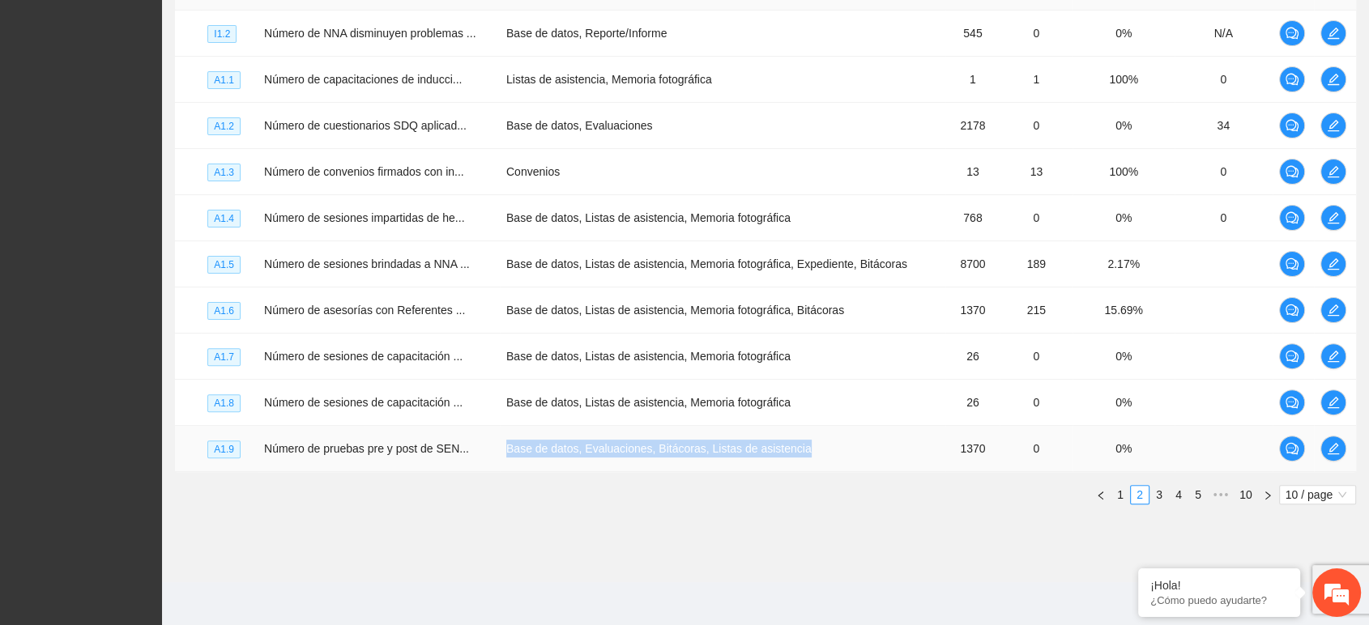
drag, startPoint x: 508, startPoint y: 447, endPoint x: 803, endPoint y: 464, distance: 295.3
click at [803, 464] on td "Base de datos, Evaluaciones, Bitácoras, Listas de asistencia" at bounding box center [722, 449] width 445 height 46
click at [1148, 492] on link "2" at bounding box center [1140, 495] width 18 height 18
click at [1160, 492] on link "3" at bounding box center [1159, 495] width 18 height 18
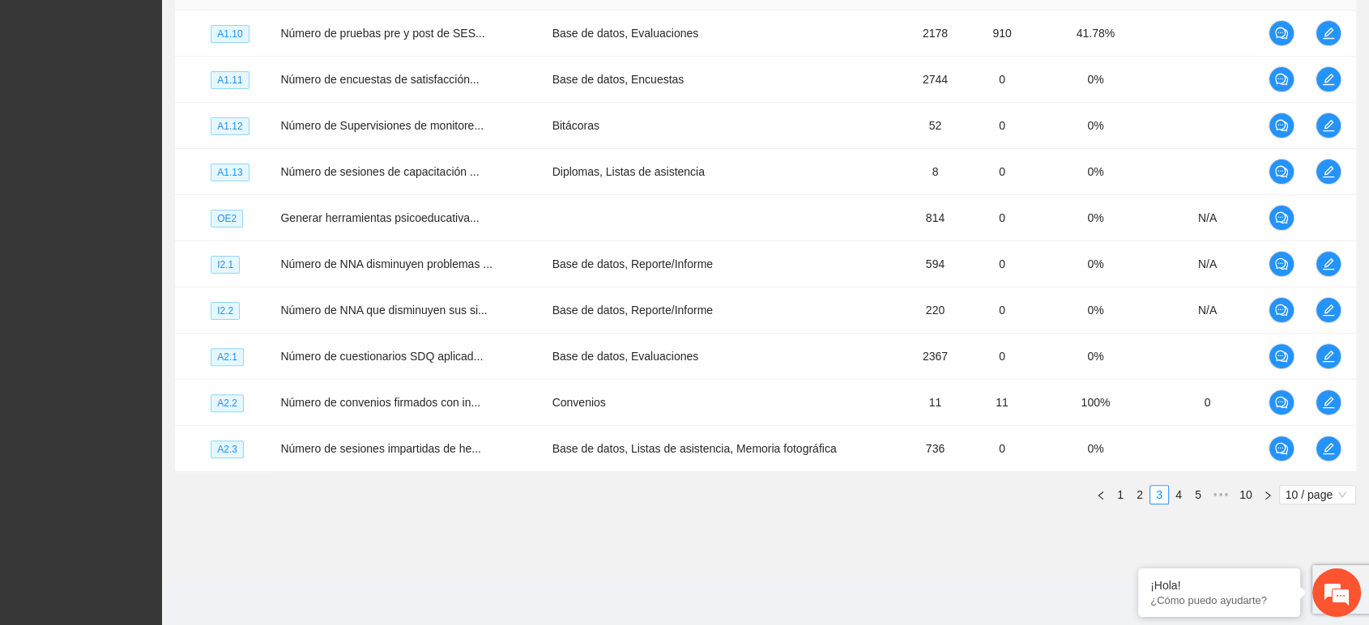
click at [689, 515] on div "Nivel Indicador Medio de verificación Meta Real Cumplimiento Participantes A1.1…" at bounding box center [765, 244] width 1181 height 545
click at [598, 540] on section "Monitoreo técnico Asistentes Beneficiarios Asistencias Objetivos y actividades …" at bounding box center [765, 109] width 1207 height 946
click at [1142, 567] on em at bounding box center [1138, 570] width 16 height 16
drag, startPoint x: 927, startPoint y: 545, endPoint x: 1153, endPoint y: 518, distance: 227.5
click at [931, 545] on section "Monitoreo técnico Asistentes Beneficiarios Asistencias Objetivos y actividades …" at bounding box center [765, 109] width 1207 height 946
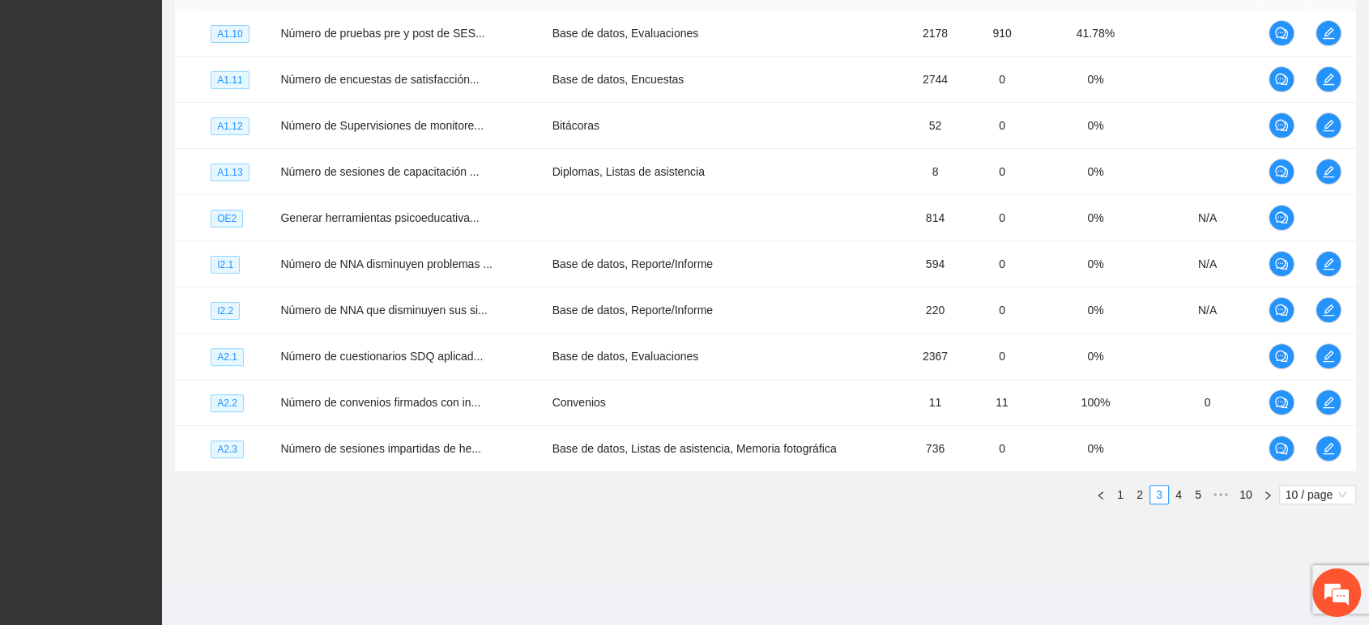
drag, startPoint x: 658, startPoint y: 568, endPoint x: 652, endPoint y: 555, distance: 14.5
click at [661, 568] on section "Monitoreo técnico Asistentes Beneficiarios Asistencias Objetivos y actividades …" at bounding box center [765, 109] width 1207 height 946
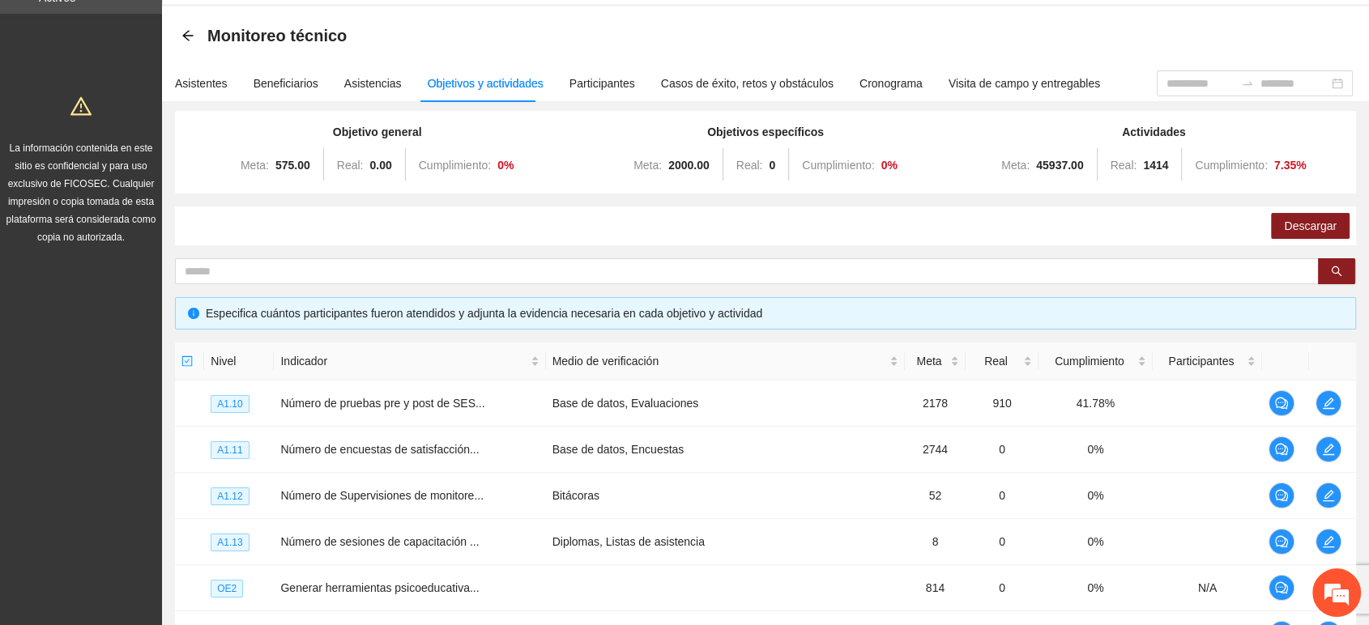
scroll to position [0, 0]
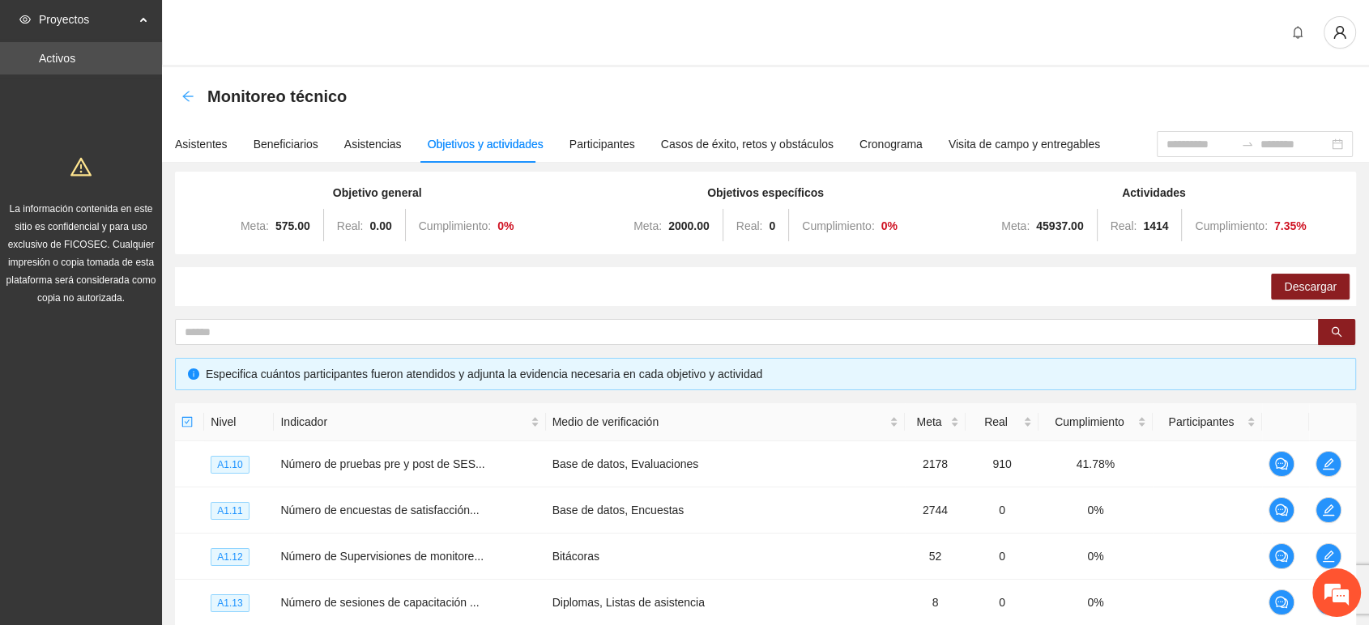
click at [188, 93] on icon "arrow-left" at bounding box center [187, 96] width 13 height 13
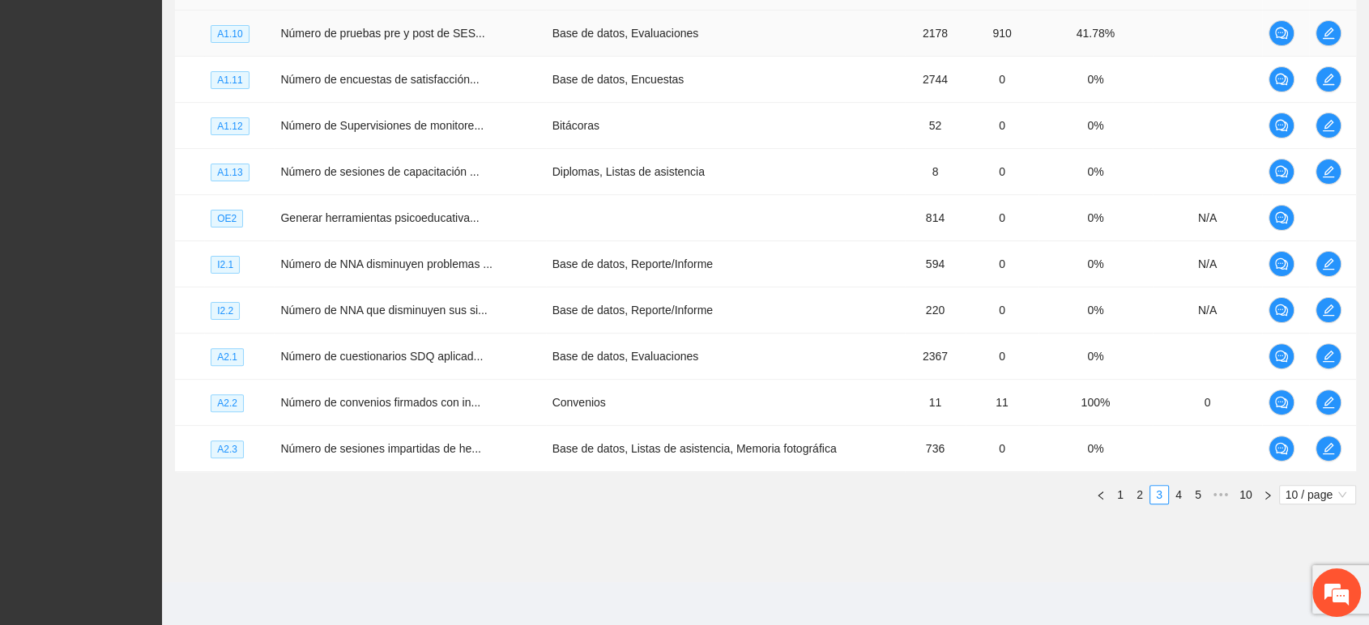
scroll to position [71, 0]
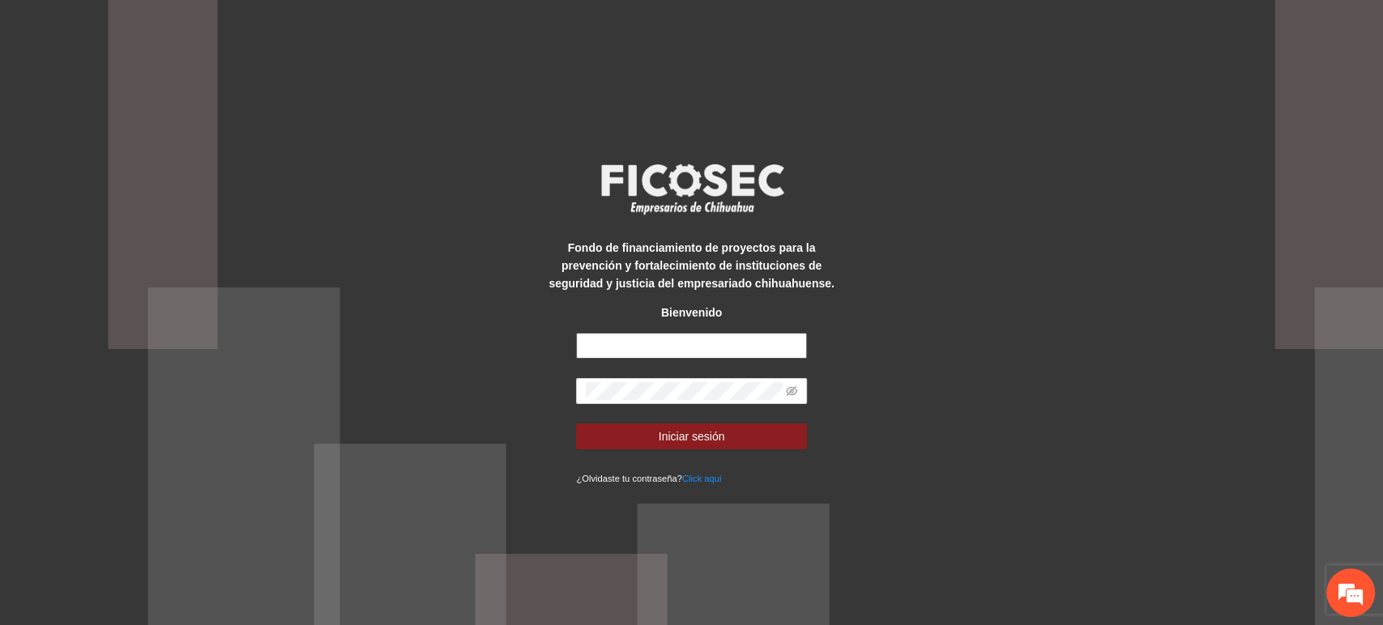
type input "**********"
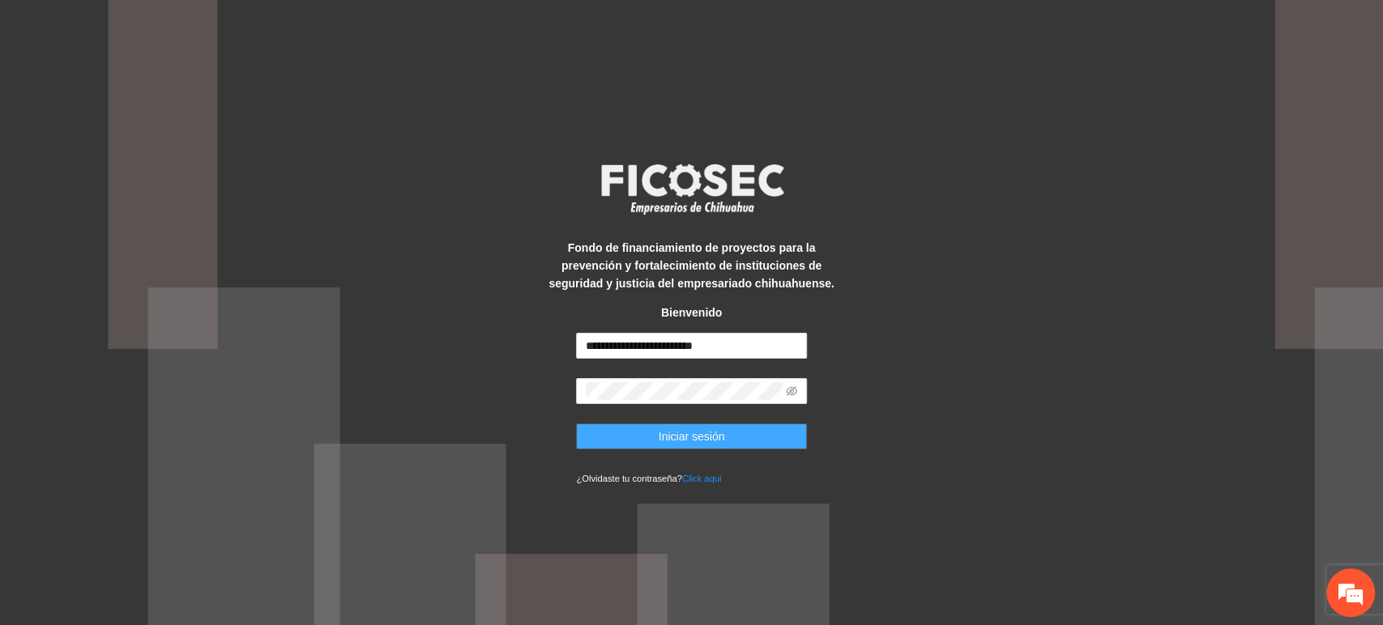
click at [653, 441] on button "Iniciar sesión" at bounding box center [691, 437] width 231 height 26
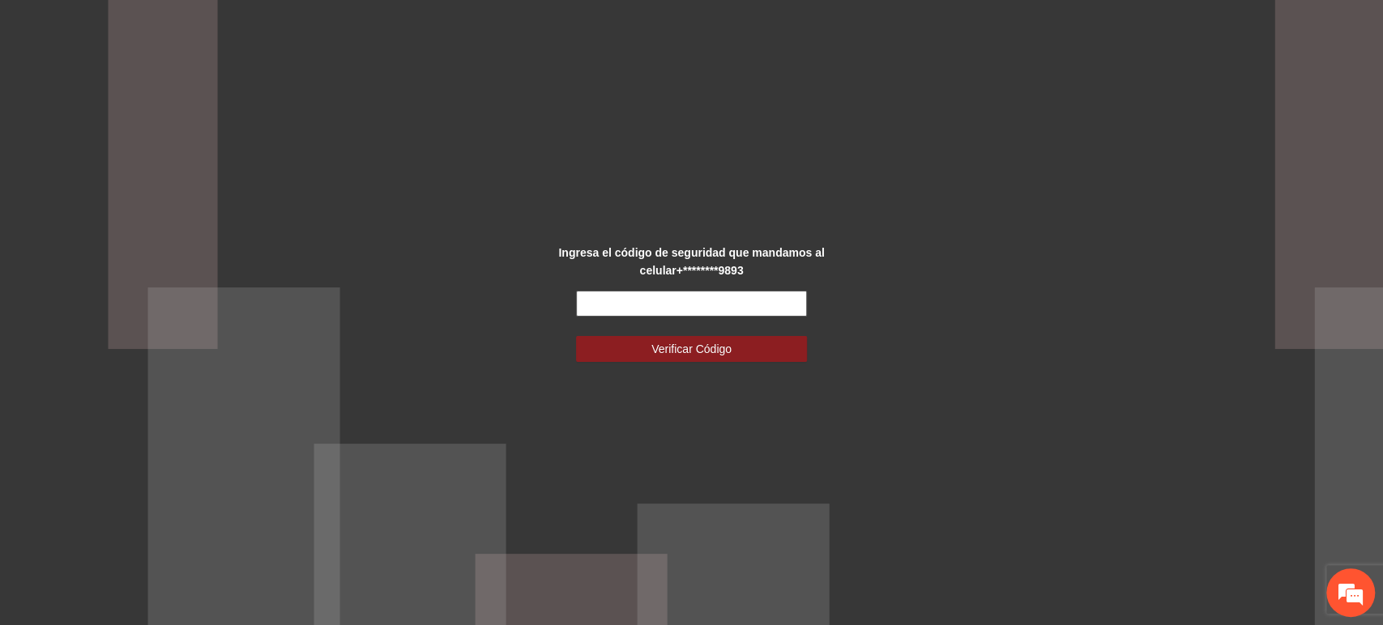
click at [622, 305] on input "text" at bounding box center [691, 304] width 231 height 26
click at [720, 310] on input "text" at bounding box center [691, 304] width 231 height 26
click at [407, 198] on div "Ingresa el código de seguridad que mandamos al celular +********9893 Verificar …" at bounding box center [691, 312] width 1383 height 625
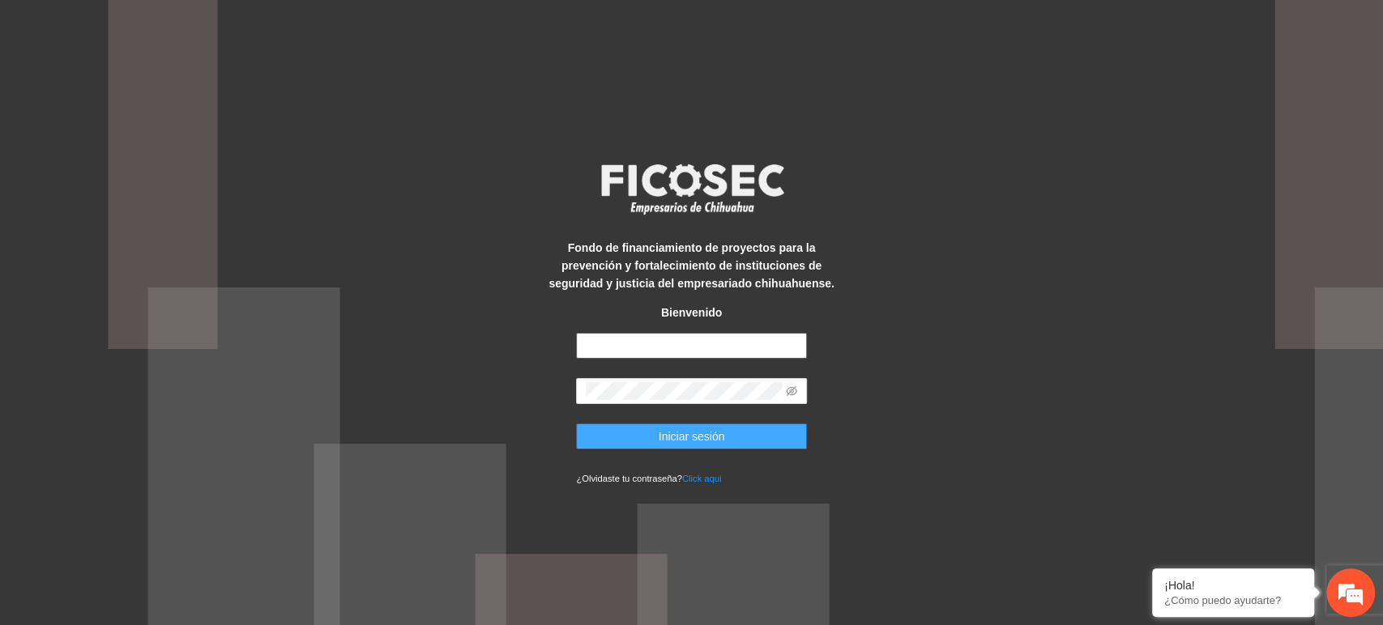
type input "**********"
click at [647, 433] on button "Iniciar sesión" at bounding box center [691, 437] width 231 height 26
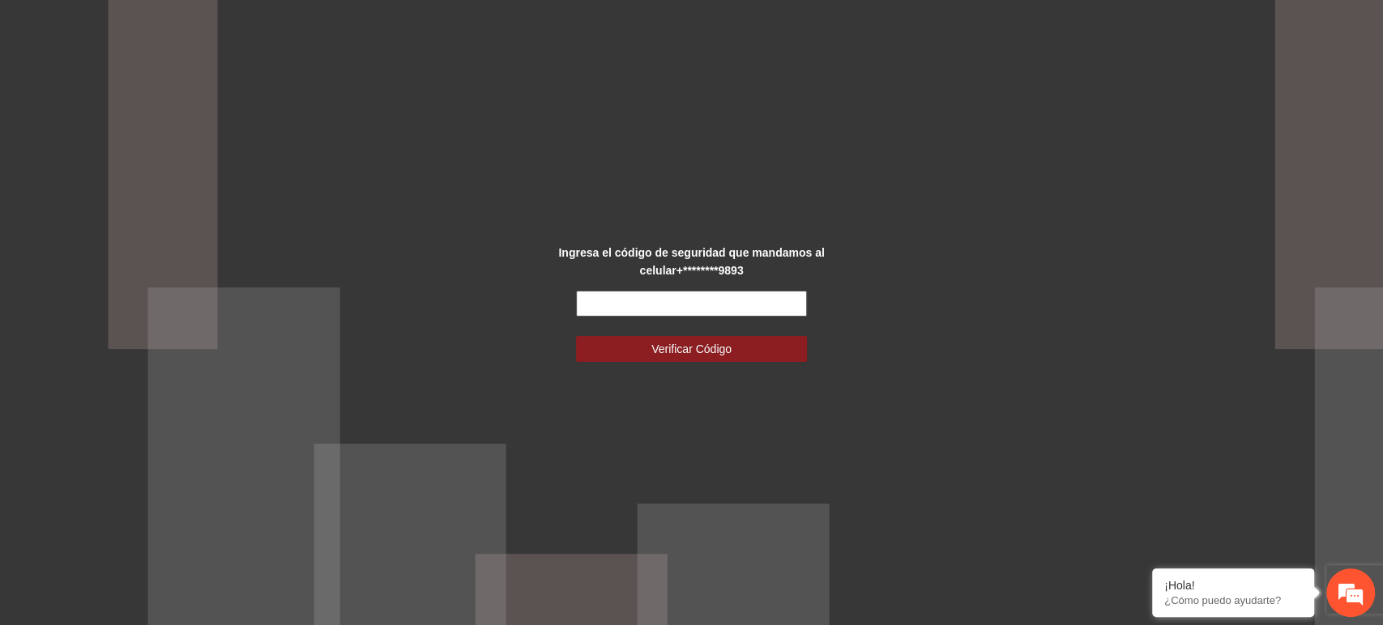
click at [613, 297] on input "text" at bounding box center [691, 304] width 231 height 26
type input "******"
click at [576, 336] on button "Verificar Código" at bounding box center [691, 349] width 231 height 26
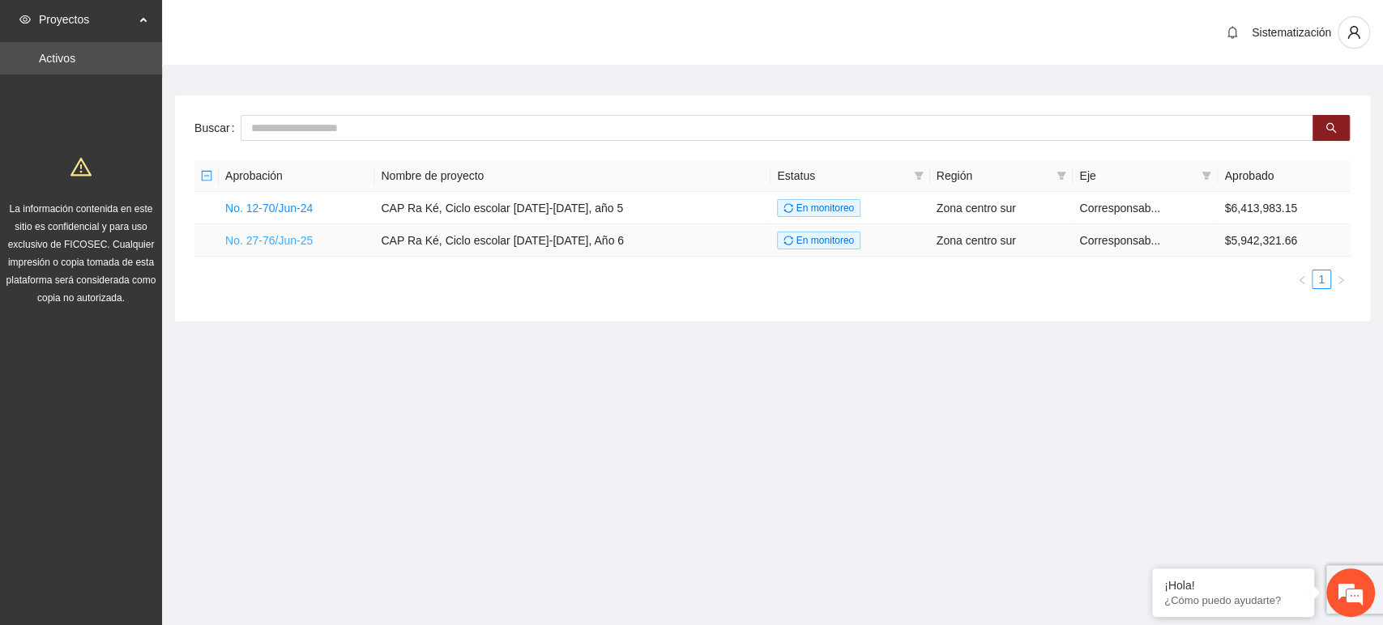
click at [283, 234] on link "No. 27-76/Jun-25" at bounding box center [268, 240] width 87 height 13
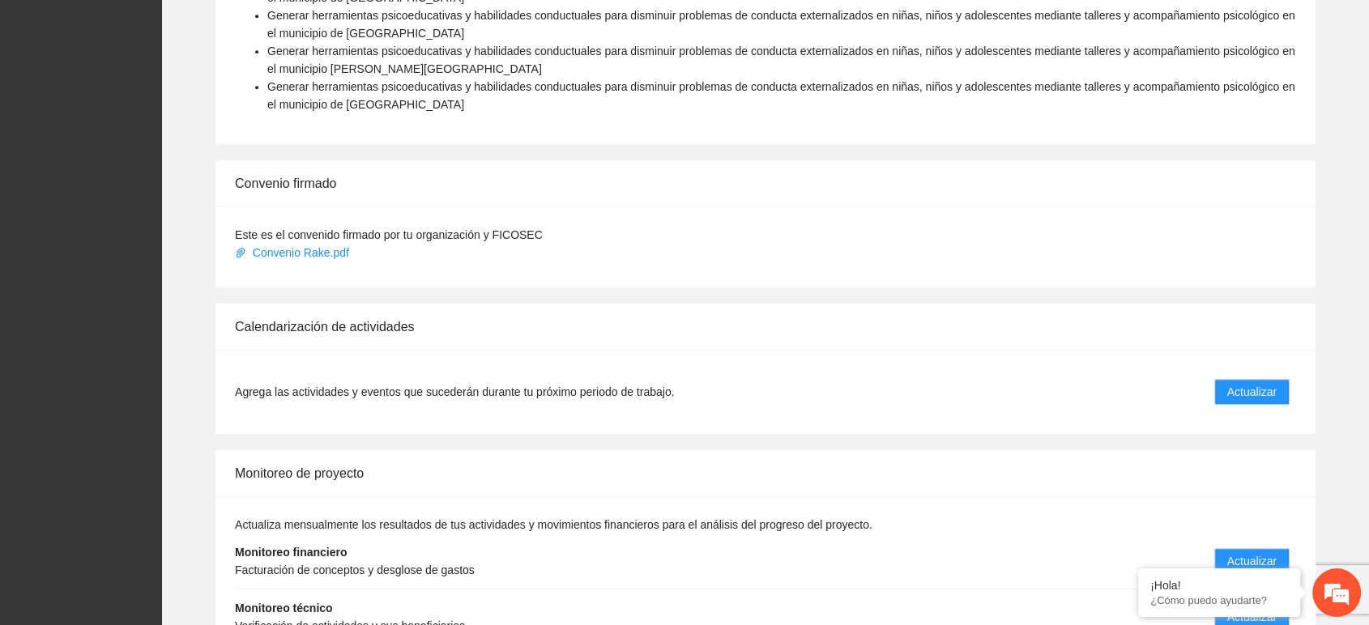
scroll to position [1368, 0]
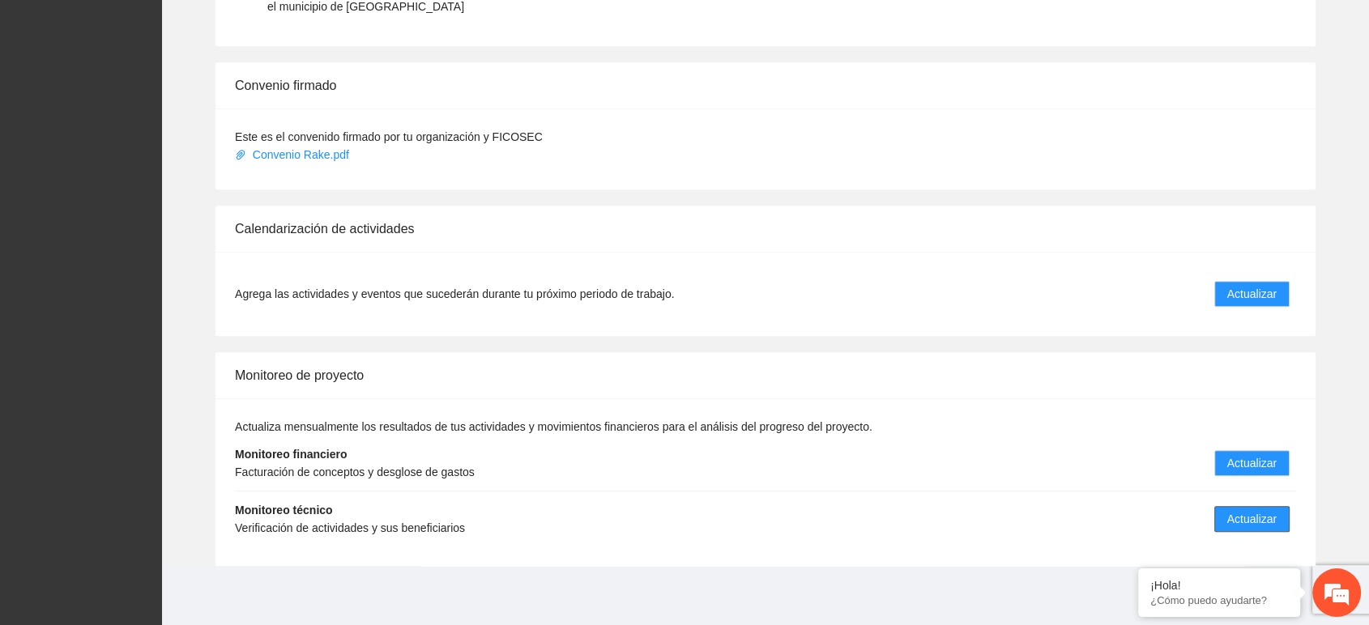
click at [1256, 527] on button "Actualizar" at bounding box center [1251, 519] width 75 height 26
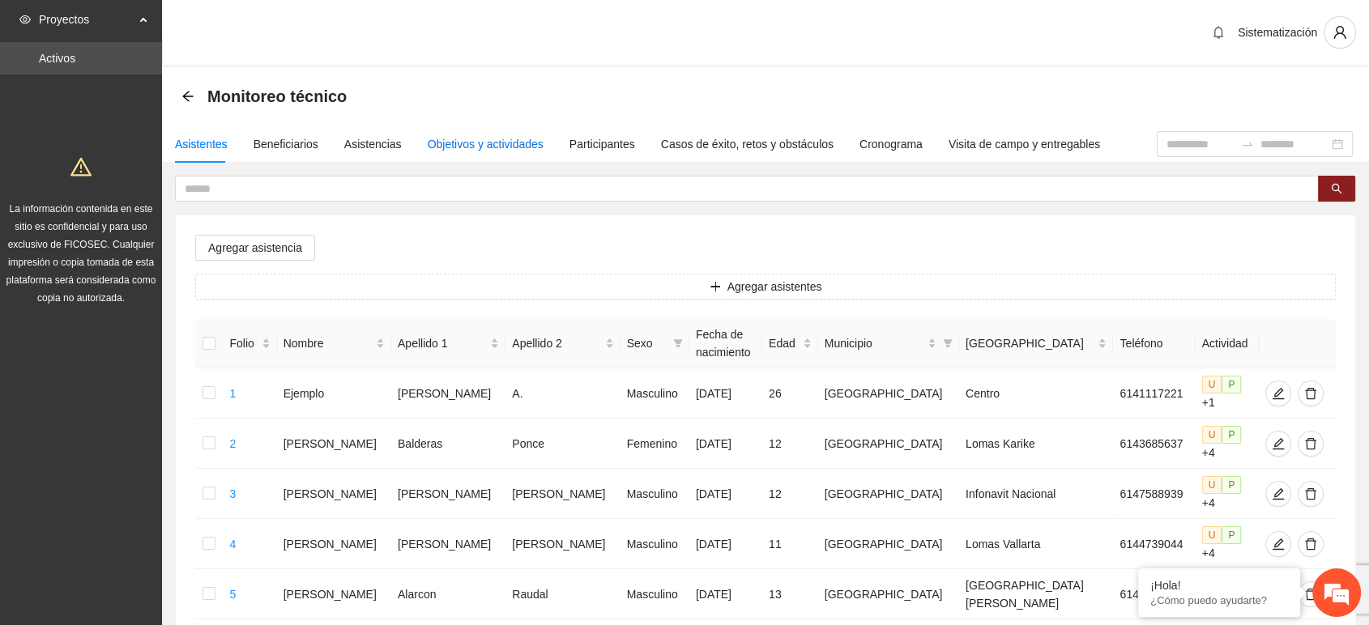
click at [447, 143] on div "Objetivos y actividades" at bounding box center [486, 144] width 116 height 18
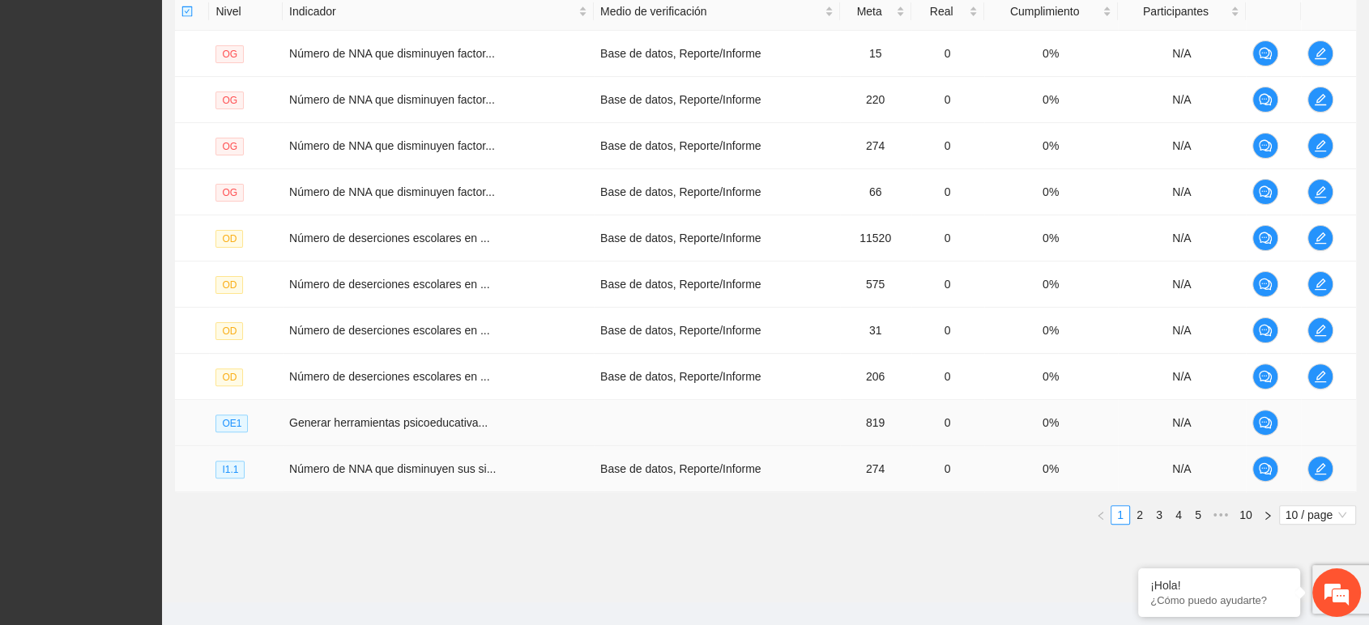
scroll to position [431, 0]
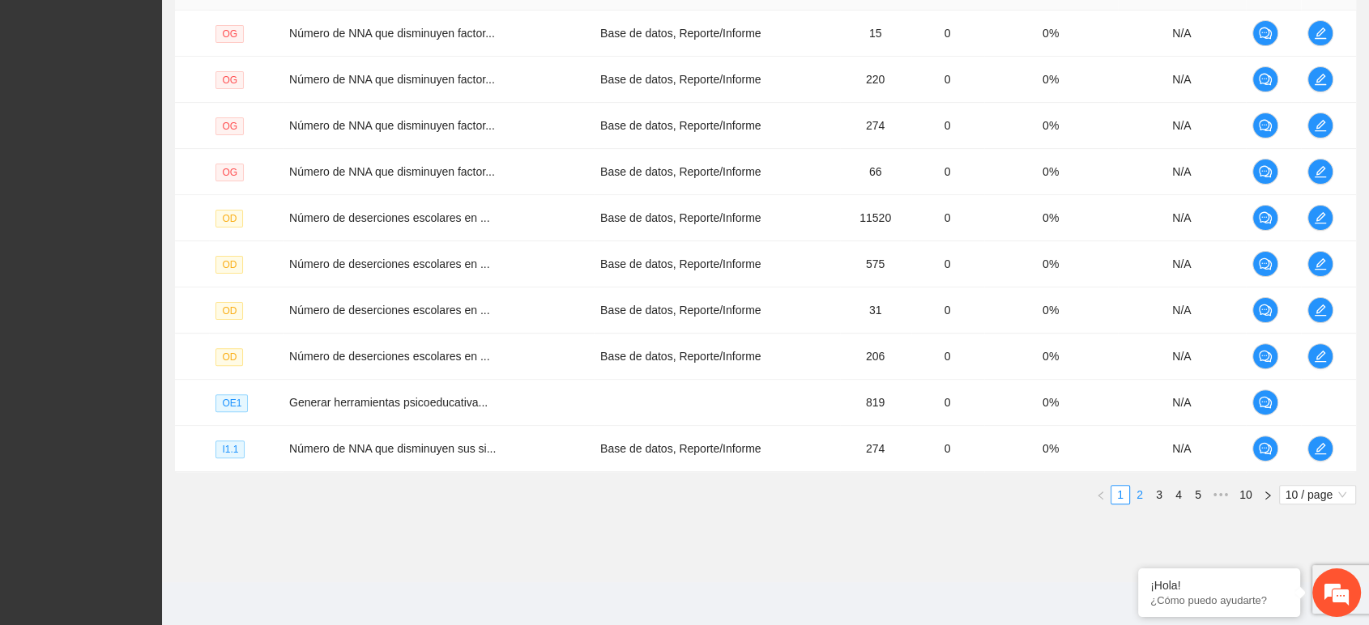
click at [1136, 494] on link "2" at bounding box center [1140, 495] width 18 height 18
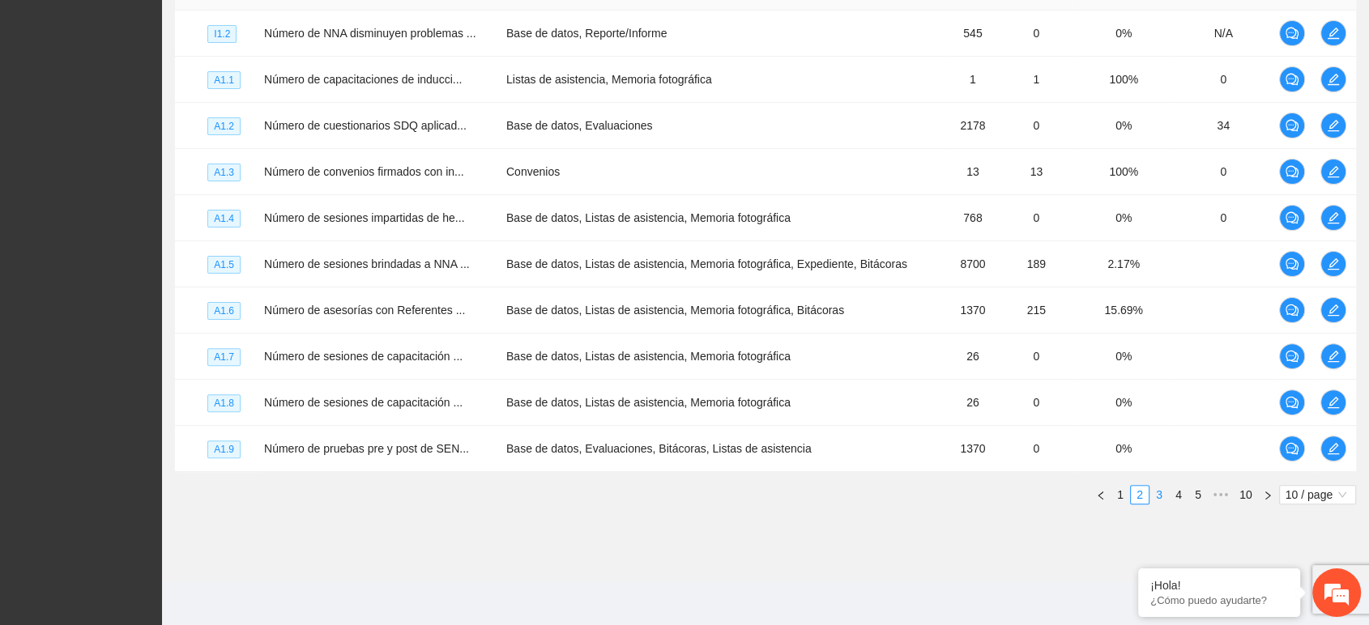
click at [1155, 493] on link "3" at bounding box center [1159, 495] width 18 height 18
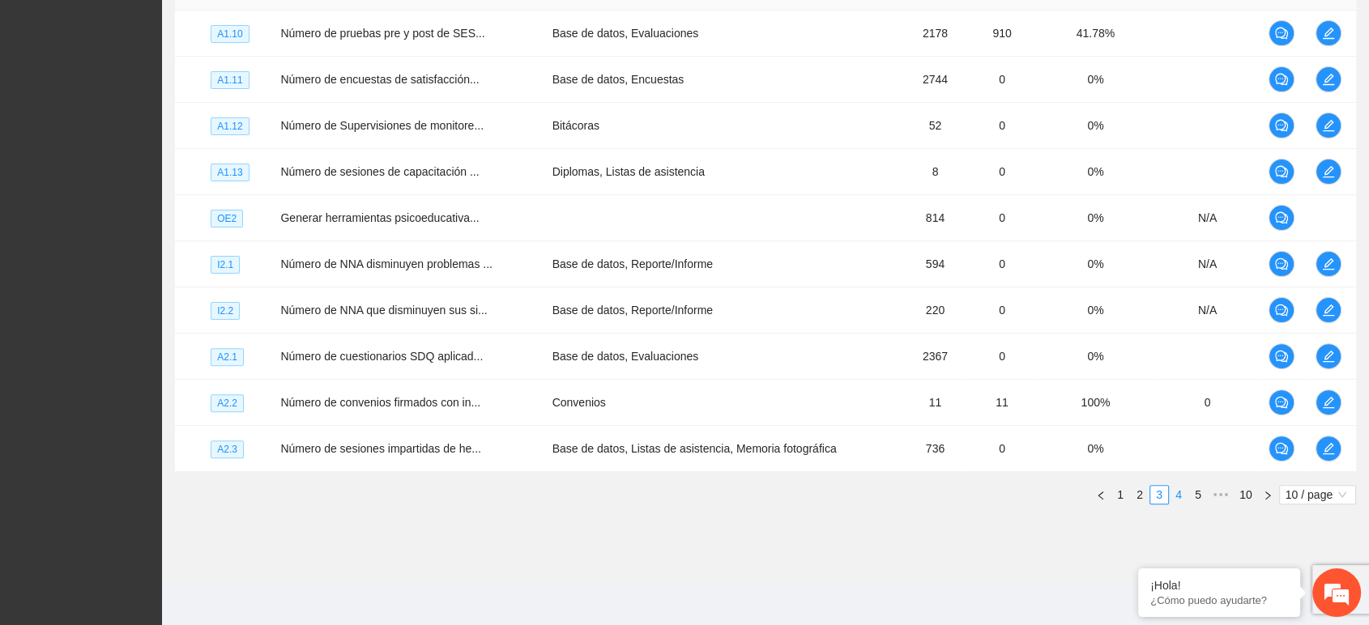
click at [1183, 490] on link "4" at bounding box center [1179, 495] width 18 height 18
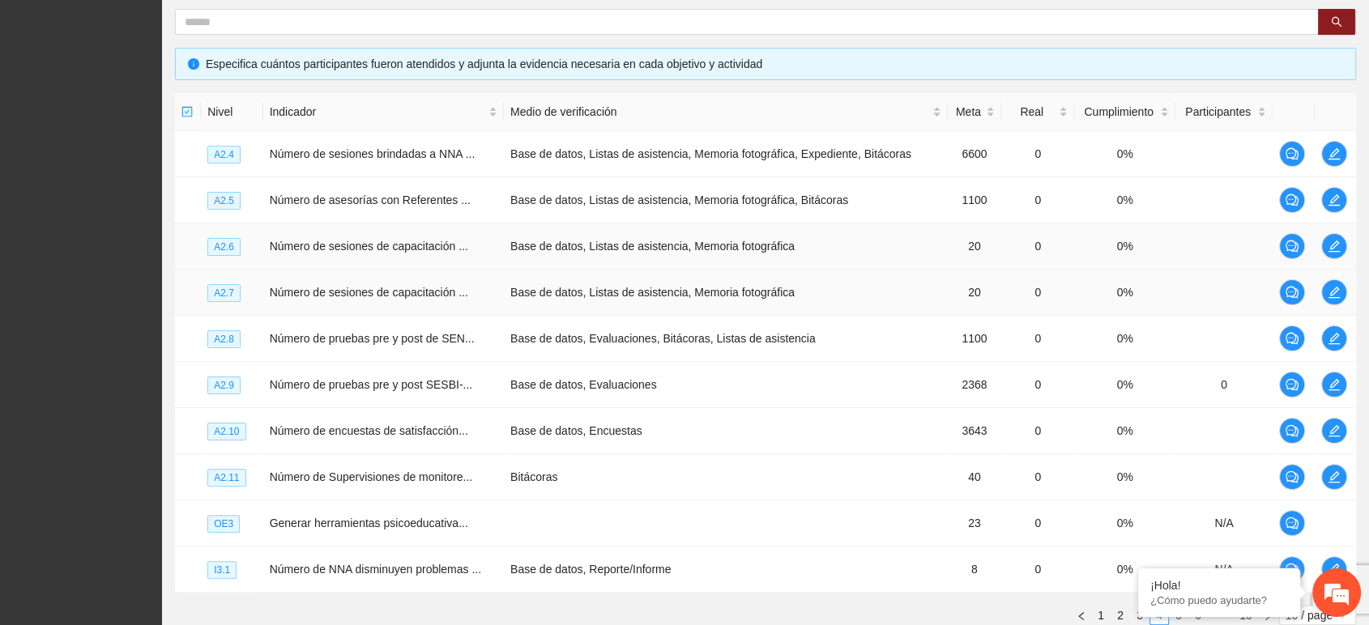
scroll to position [341, 0]
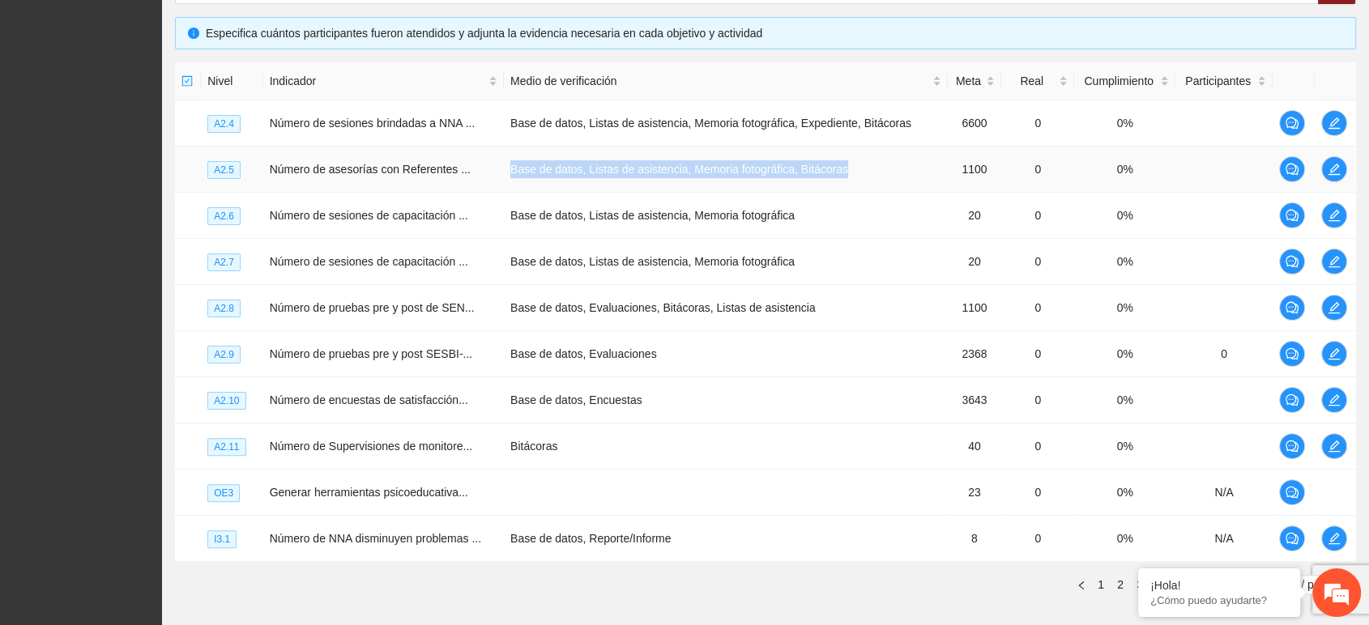
drag, startPoint x: 535, startPoint y: 173, endPoint x: 874, endPoint y: 180, distance: 339.4
click at [874, 180] on td "Base de datos, Listas de asistencia, Memoria fotográfica, Bitácoras" at bounding box center [726, 170] width 444 height 46
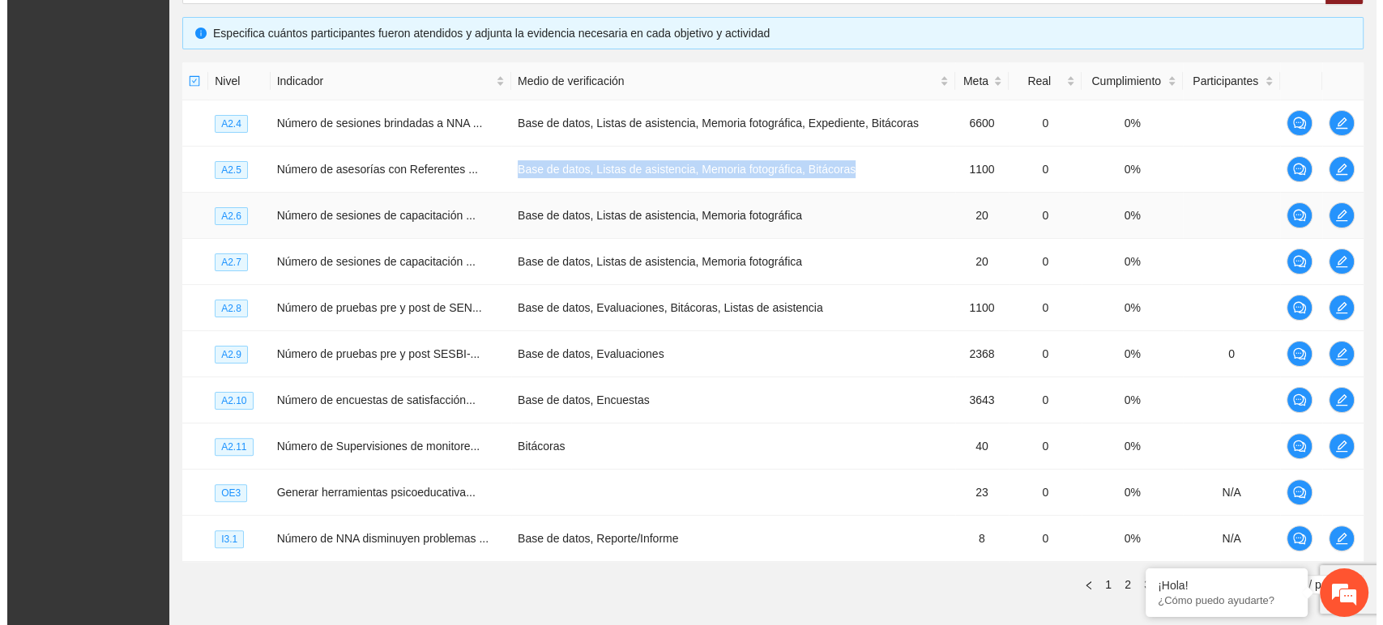
scroll to position [251, 0]
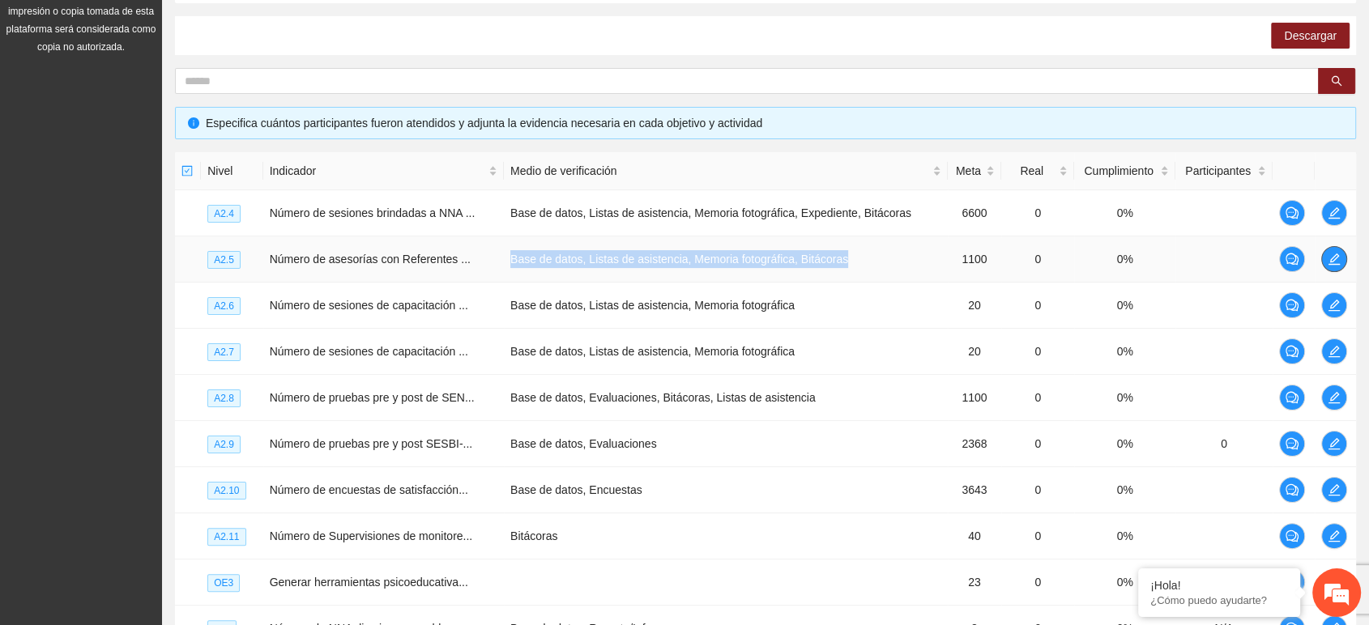
click at [1332, 262] on icon "edit" at bounding box center [1333, 259] width 13 height 13
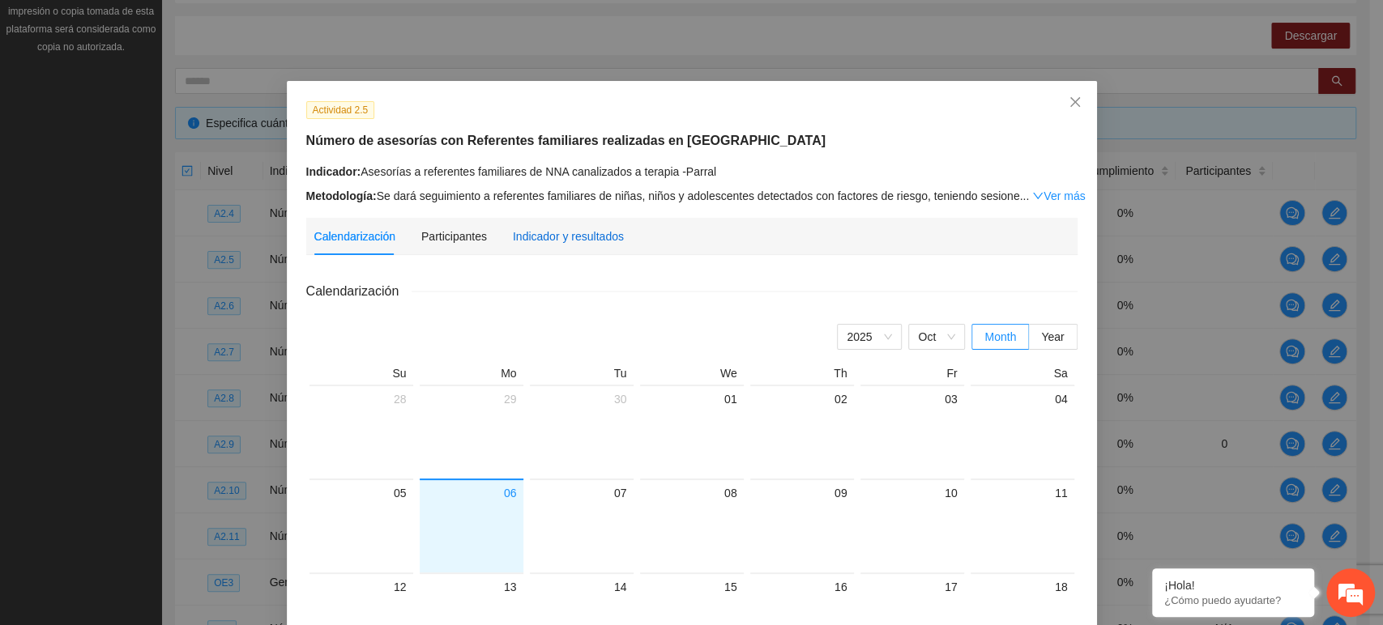
click at [570, 238] on div "Indicador y resultados" at bounding box center [568, 237] width 111 height 18
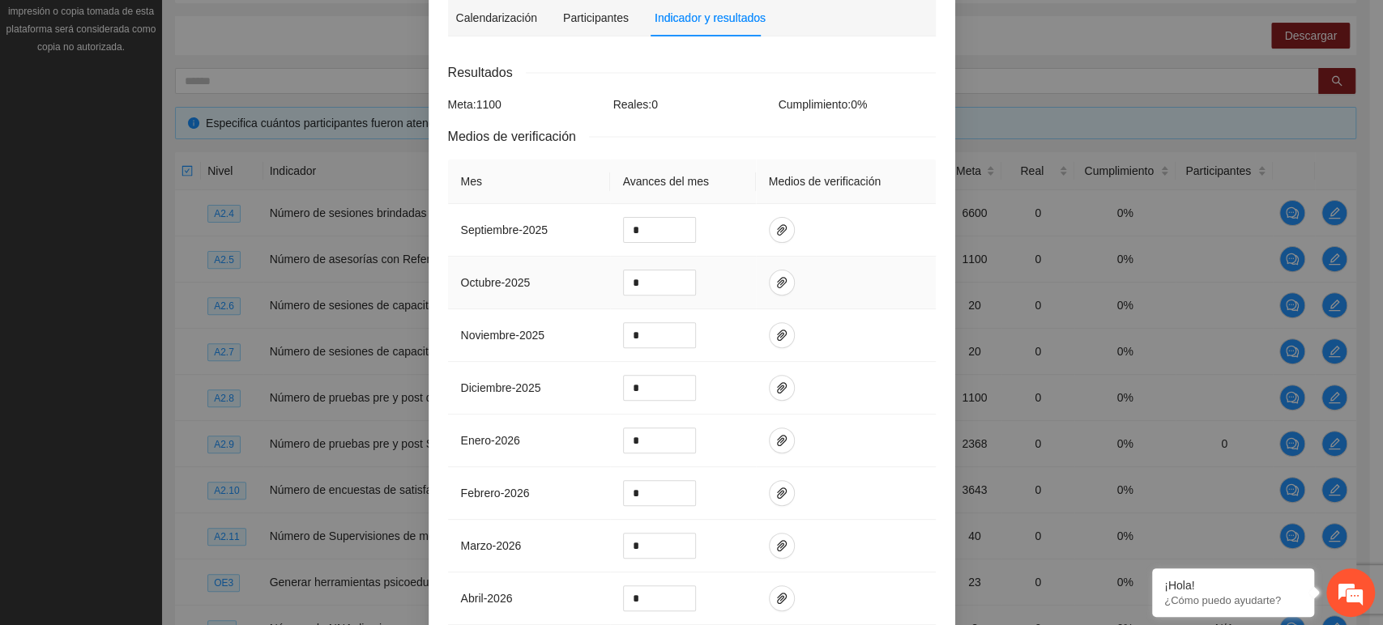
scroll to position [270, 0]
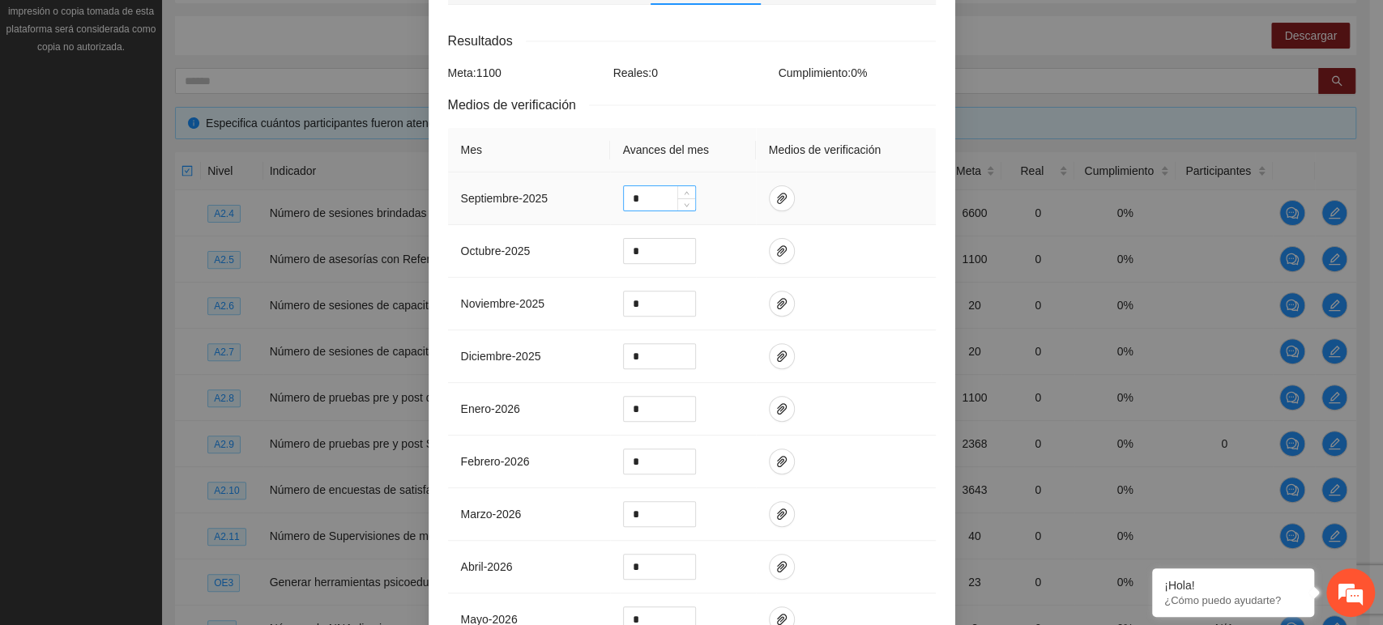
click at [648, 186] on input "*" at bounding box center [659, 198] width 71 height 24
type input "***"
click at [733, 180] on td "***" at bounding box center [683, 199] width 146 height 53
click at [775, 192] on icon "paper-clip" at bounding box center [781, 198] width 13 height 13
click at [711, 129] on span "Adjuntar documento" at bounding box center [730, 127] width 101 height 18
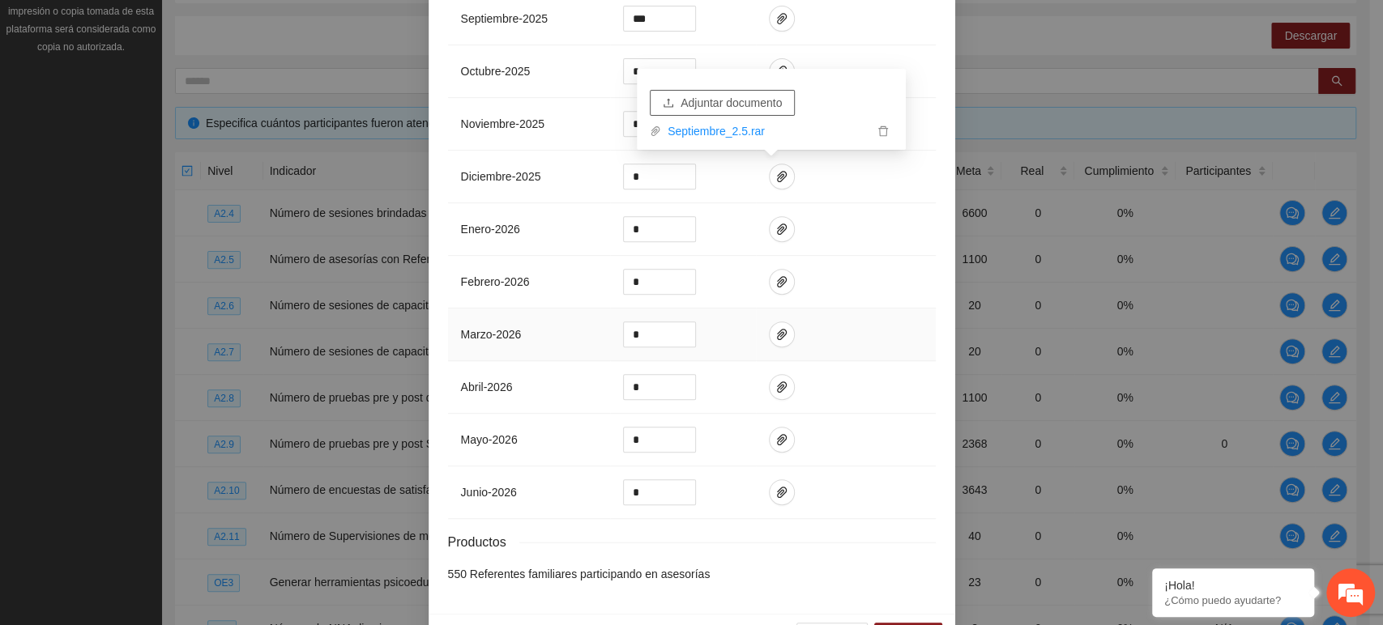
scroll to position [479, 0]
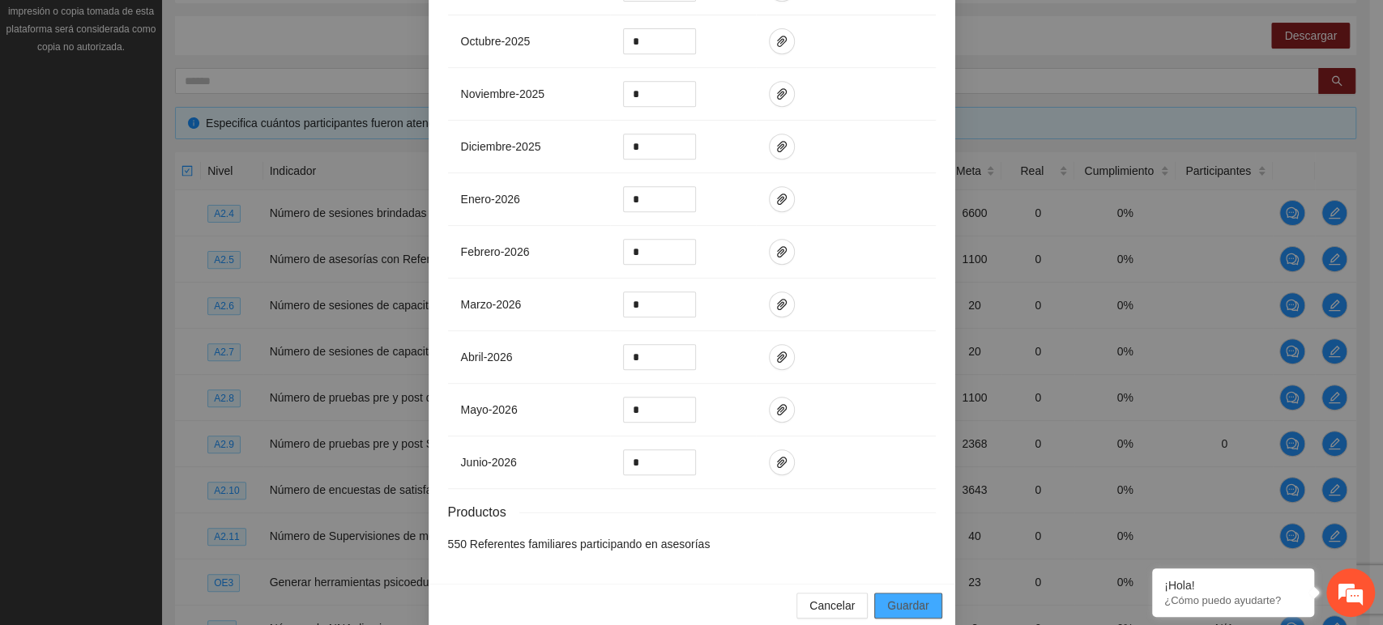
click at [898, 597] on span "Guardar" at bounding box center [907, 606] width 41 height 18
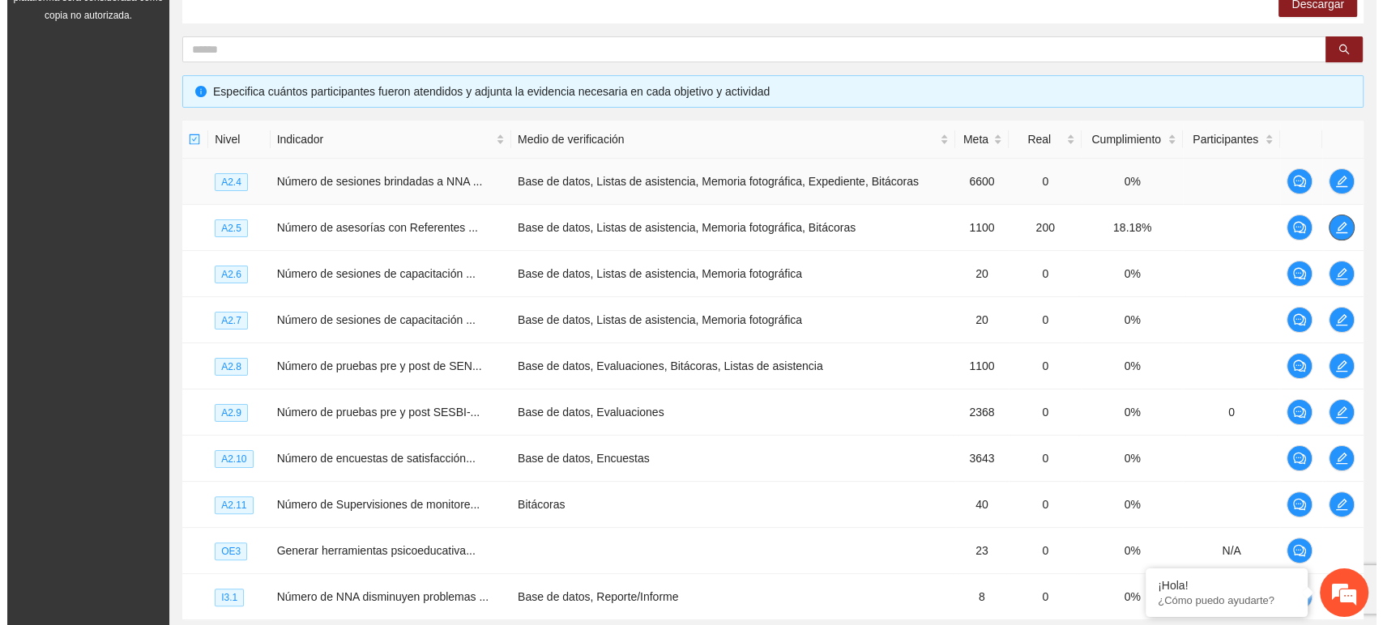
scroll to position [251, 0]
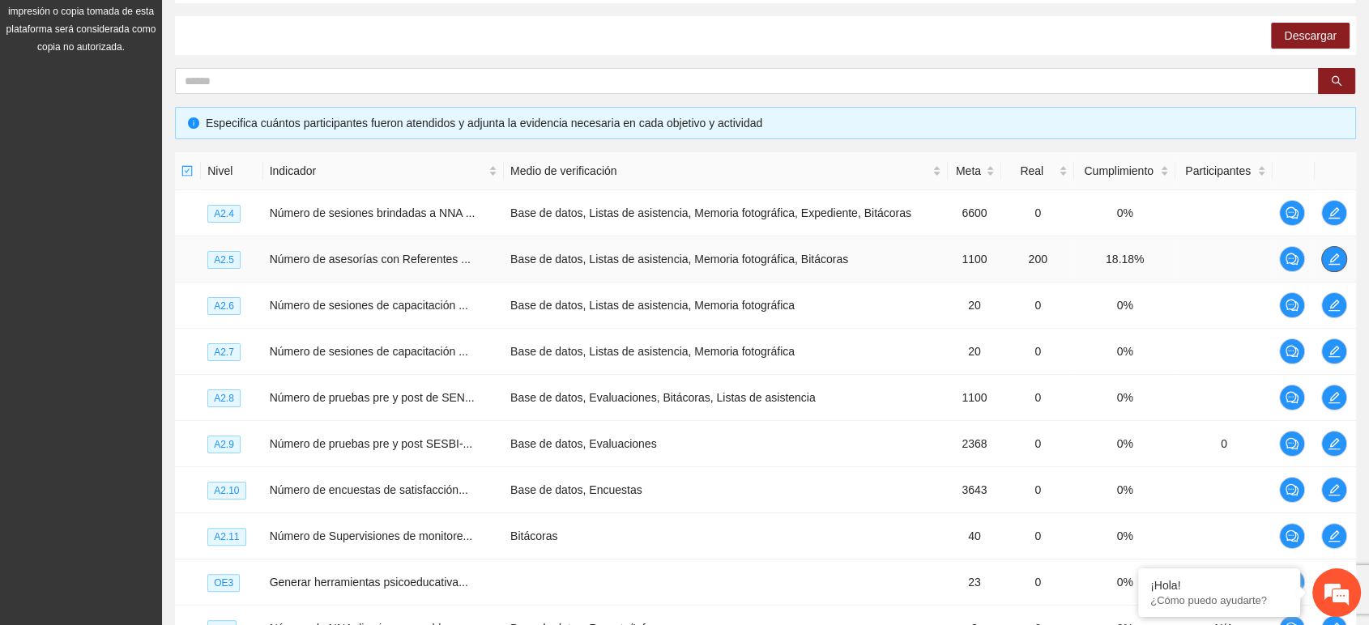
click at [1327, 261] on icon "edit" at bounding box center [1333, 259] width 13 height 13
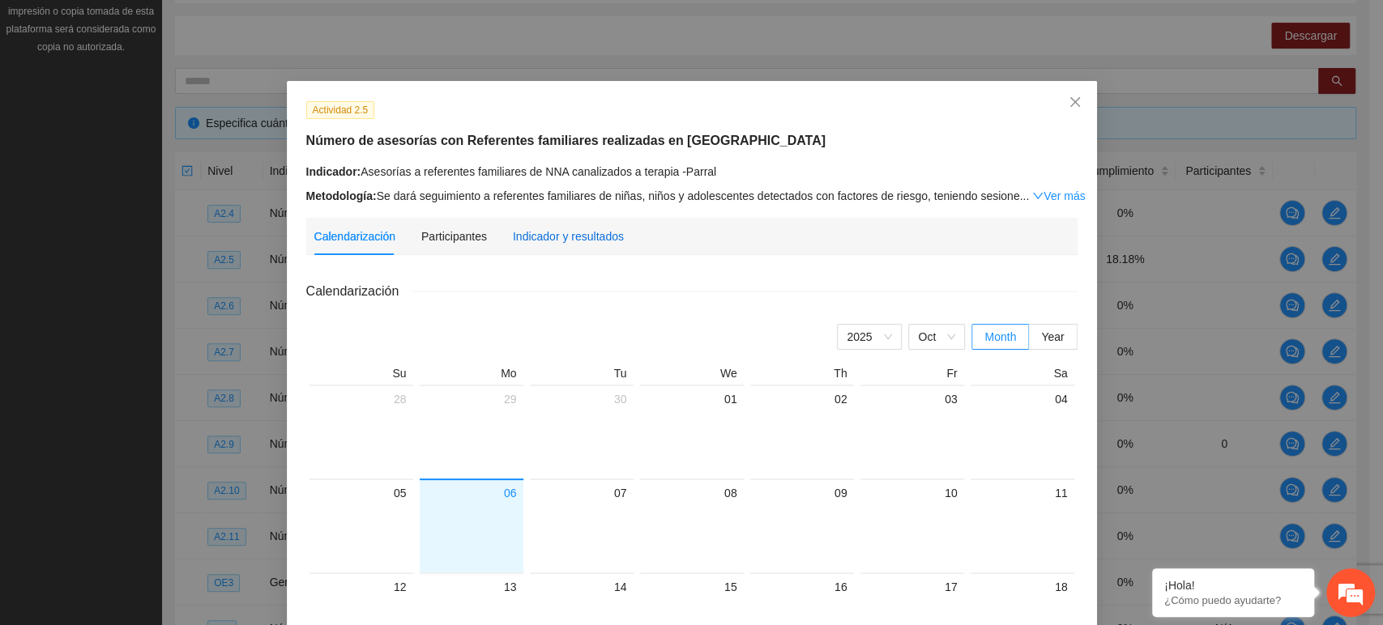
click at [564, 233] on div "Indicador y resultados" at bounding box center [568, 237] width 111 height 18
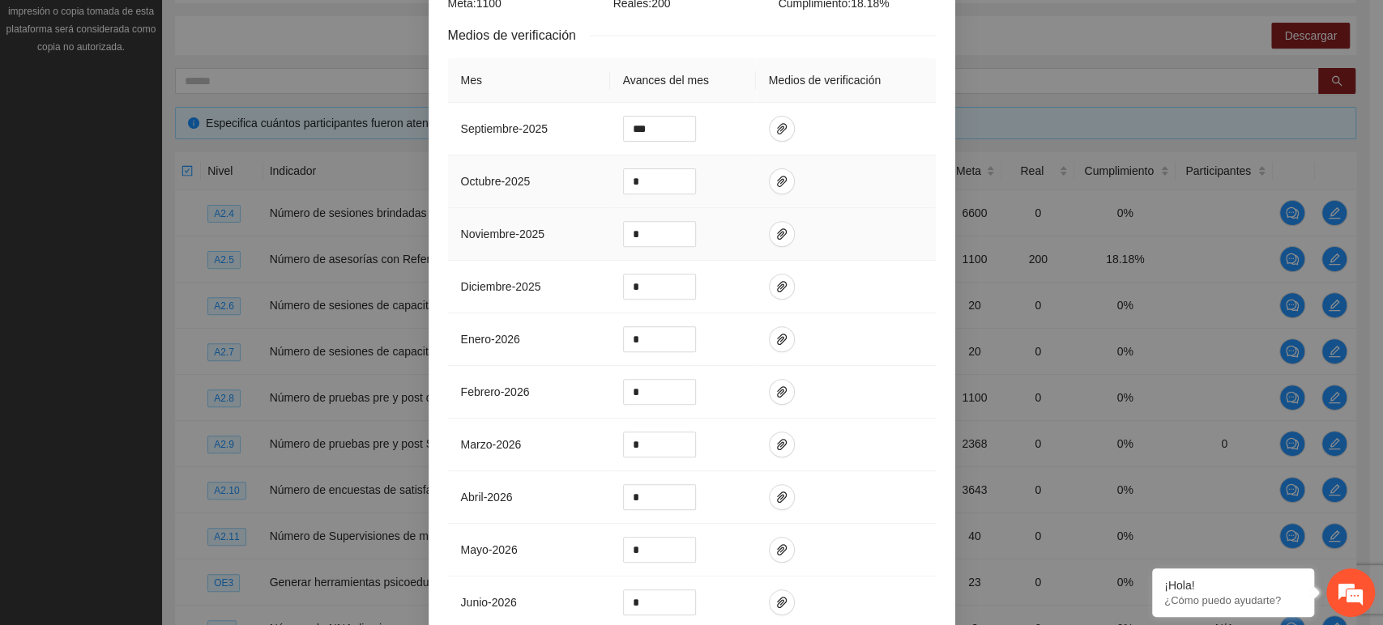
scroll to position [360, 0]
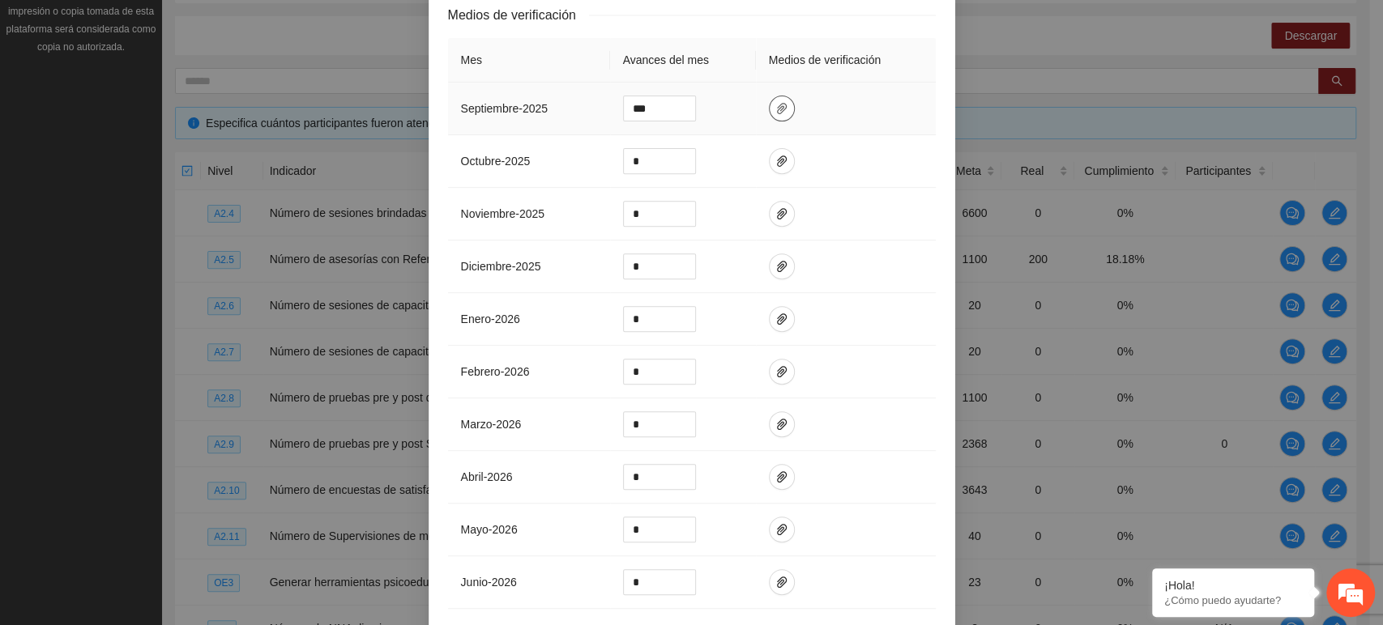
click at [779, 102] on span "paper-clip" at bounding box center [781, 108] width 24 height 13
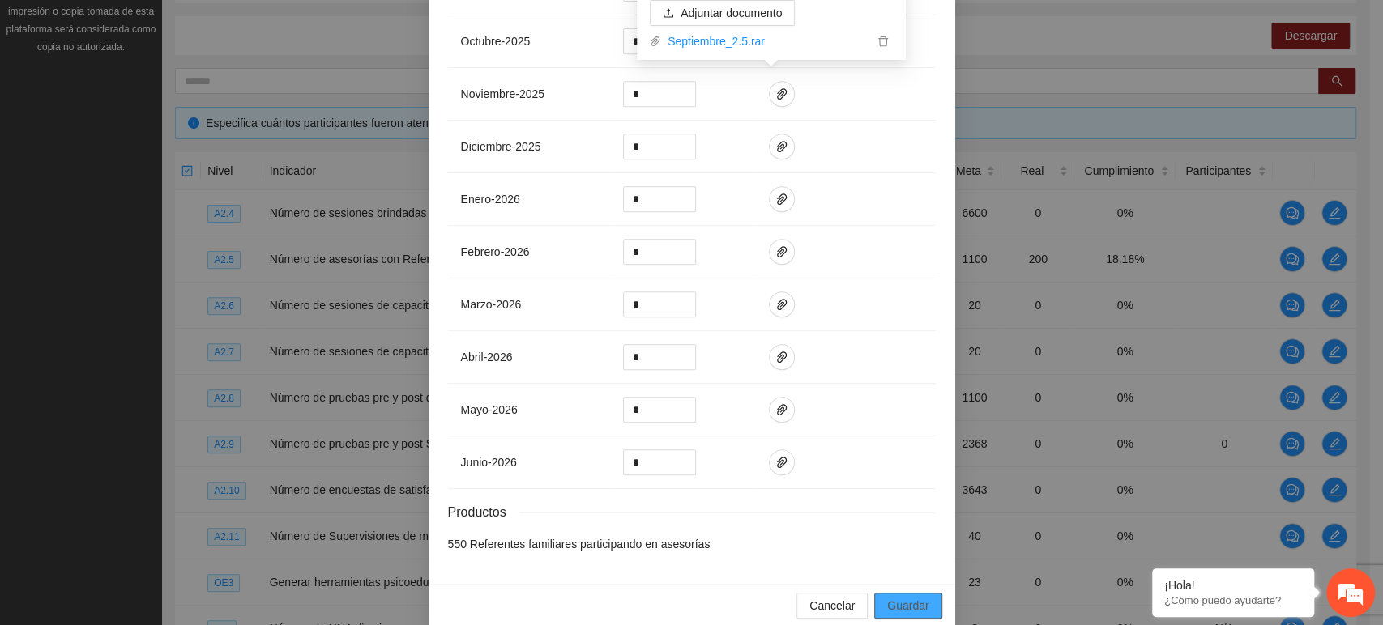
click at [887, 597] on span "Guardar" at bounding box center [907, 606] width 41 height 18
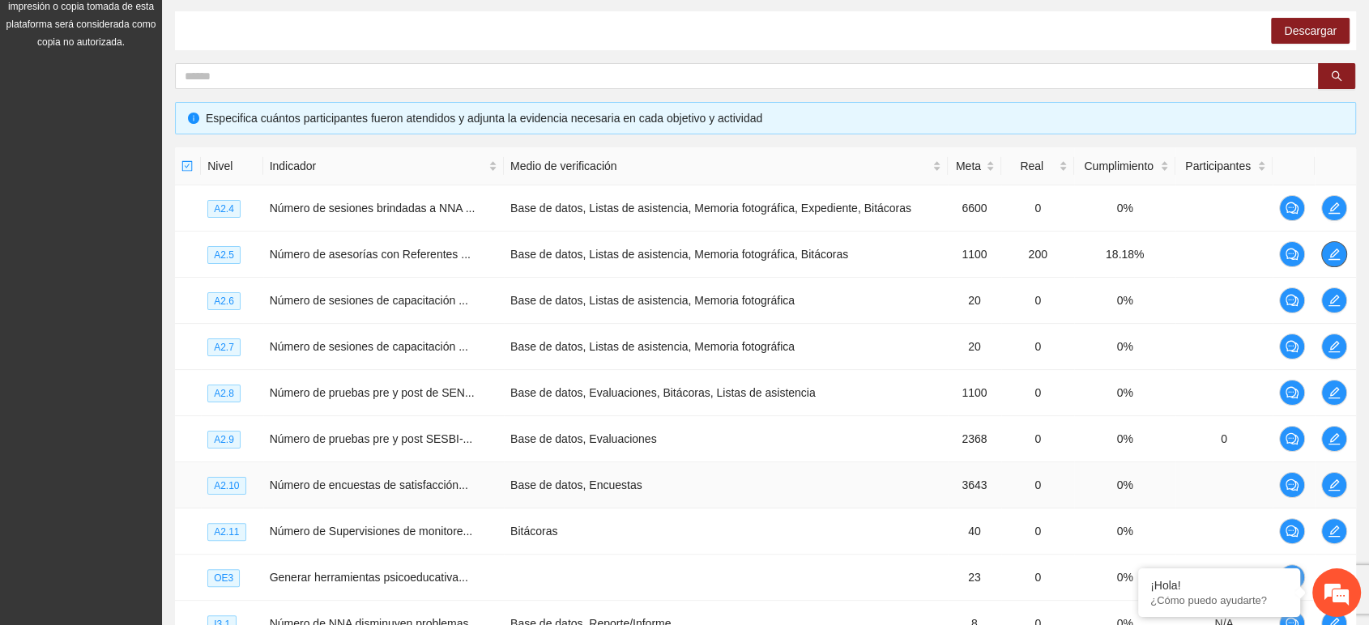
scroll to position [341, 0]
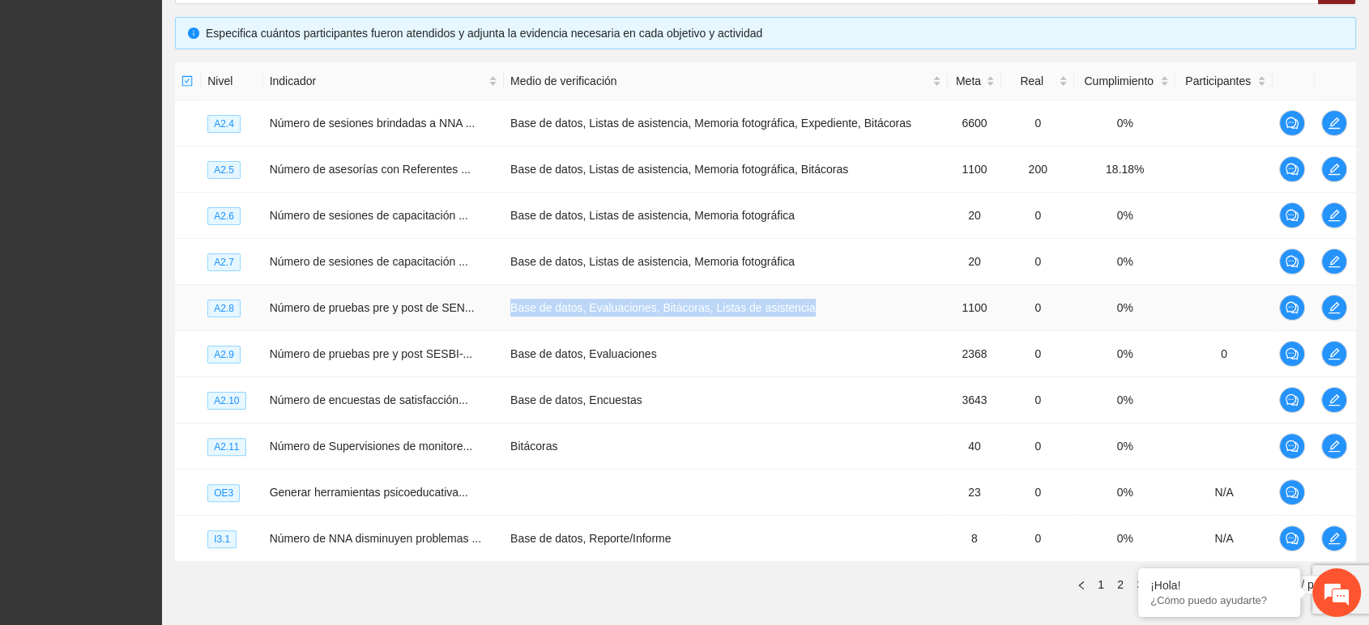
drag, startPoint x: 513, startPoint y: 310, endPoint x: 846, endPoint y: 305, distance: 333.7
click at [849, 307] on td "Base de datos, Evaluaciones, Bitácoras, Listas de asistencia" at bounding box center [726, 308] width 444 height 46
click at [654, 307] on td "Base de datos, Evaluaciones, Bitácoras, Listas de asistencia" at bounding box center [726, 308] width 444 height 46
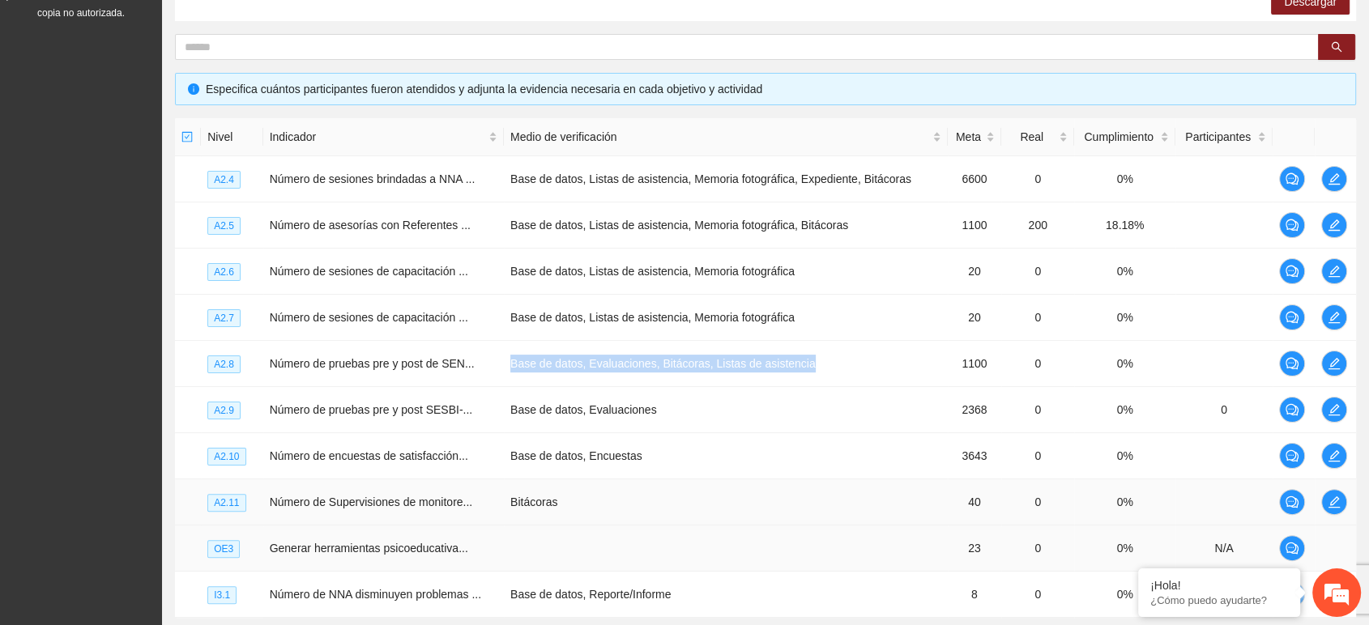
scroll to position [431, 0]
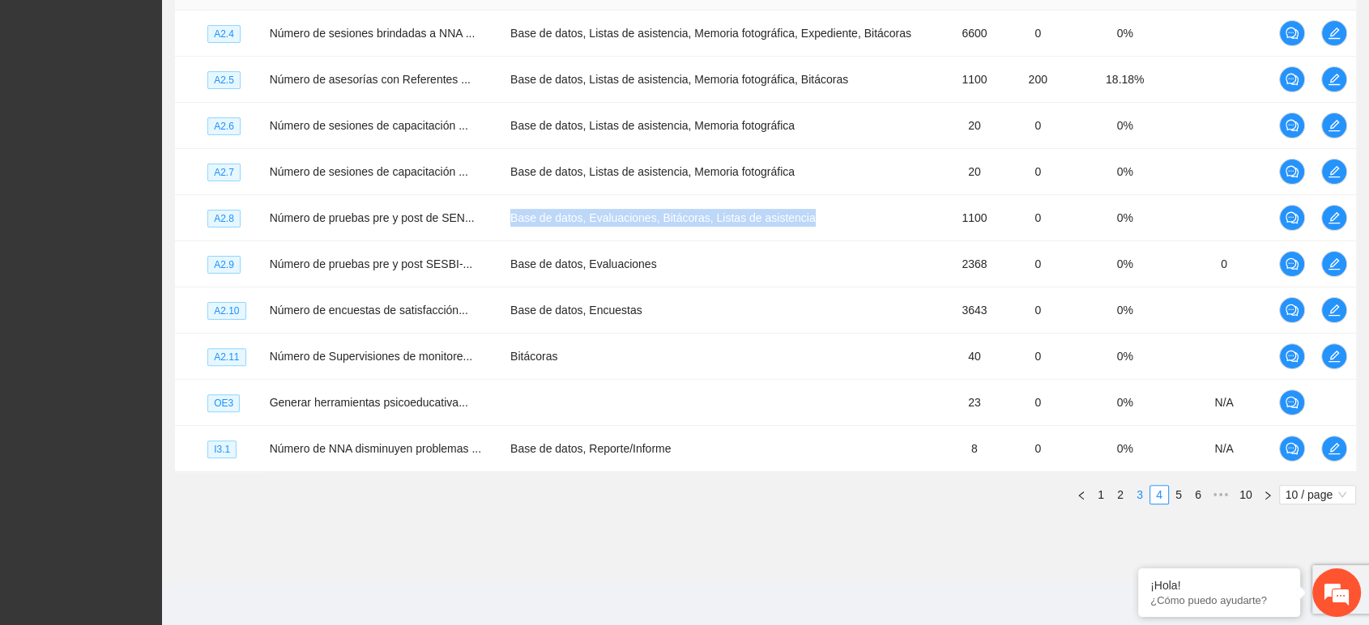
click at [1140, 491] on link "3" at bounding box center [1140, 495] width 18 height 18
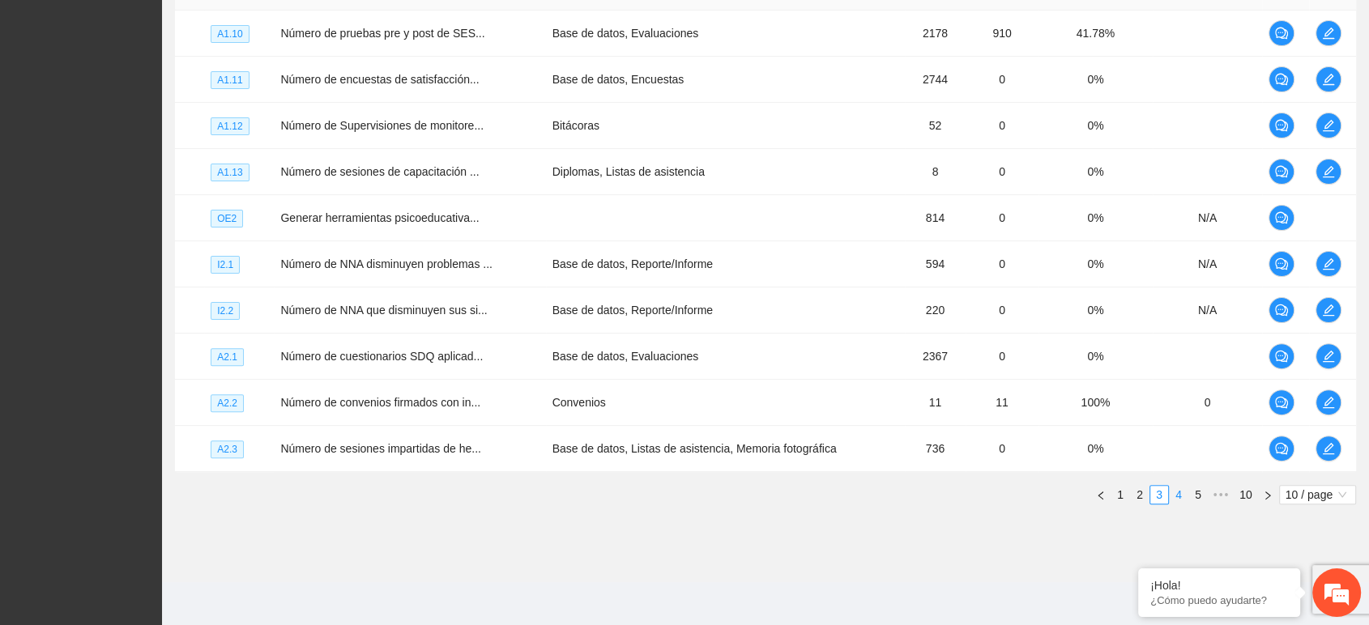
click at [1183, 492] on link "4" at bounding box center [1179, 495] width 18 height 18
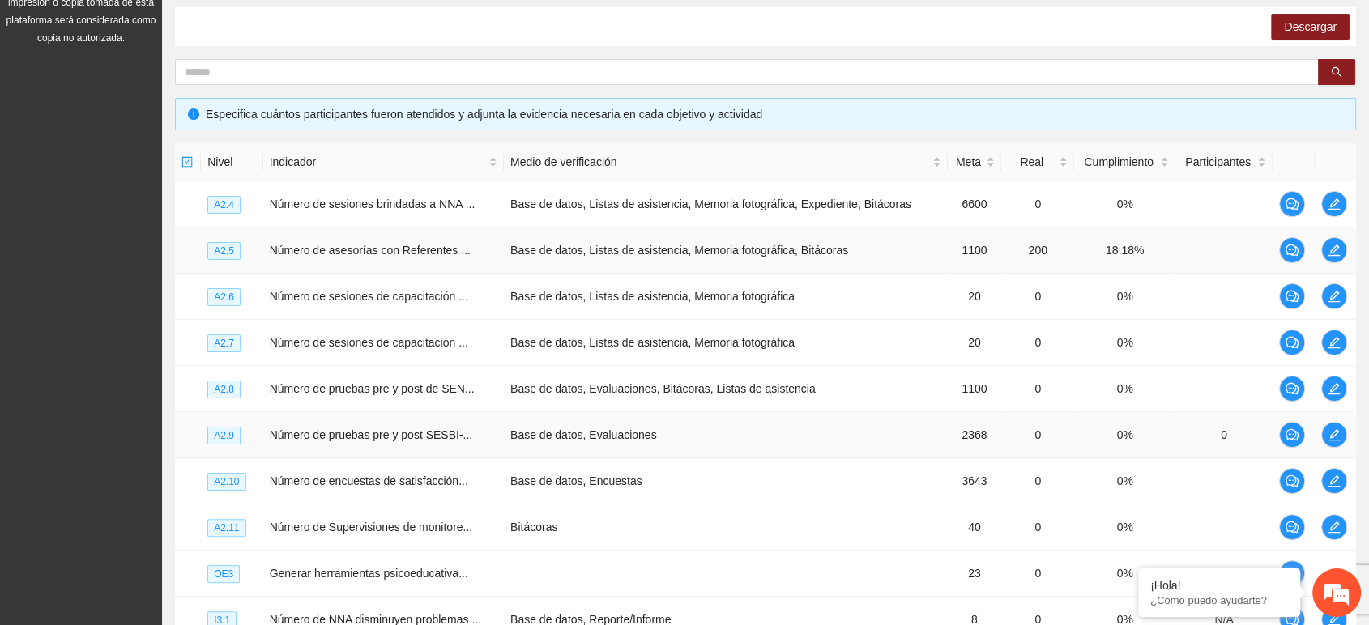
scroll to position [251, 0]
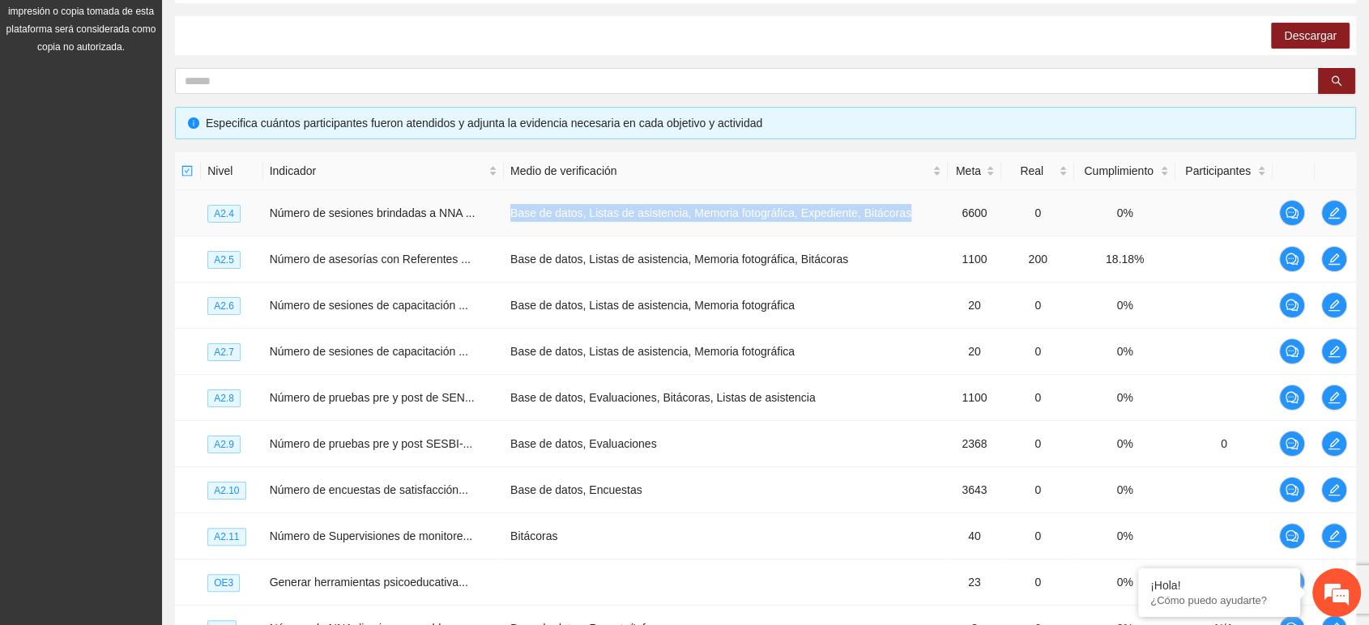
drag, startPoint x: 508, startPoint y: 211, endPoint x: 932, endPoint y: 212, distance: 424.4
click at [932, 212] on td "Base de datos, Listas de asistencia, Memoria fotográfica, Expediente, Bitácoras" at bounding box center [726, 213] width 444 height 46
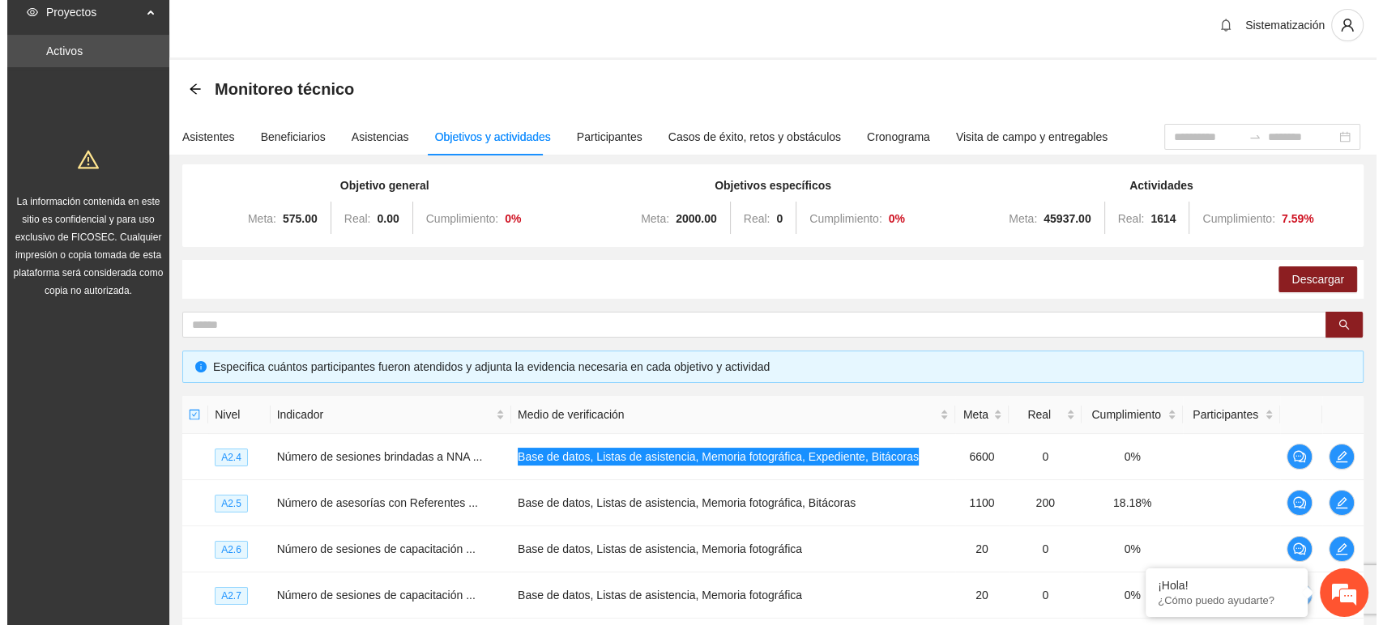
scroll to position [0, 0]
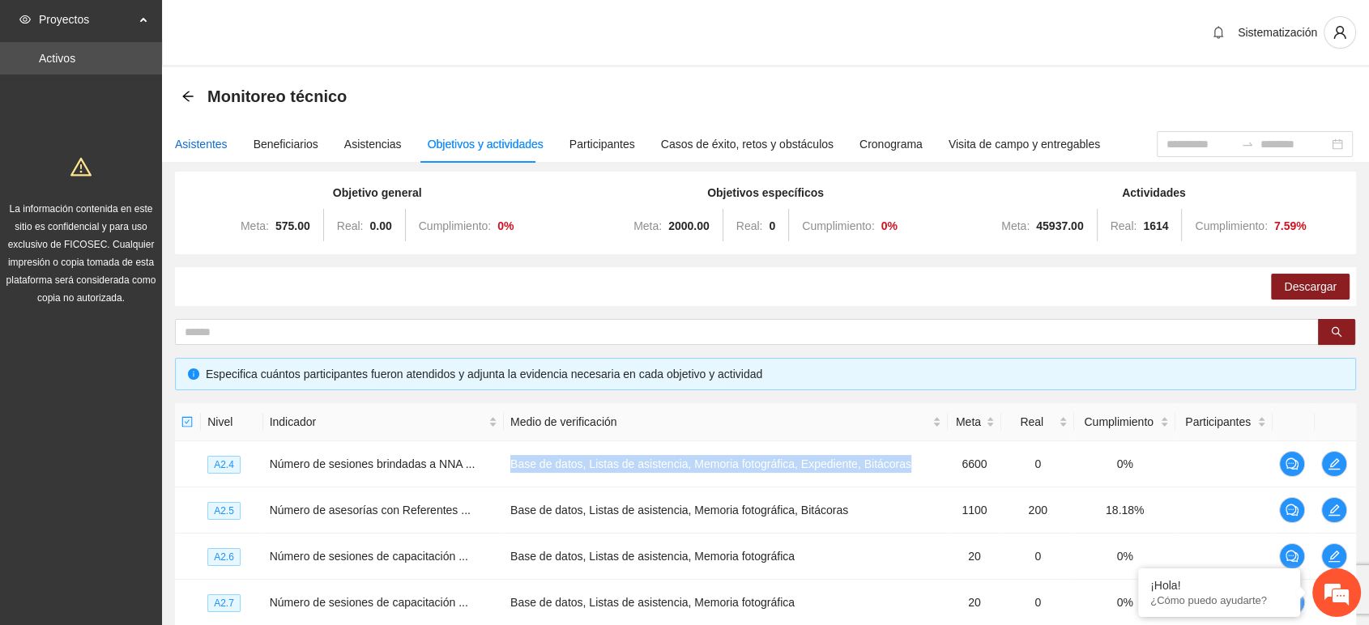
click at [206, 143] on div "Asistentes" at bounding box center [201, 144] width 53 height 18
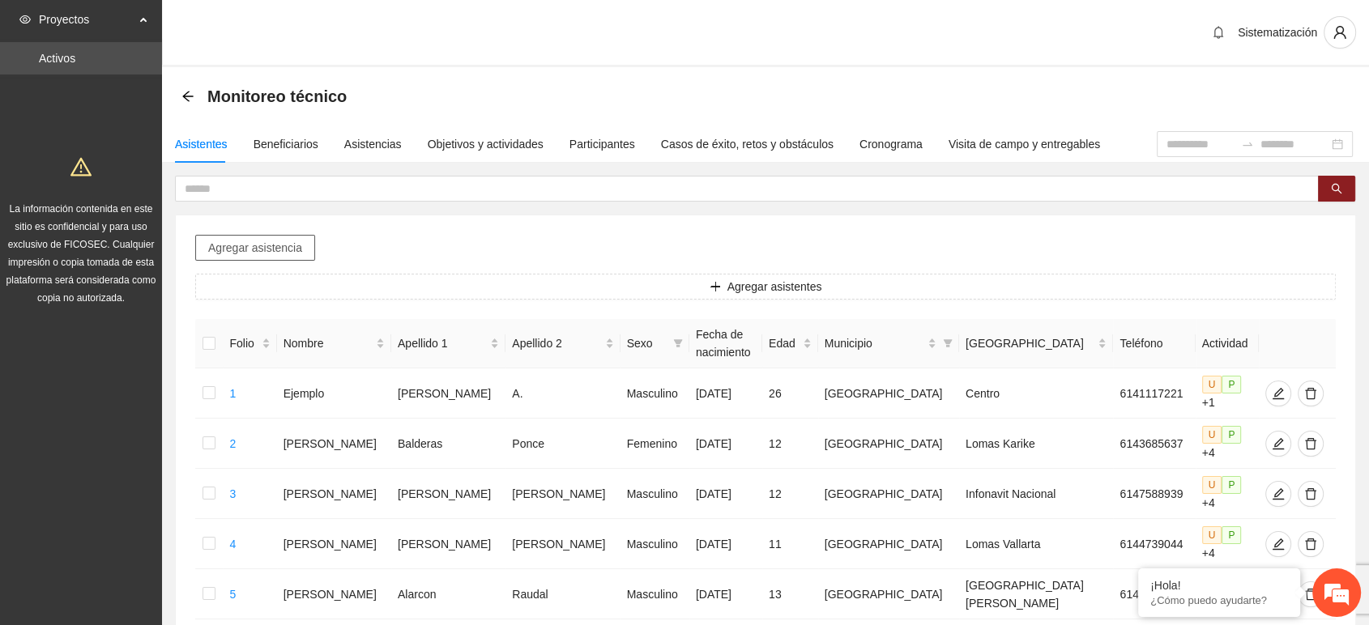
click at [285, 253] on span "Agregar asistencia" at bounding box center [255, 248] width 94 height 18
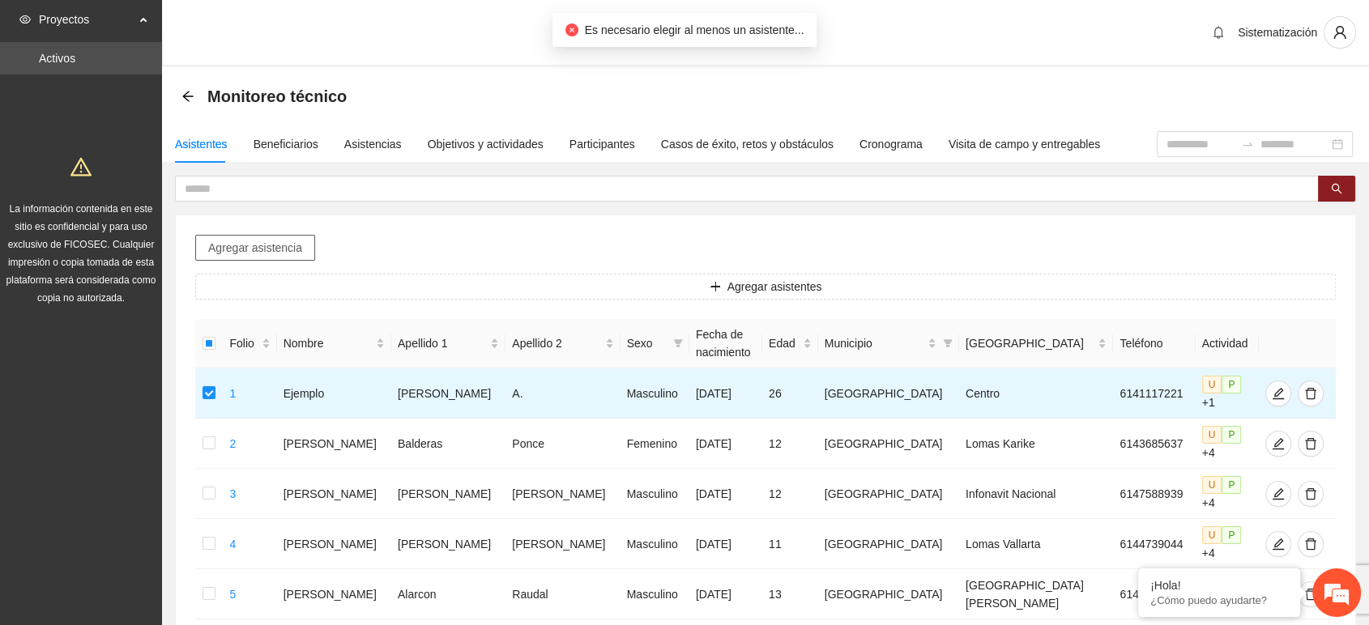
click at [271, 245] on span "Agregar asistencia" at bounding box center [255, 248] width 94 height 18
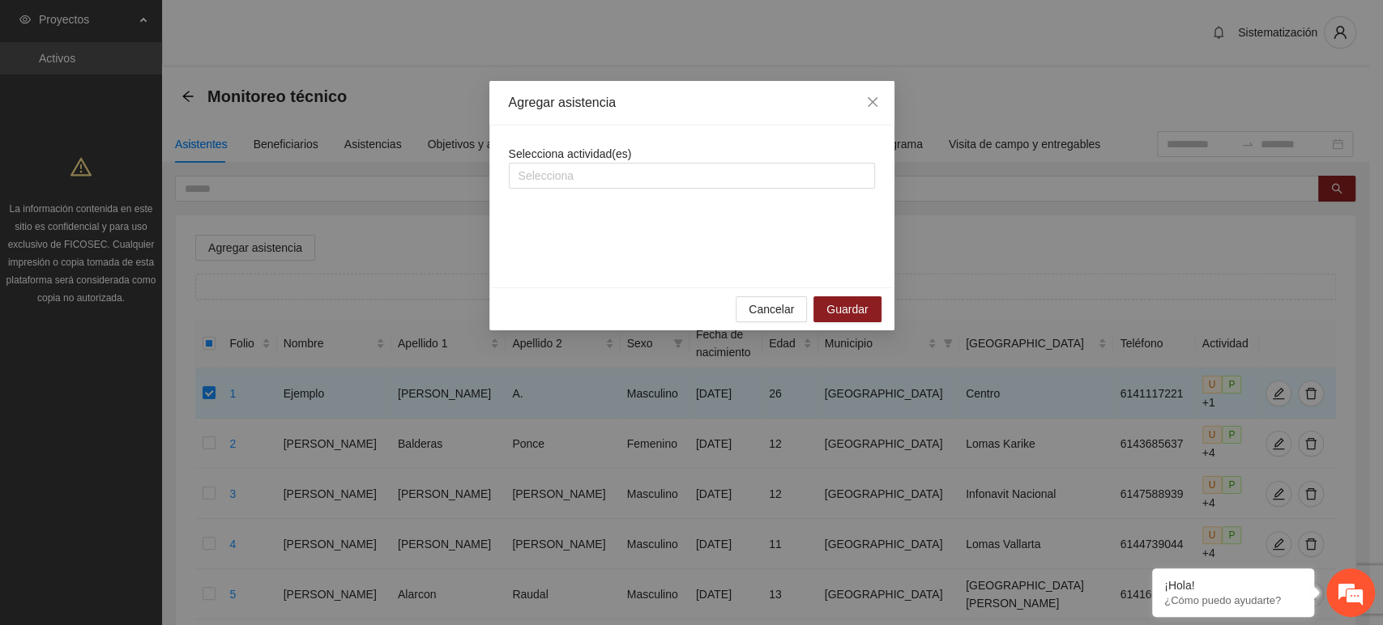
click at [735, 306] on div "Cancelar Guardar" at bounding box center [691, 309] width 405 height 43
click at [784, 308] on span "Cancelar" at bounding box center [770, 309] width 45 height 18
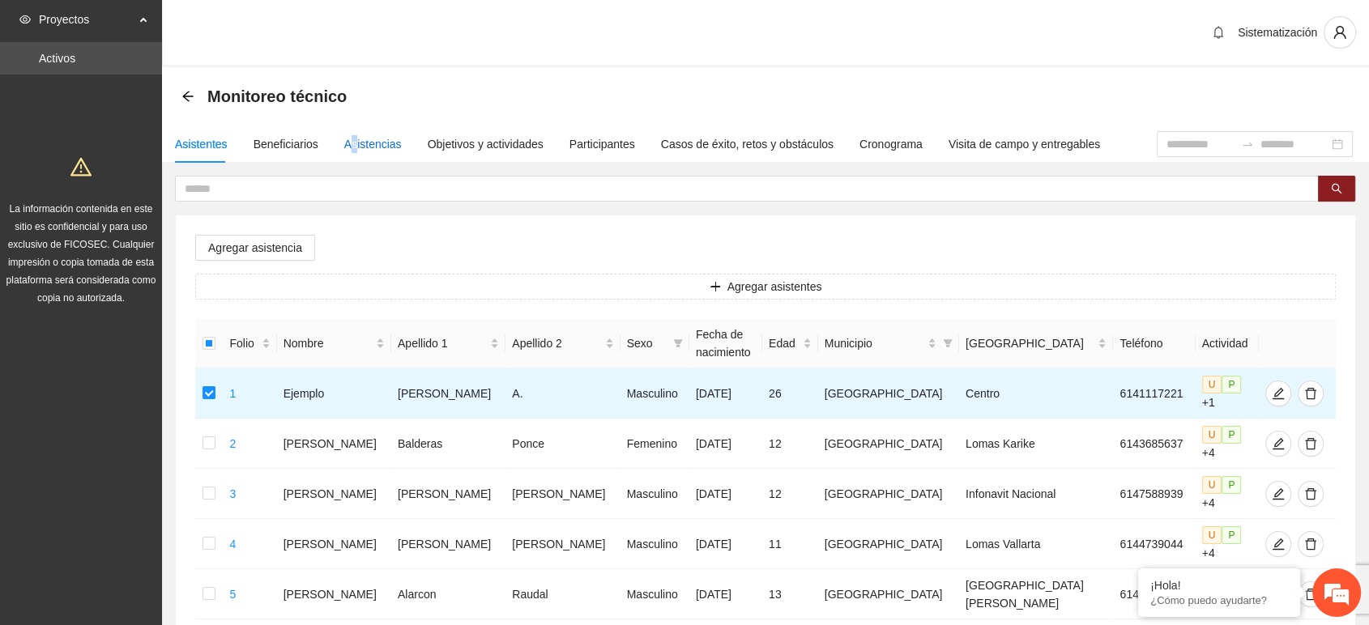
click at [350, 146] on div "Asistencias" at bounding box center [373, 144] width 58 height 18
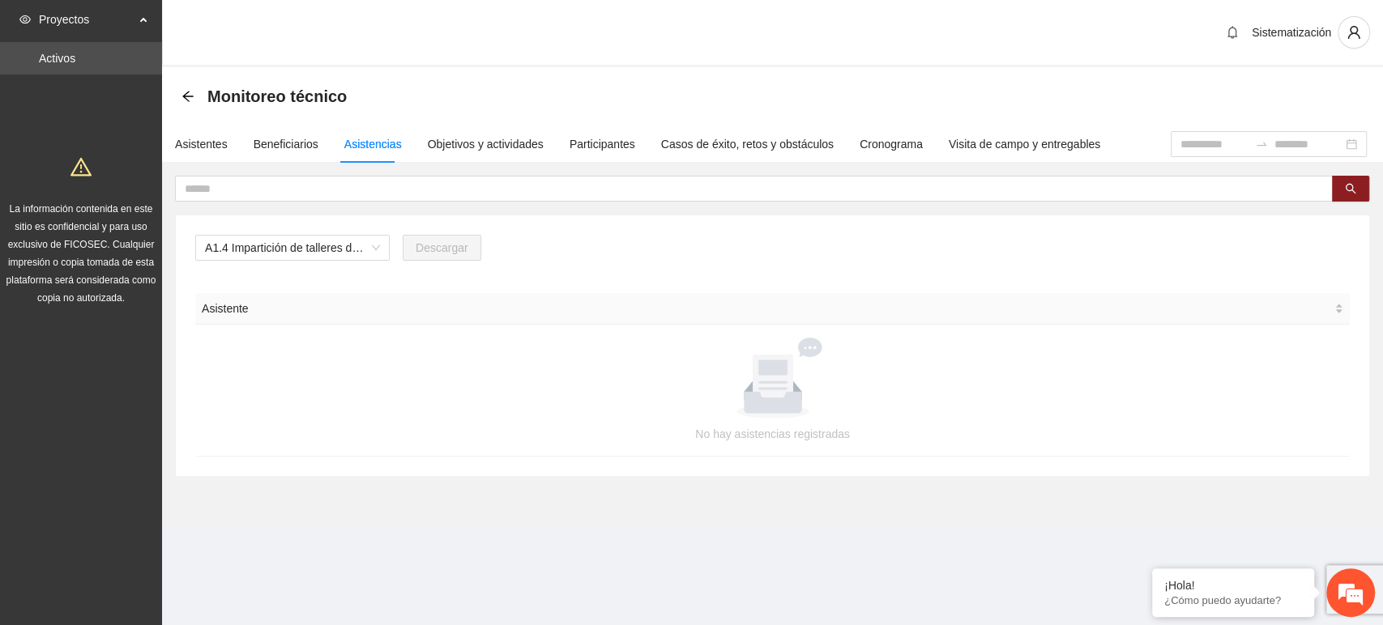
click at [573, 241] on div "A1.4 Impartición de talleres de herramientas conductuales en el entorno escolar…" at bounding box center [772, 254] width 1154 height 39
click at [343, 254] on span "A1.4 Impartición de talleres de herramientas conductuales en el entorno escolar…" at bounding box center [292, 248] width 175 height 24
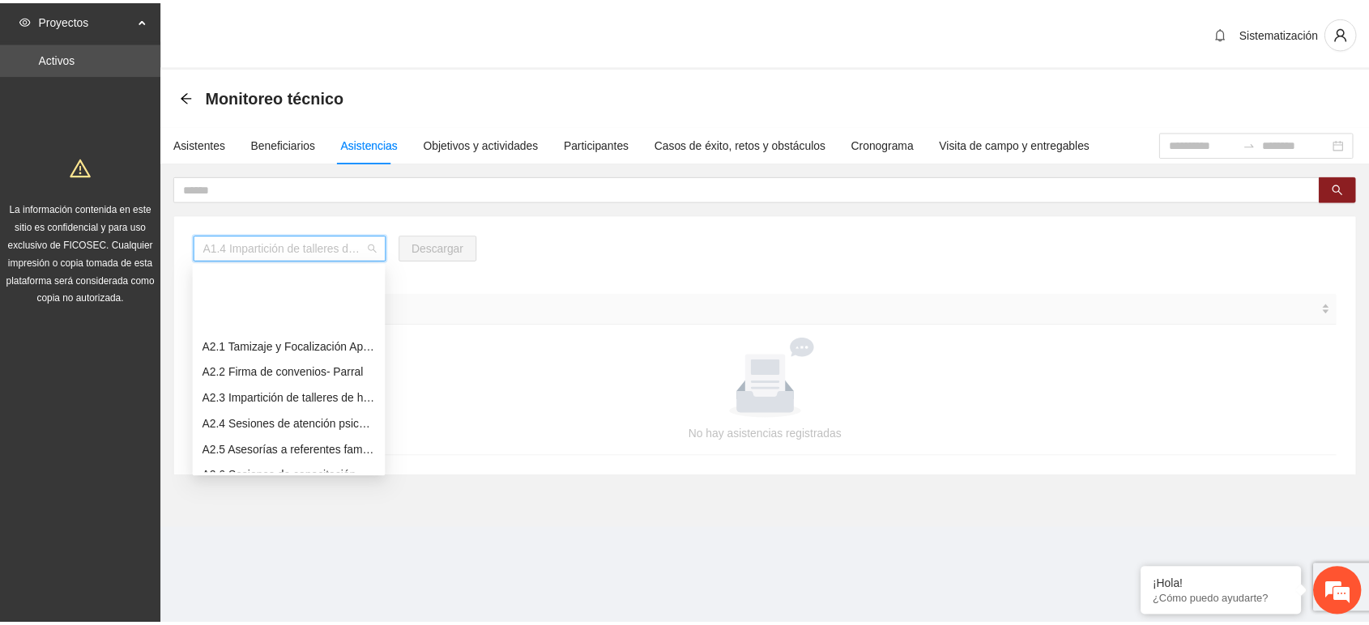
scroll to position [360, 0]
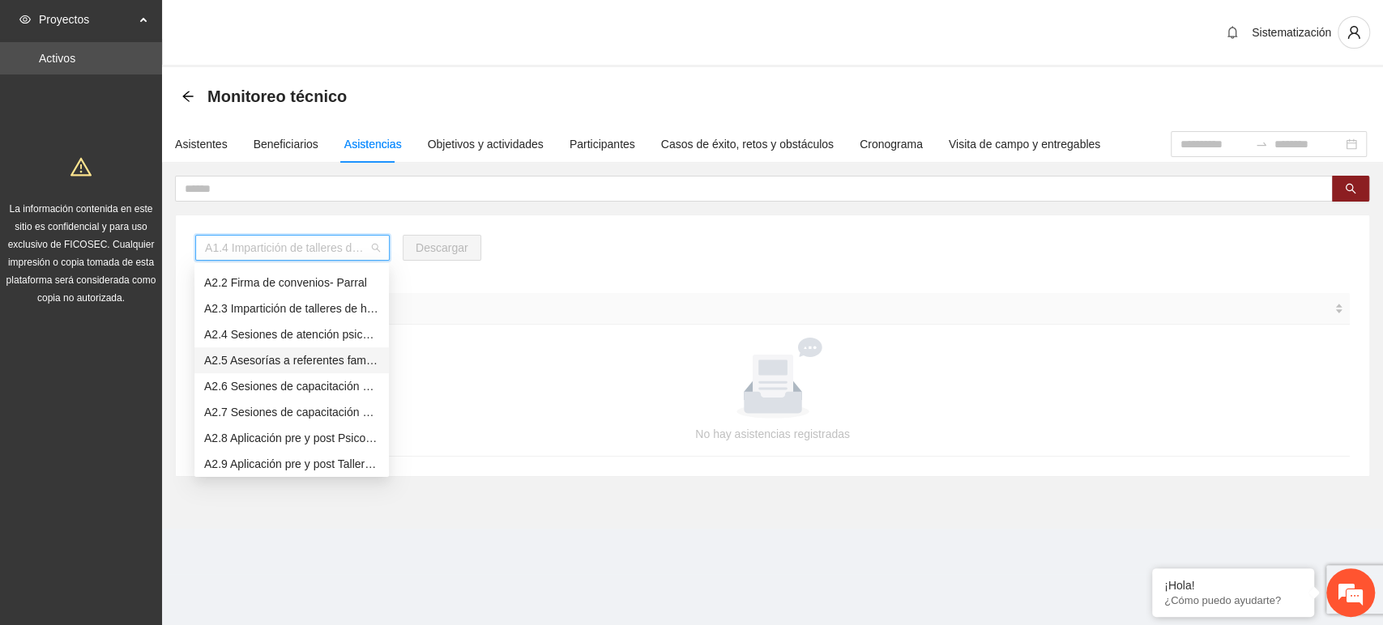
click at [236, 361] on div "A2.5 Asesorías a referentes familiares de NNA canalizados a terapia -Parral" at bounding box center [291, 361] width 175 height 18
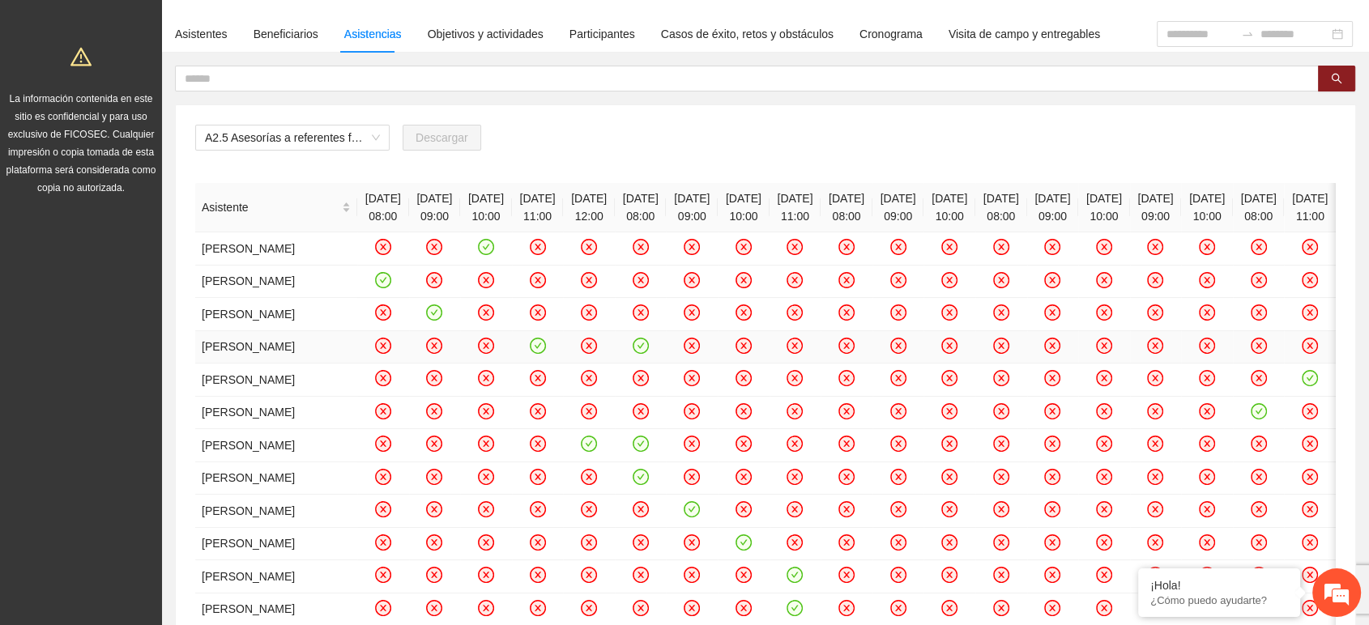
scroll to position [0, 0]
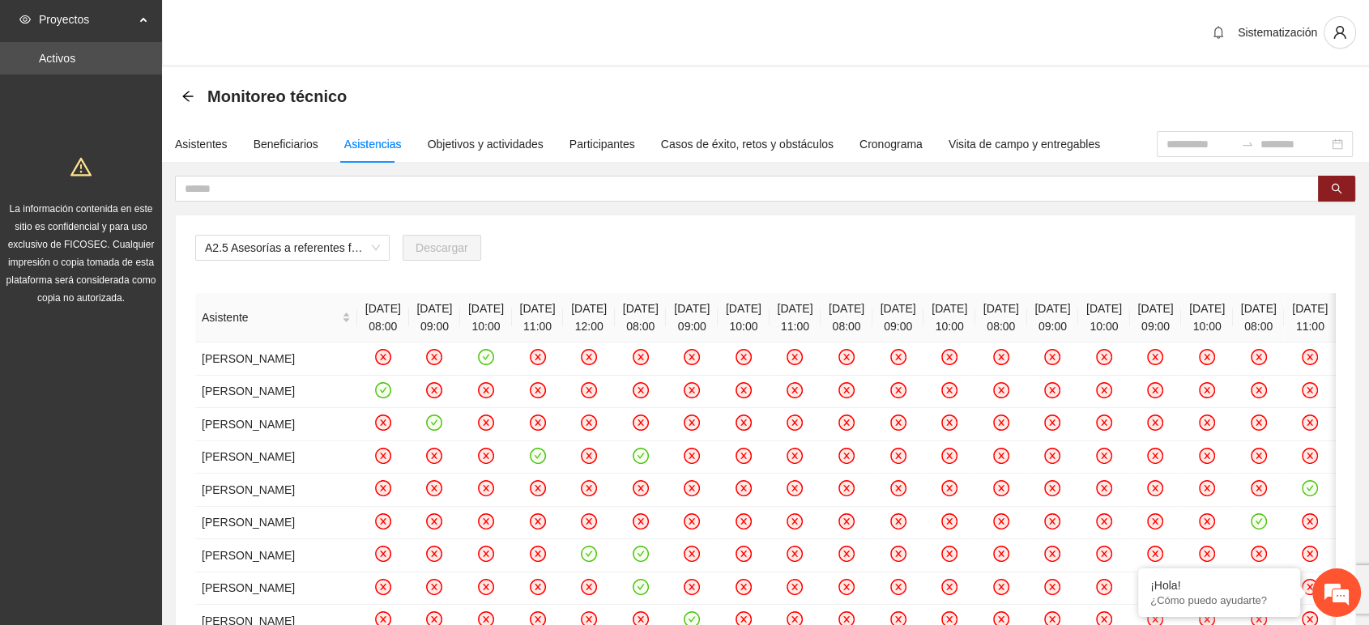
click at [552, 253] on div "A2.5 Asesorías a referentes familiares de NNA canalizados a terapia -Parral Des…" at bounding box center [765, 254] width 1140 height 39
click at [479, 238] on div "A2.5 Asesorías a referentes familiares de NNA canalizados a terapia -Parral Des…" at bounding box center [765, 254] width 1140 height 39
click at [1255, 37] on span "Sistematización" at bounding box center [1277, 32] width 79 height 13
click at [1336, 28] on icon "user" at bounding box center [1339, 32] width 15 height 15
click at [1273, 96] on span "Cerrar sesión" at bounding box center [1297, 94] width 102 height 18
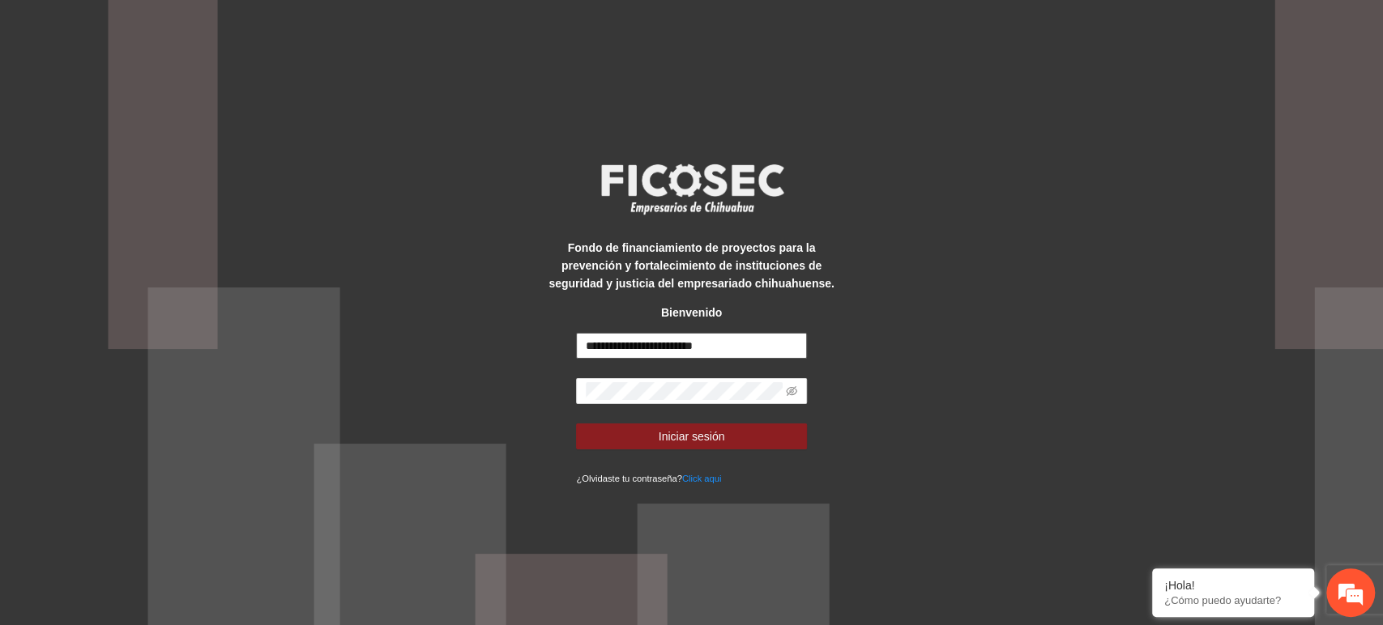
click at [770, 346] on input "**********" at bounding box center [691, 346] width 231 height 26
type input "**********"
click at [624, 421] on form "**********" at bounding box center [691, 410] width 231 height 154
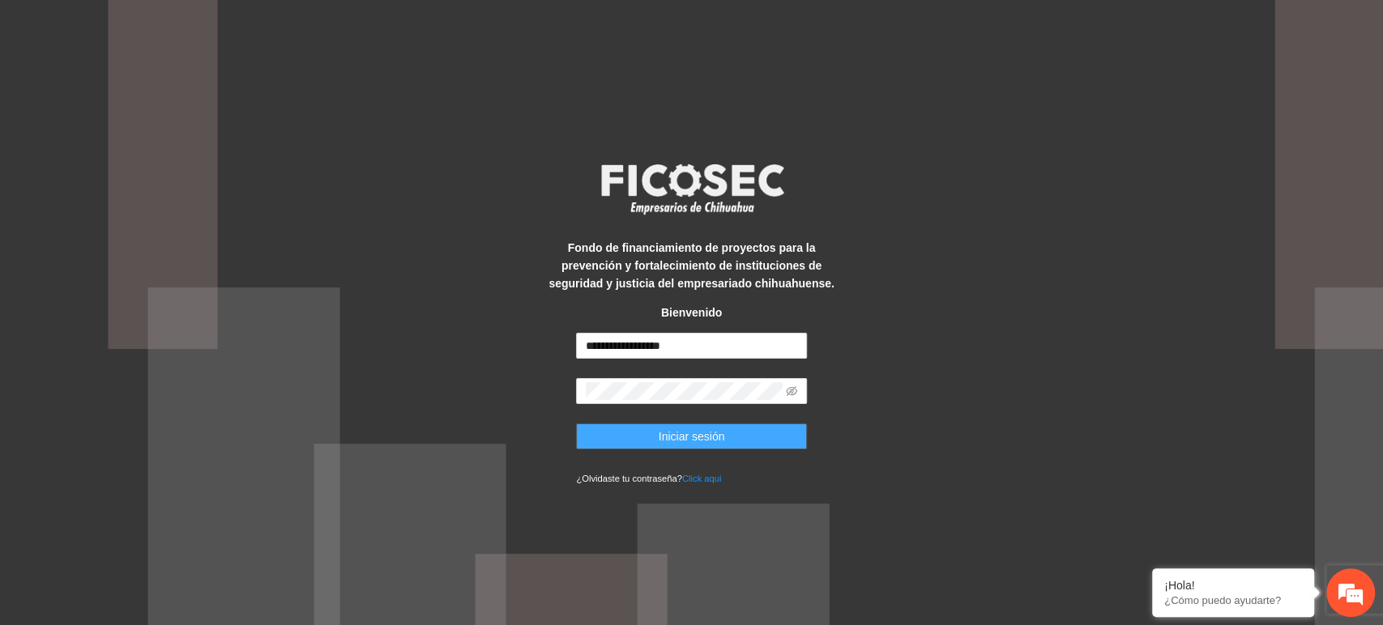
click at [628, 430] on button "Iniciar sesión" at bounding box center [691, 437] width 231 height 26
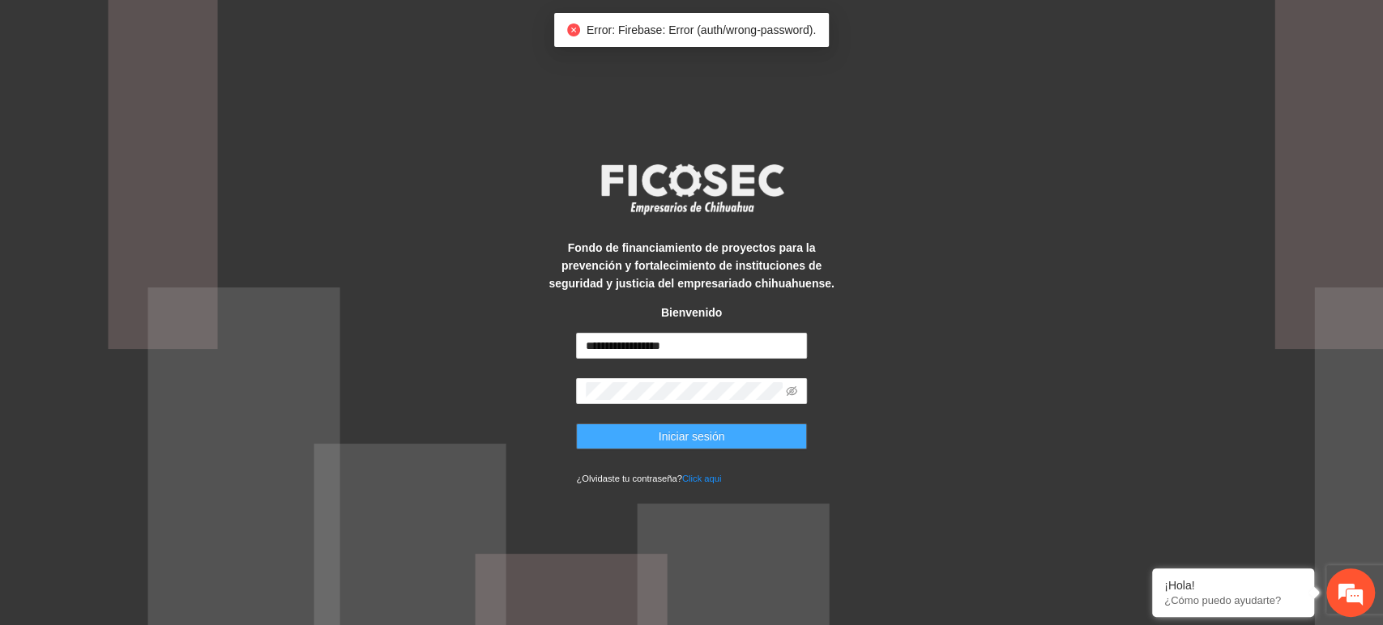
click at [714, 437] on span "Iniciar sesión" at bounding box center [691, 437] width 66 height 18
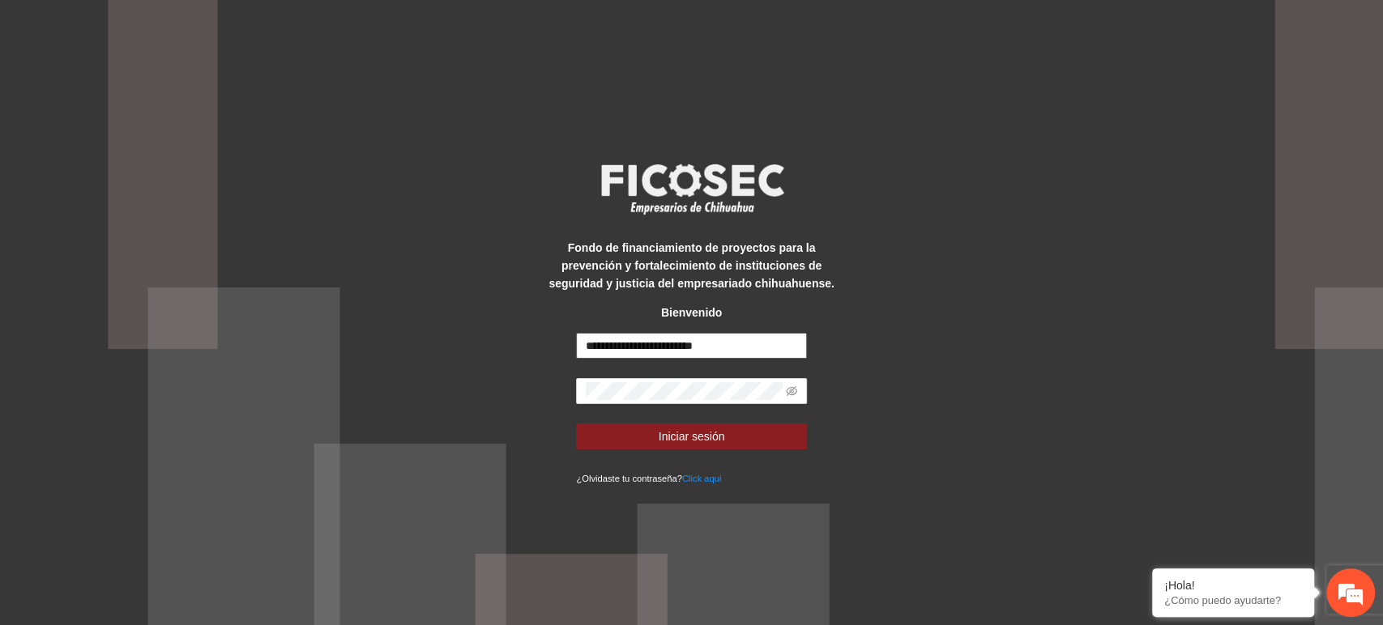
click at [665, 337] on input "**********" at bounding box center [691, 346] width 231 height 26
click at [474, 401] on div "**********" at bounding box center [691, 312] width 1383 height 625
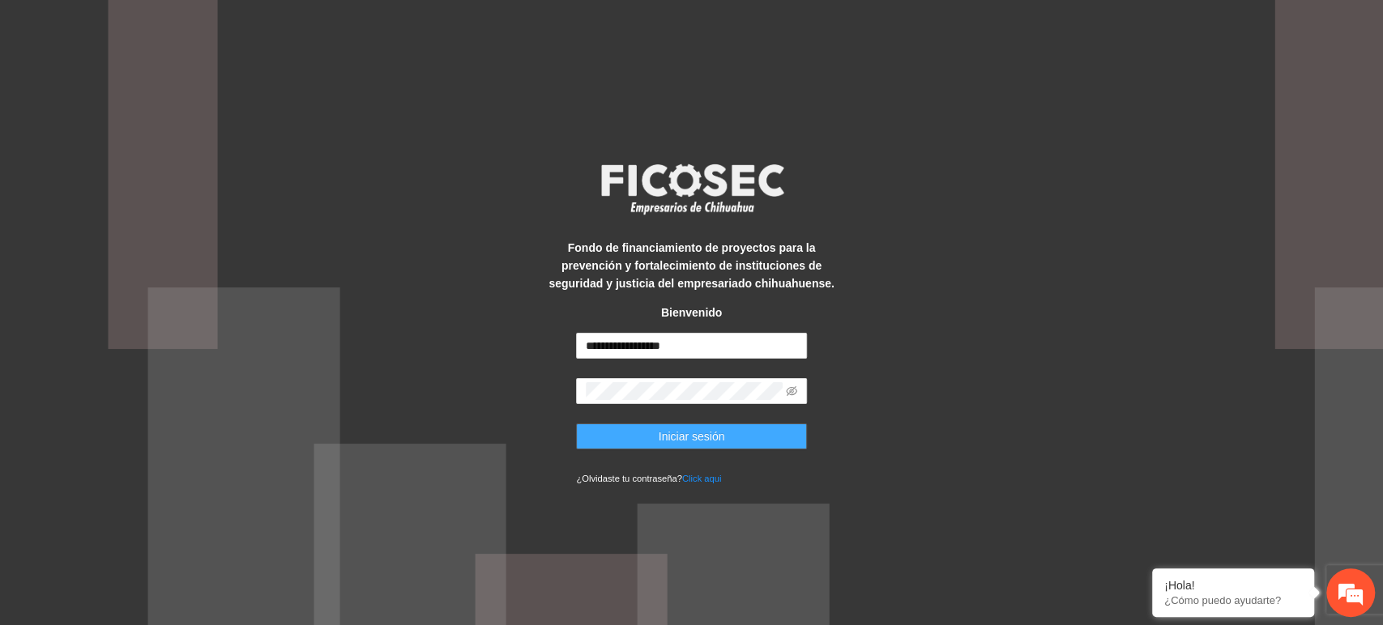
click at [589, 445] on button "Iniciar sesión" at bounding box center [691, 437] width 231 height 26
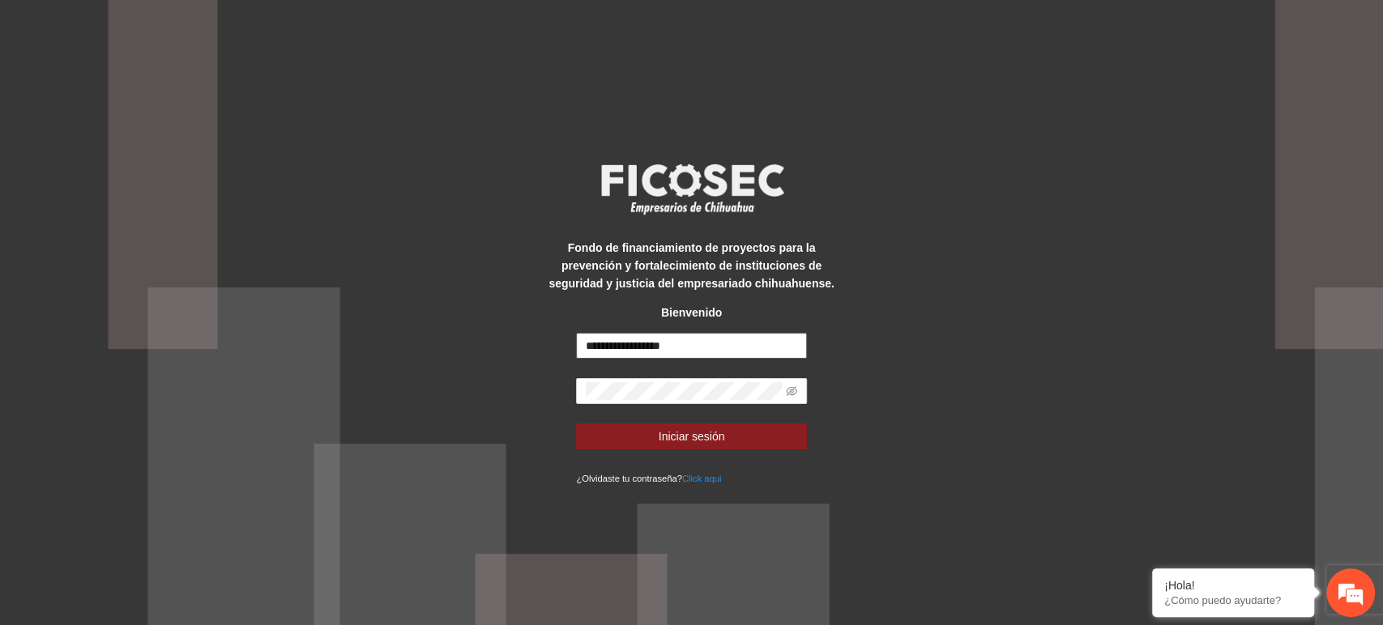
drag, startPoint x: 640, startPoint y: 349, endPoint x: 641, endPoint y: 373, distance: 23.5
click at [641, 349] on input "**********" at bounding box center [691, 346] width 231 height 26
type input "**********"
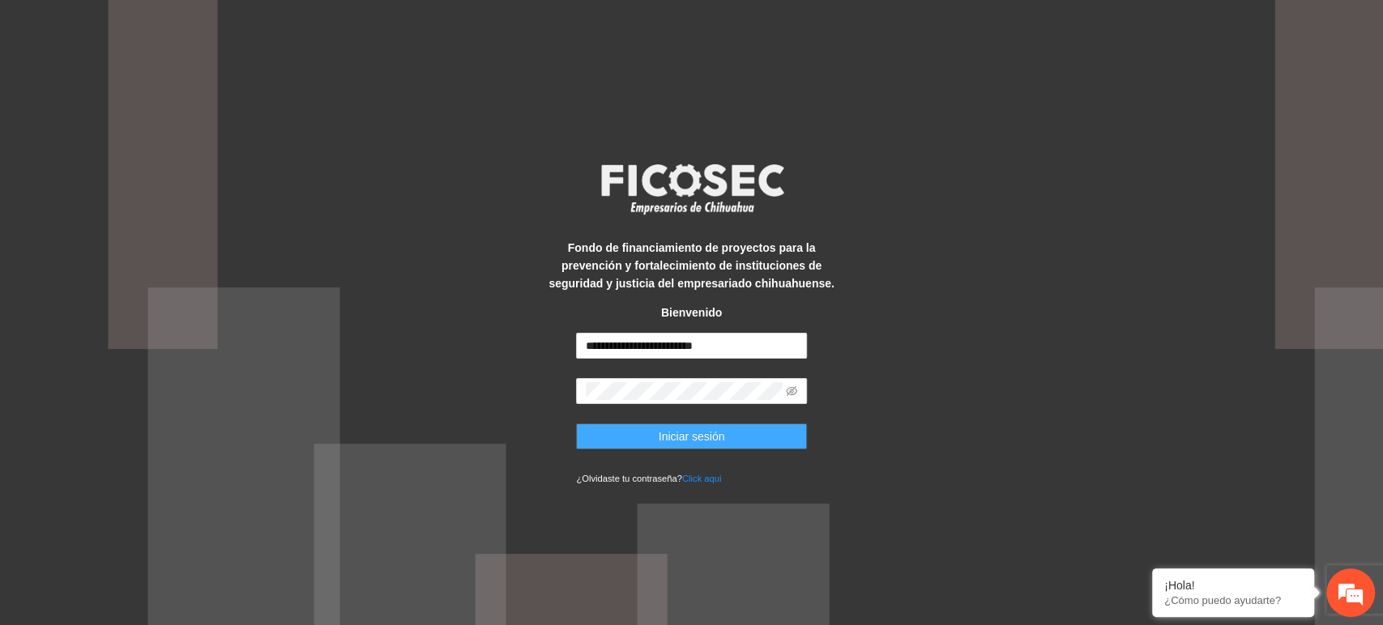
click at [604, 441] on button "Iniciar sesión" at bounding box center [691, 437] width 231 height 26
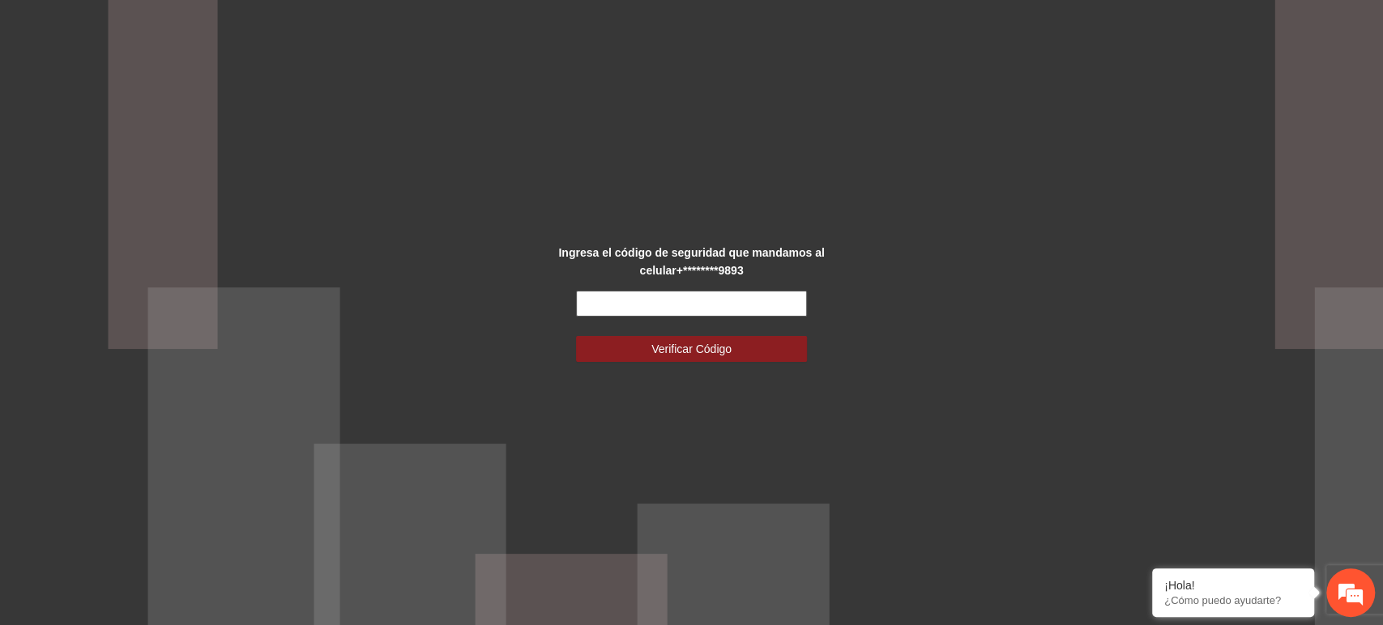
click at [672, 300] on input "text" at bounding box center [691, 304] width 231 height 26
type input "******"
click at [576, 336] on button "Verificar Código" at bounding box center [691, 349] width 231 height 26
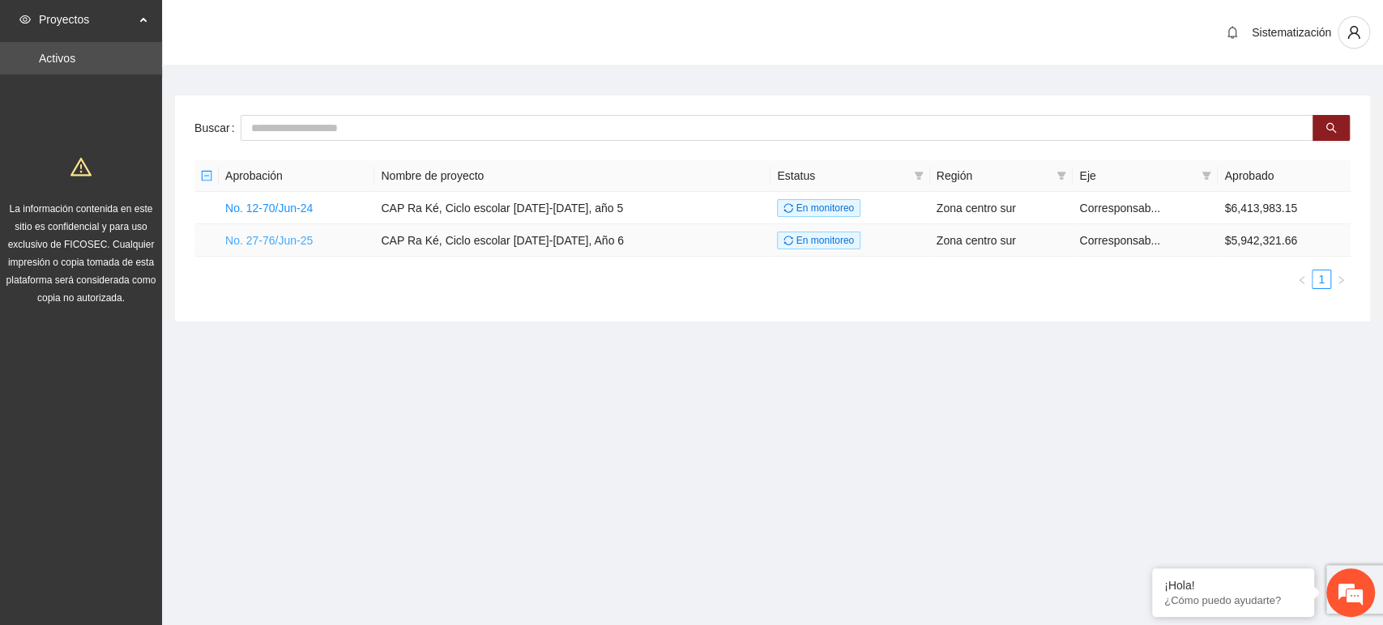
click at [291, 241] on link "No. 27-76/Jun-25" at bounding box center [268, 240] width 87 height 13
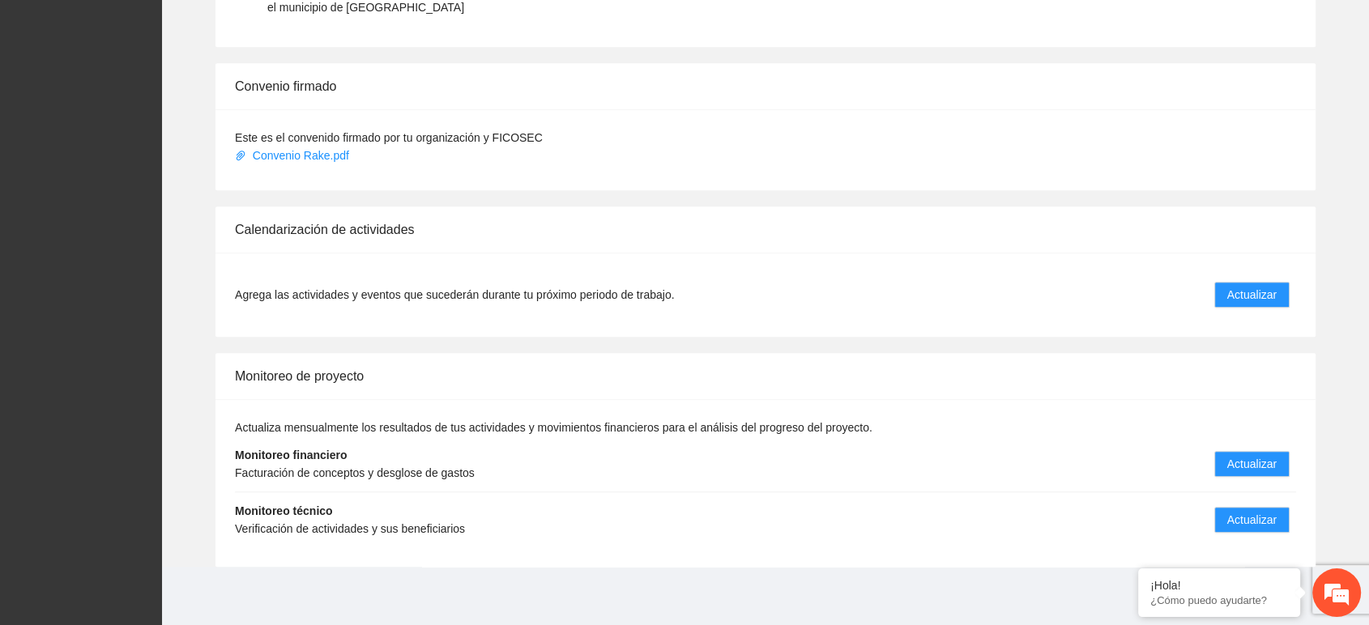
scroll to position [1368, 0]
click at [1223, 518] on button "Actualizar" at bounding box center [1251, 519] width 75 height 26
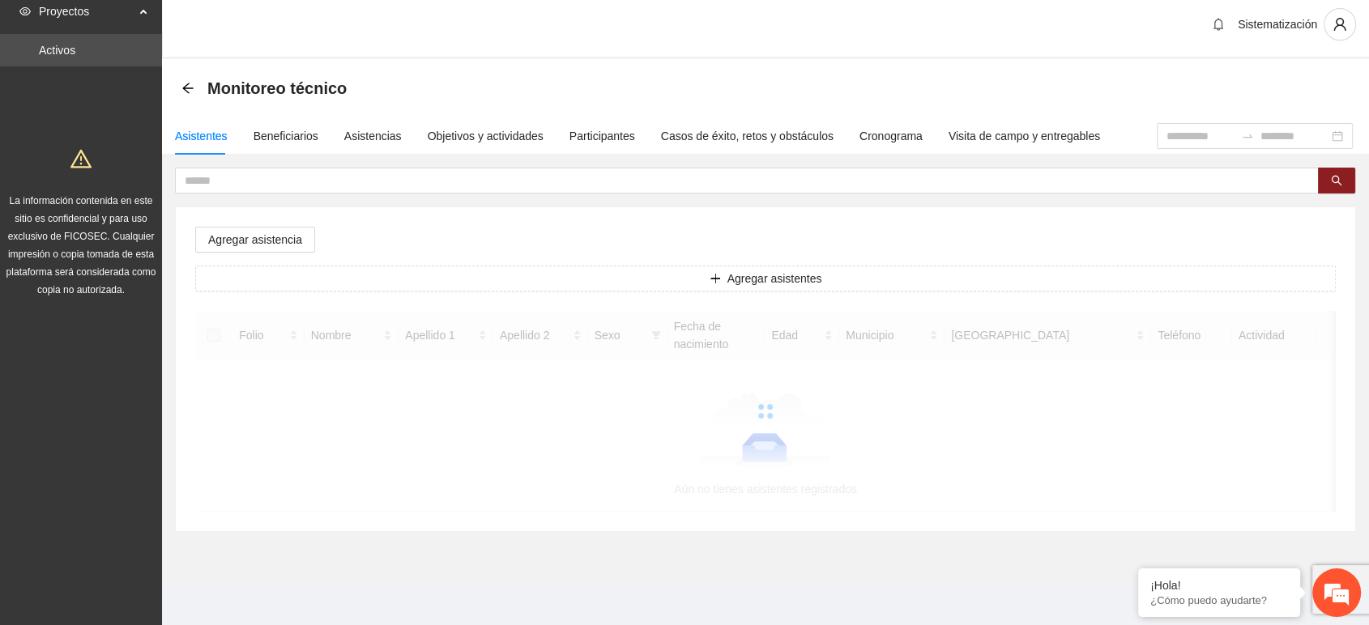
scroll to position [11, 0]
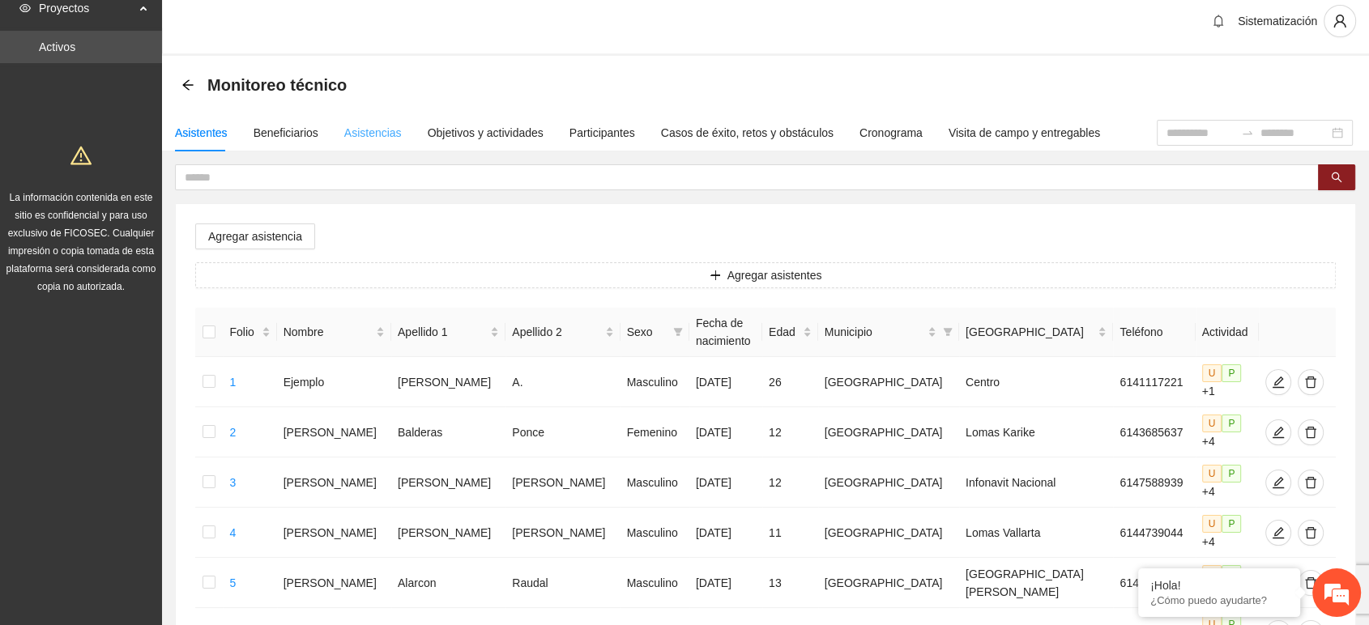
click at [366, 142] on div "Asistencias" at bounding box center [373, 132] width 58 height 37
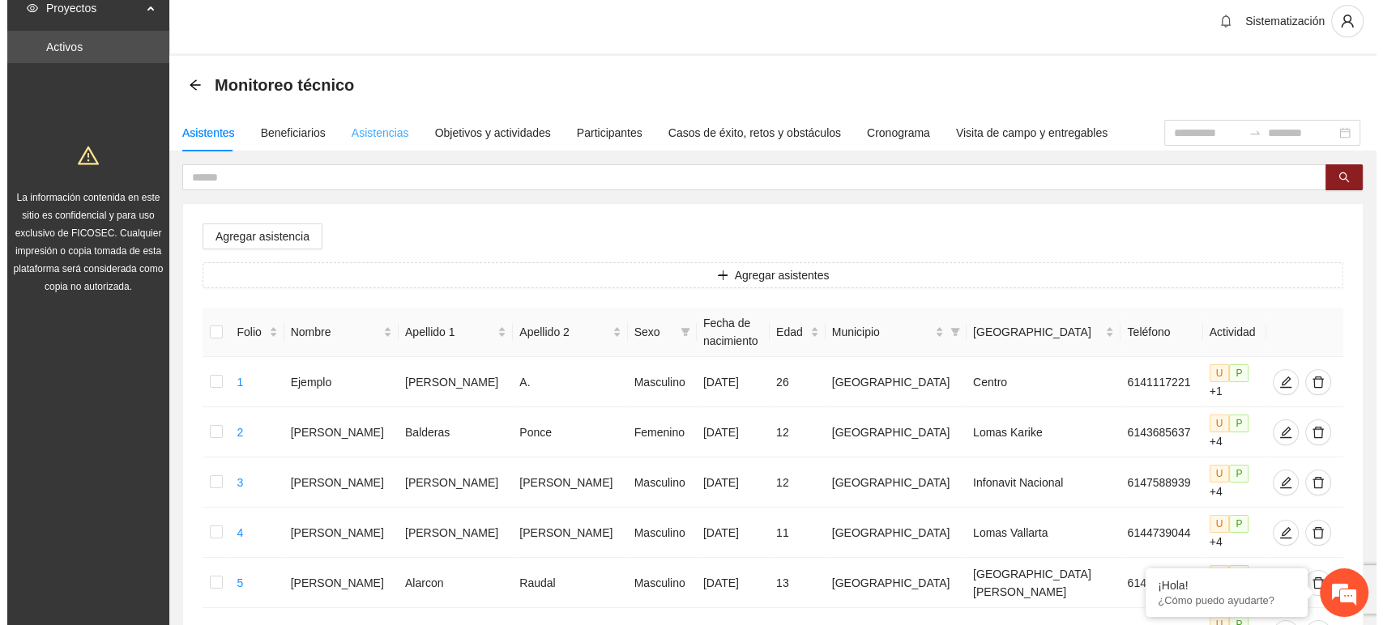
scroll to position [0, 0]
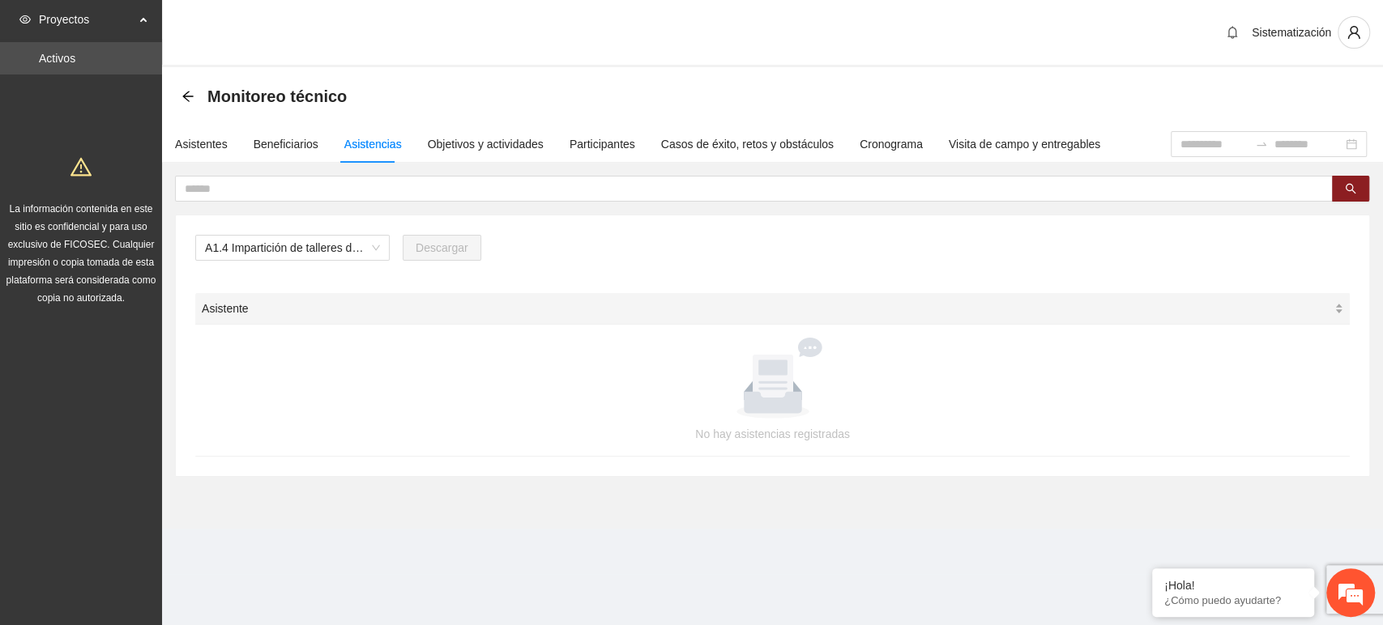
click at [534, 317] on div "Asistente" at bounding box center [772, 309] width 1141 height 18
click at [382, 249] on div "A1.4 Impartición de talleres de herramientas conductuales en el entorno escolar…" at bounding box center [292, 248] width 194 height 26
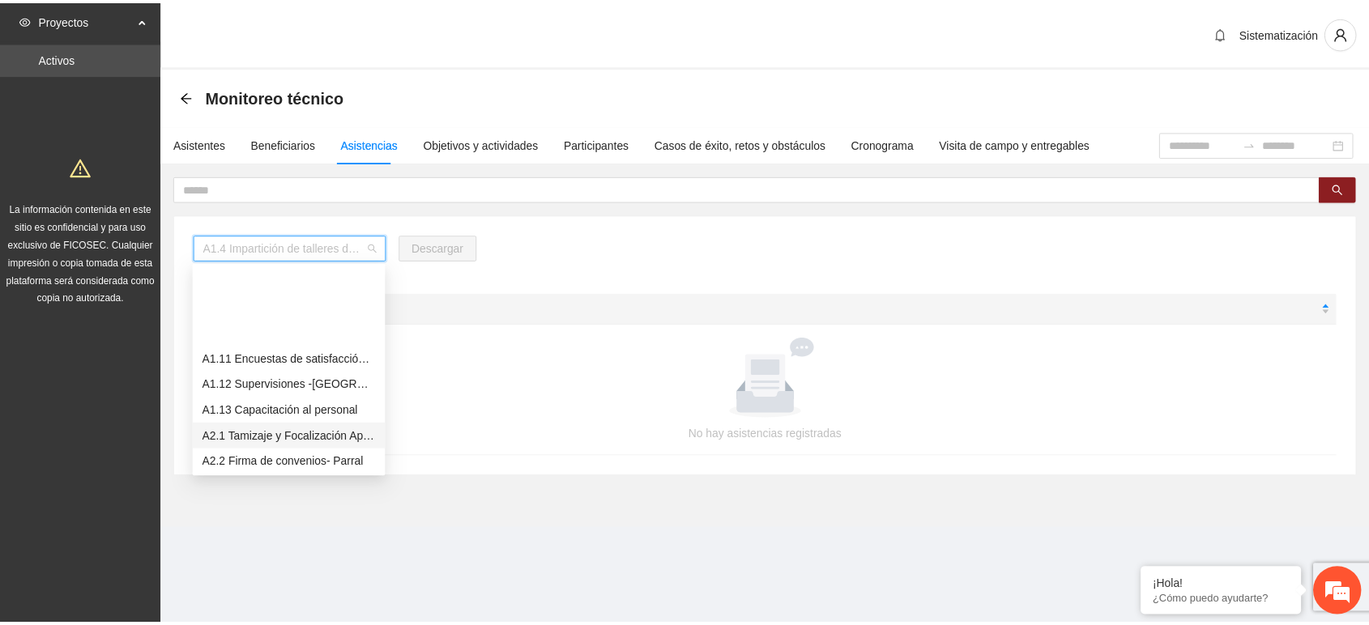
scroll to position [270, 0]
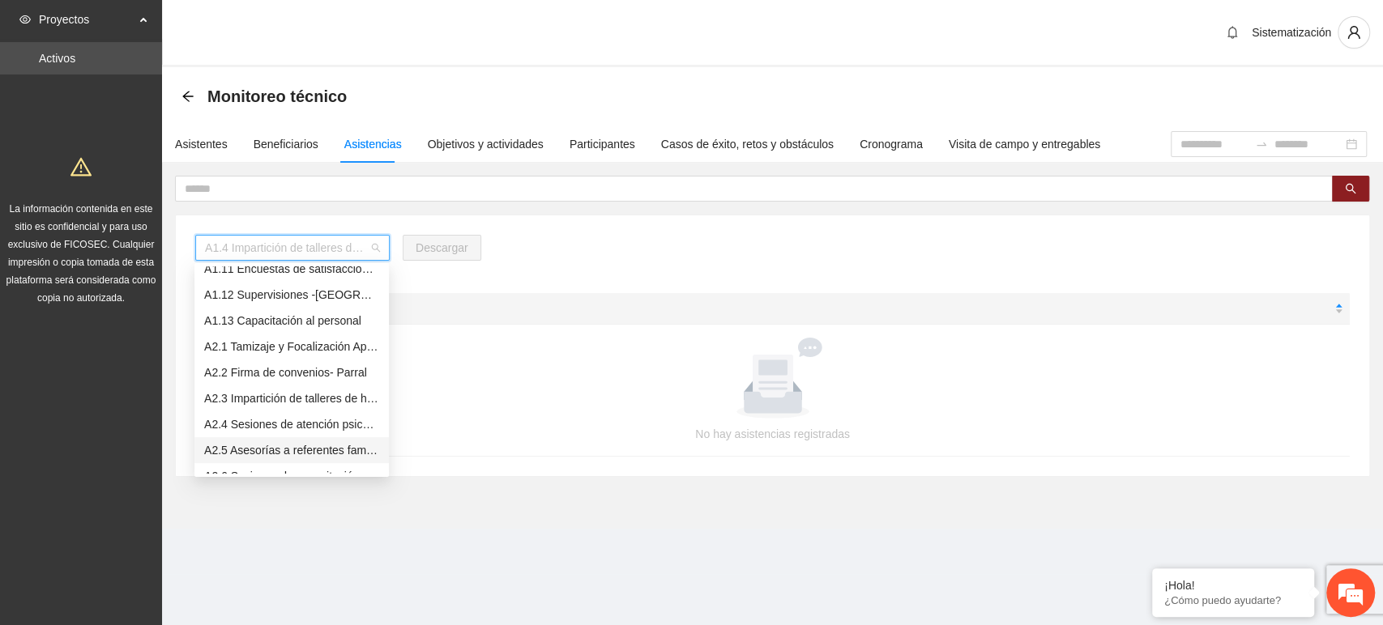
click at [246, 445] on div "A2.5 Asesorías a referentes familiares de NNA canalizados a terapia -Parral" at bounding box center [291, 450] width 175 height 18
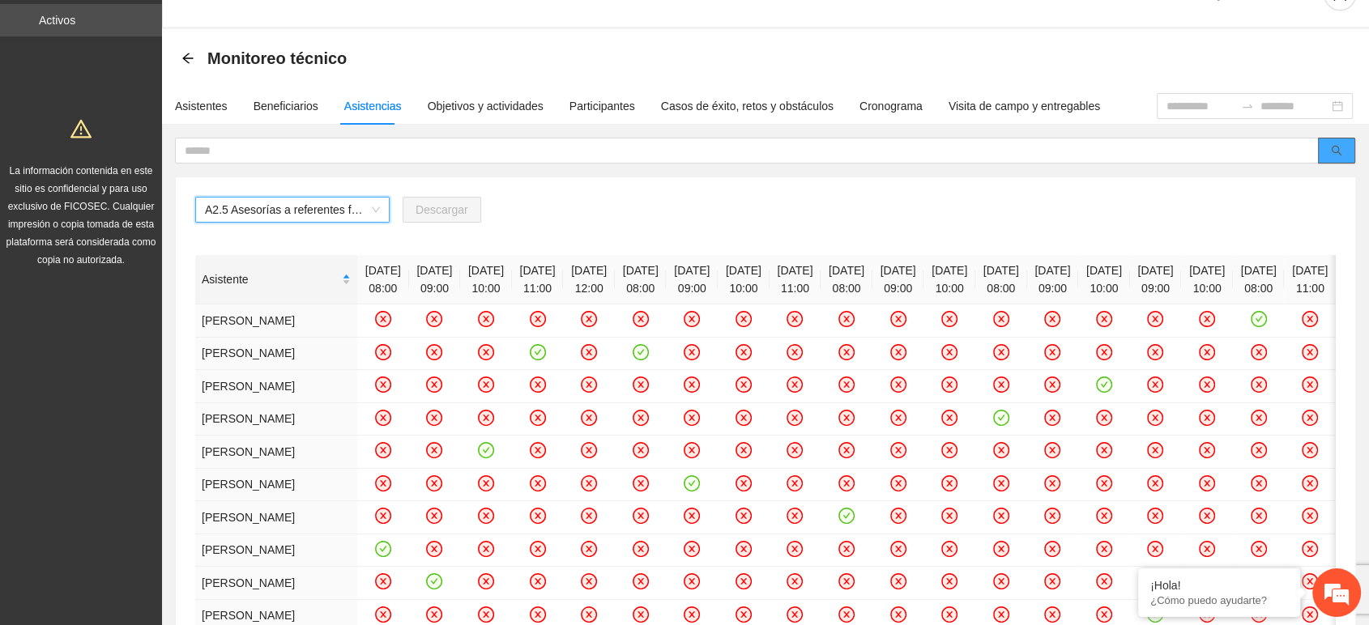
scroll to position [6, 0]
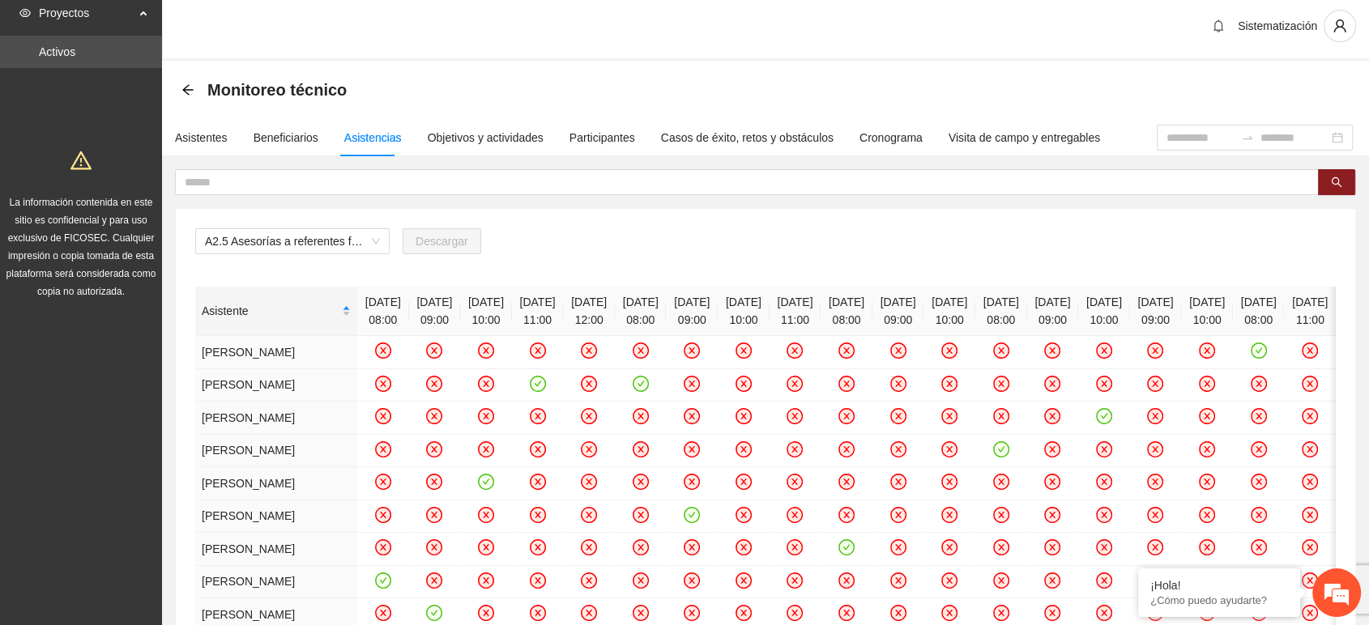
click at [462, 274] on div "A2.5 Asesorías a referentes familiares de NNA canalizados a terapia -Parral Des…" at bounding box center [765, 633] width 1179 height 848
click at [510, 226] on div "A2.5 Asesorías a referentes familiares de NNA canalizados a terapia -Parral Des…" at bounding box center [765, 633] width 1179 height 848
click at [601, 241] on div "A2.5 Asesorías a referentes familiares de NNA canalizados a terapia -Parral Des…" at bounding box center [765, 247] width 1140 height 39
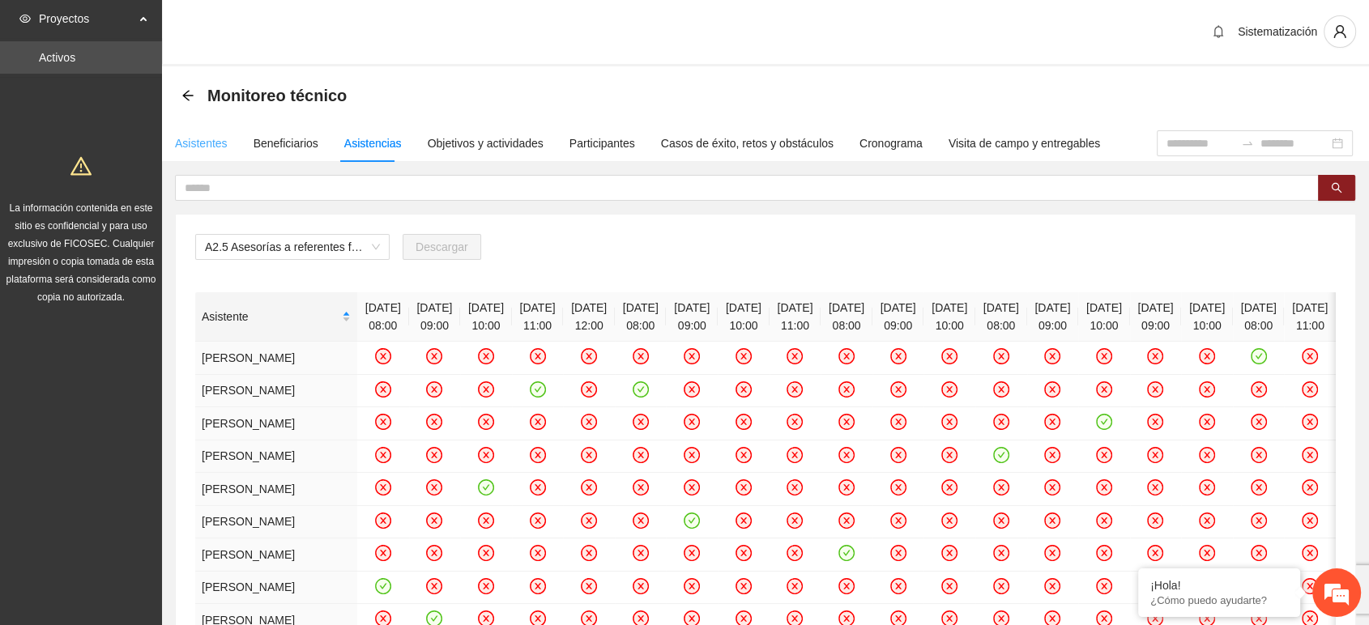
scroll to position [0, 0]
click at [188, 91] on icon "arrow-left" at bounding box center [187, 96] width 11 height 11
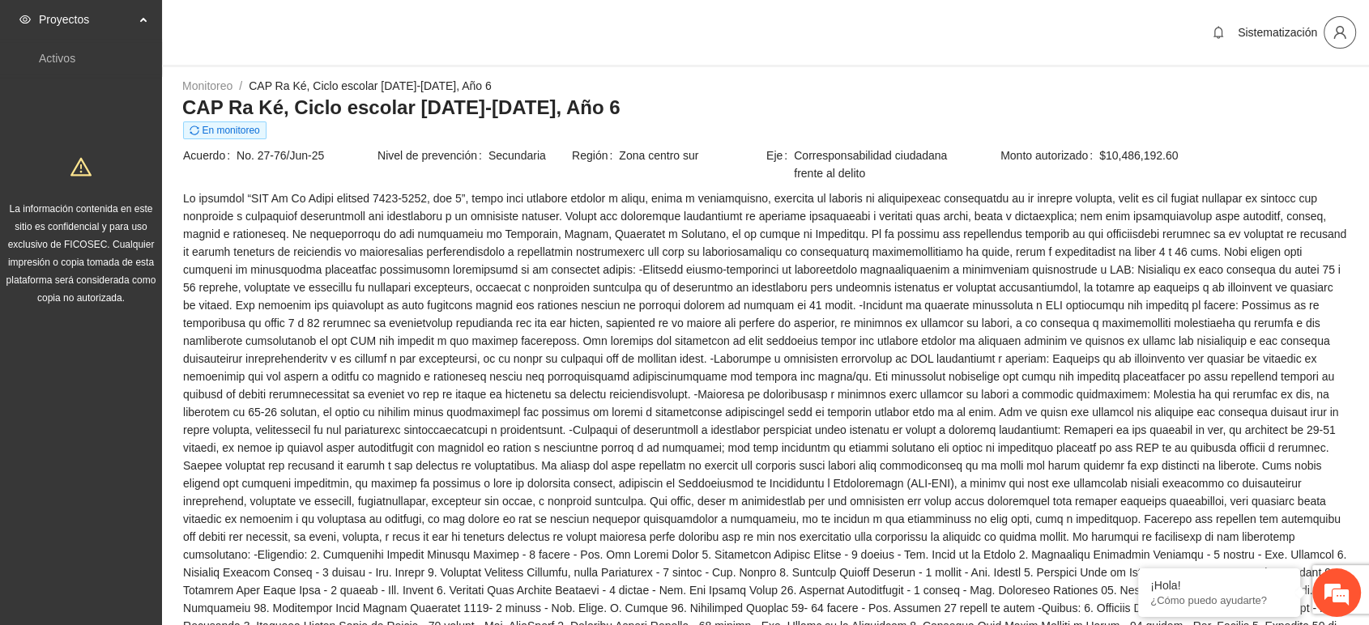
click at [1341, 32] on icon "user" at bounding box center [1339, 32] width 12 height 13
click at [1249, 96] on span "Cerrar sesión" at bounding box center [1297, 94] width 102 height 18
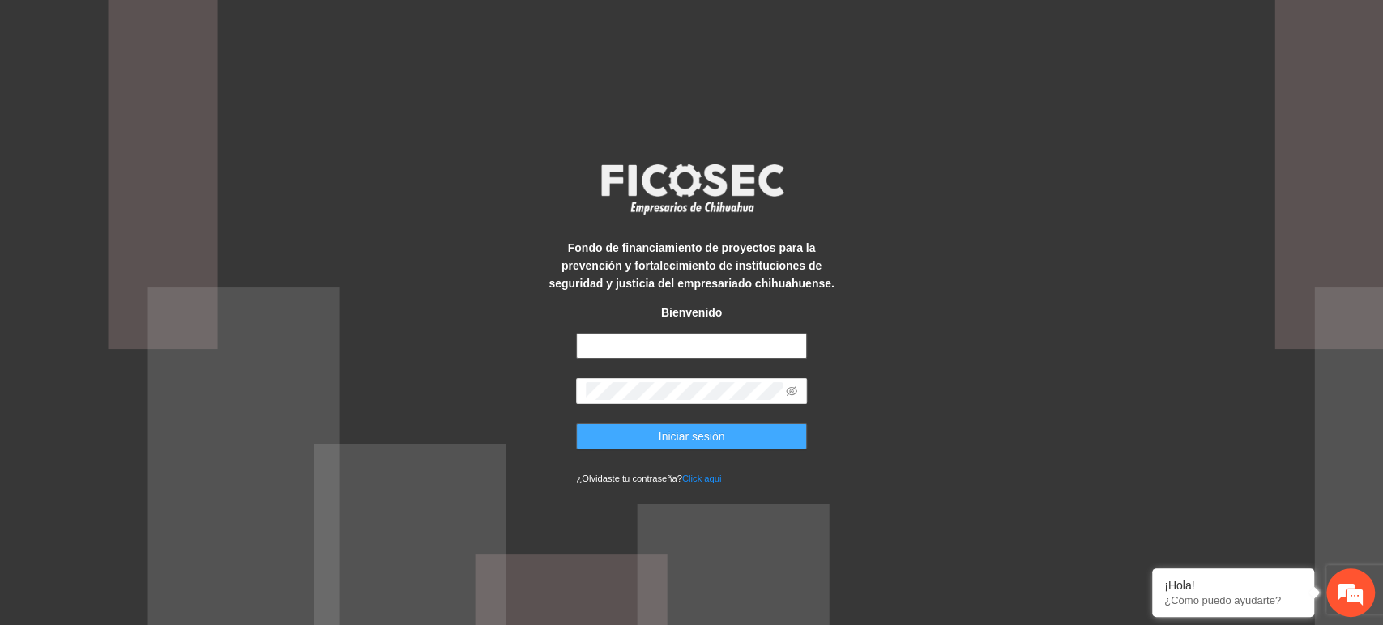
type input "**********"
click at [692, 439] on span "Iniciar sesión" at bounding box center [691, 437] width 66 height 18
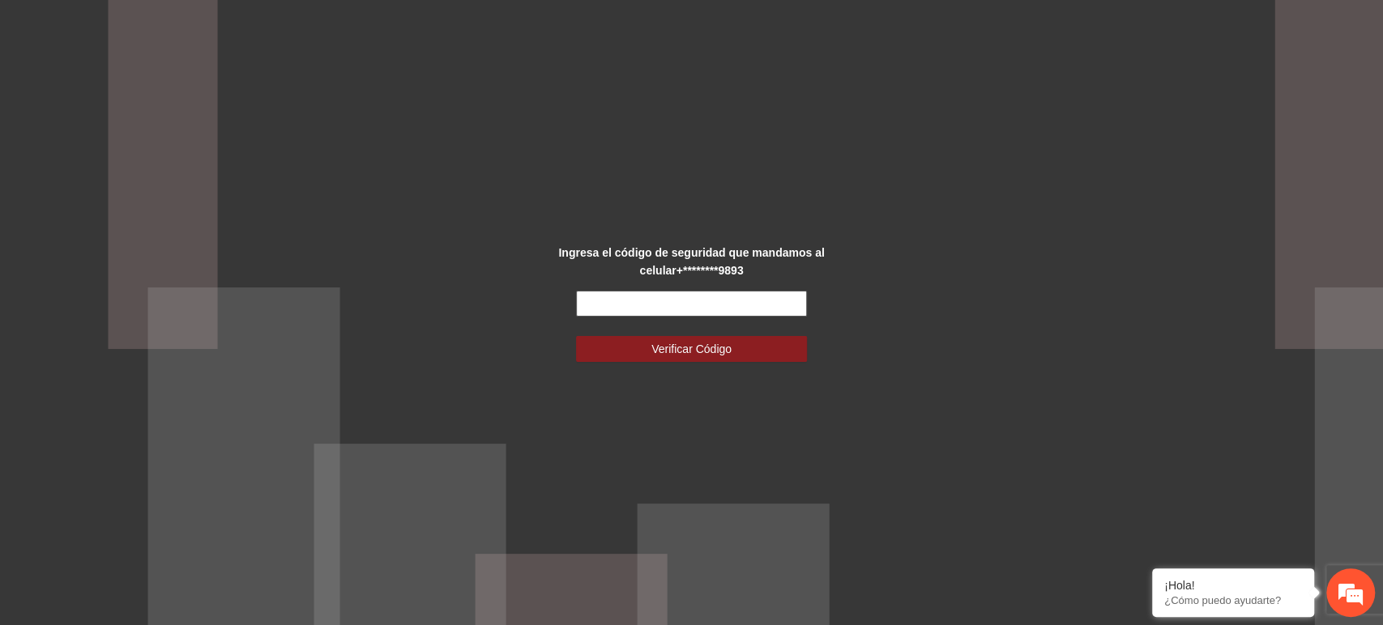
click at [703, 298] on input "text" at bounding box center [691, 304] width 231 height 26
type input "******"
click at [576, 336] on button "Verificar Código" at bounding box center [691, 349] width 231 height 26
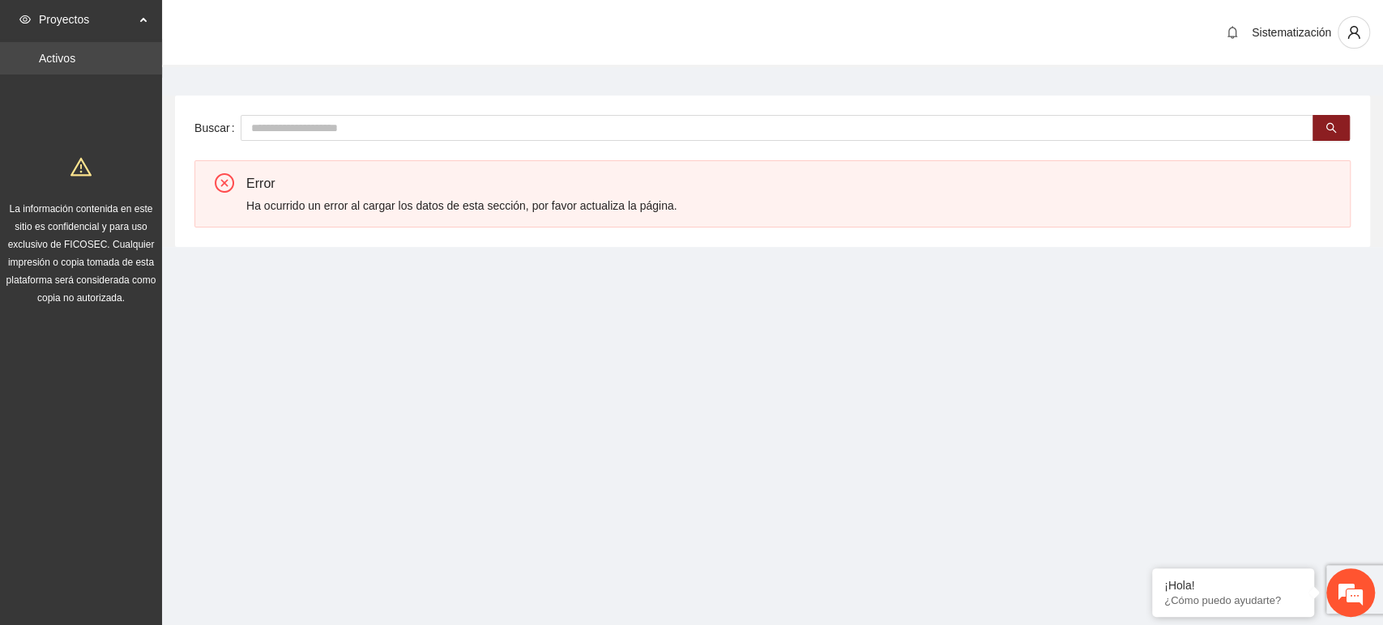
click at [63, 58] on link "Activos" at bounding box center [57, 58] width 36 height 13
click at [39, 65] on link "Activos" at bounding box center [57, 58] width 36 height 13
click at [68, 20] on span "Proyectos" at bounding box center [87, 19] width 96 height 32
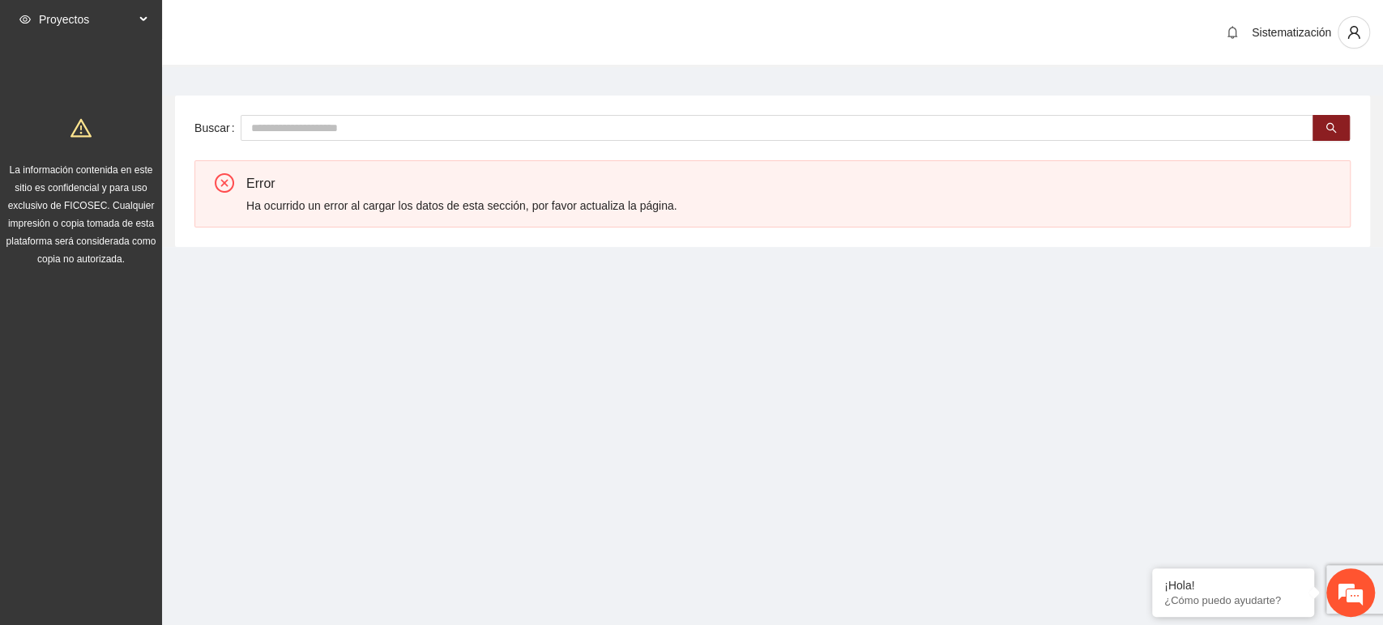
click at [75, 22] on span "Proyectos" at bounding box center [87, 19] width 96 height 32
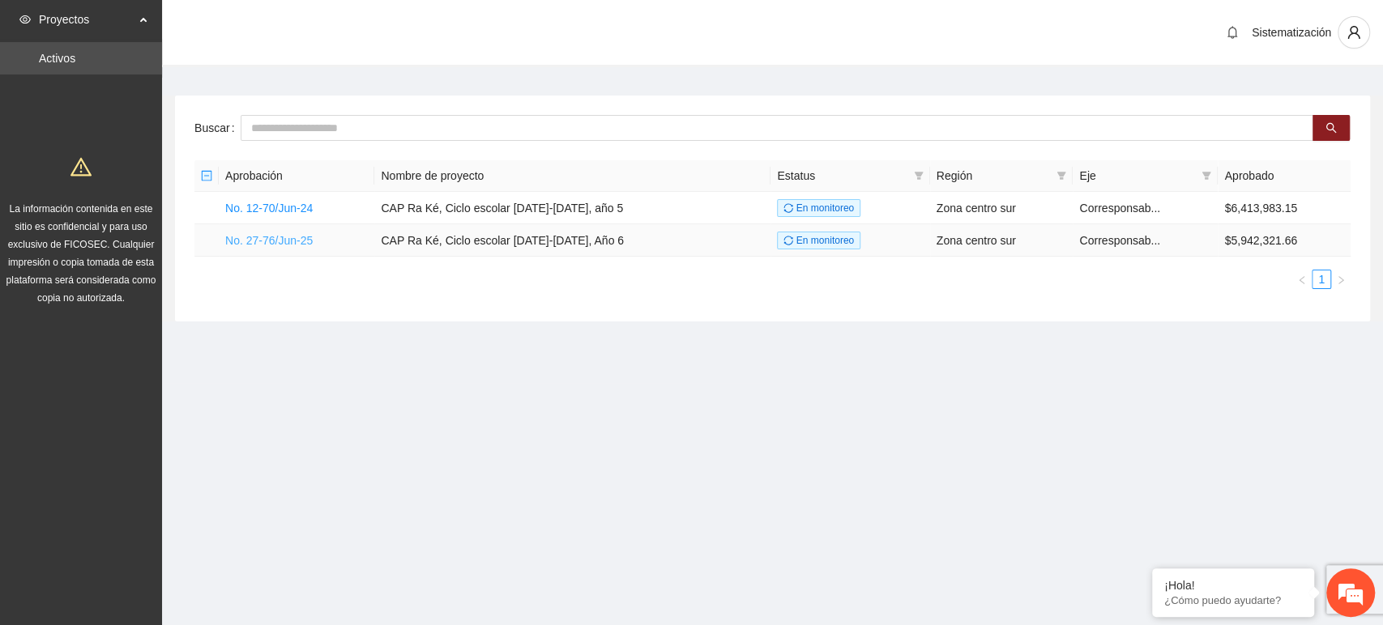
click at [308, 240] on link "No. 27-76/Jun-25" at bounding box center [268, 240] width 87 height 13
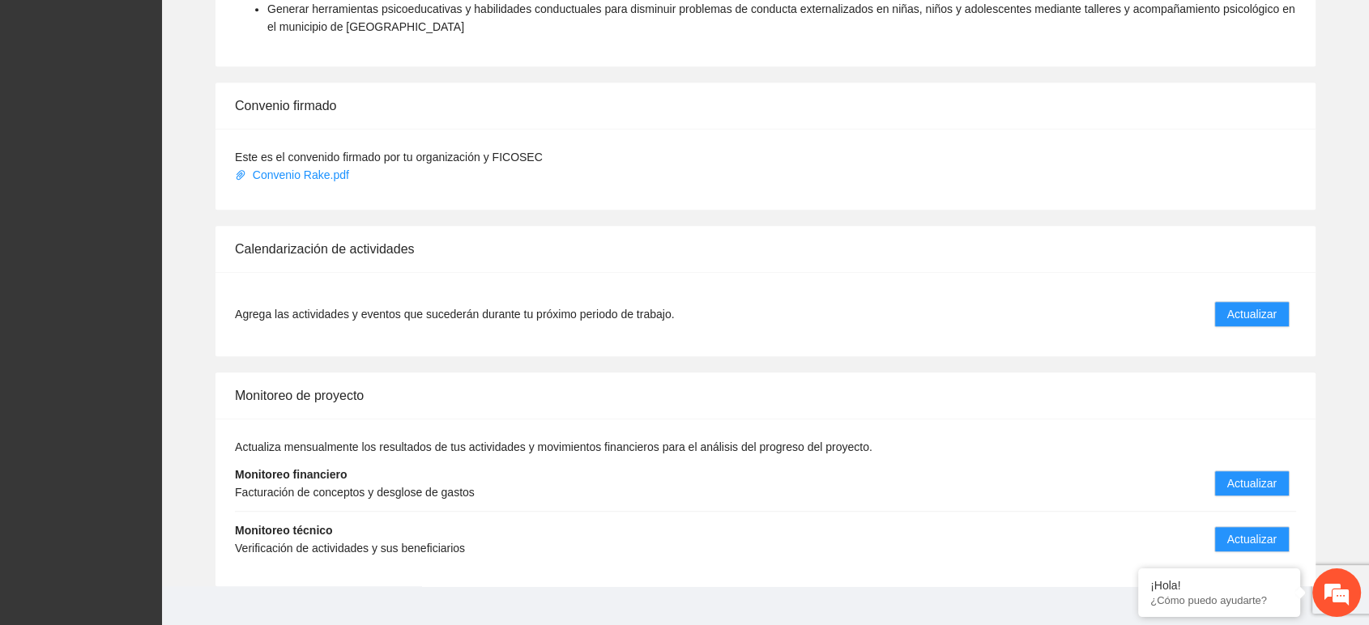
scroll to position [1368, 0]
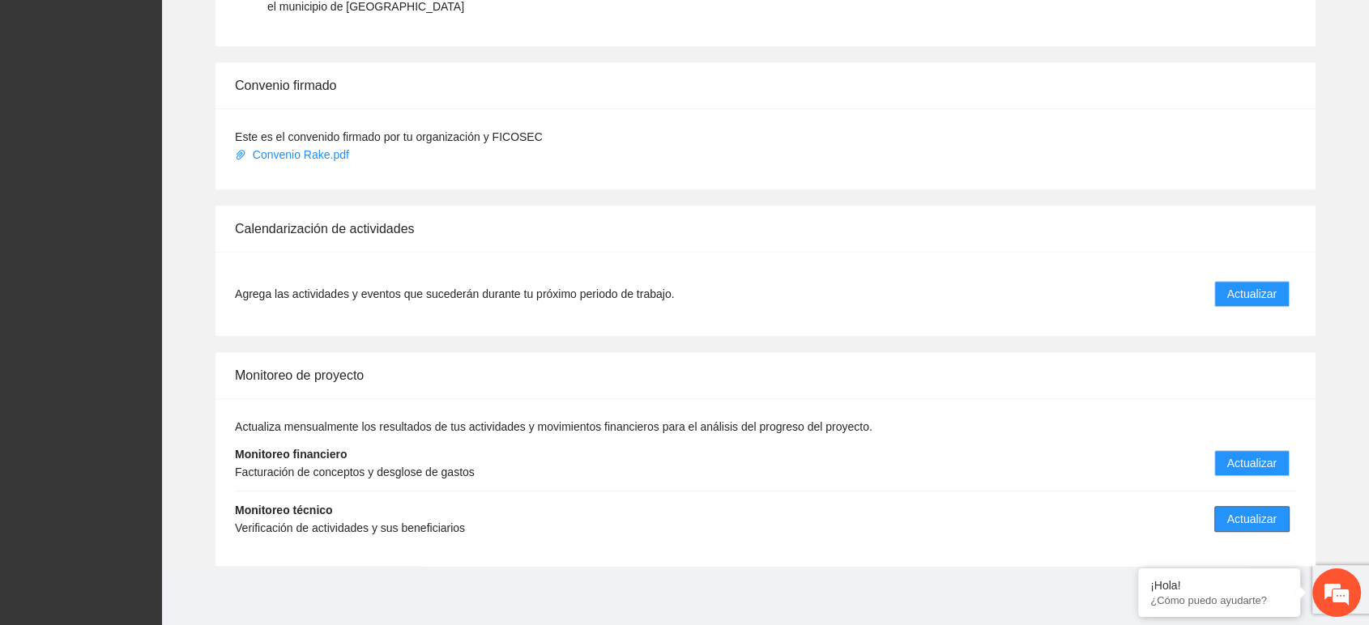
click at [1244, 519] on span "Actualizar" at bounding box center [1251, 519] width 49 height 18
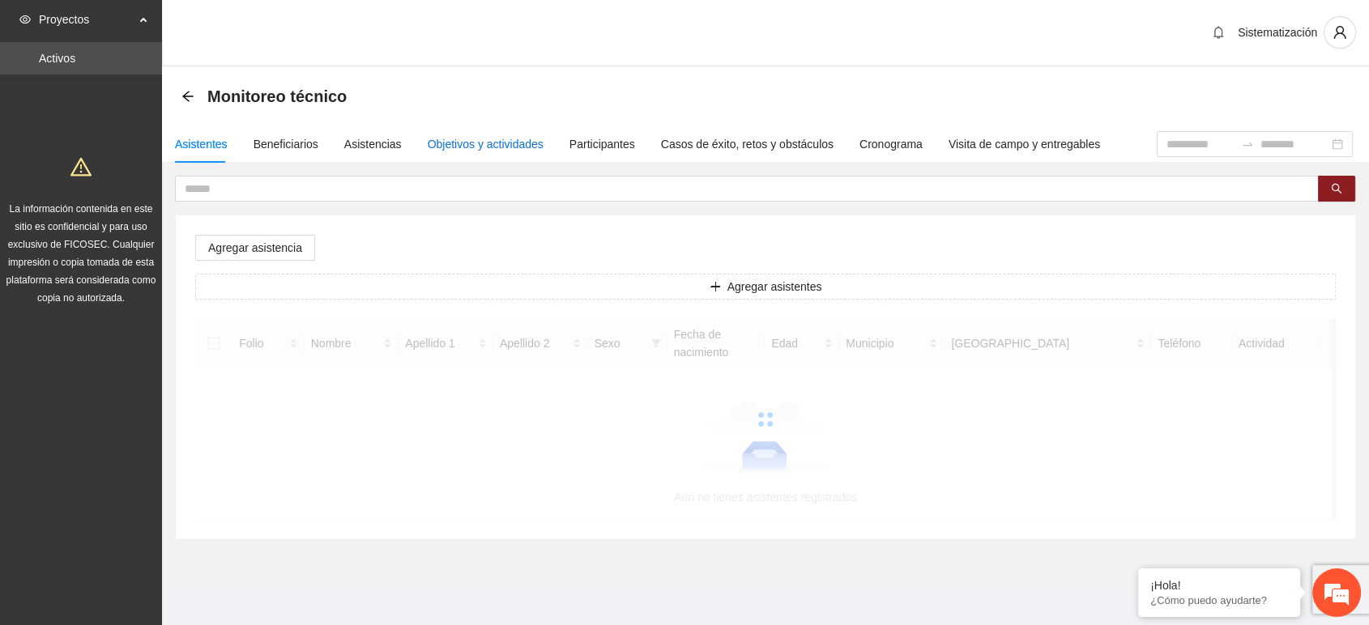
click at [509, 139] on div "Objetivos y actividades" at bounding box center [486, 144] width 116 height 18
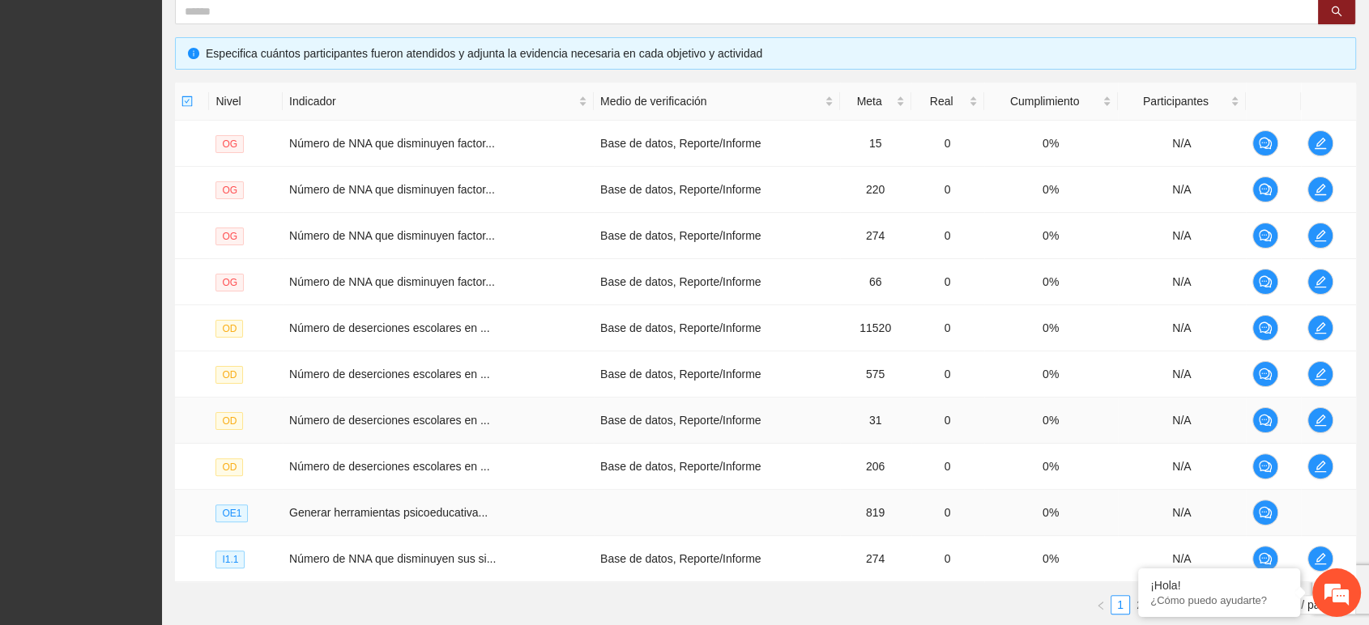
scroll to position [431, 0]
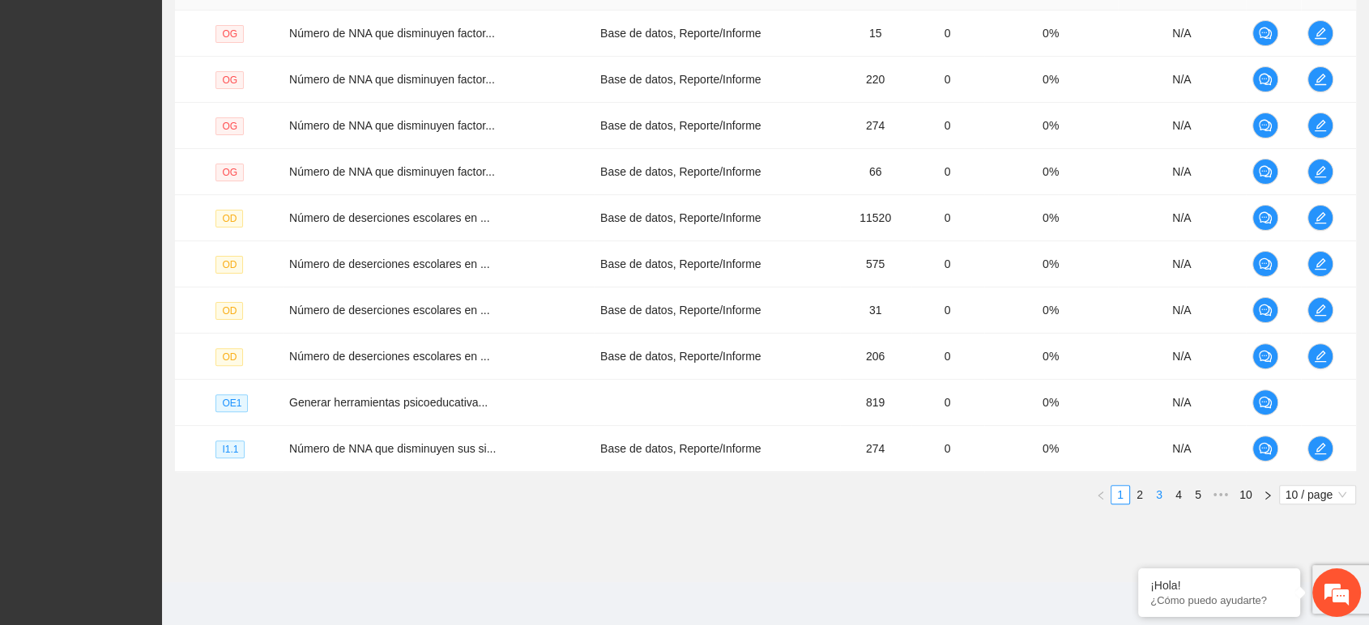
click at [1156, 490] on link "3" at bounding box center [1159, 495] width 18 height 18
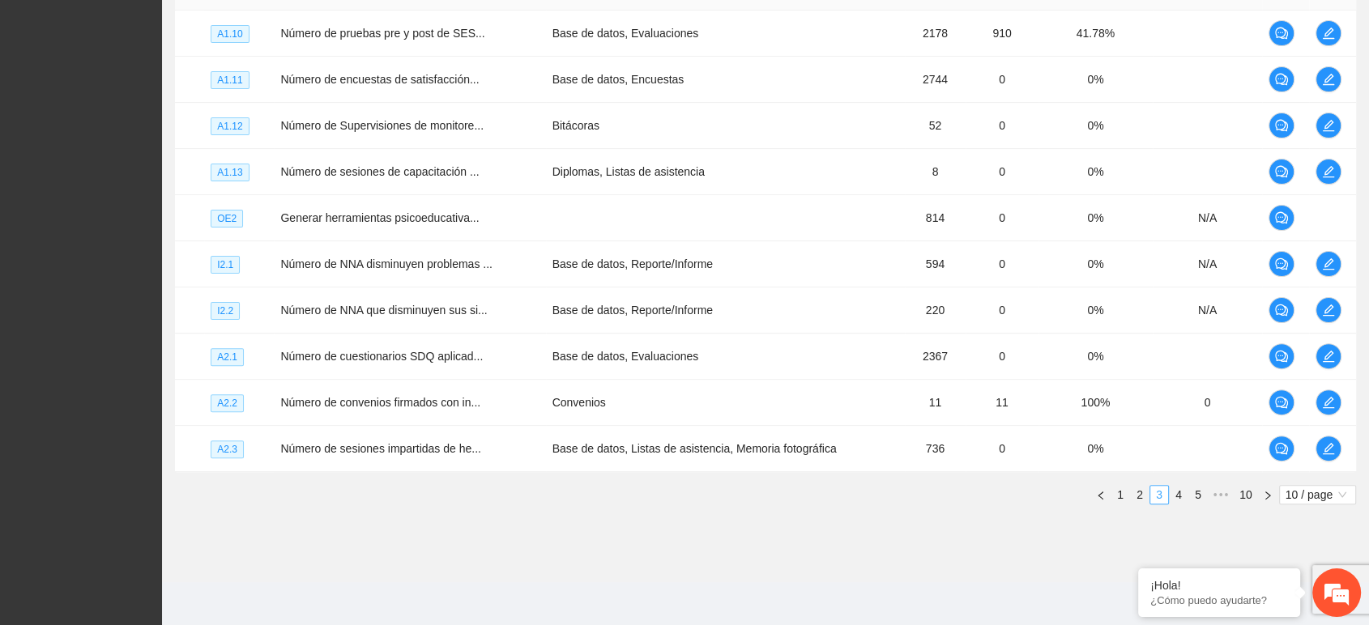
scroll to position [0, 0]
click at [1140, 490] on link "2" at bounding box center [1140, 495] width 18 height 18
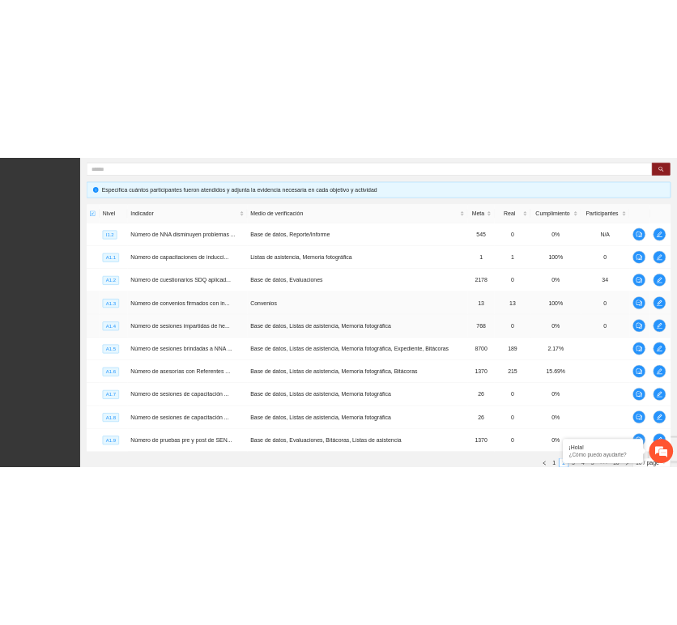
scroll to position [341, 0]
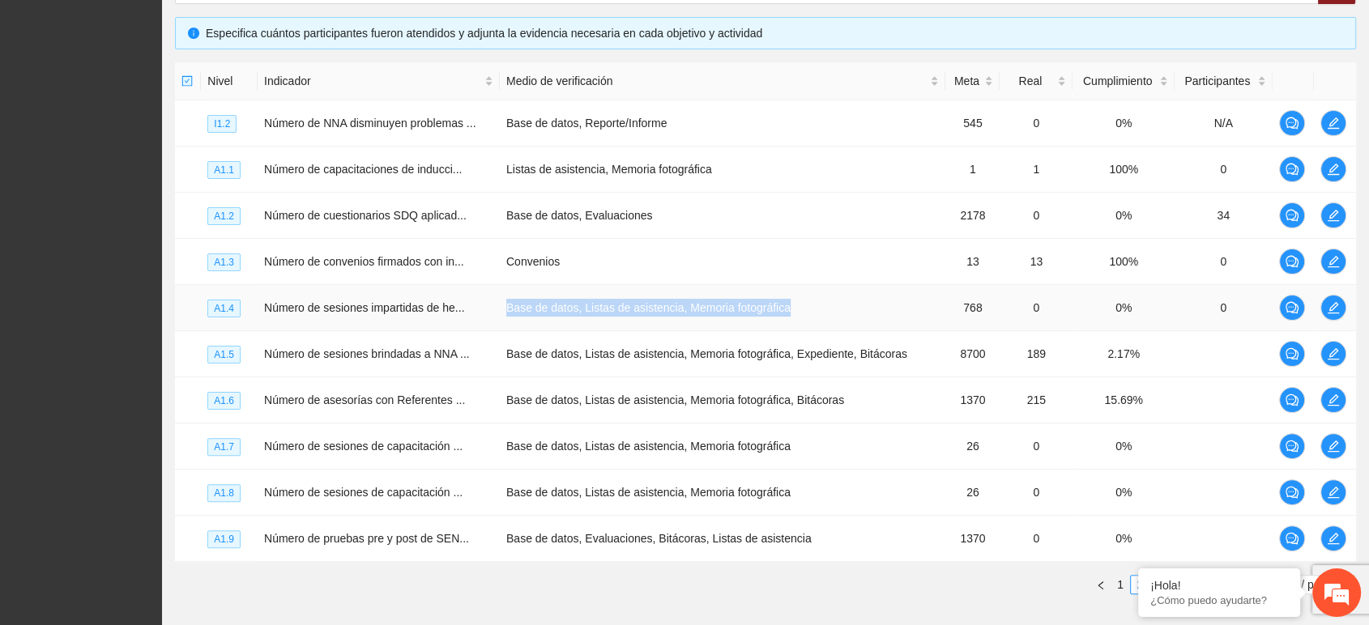
drag, startPoint x: 518, startPoint y: 309, endPoint x: 810, endPoint y: 321, distance: 292.6
click at [810, 321] on tr "A1.4 Número de sesiones impartidas de he... Base de datos, Listas de asistencia…" at bounding box center [765, 308] width 1181 height 46
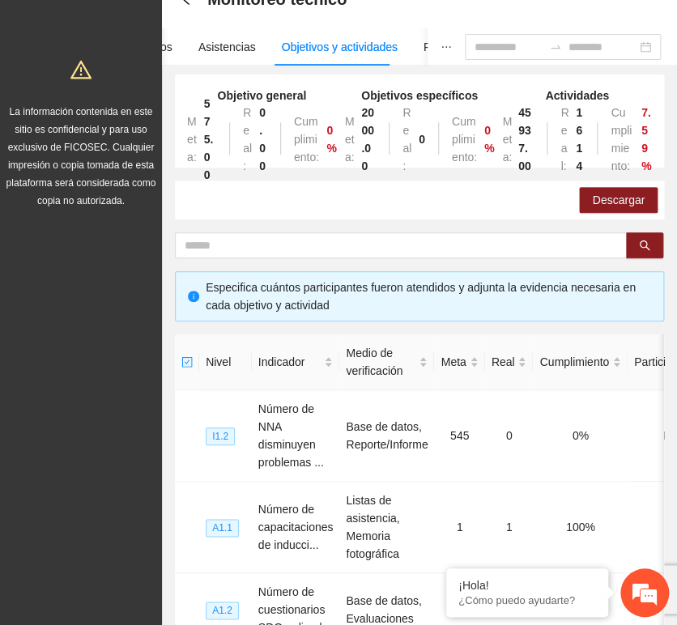
scroll to position [0, 0]
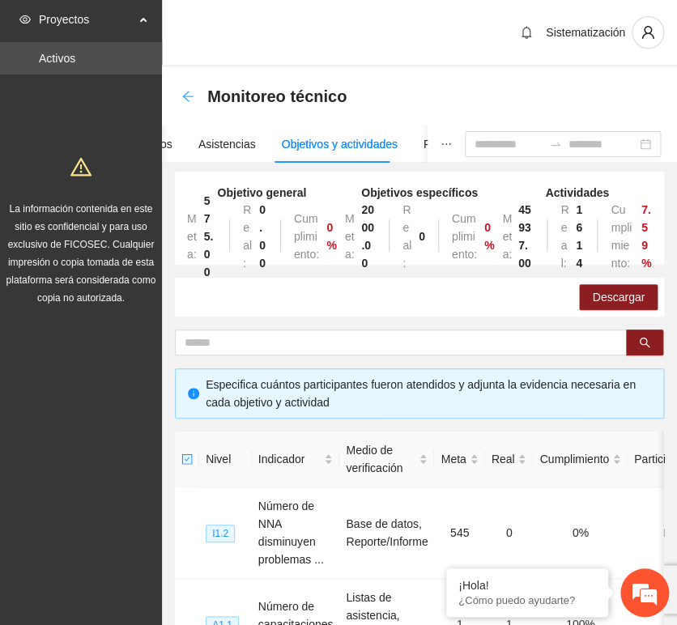
click at [185, 98] on icon "arrow-left" at bounding box center [187, 96] width 11 height 11
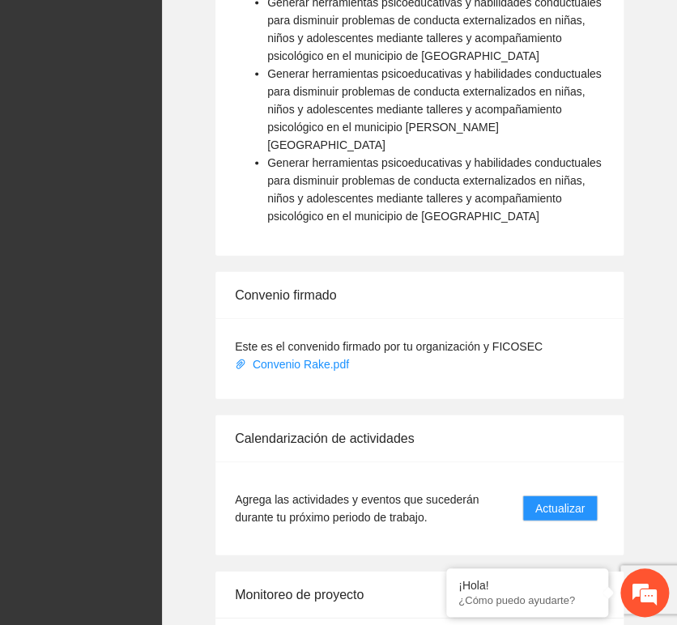
scroll to position [2519, 0]
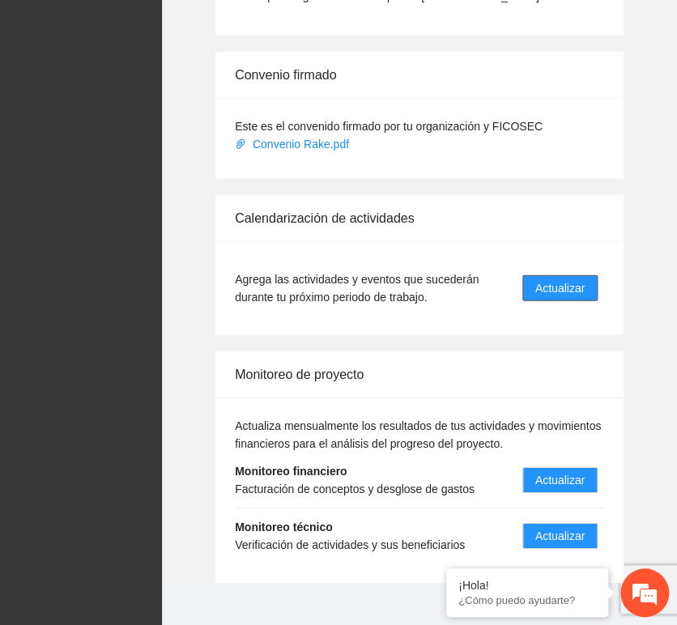
click at [547, 275] on button "Actualizar" at bounding box center [559, 288] width 75 height 26
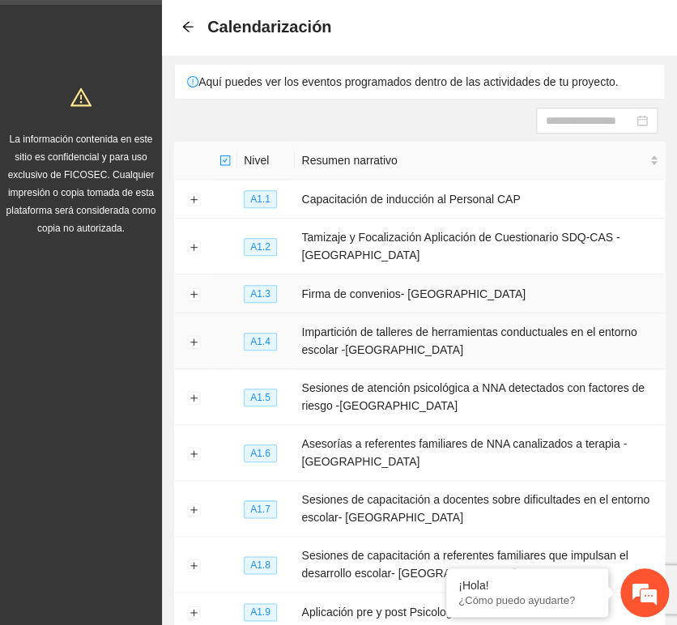
scroll to position [90, 0]
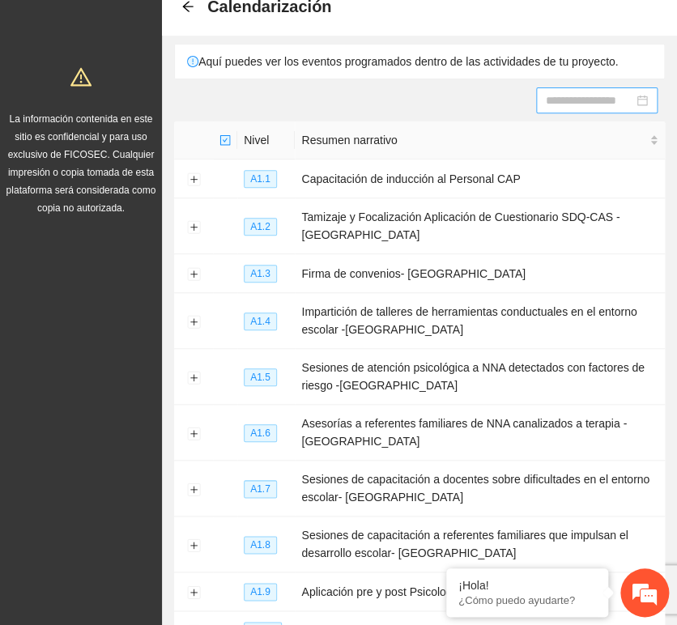
click at [558, 103] on input at bounding box center [589, 101] width 87 height 18
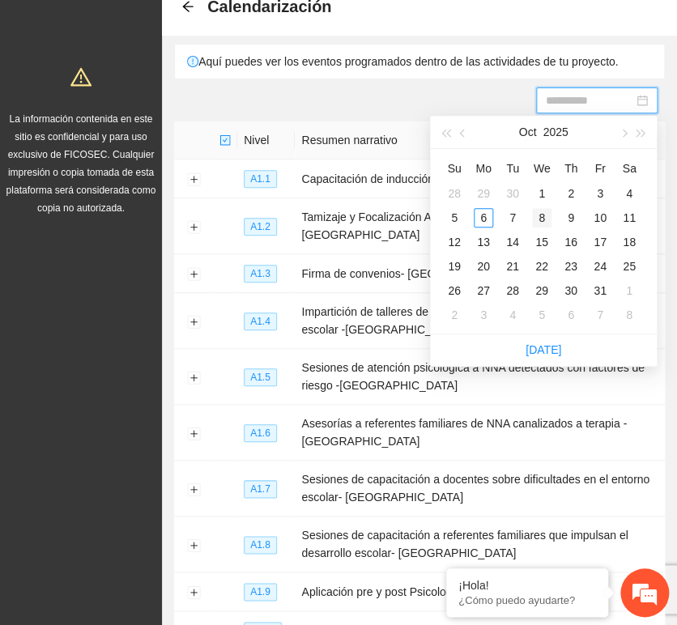
click at [543, 221] on div "8" at bounding box center [541, 217] width 19 height 19
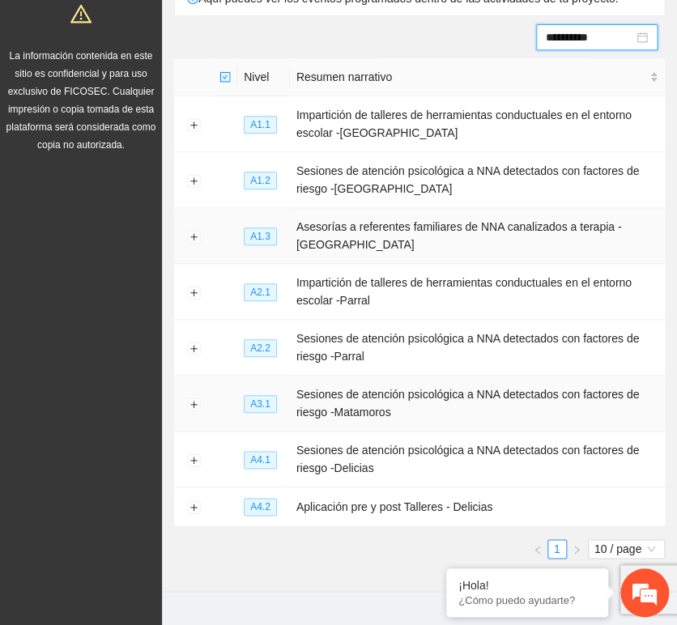
scroll to position [180, 0]
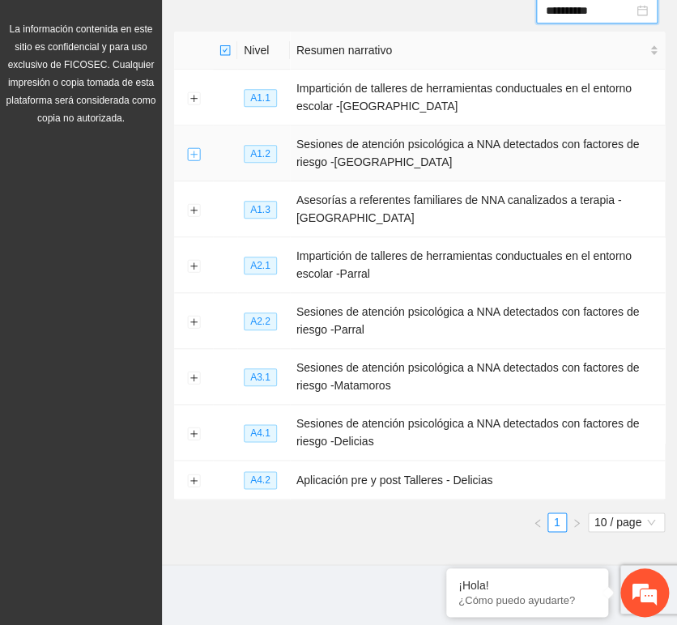
click at [194, 147] on button "Expand row" at bounding box center [193, 153] width 13 height 13
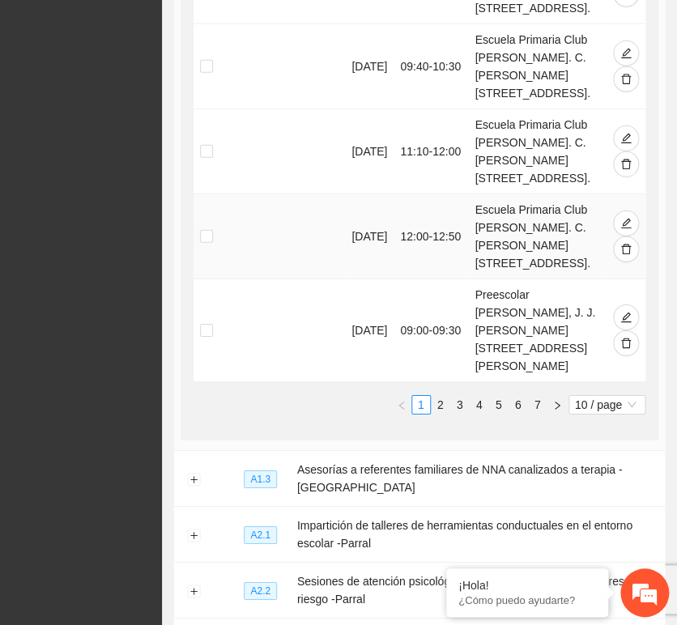
scroll to position [1080, 0]
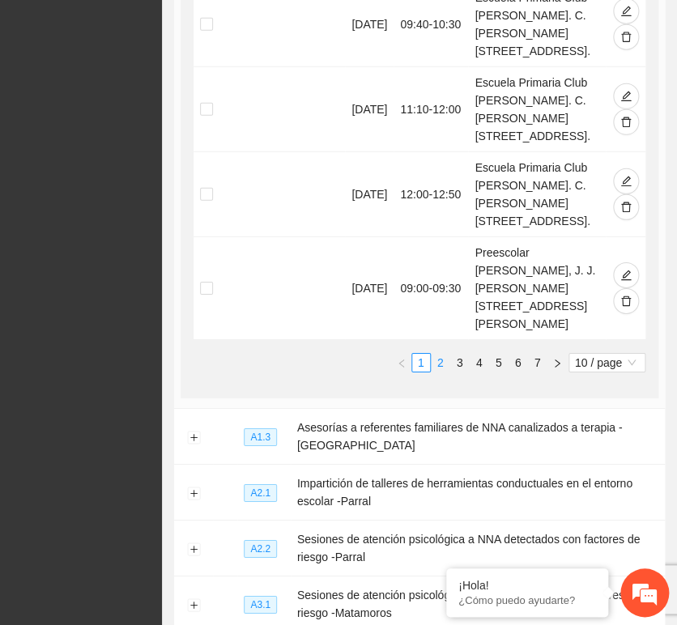
click at [442, 372] on link "2" at bounding box center [441, 363] width 18 height 18
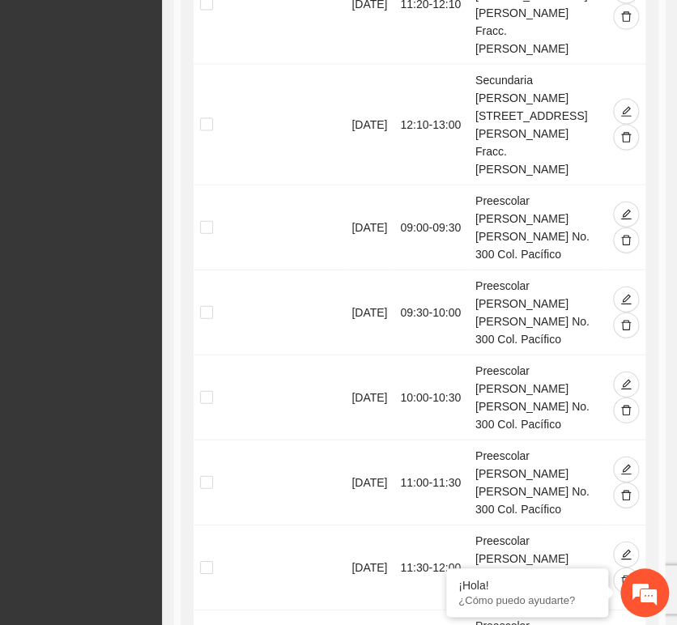
scroll to position [810, 0]
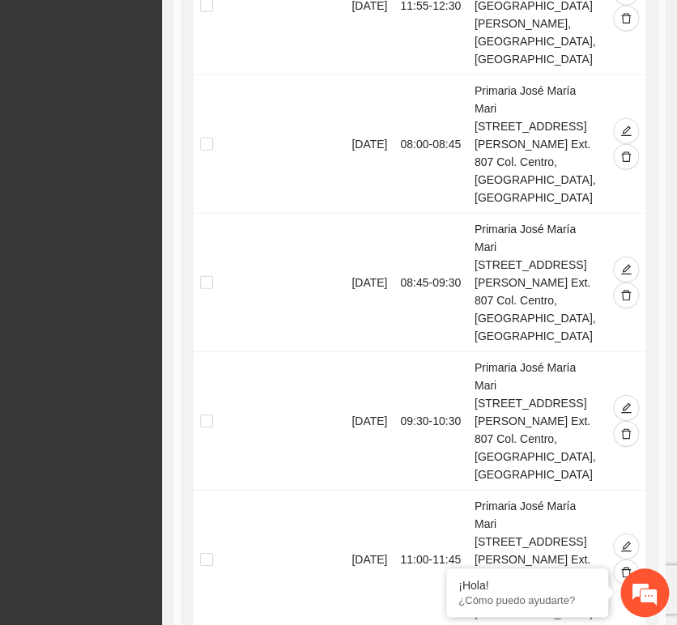
scroll to position [990, 0]
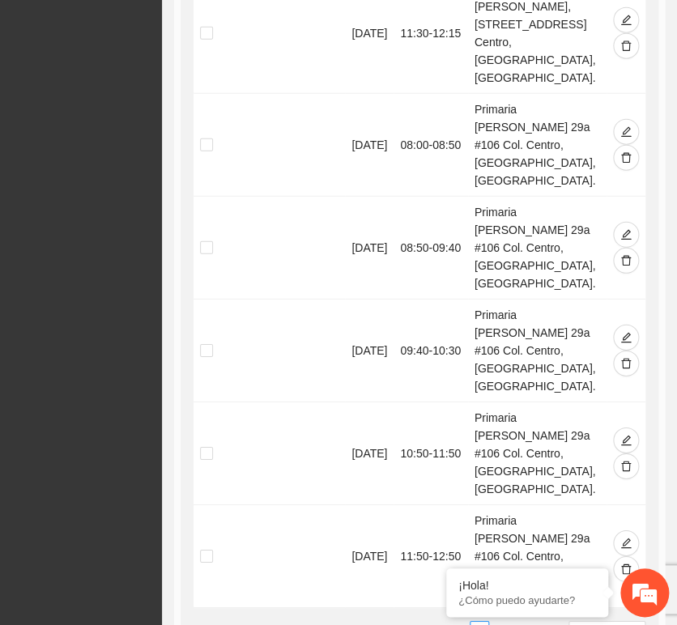
click at [502, 622] on link "5" at bounding box center [499, 631] width 18 height 18
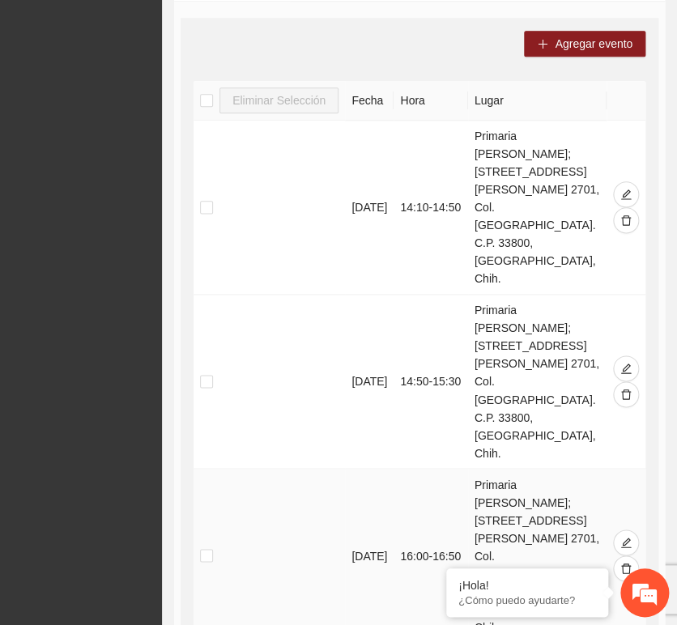
scroll to position [1080, 0]
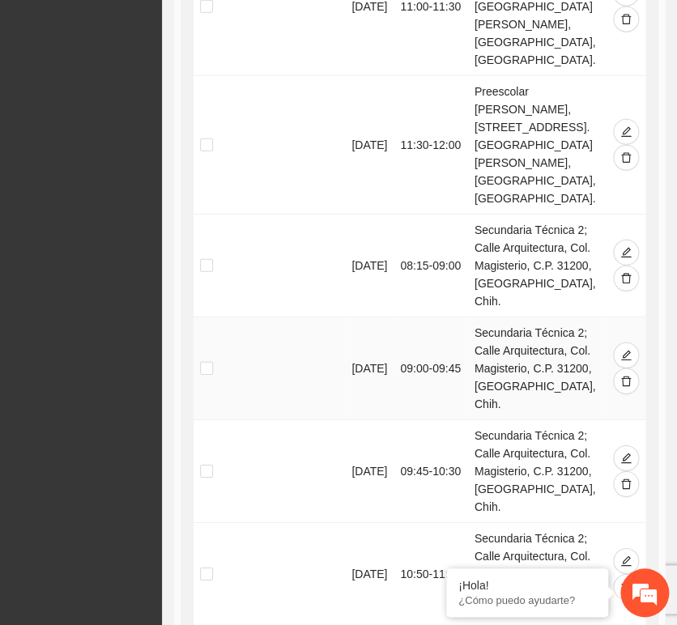
scroll to position [990, 0]
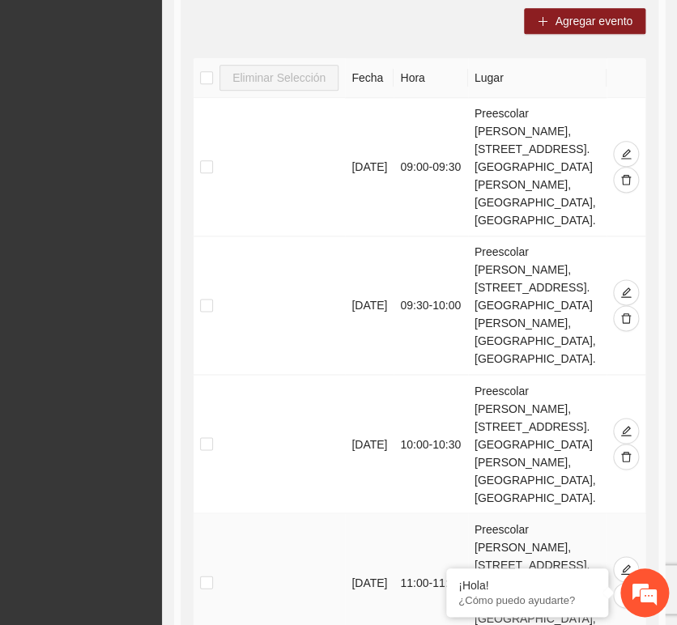
scroll to position [90, 0]
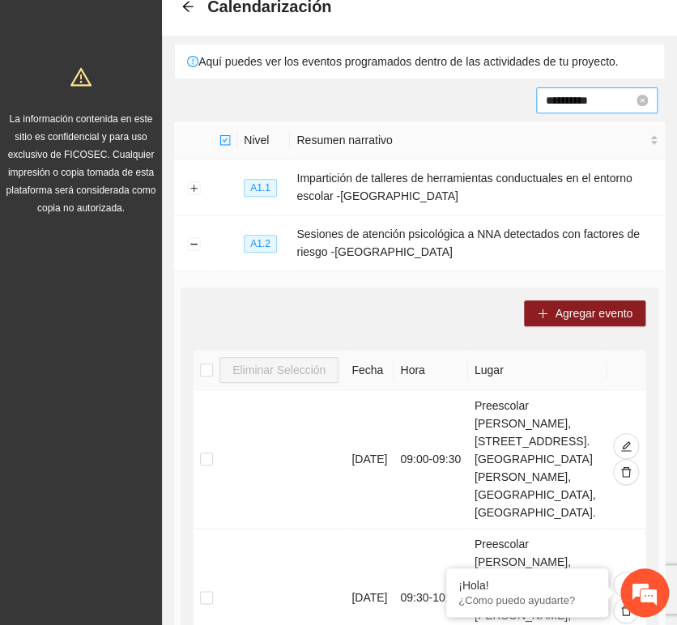
click at [586, 97] on input "**********" at bounding box center [589, 101] width 87 height 18
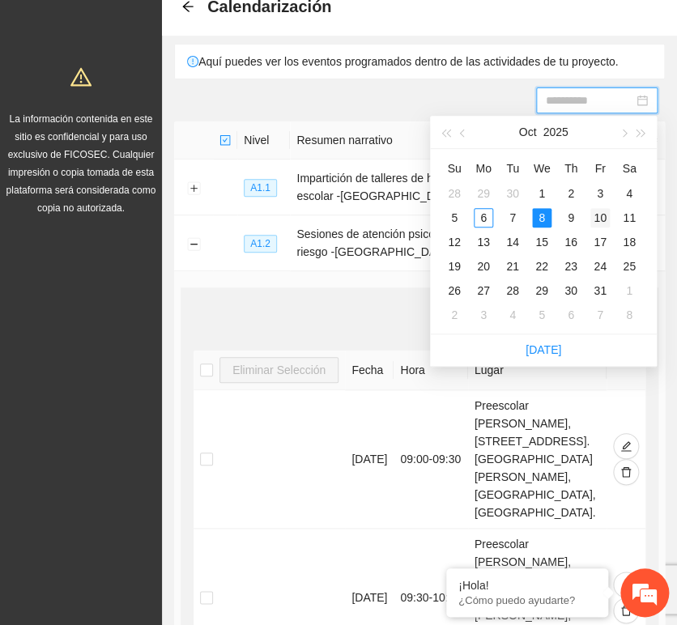
type input "**********"
click at [596, 216] on div "10" at bounding box center [599, 217] width 19 height 19
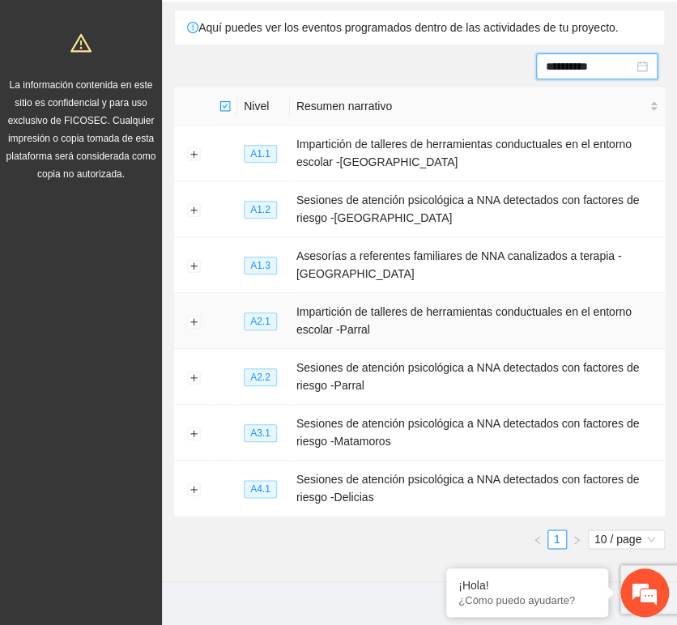
scroll to position [143, 0]
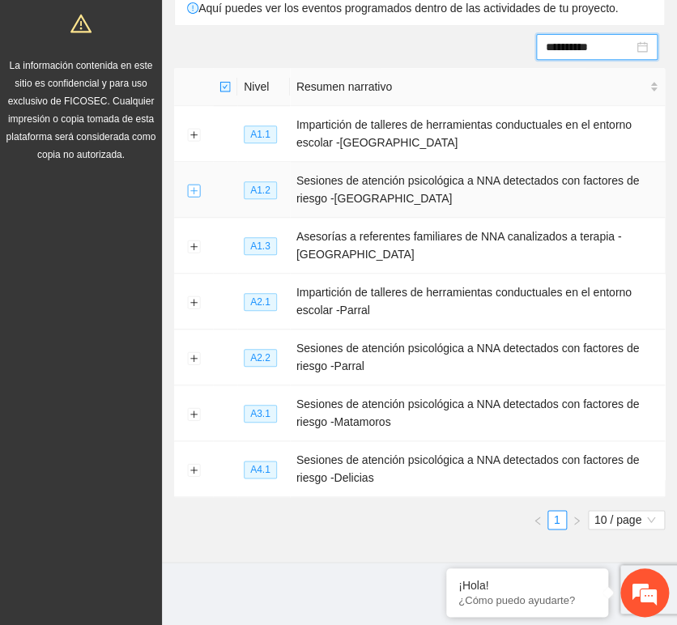
click at [194, 192] on button "Expand row" at bounding box center [193, 190] width 13 height 13
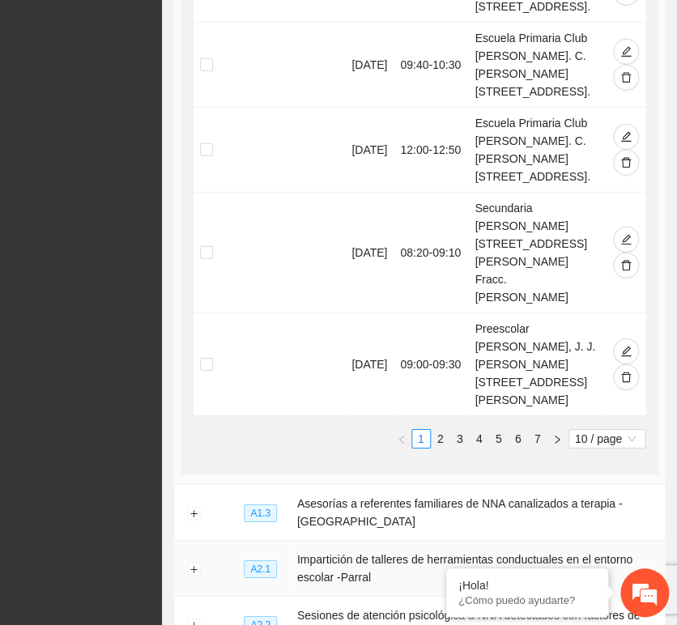
scroll to position [1134, 0]
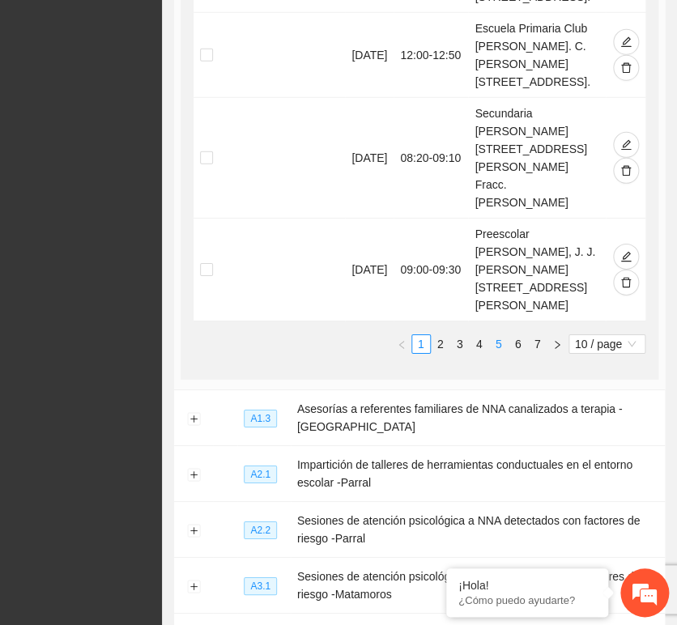
click at [497, 353] on link "5" at bounding box center [499, 344] width 18 height 18
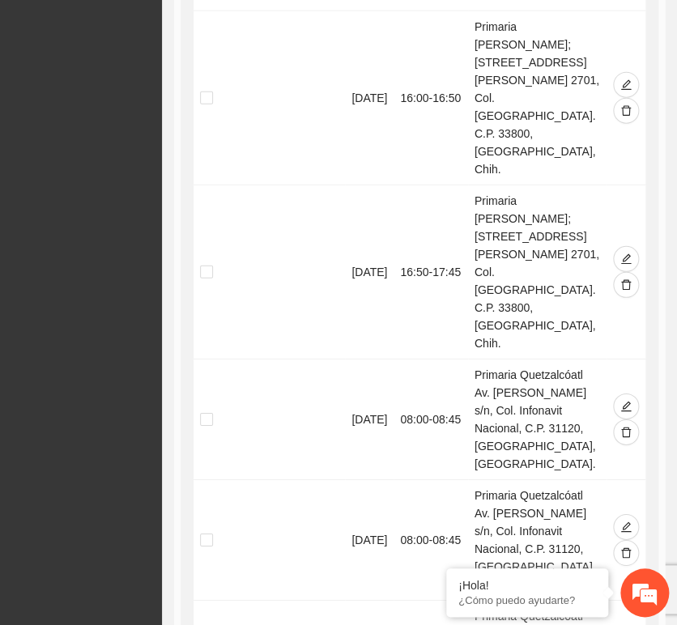
scroll to position [953, 0]
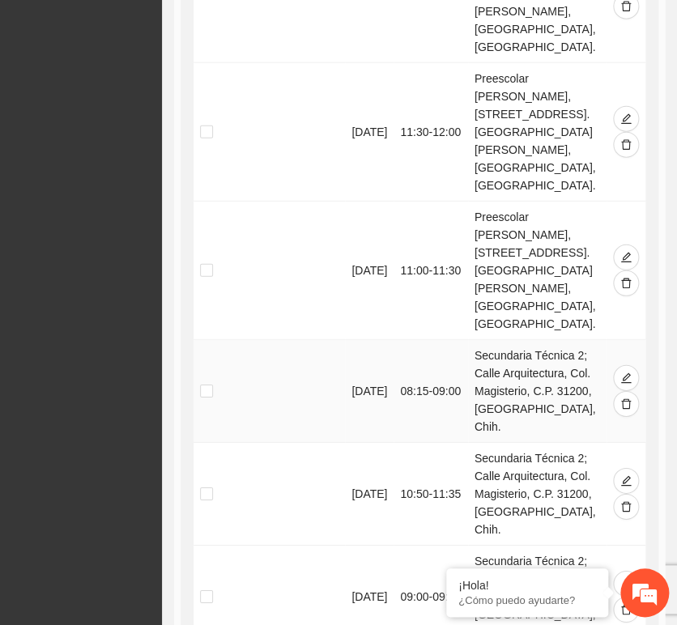
scroll to position [1043, 0]
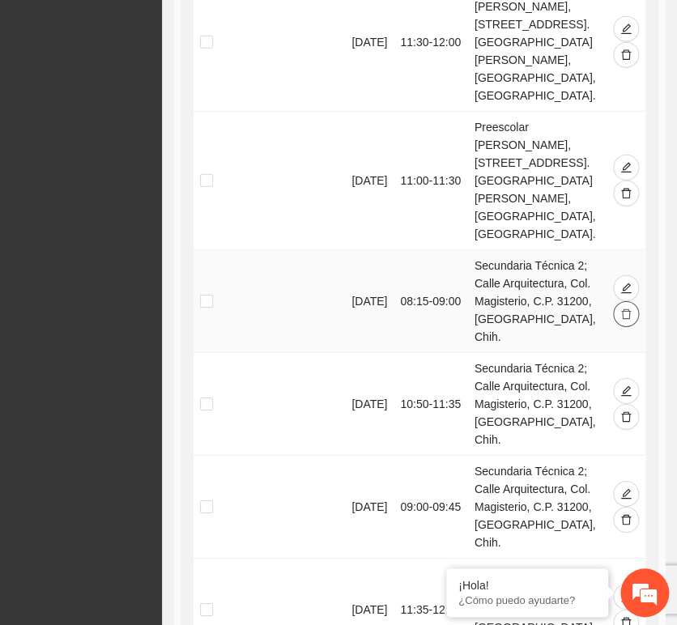
click at [629, 309] on icon "delete" at bounding box center [626, 314] width 10 height 11
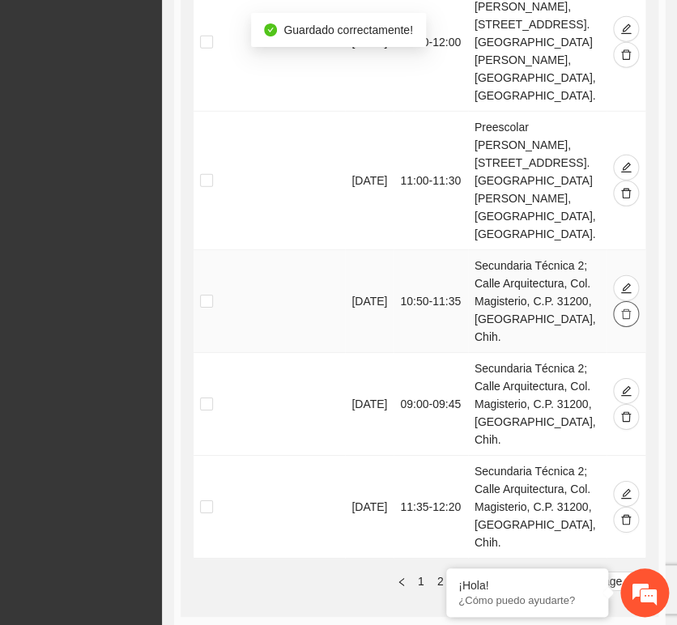
click at [624, 309] on icon "delete" at bounding box center [625, 314] width 11 height 11
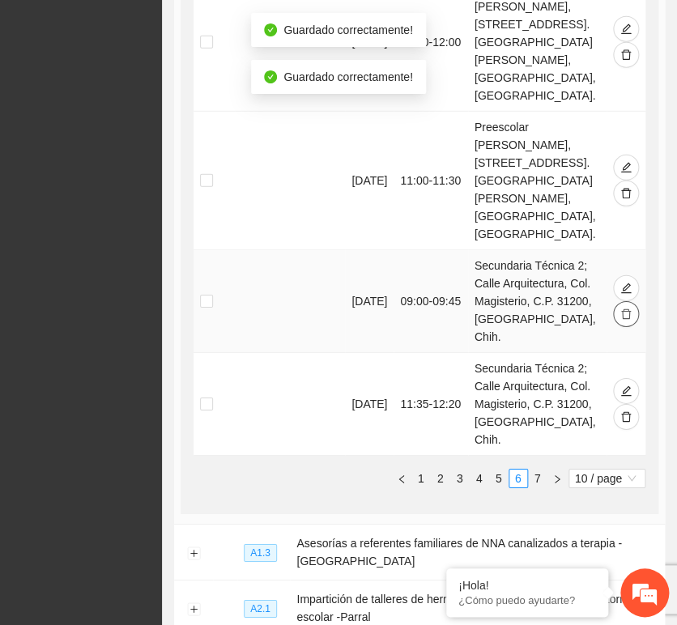
click at [624, 309] on icon "delete" at bounding box center [625, 314] width 11 height 11
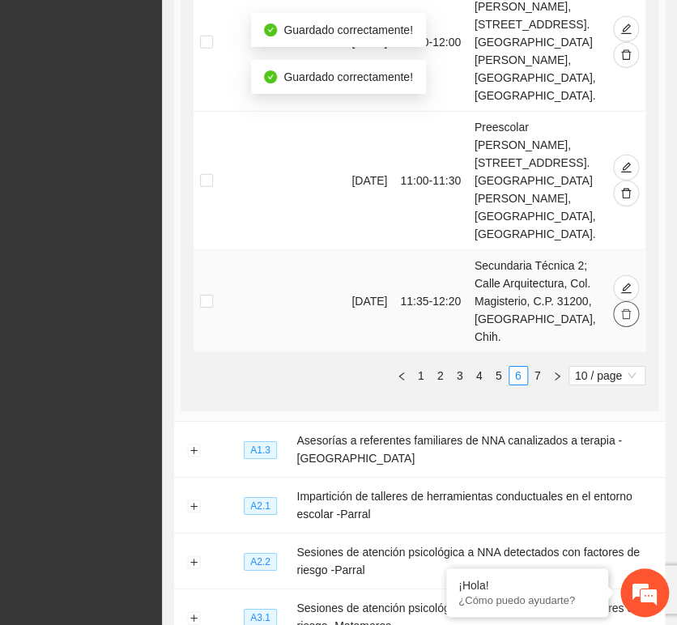
drag, startPoint x: 627, startPoint y: 184, endPoint x: 593, endPoint y: 207, distance: 41.3
click at [627, 309] on span "delete" at bounding box center [625, 315] width 11 height 13
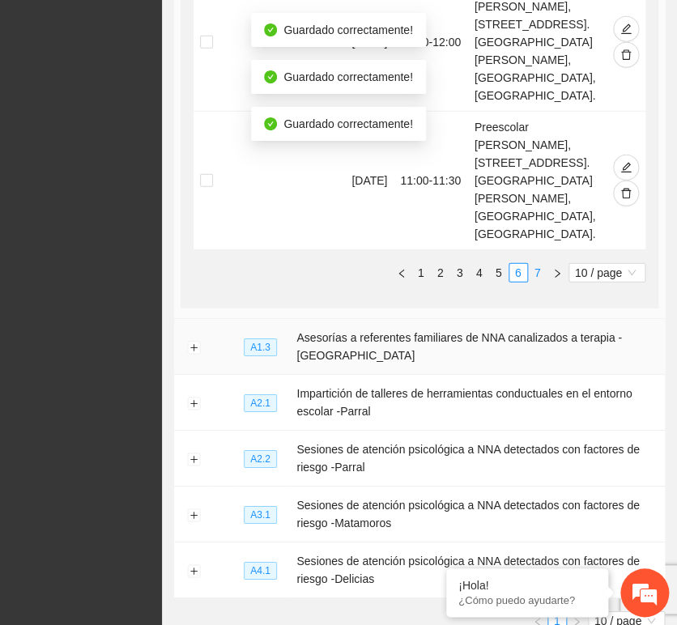
scroll to position [1019, 0]
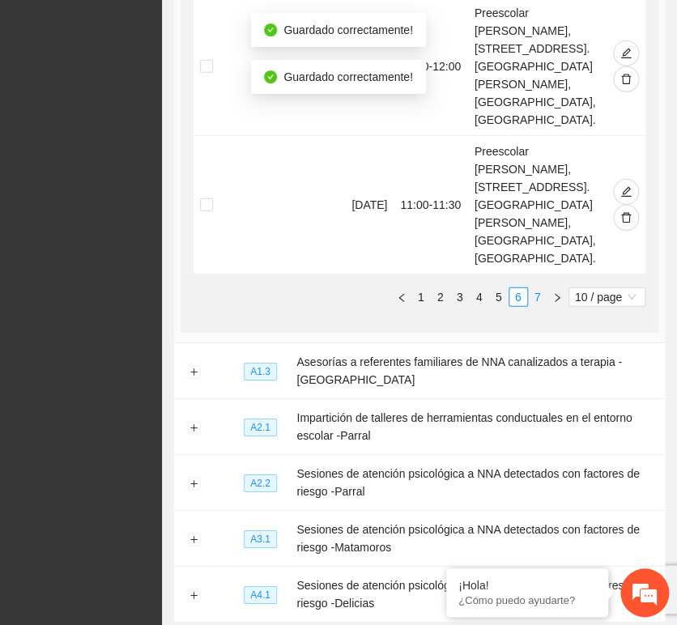
click at [538, 288] on link "7" at bounding box center [538, 297] width 18 height 18
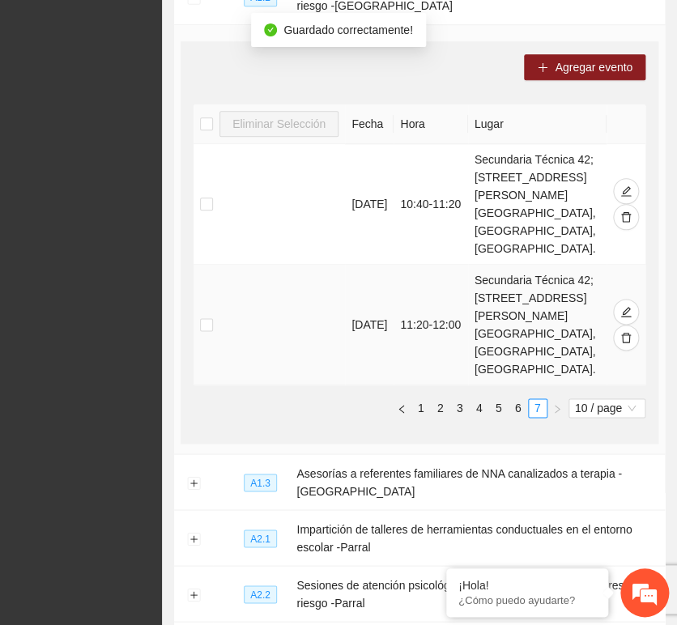
scroll to position [360, 0]
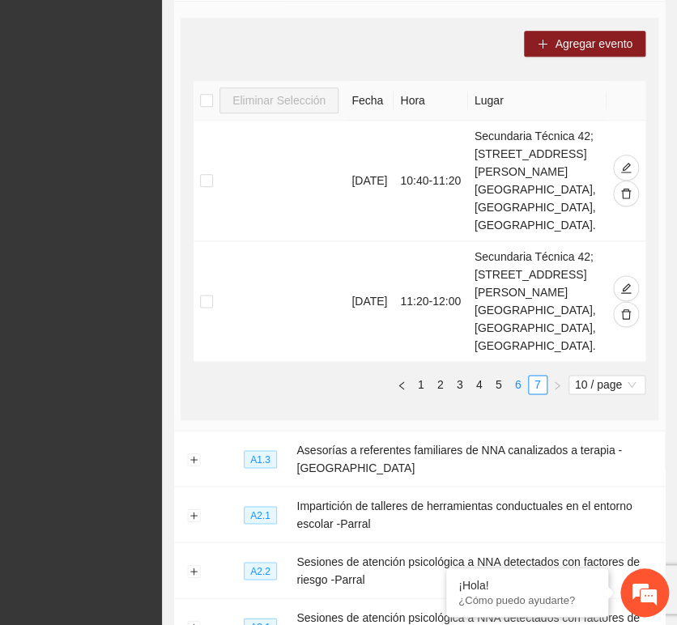
click at [516, 376] on link "6" at bounding box center [518, 385] width 18 height 18
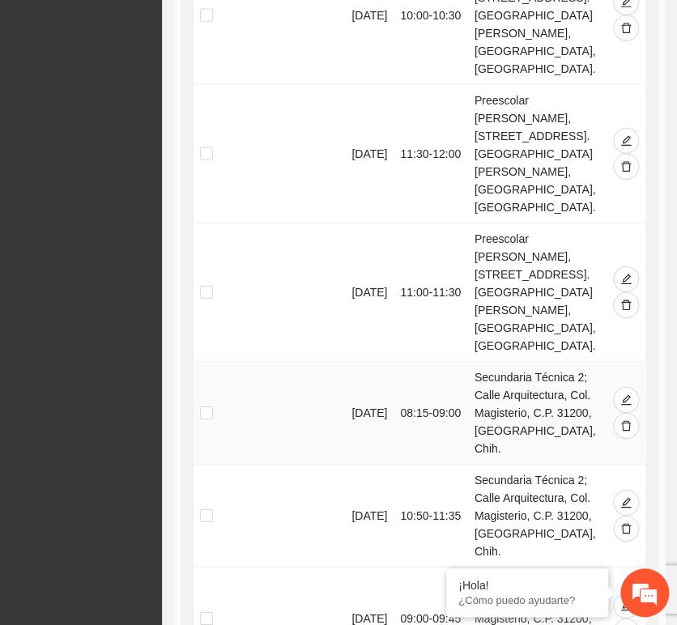
scroll to position [900, 0]
